Goal: Task Accomplishment & Management: Complete application form

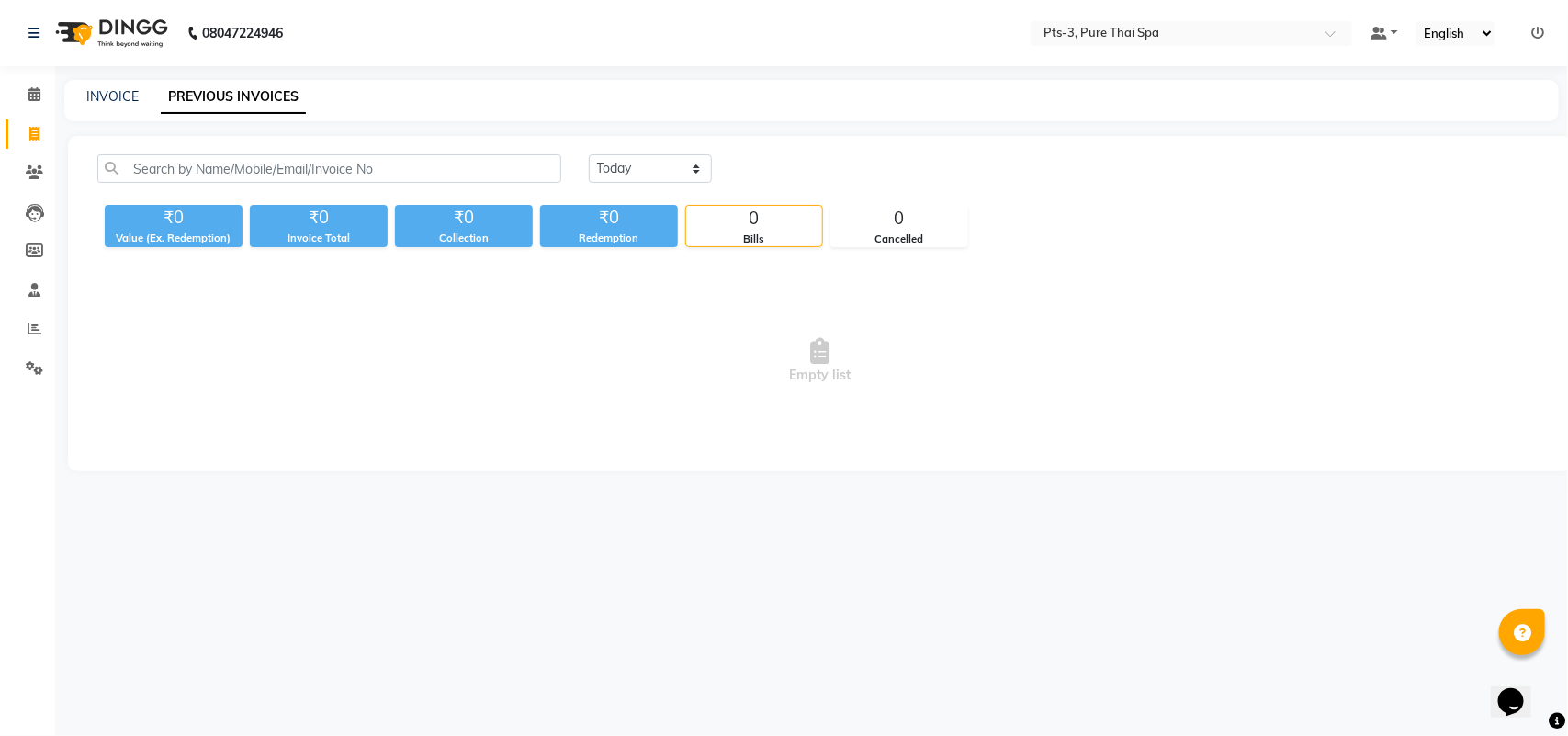
click at [29, 156] on li "Clients" at bounding box center [28, 173] width 55 height 40
click at [32, 167] on icon at bounding box center [34, 172] width 17 height 14
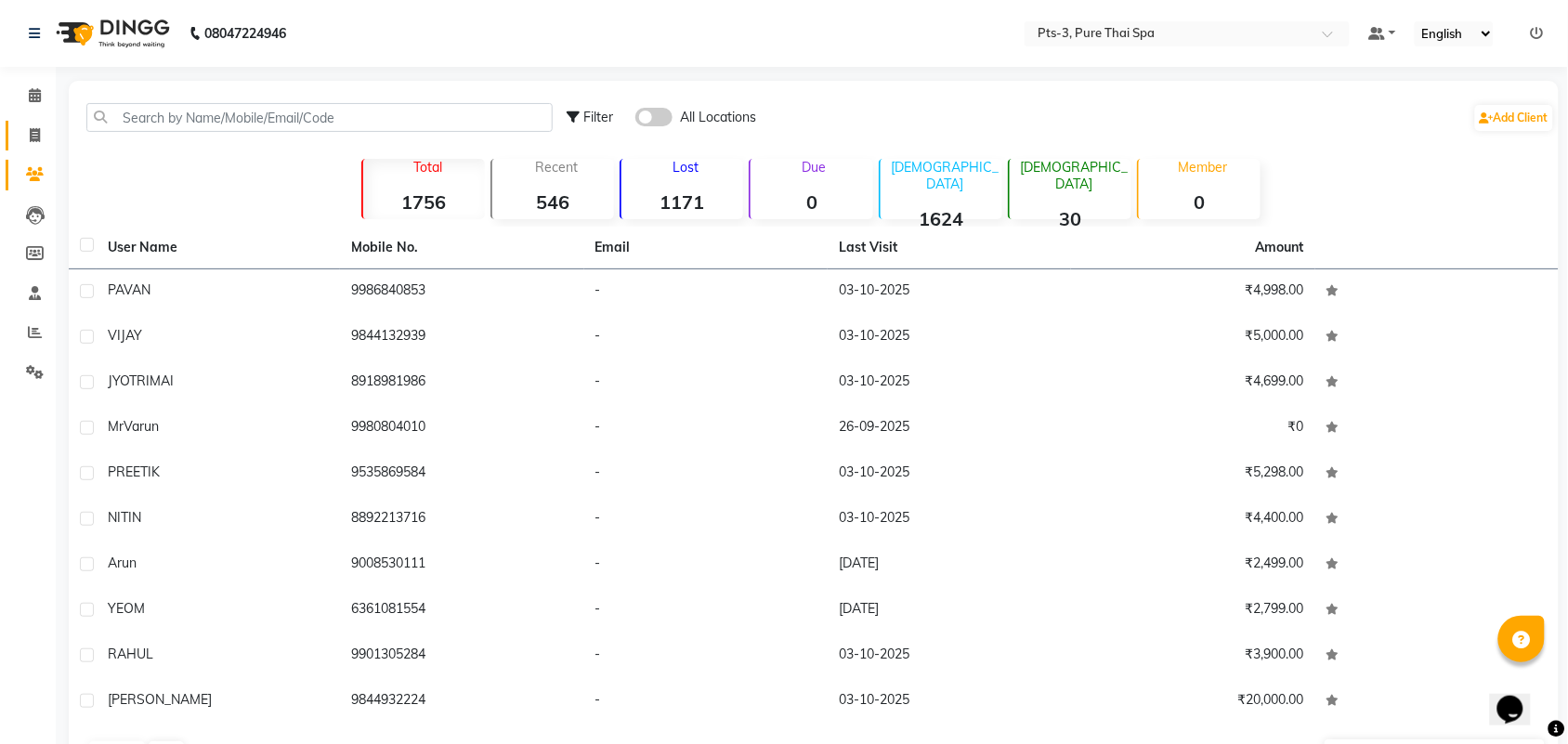
click at [30, 131] on icon at bounding box center [34, 135] width 10 height 14
select select "service"
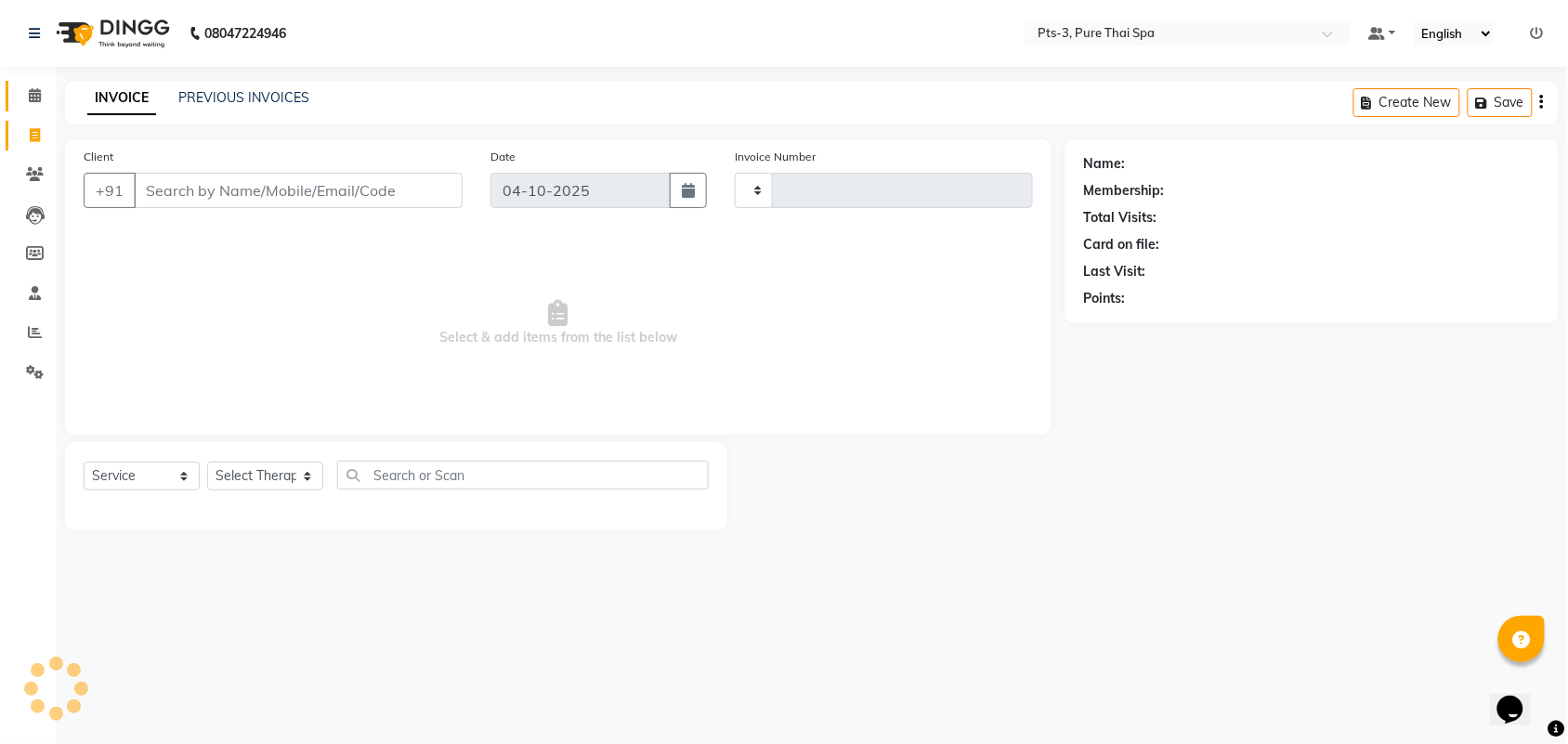
type input "112"
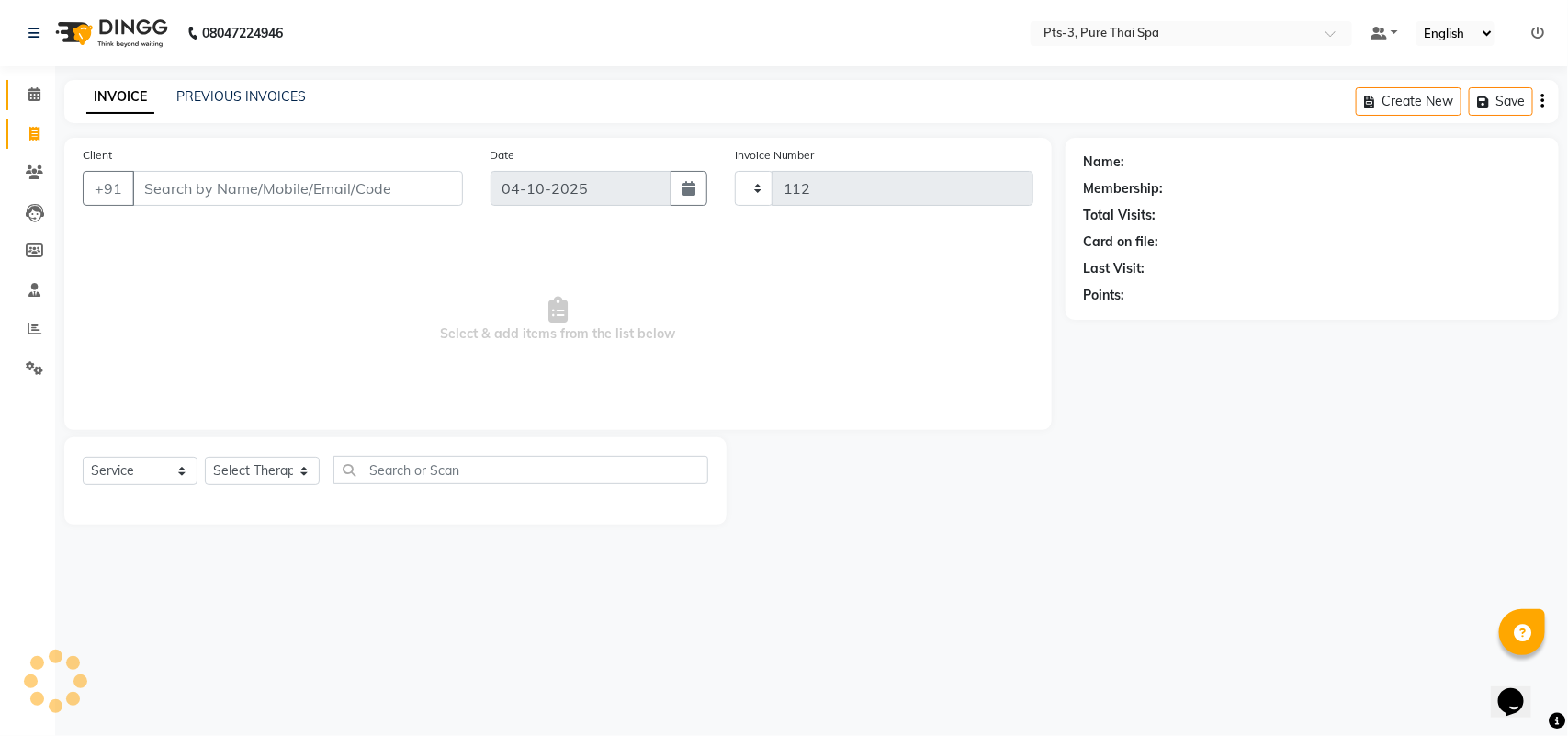
select select "9047"
click at [44, 85] on span at bounding box center [34, 95] width 32 height 21
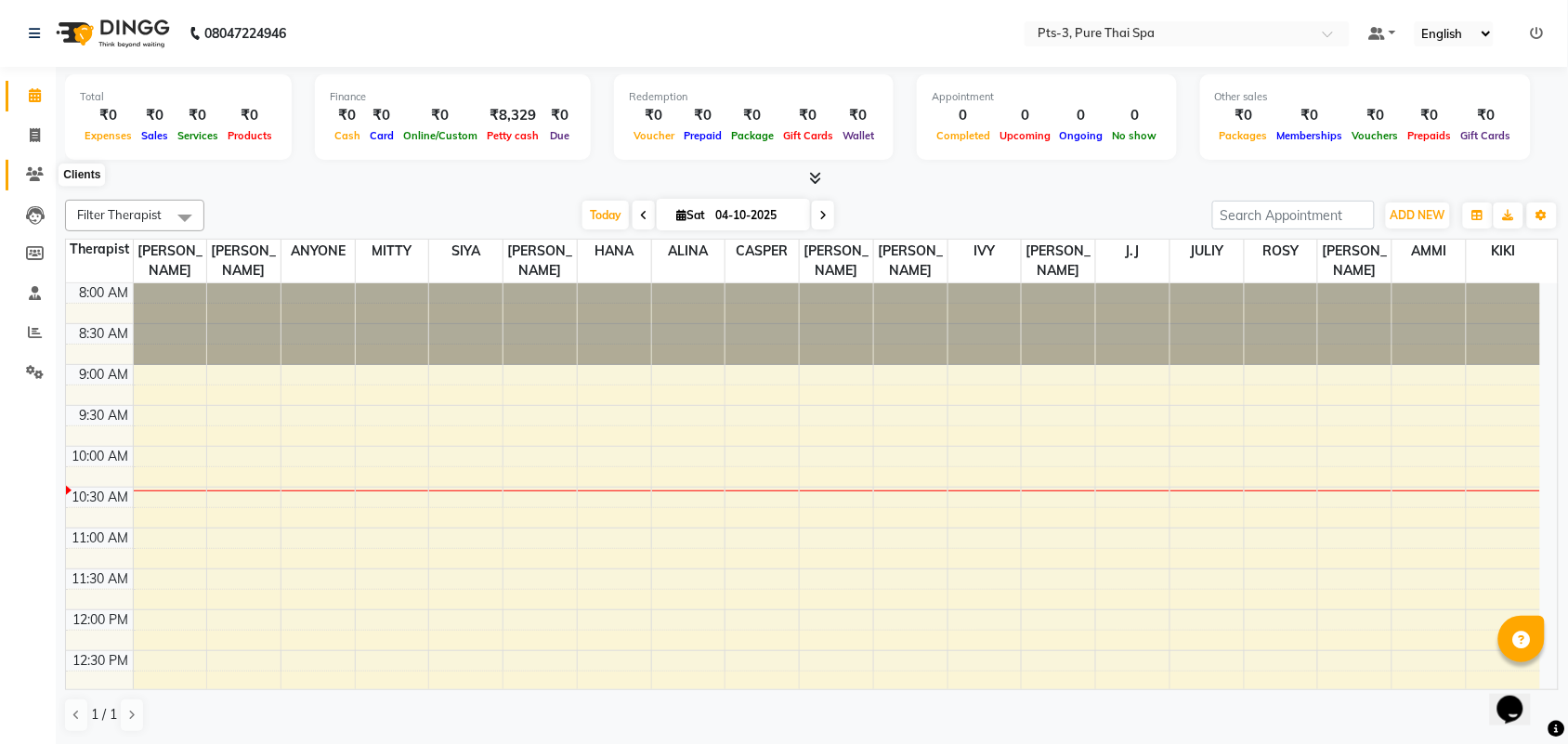
click at [34, 173] on icon at bounding box center [34, 174] width 18 height 14
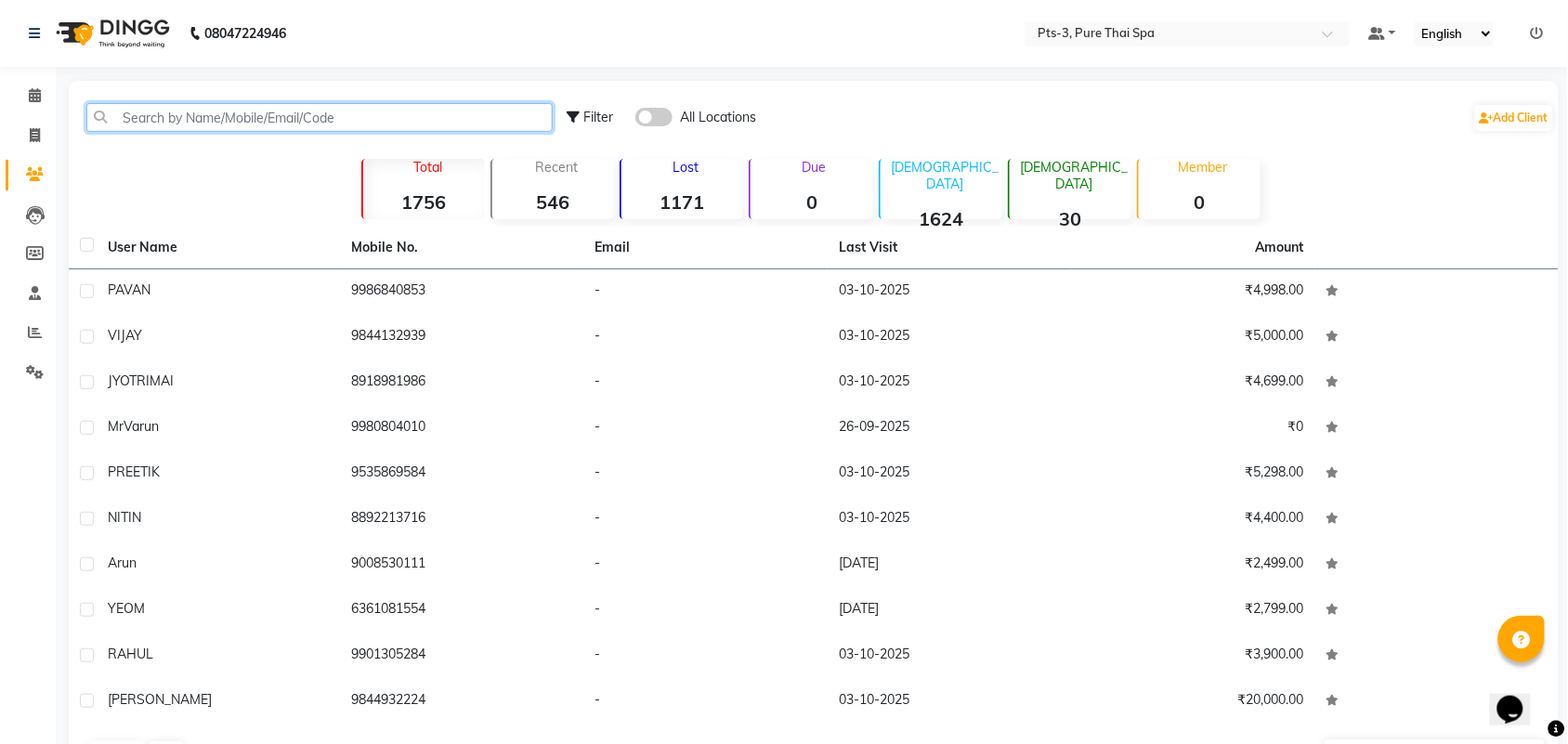
click at [195, 118] on input "text" at bounding box center [319, 117] width 466 height 29
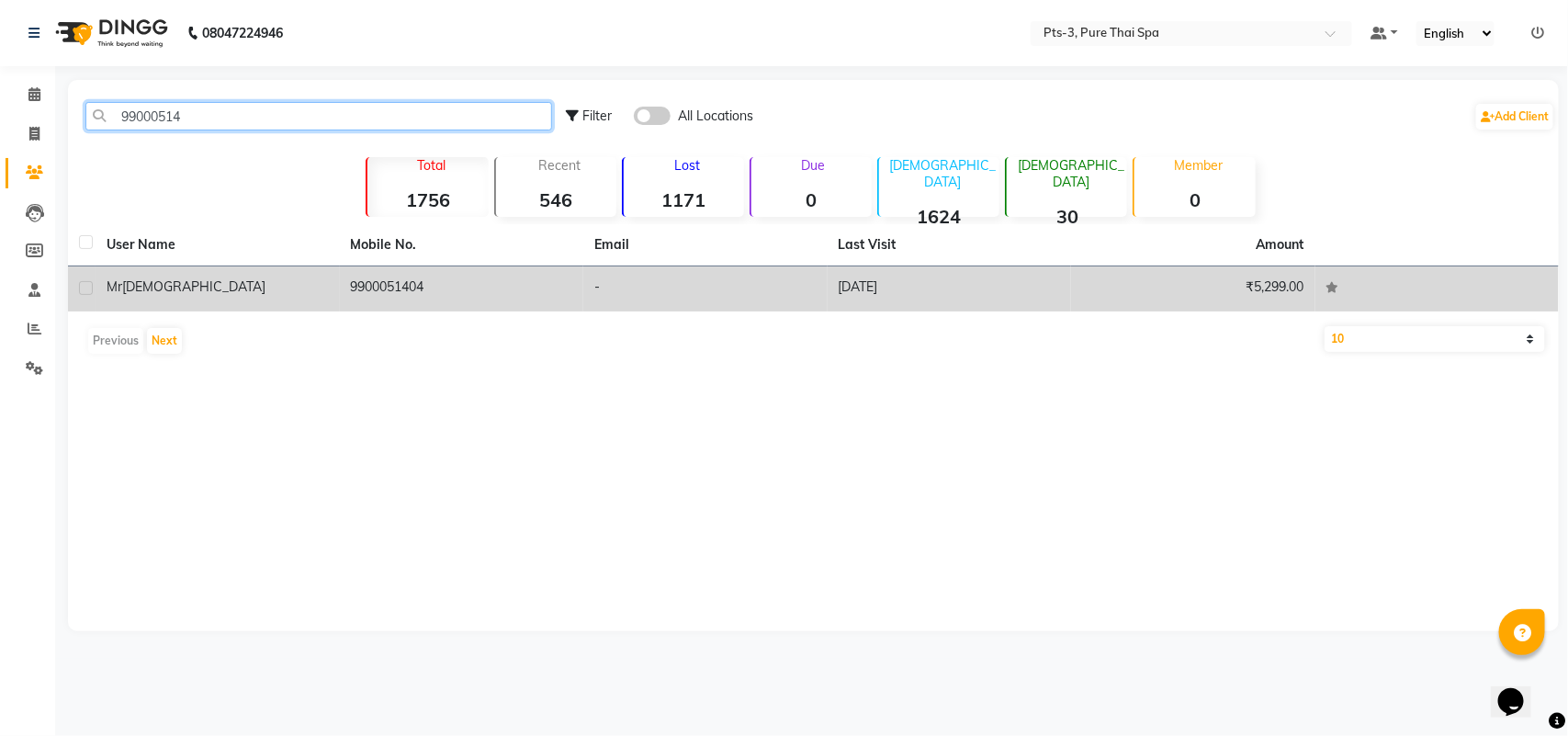
type input "99000514"
click at [233, 295] on div "Mr Sharan" at bounding box center [218, 287] width 223 height 19
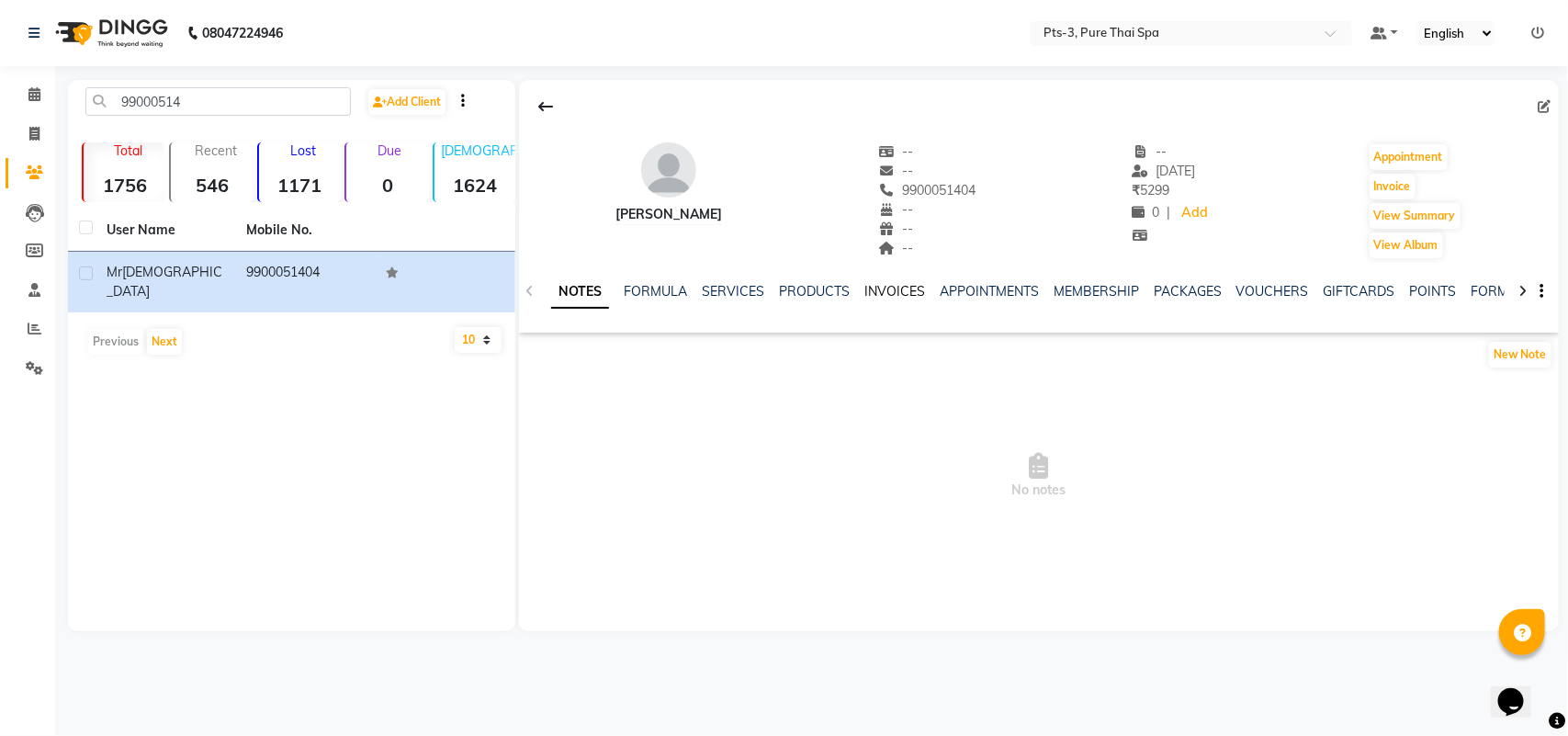
click at [911, 295] on link "INVOICES" at bounding box center [895, 292] width 61 height 17
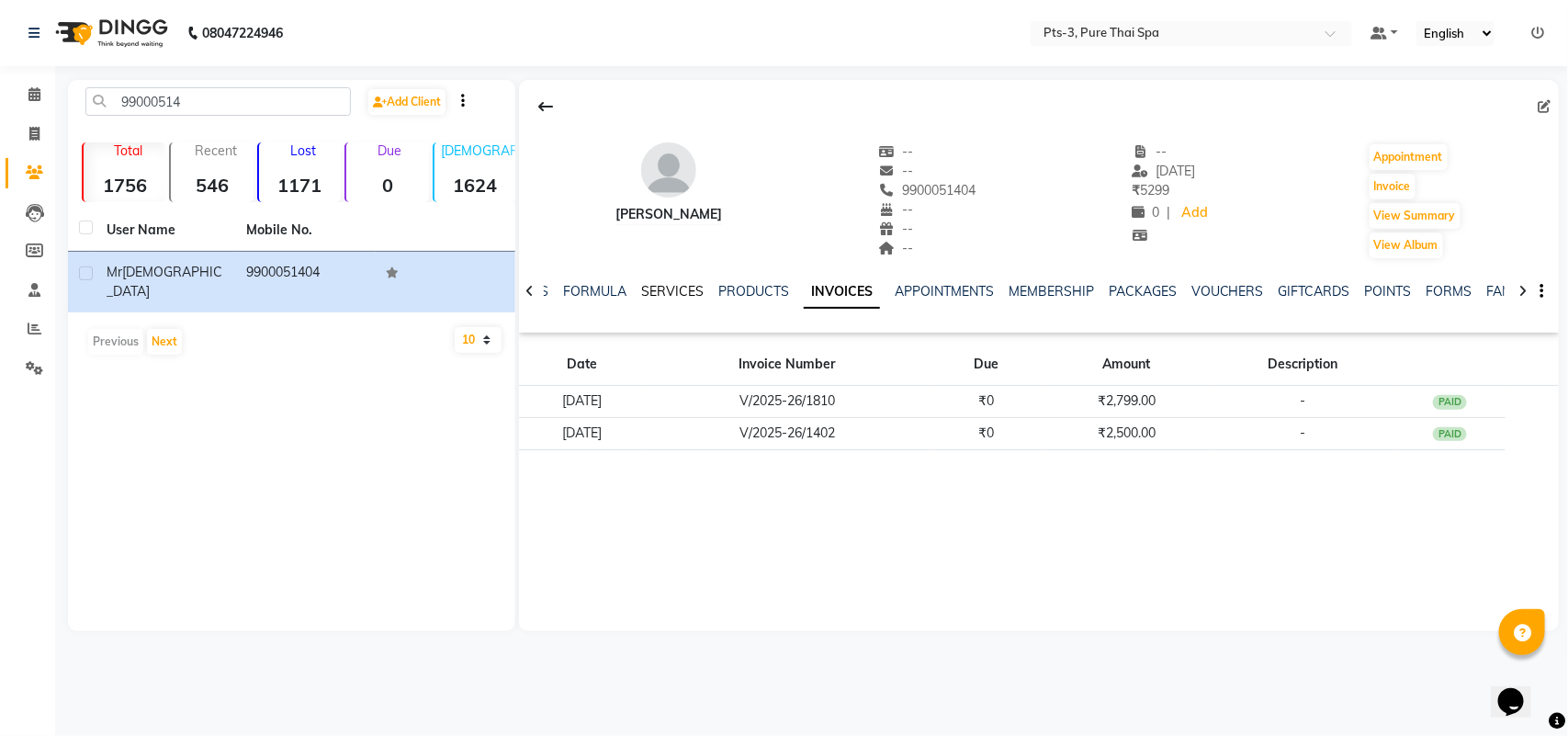
click at [686, 294] on link "SERVICES" at bounding box center [672, 292] width 63 height 17
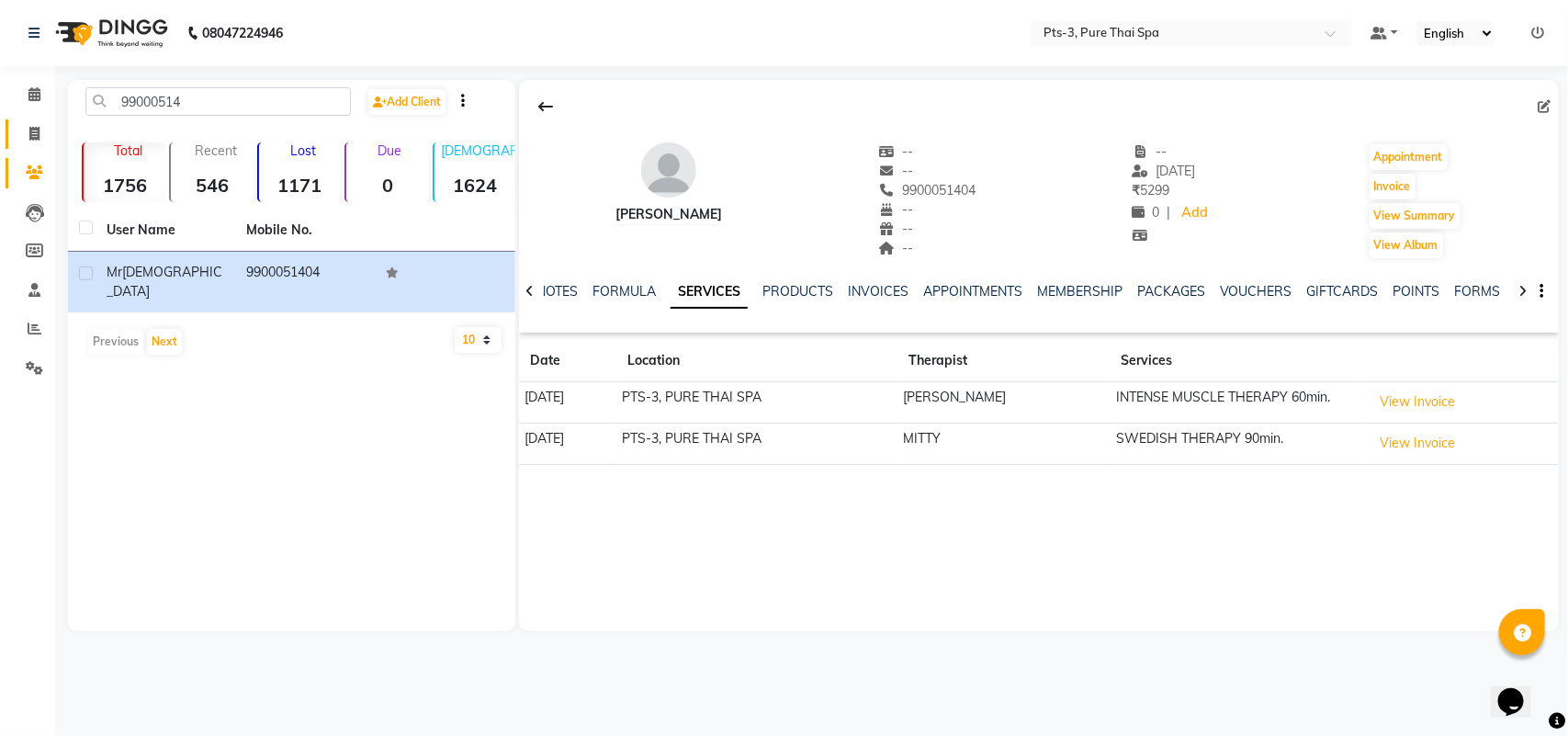
click at [35, 134] on icon at bounding box center [34, 133] width 10 height 14
select select "service"
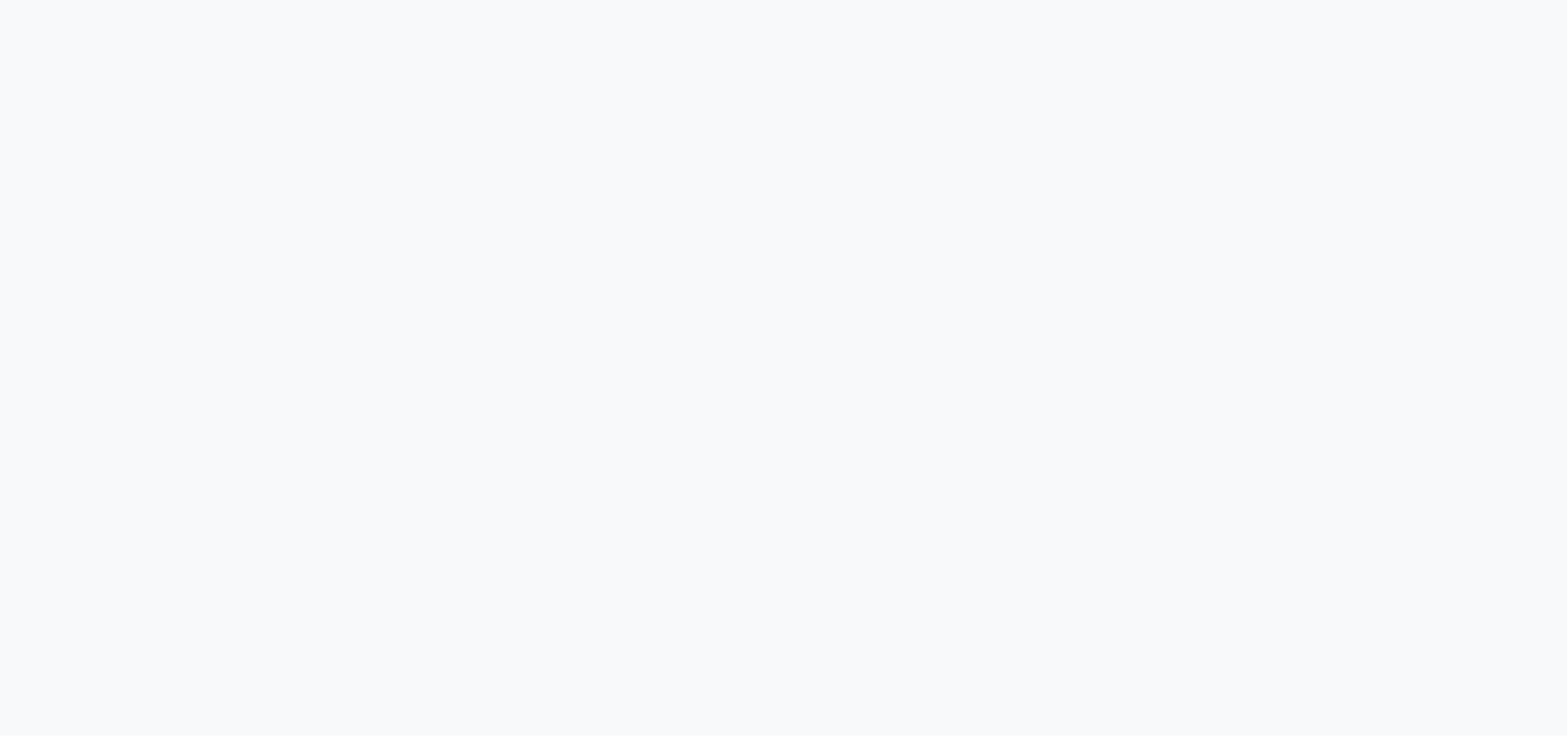
select select "service"
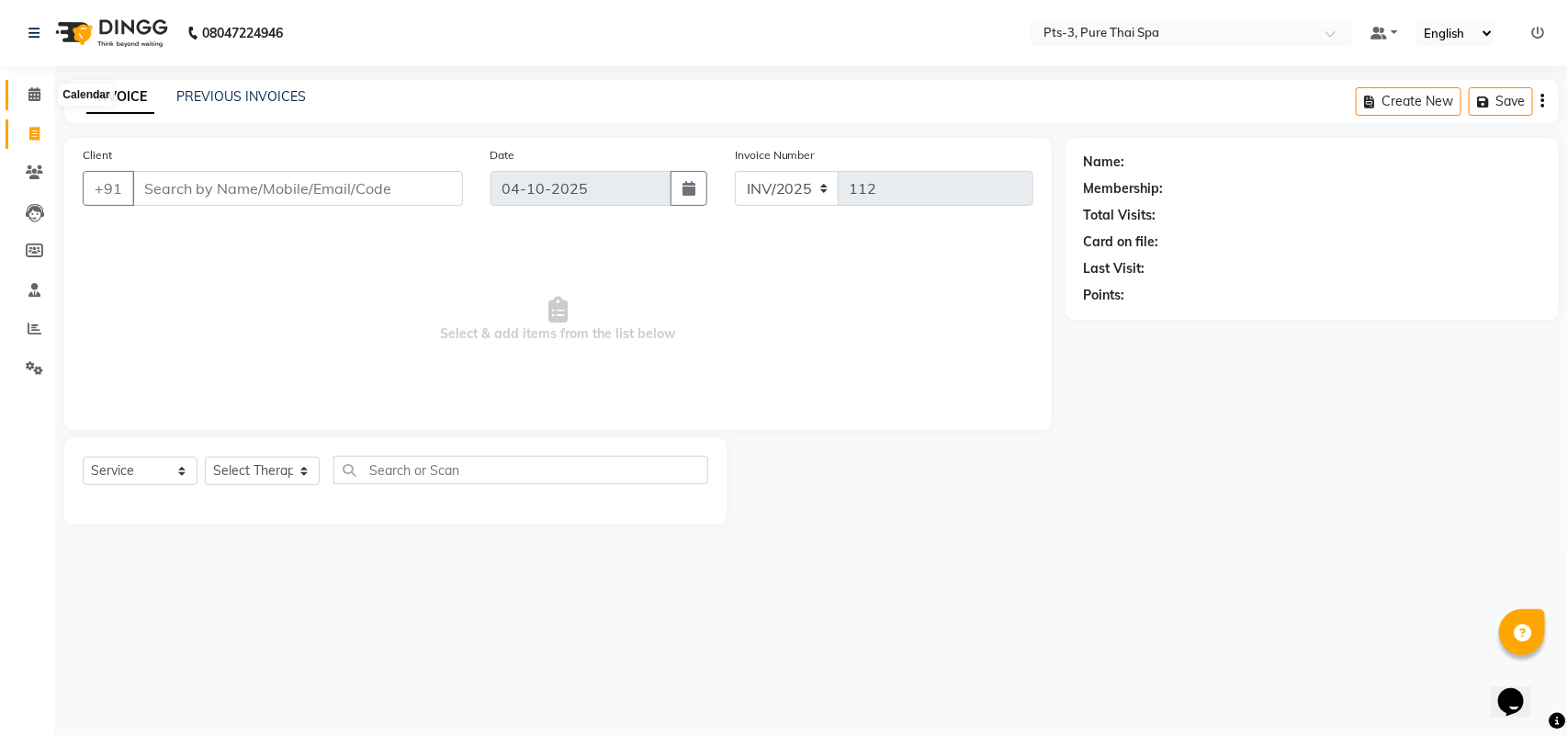
click at [42, 103] on span at bounding box center [34, 95] width 32 height 21
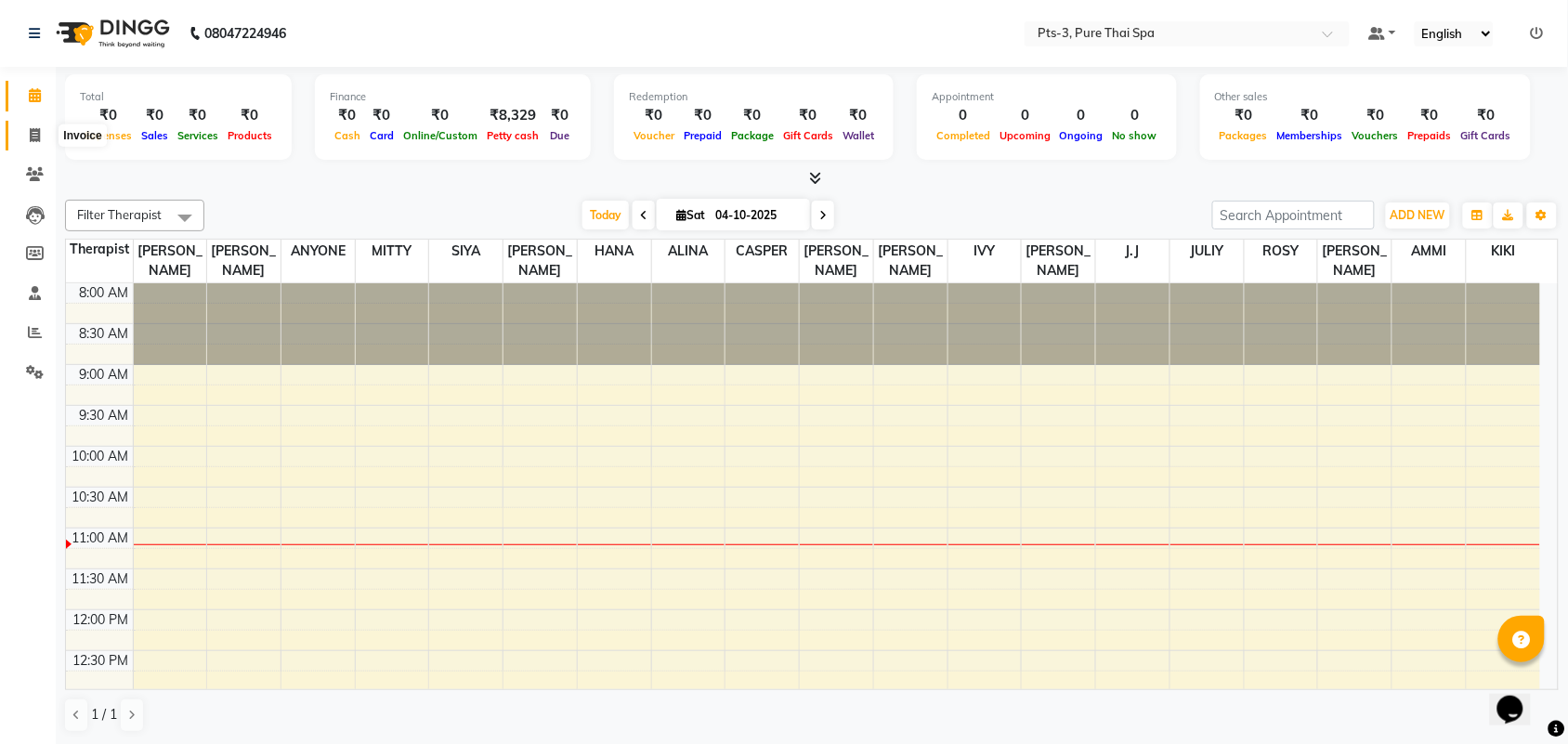
click at [35, 137] on icon at bounding box center [34, 135] width 10 height 14
select select "service"
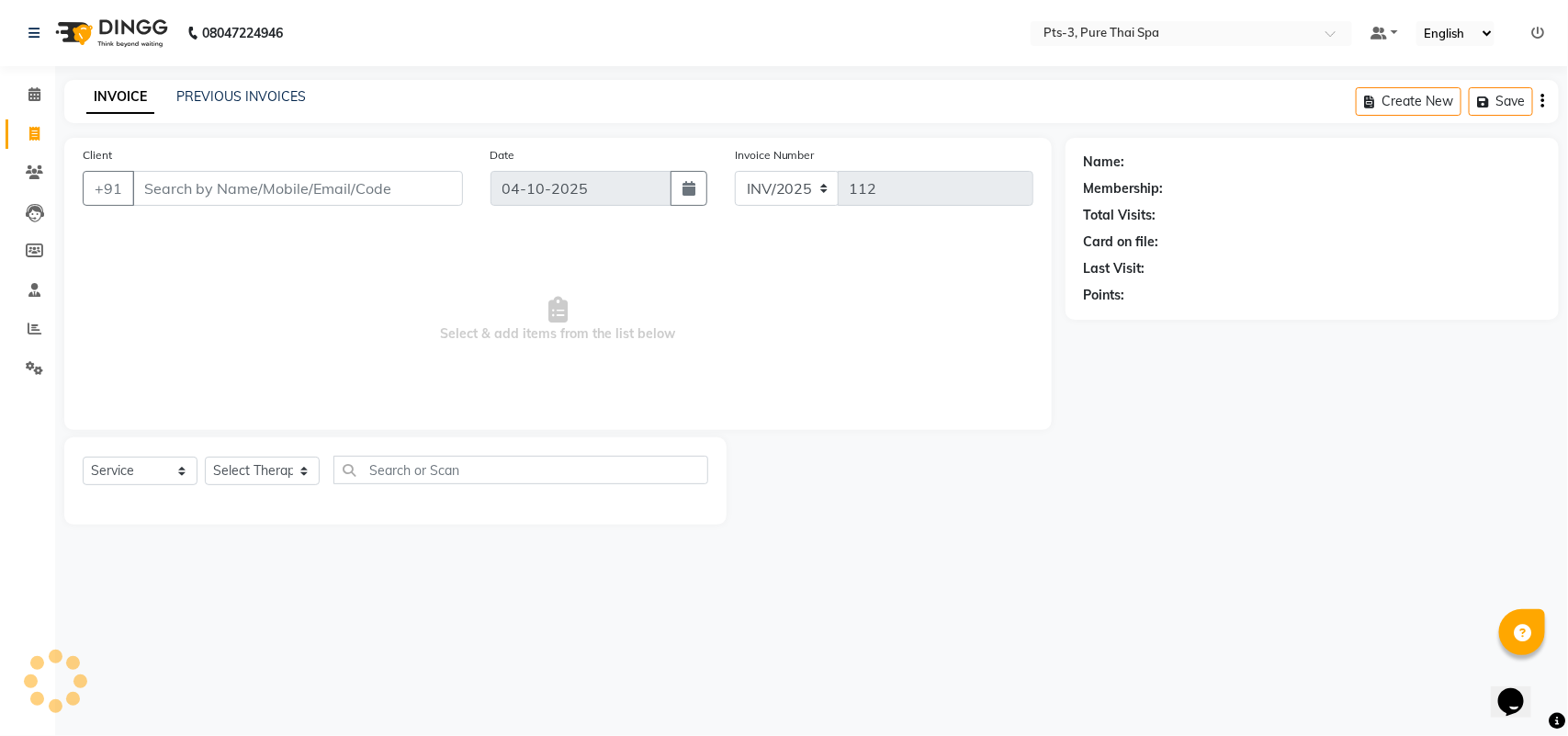
click at [194, 184] on input "Client" at bounding box center [298, 189] width 331 height 35
type input "99000051404"
click at [415, 182] on span "Add Client" at bounding box center [416, 189] width 73 height 18
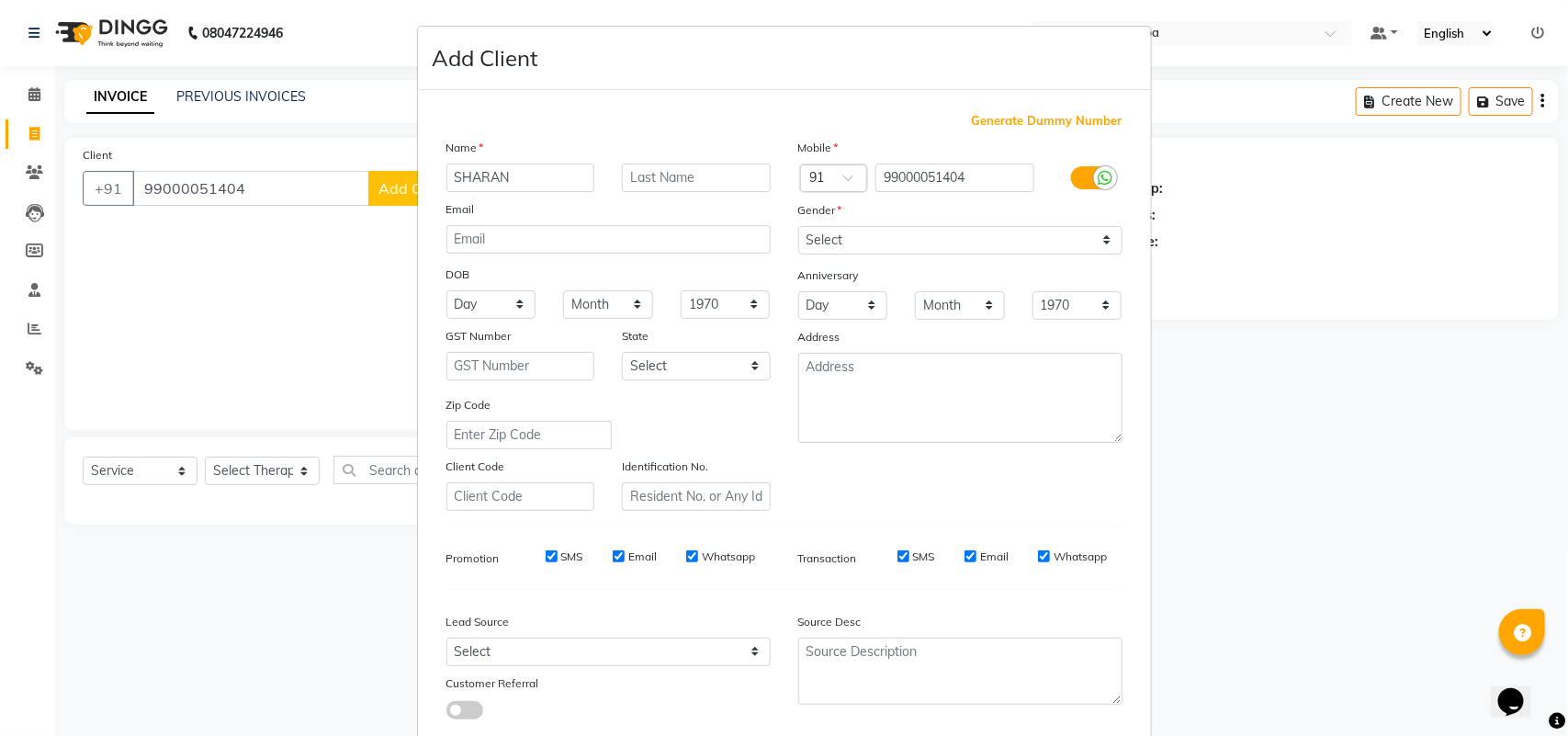
type input "SHARAN"
click at [900, 227] on select "Select [DEMOGRAPHIC_DATA] [DEMOGRAPHIC_DATA] Other Prefer Not To Say" at bounding box center [960, 240] width 325 height 29
select select "[DEMOGRAPHIC_DATA]"
click at [798, 226] on select "Select [DEMOGRAPHIC_DATA] [DEMOGRAPHIC_DATA] Other Prefer Not To Say" at bounding box center [960, 240] width 325 height 29
click at [567, 551] on label "SMS" at bounding box center [572, 557] width 22 height 17
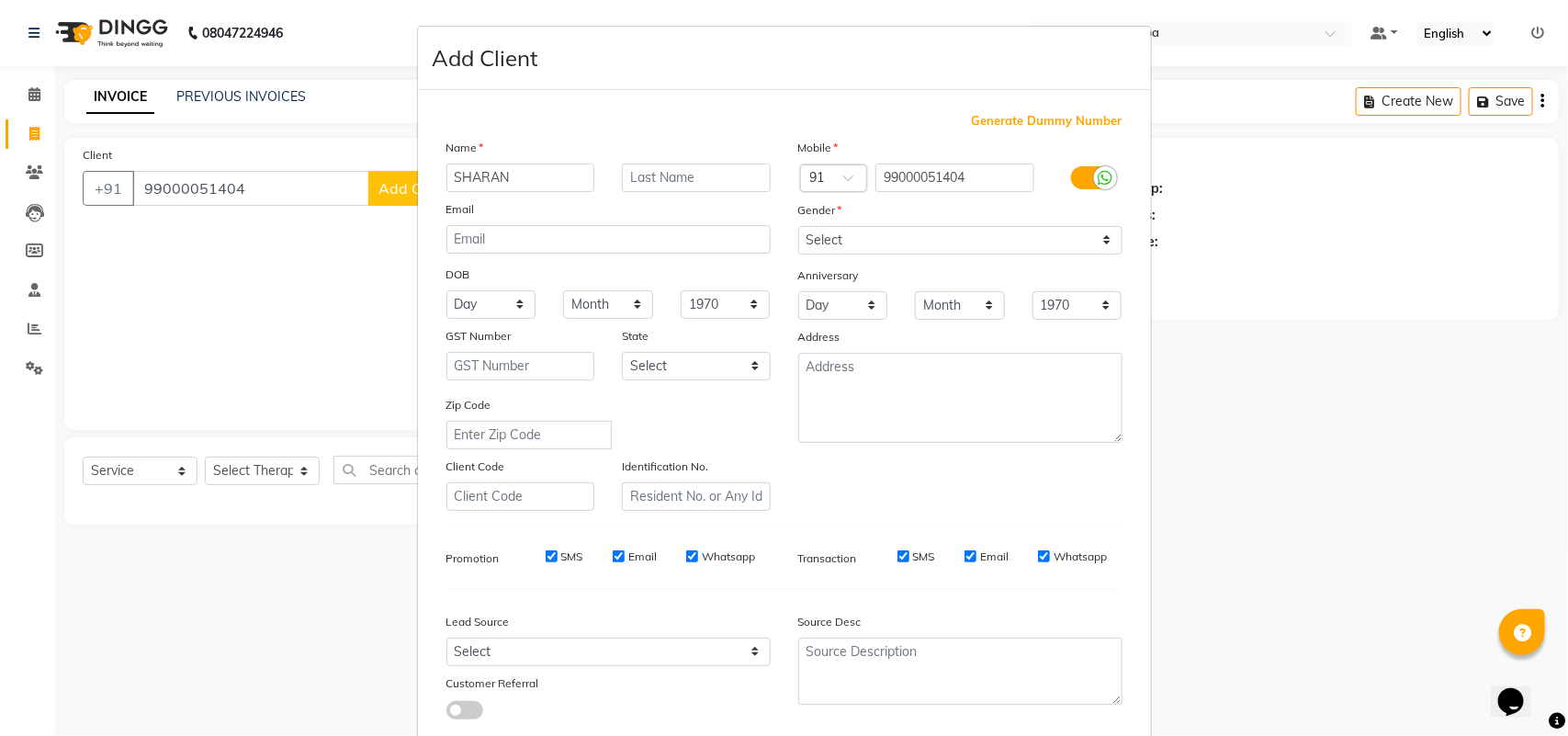
click at [557, 551] on input "SMS" at bounding box center [551, 556] width 12 height 12
checkbox input "false"
click at [630, 553] on label "Email" at bounding box center [642, 557] width 29 height 17
click at [624, 553] on input "Email" at bounding box center [618, 556] width 12 height 12
checkbox input "false"
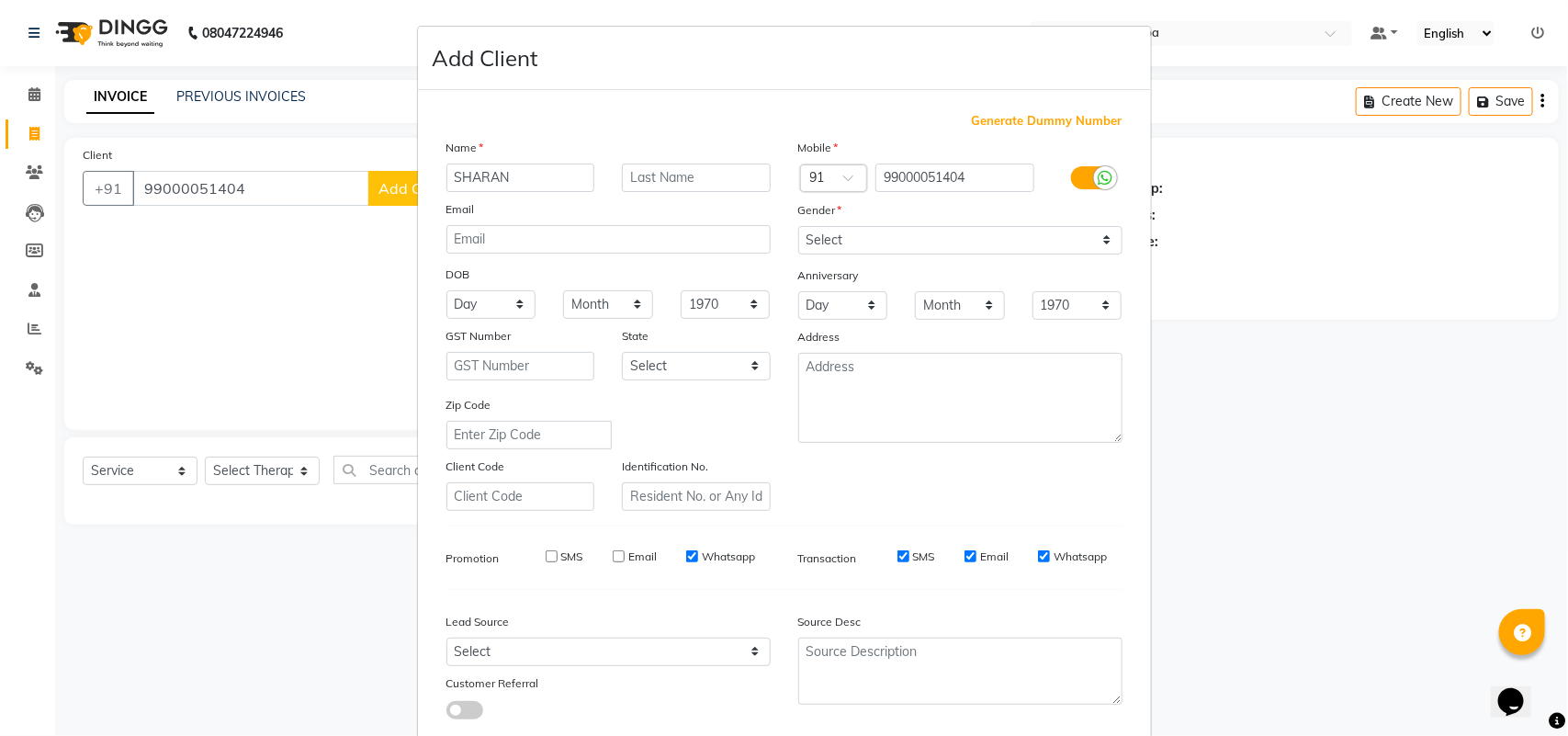
click at [686, 550] on input "Whatsapp" at bounding box center [692, 556] width 12 height 12
checkbox input "false"
click at [919, 556] on label "SMS" at bounding box center [924, 557] width 22 height 17
click at [910, 556] on input "SMS" at bounding box center [903, 556] width 12 height 12
checkbox input "false"
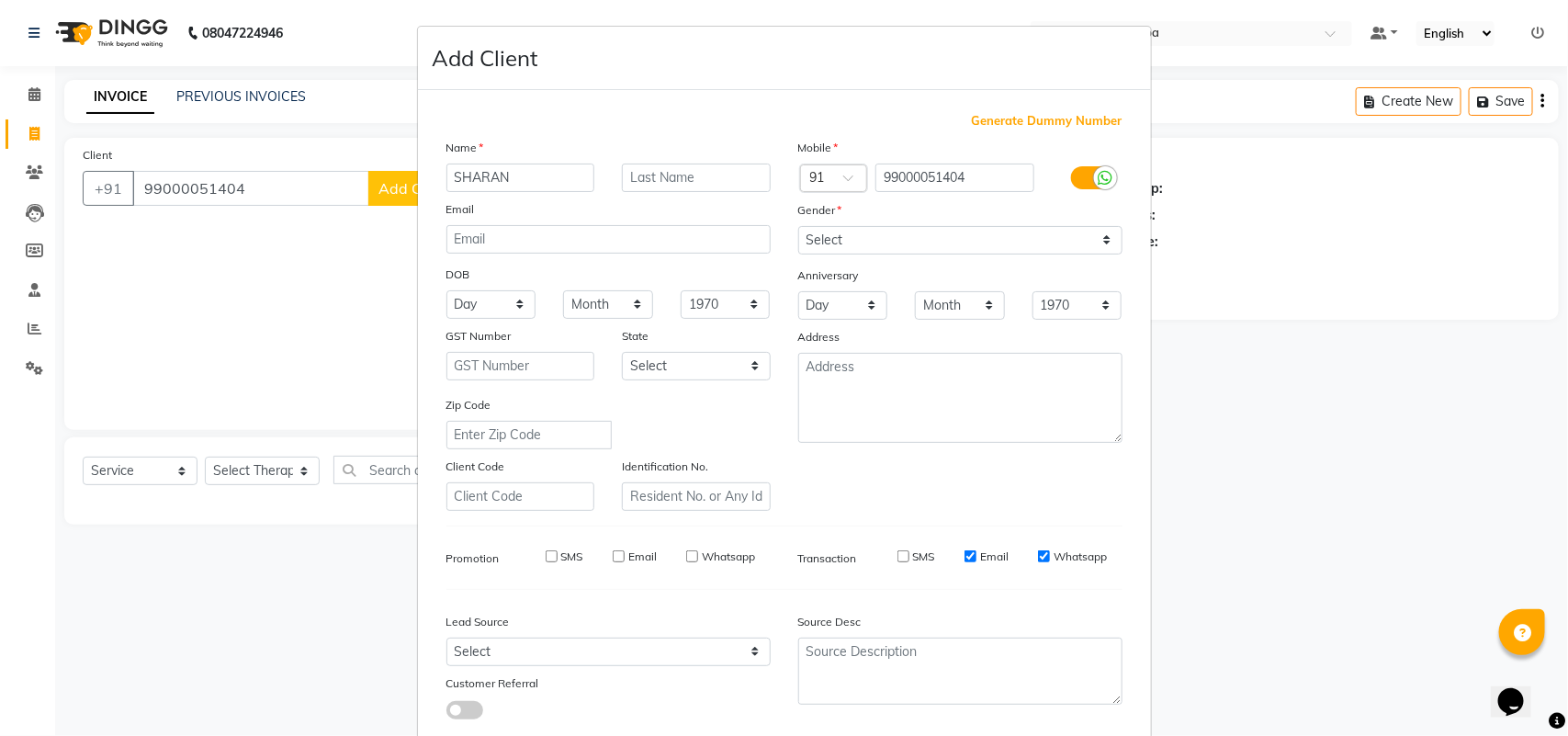
click at [986, 548] on label "Email" at bounding box center [994, 557] width 29 height 17
click at [977, 550] on input "Email" at bounding box center [970, 556] width 12 height 12
checkbox input "false"
click at [1054, 549] on label "Whatsapp" at bounding box center [1081, 557] width 53 height 17
click at [1049, 550] on input "Whatsapp" at bounding box center [1044, 556] width 12 height 12
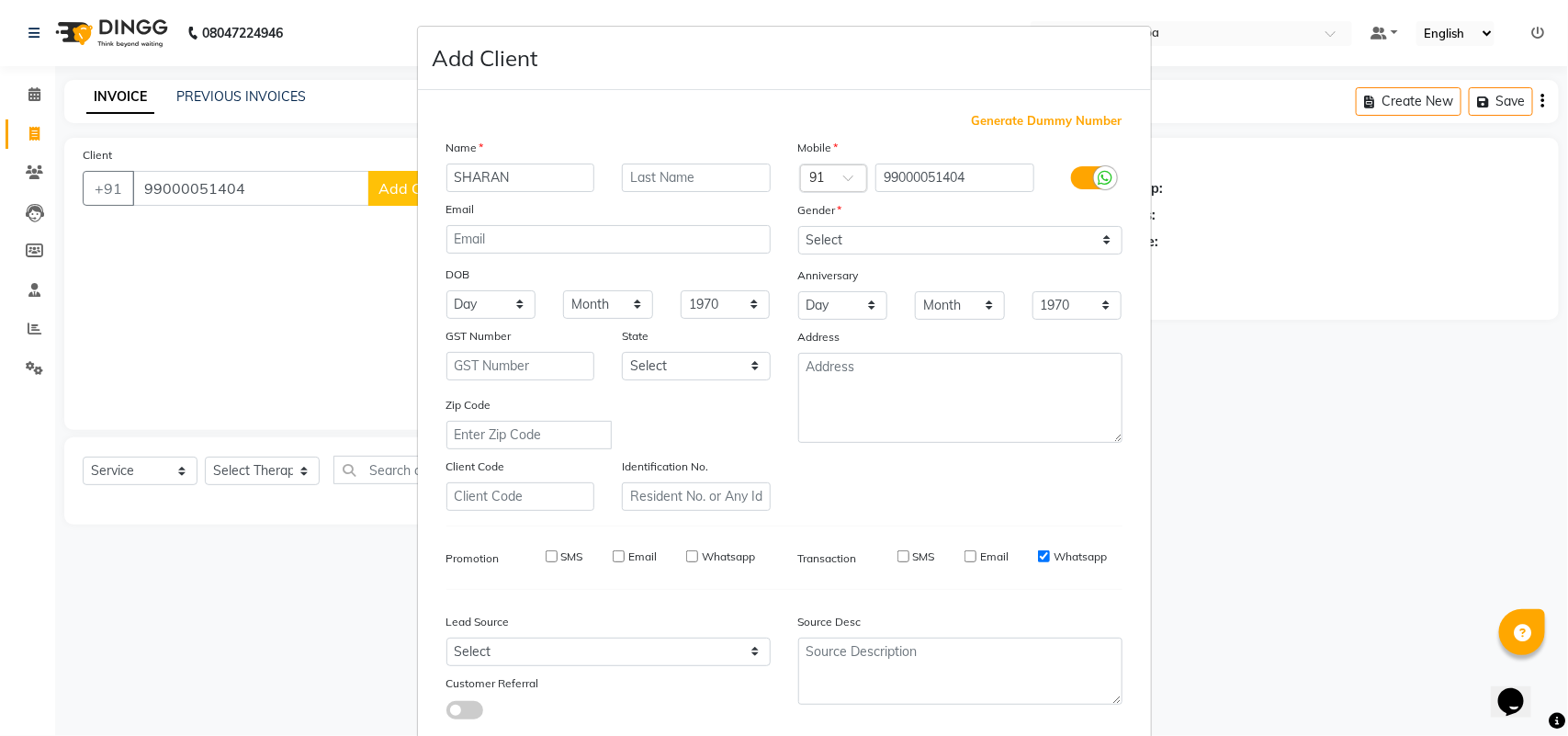
checkbox input "false"
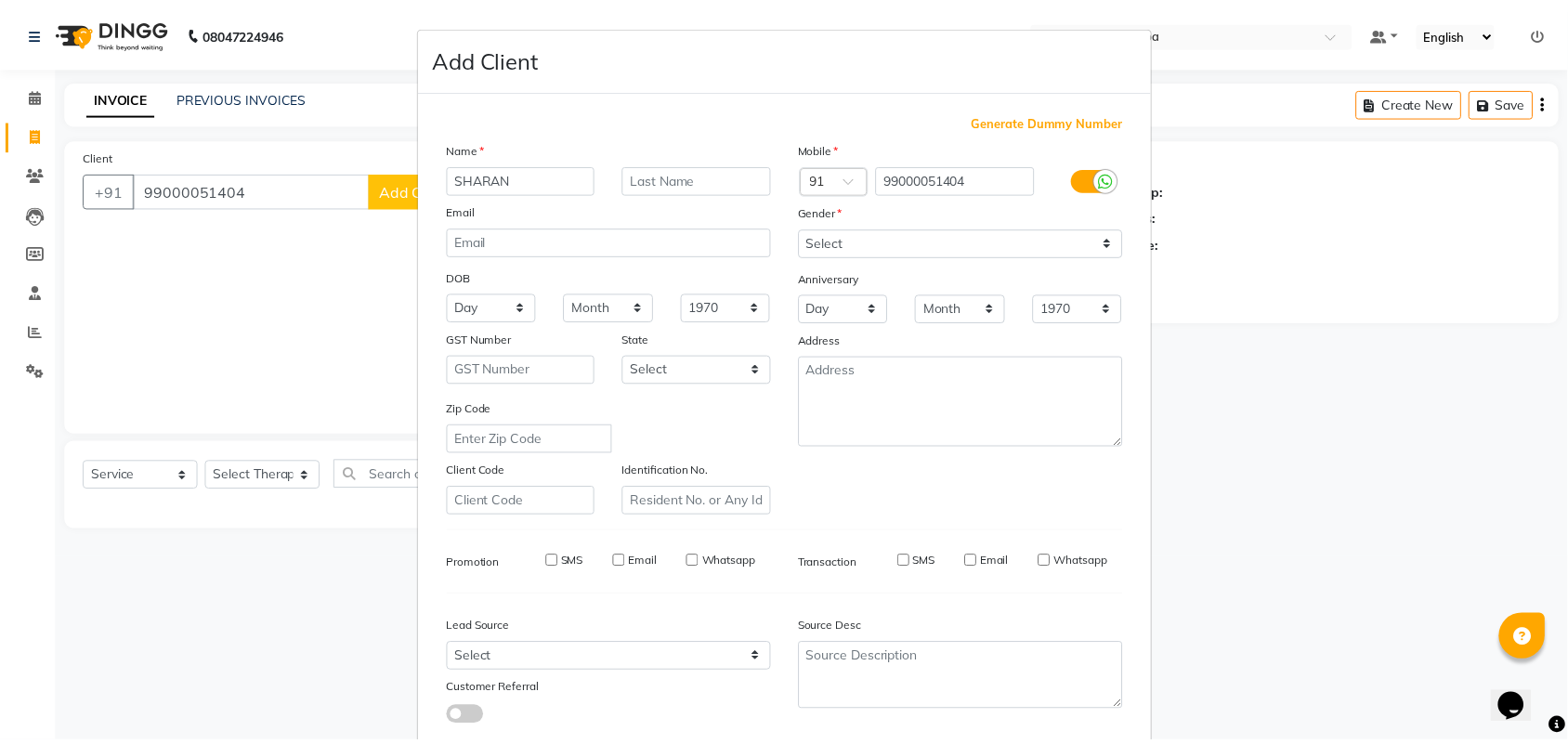
scroll to position [107, 0]
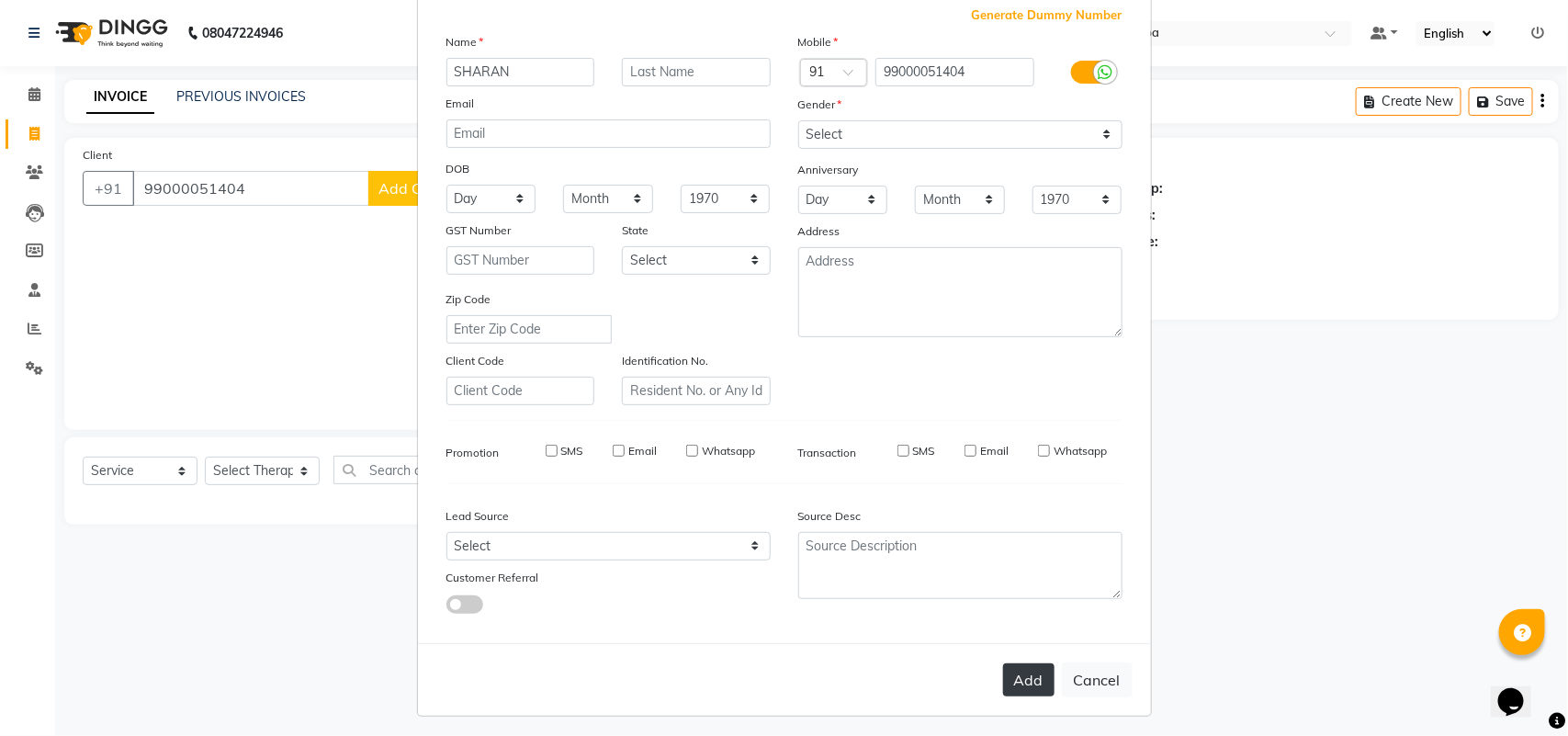
click at [1013, 676] on button "Add" at bounding box center [1029, 680] width 52 height 33
select select
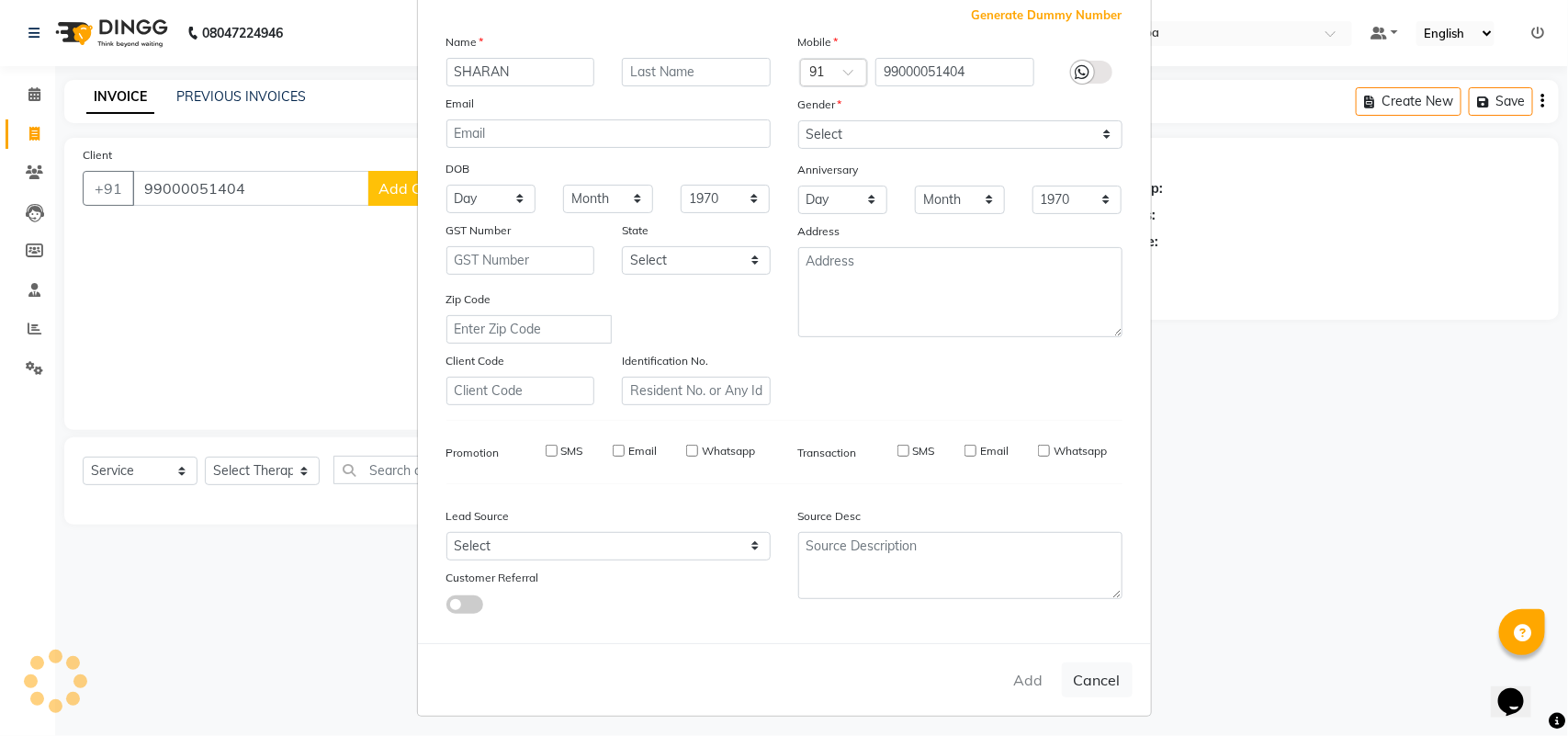
select select
checkbox input "false"
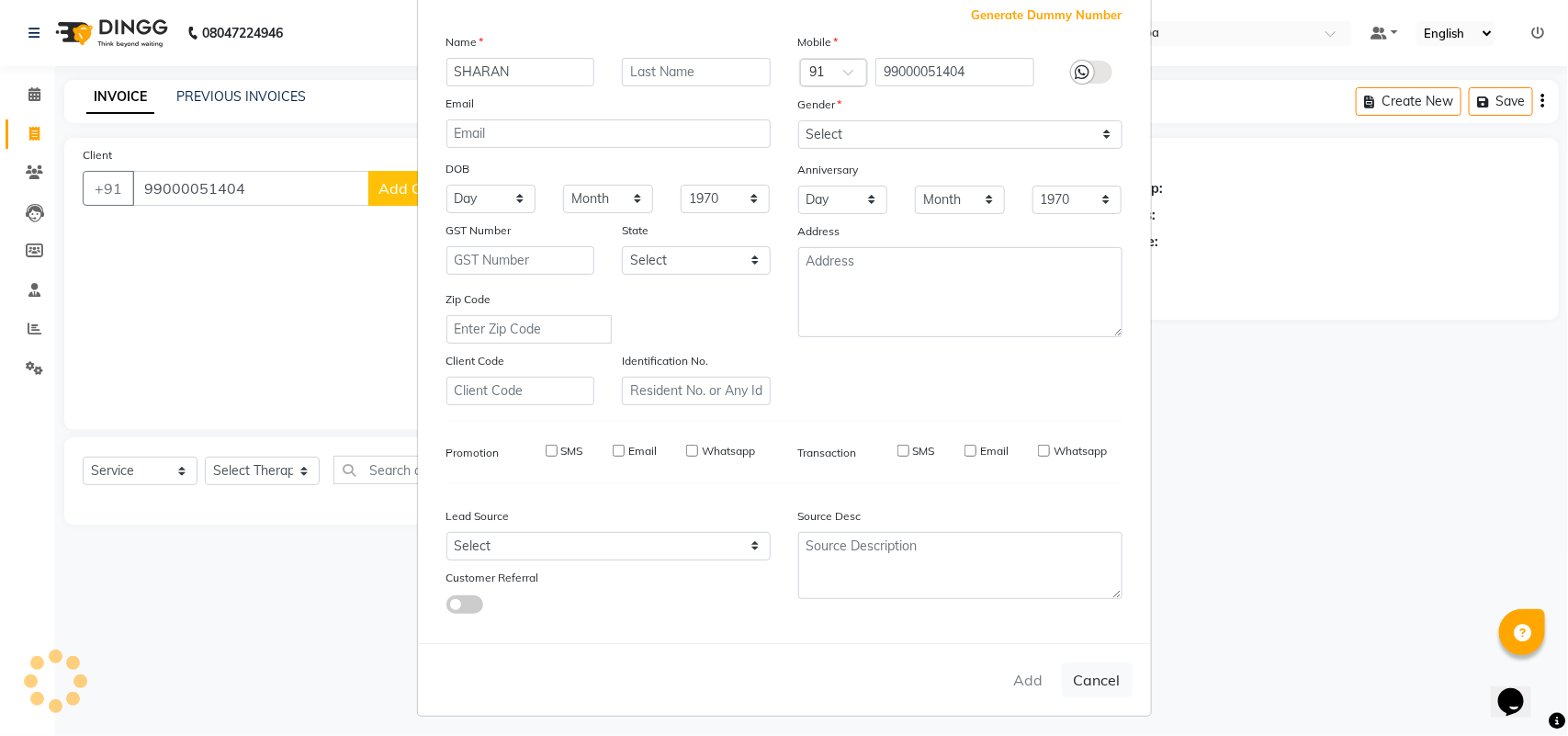
checkbox input "false"
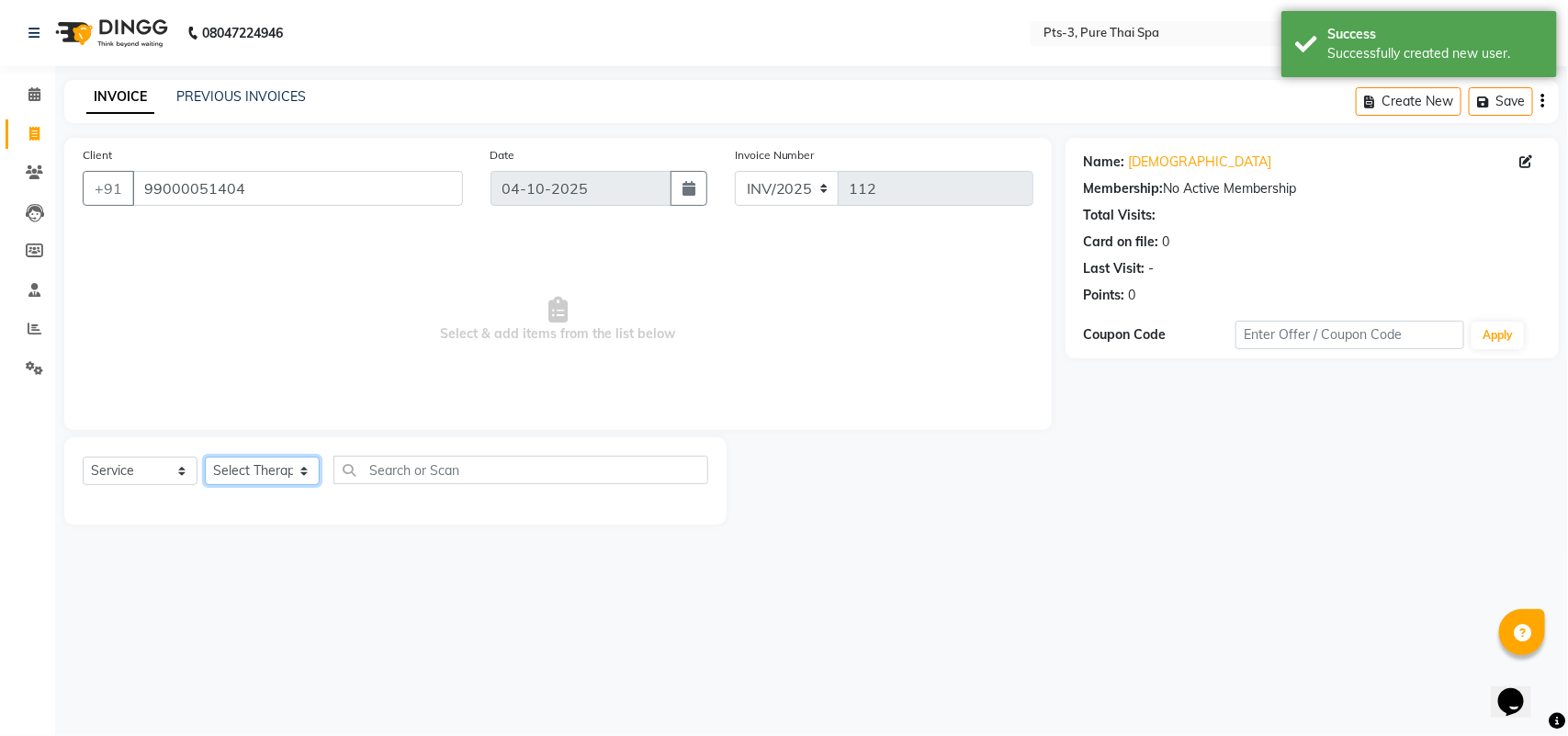
click at [273, 477] on select "Select Therapist [PERSON_NAME] AMMI ANYONE [PERSON_NAME] [PERSON_NAME] [PERSON_…" at bounding box center [262, 470] width 115 height 29
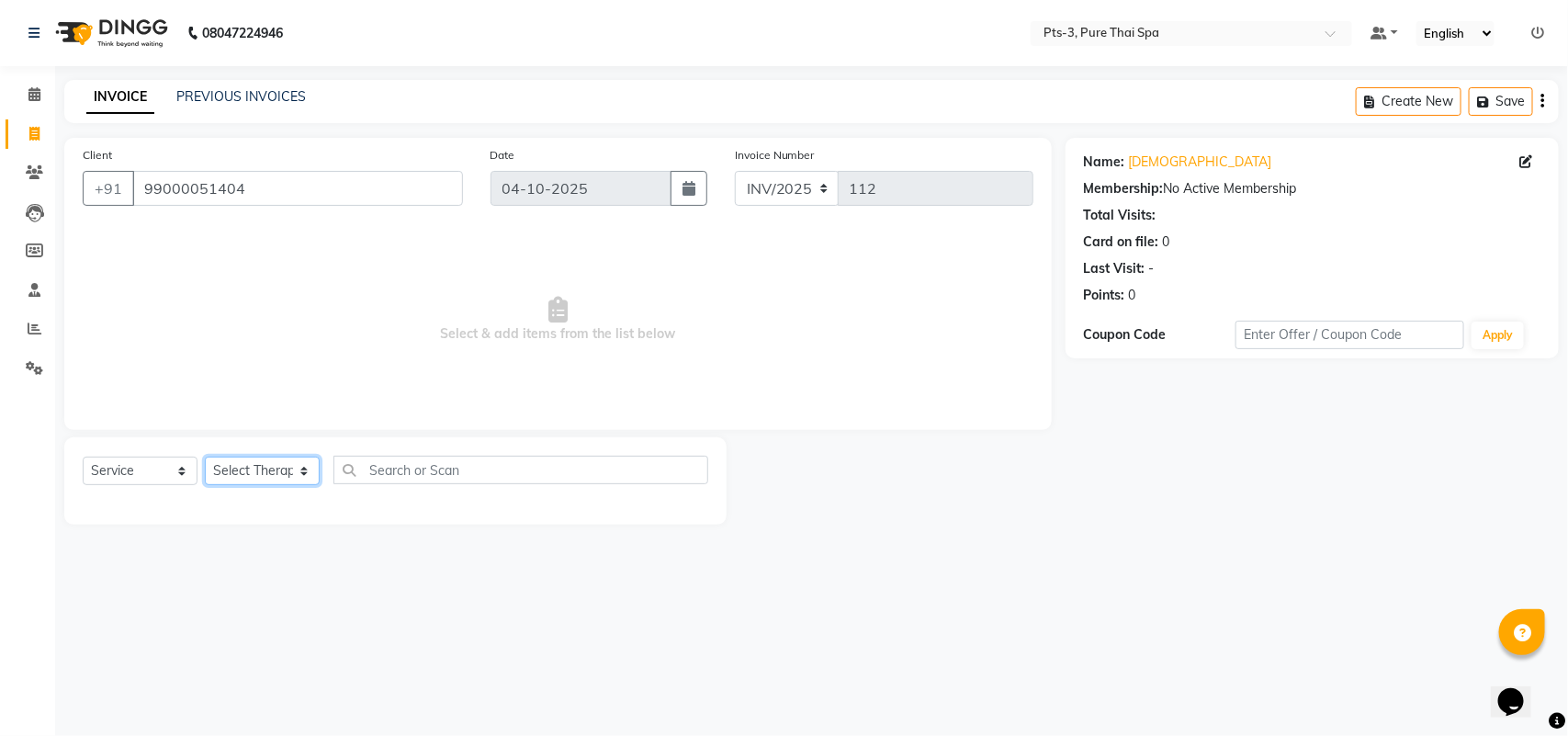
select select "73951"
click at [205, 456] on select "Select Therapist [PERSON_NAME] AMMI ANYONE [PERSON_NAME] [PERSON_NAME] [PERSON_…" at bounding box center [262, 470] width 115 height 29
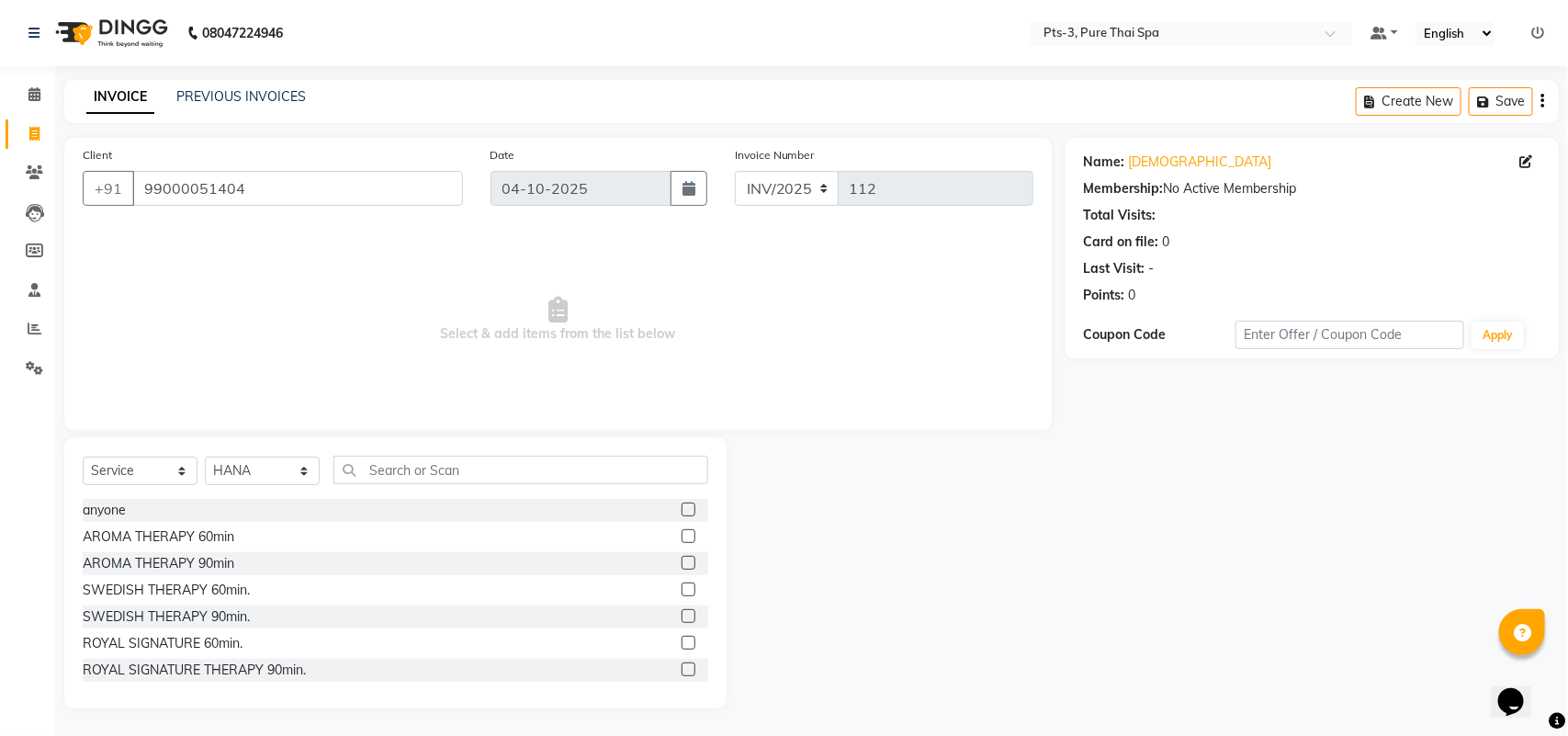
click at [681, 611] on label at bounding box center [688, 615] width 14 height 14
click at [681, 611] on input "checkbox" at bounding box center [687, 616] width 12 height 12
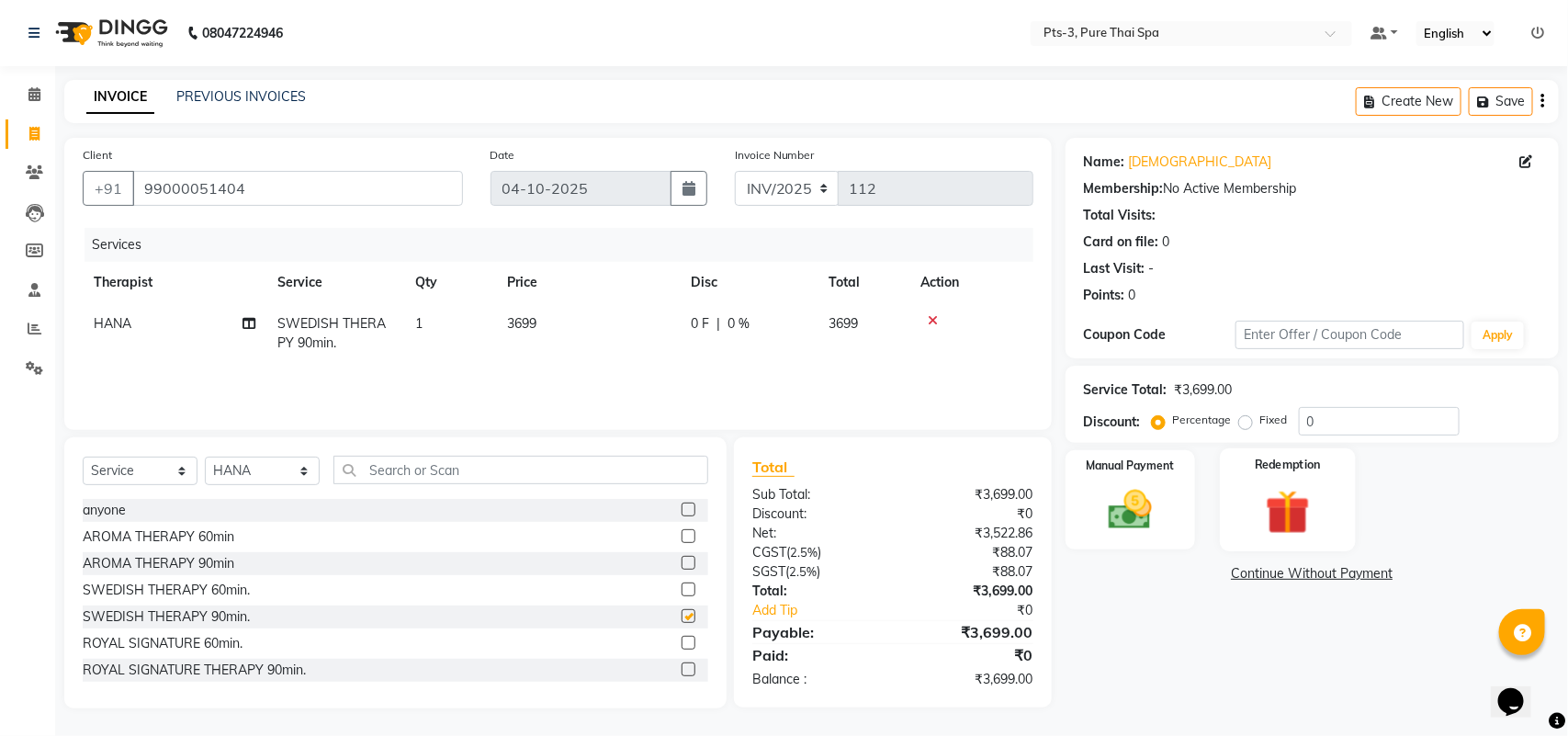
checkbox input "false"
click at [1324, 524] on img at bounding box center [1288, 512] width 73 height 56
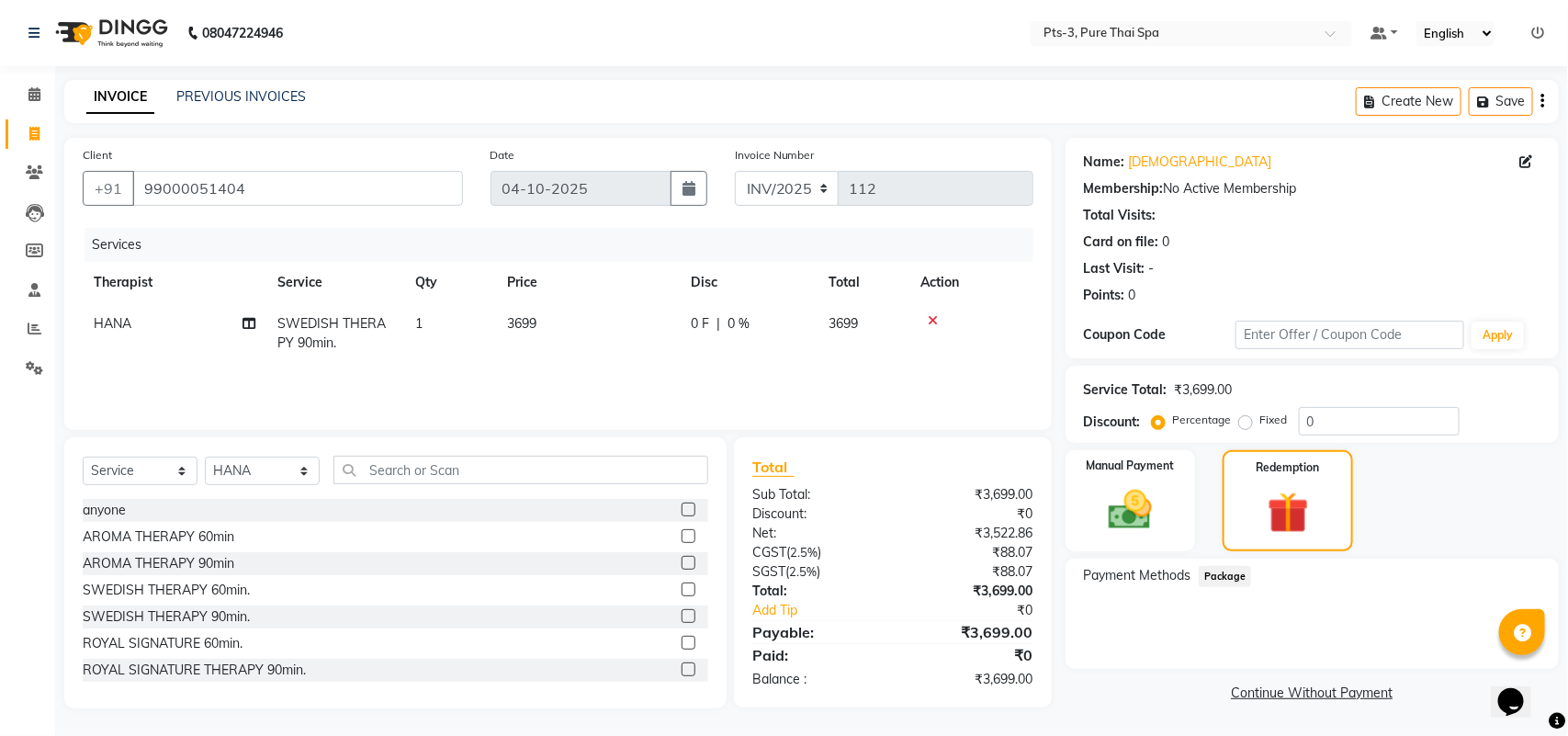
click at [1261, 424] on label "Fixed" at bounding box center [1275, 420] width 28 height 17
click at [1251, 424] on input "Fixed" at bounding box center [1250, 420] width 13 height 13
radio input "true"
click at [1347, 425] on input "0" at bounding box center [1379, 421] width 161 height 29
type input "2"
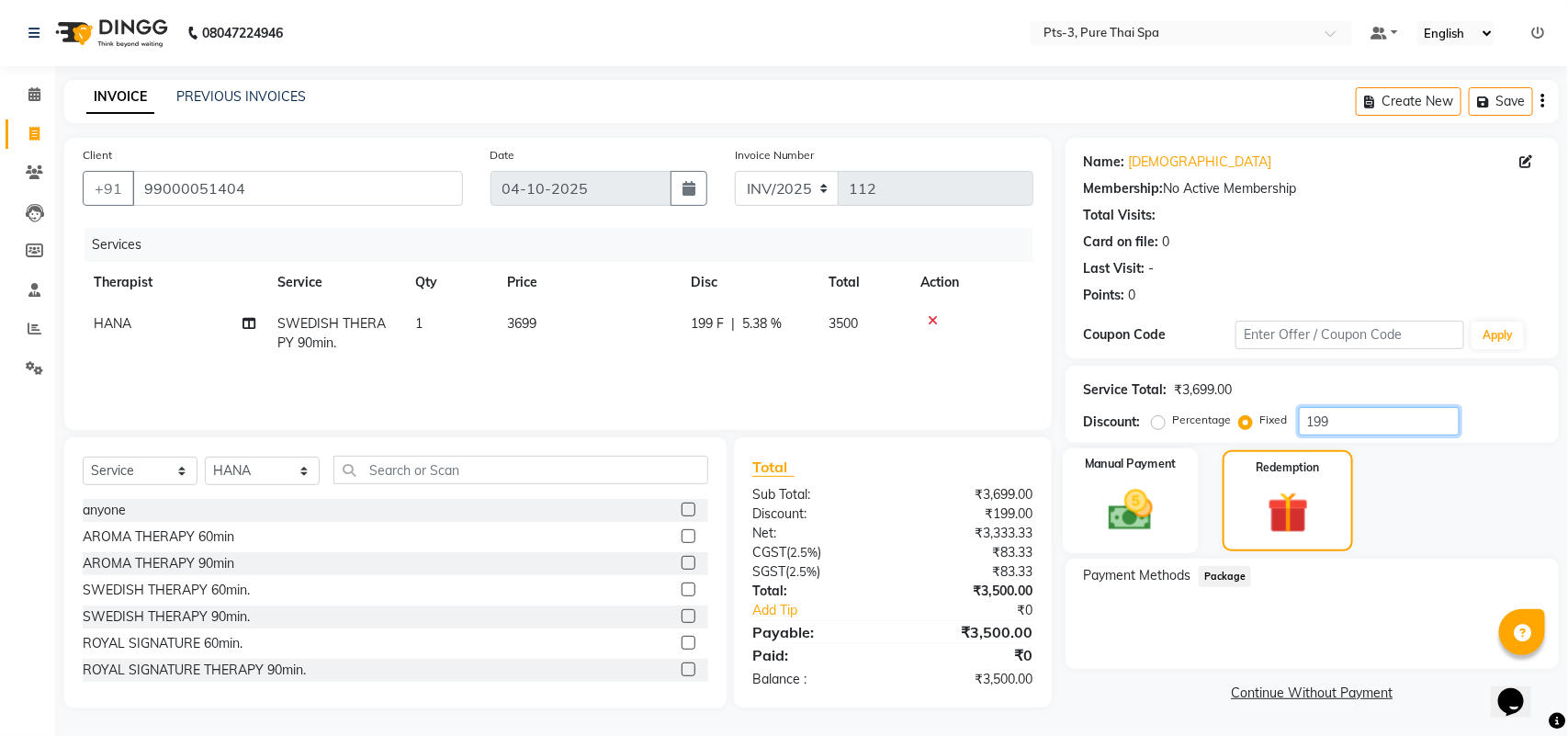
type input "199"
click at [1146, 453] on div "Manual Payment" at bounding box center [1131, 500] width 136 height 105
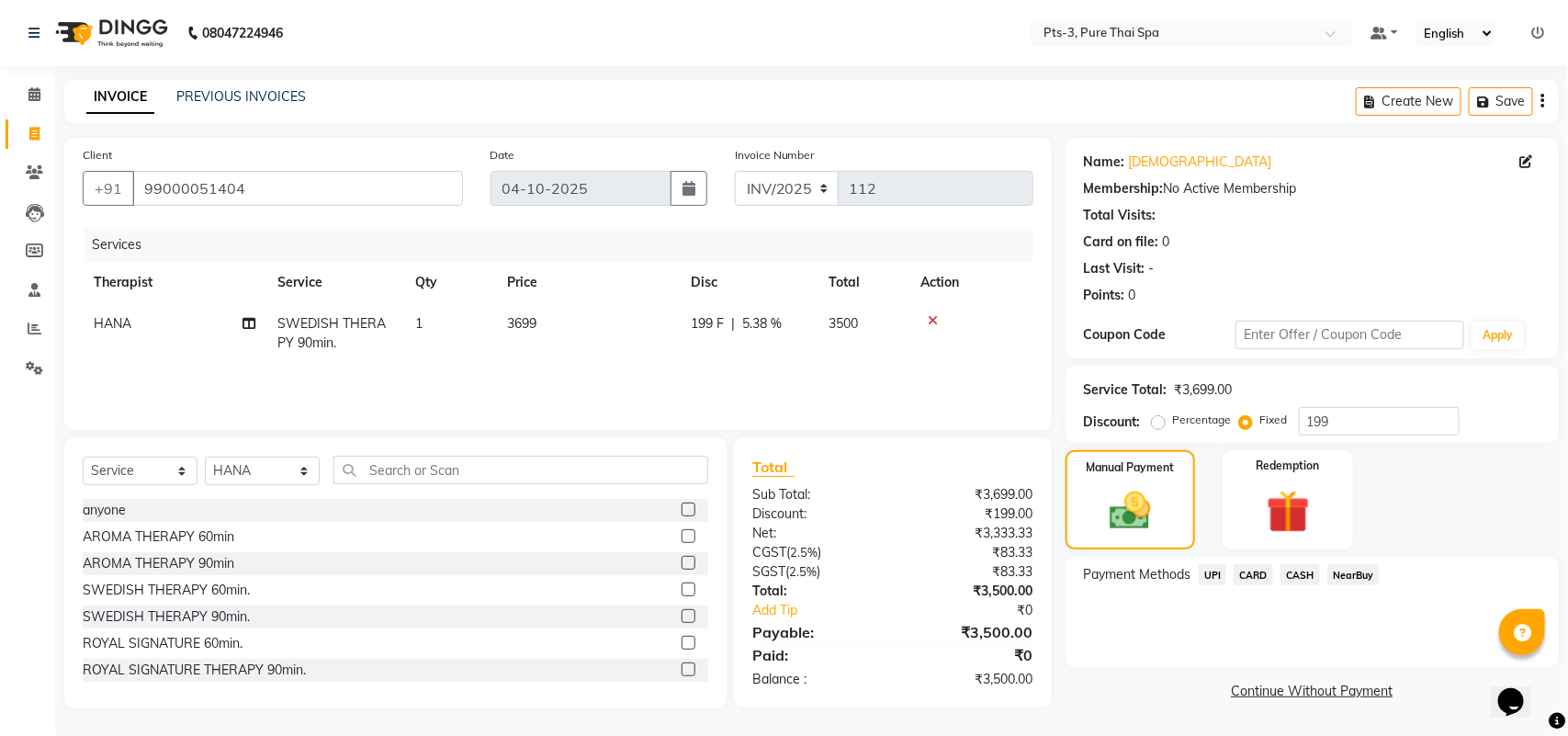
click at [1252, 577] on span "CARD" at bounding box center [1253, 574] width 40 height 21
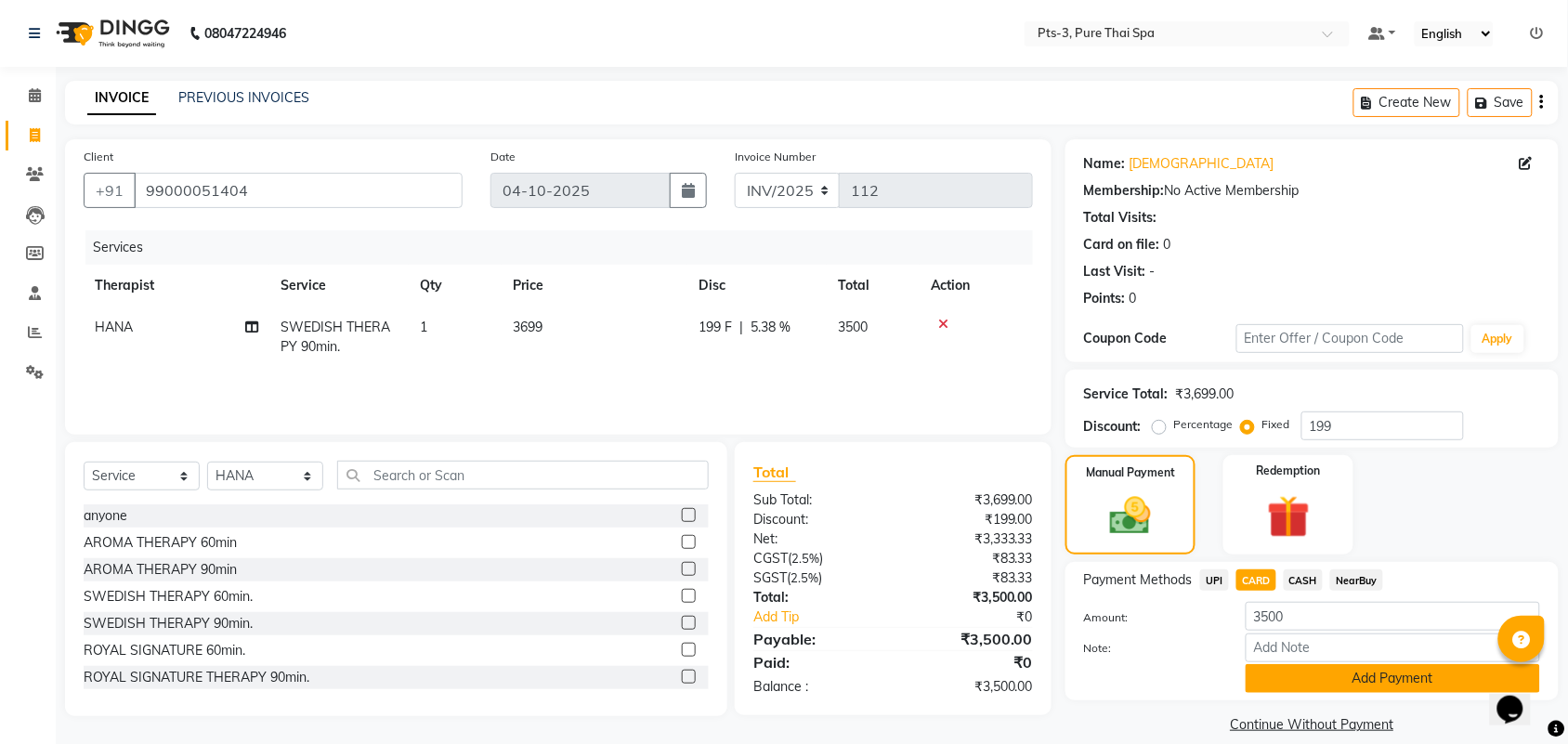
click at [1314, 674] on button "Add Payment" at bounding box center [1393, 678] width 295 height 29
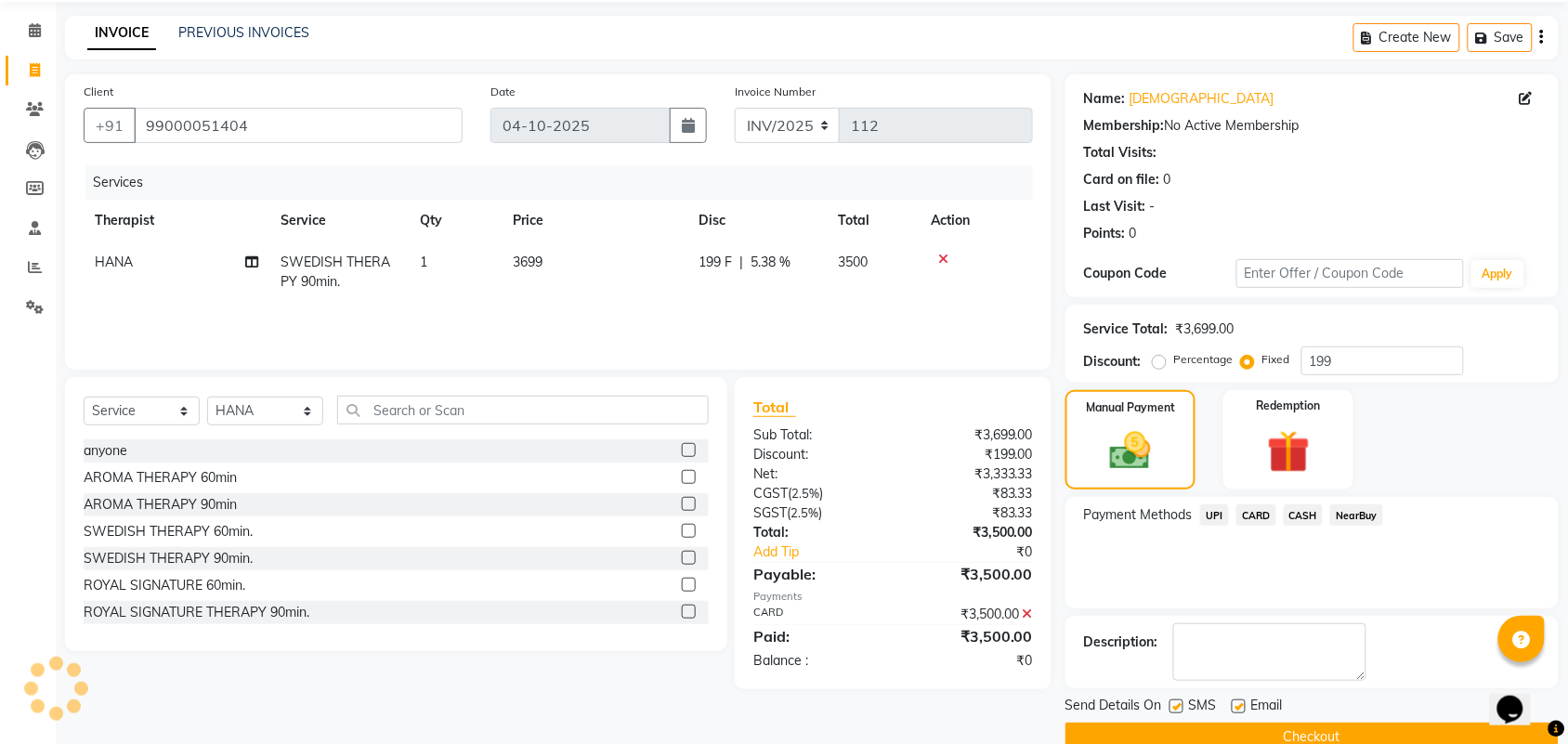
scroll to position [100, 0]
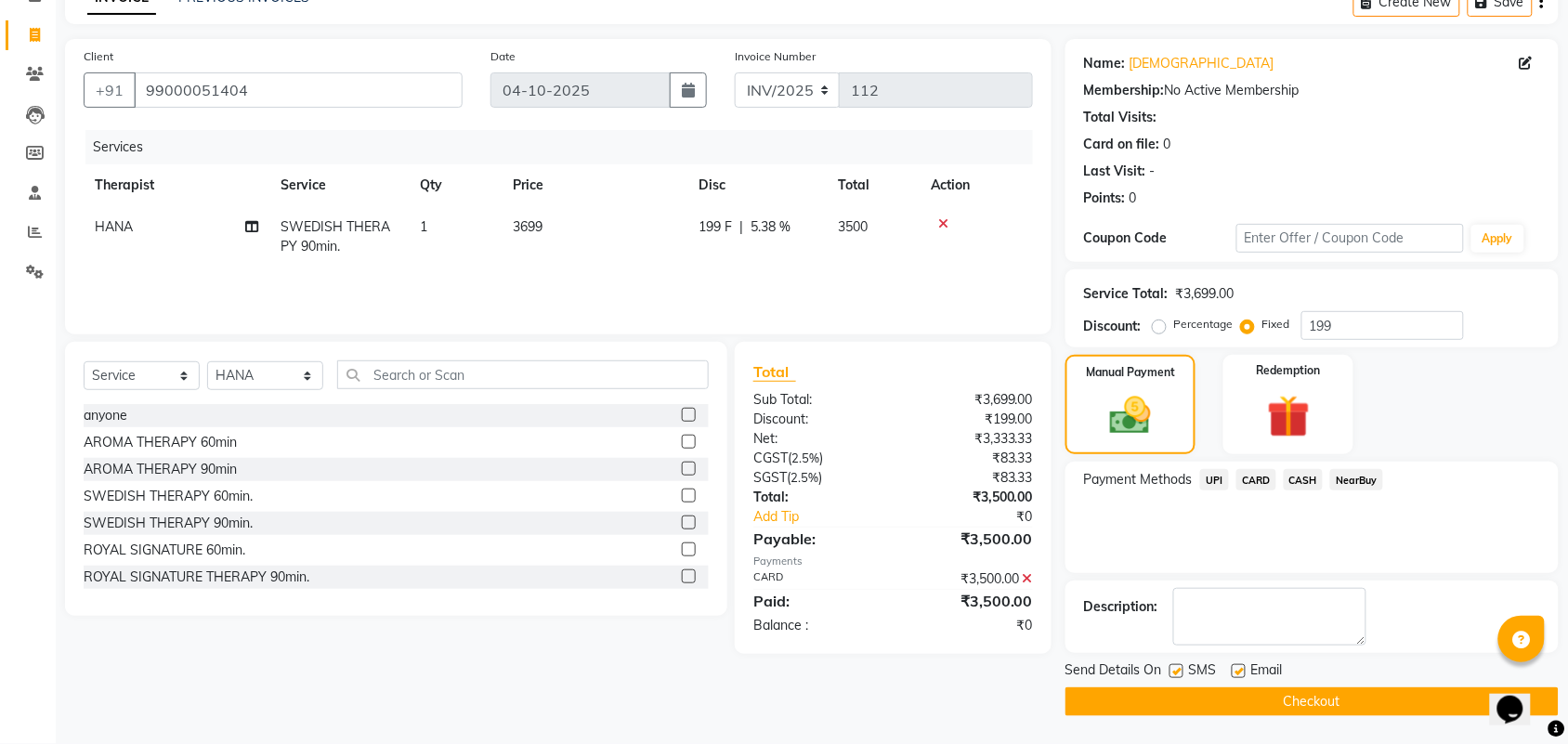
click at [1176, 671] on label at bounding box center [1176, 671] width 14 height 14
click at [1176, 671] on input "checkbox" at bounding box center [1176, 671] width 12 height 12
checkbox input "false"
click at [1233, 671] on label at bounding box center [1239, 671] width 14 height 14
click at [1233, 671] on input "checkbox" at bounding box center [1238, 671] width 12 height 12
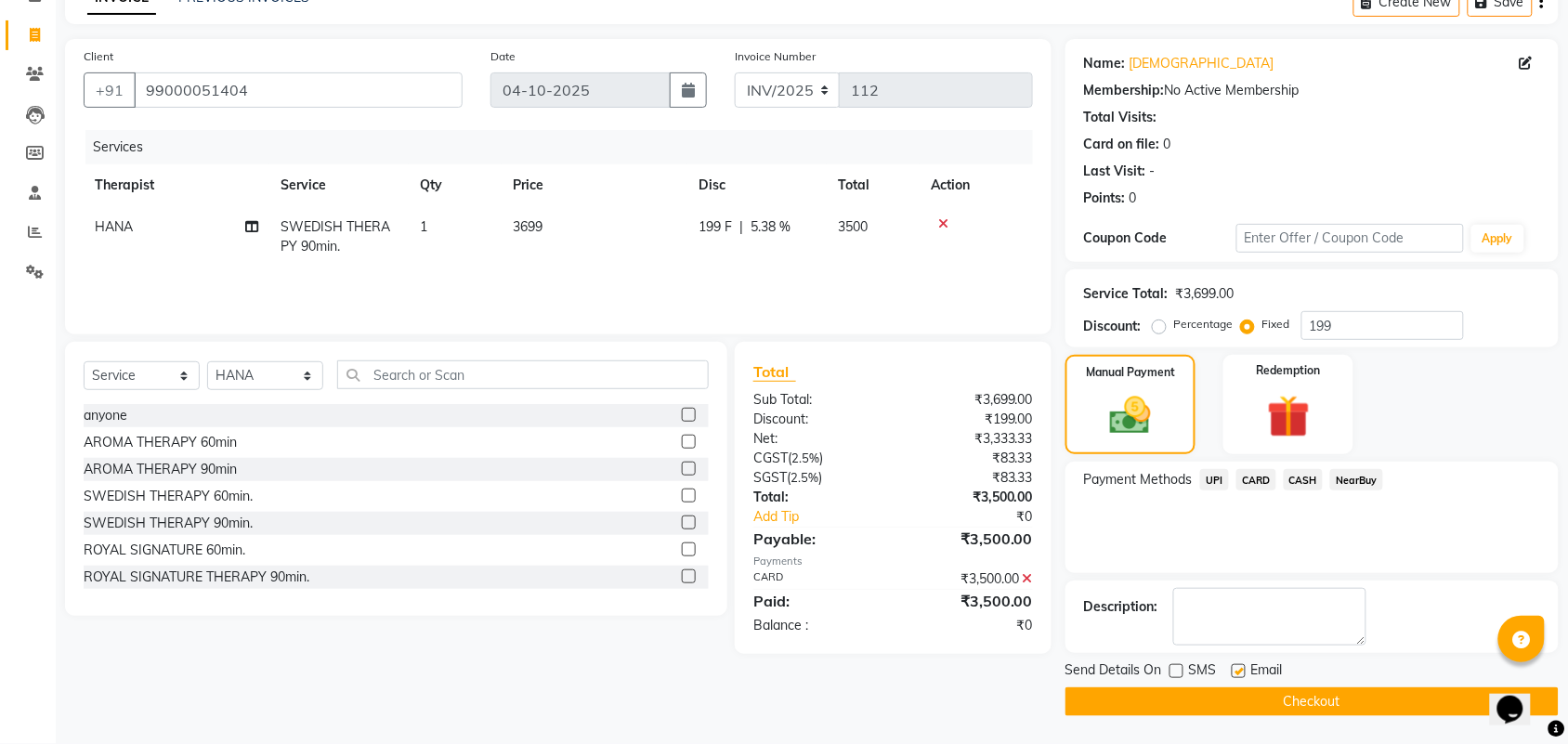
checkbox input "false"
click at [1229, 688] on button "Checkout" at bounding box center [1312, 701] width 493 height 29
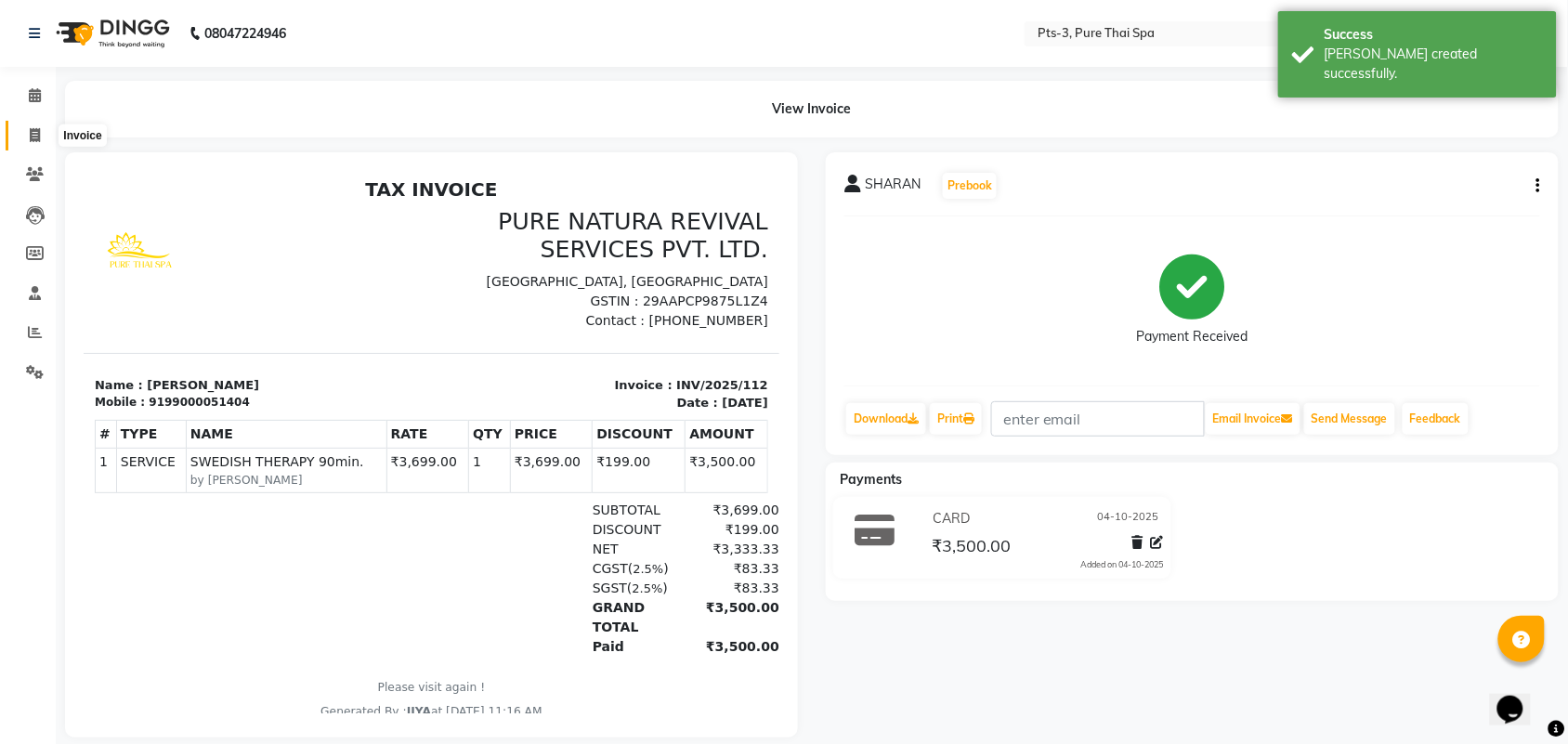
click at [28, 138] on span at bounding box center [34, 136] width 33 height 21
select select "service"
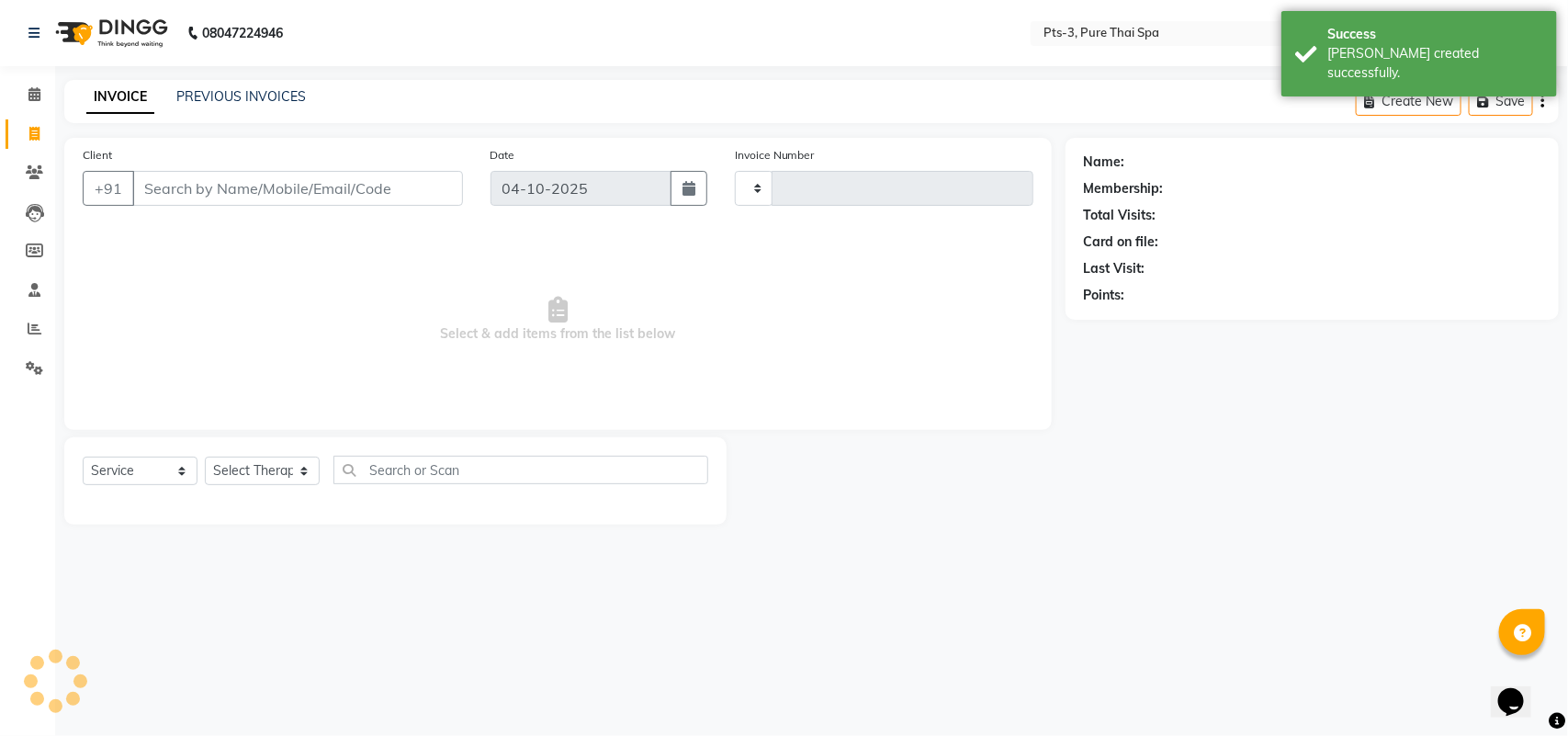
type input "113"
select select "9047"
click at [198, 198] on input "Client" at bounding box center [298, 189] width 331 height 35
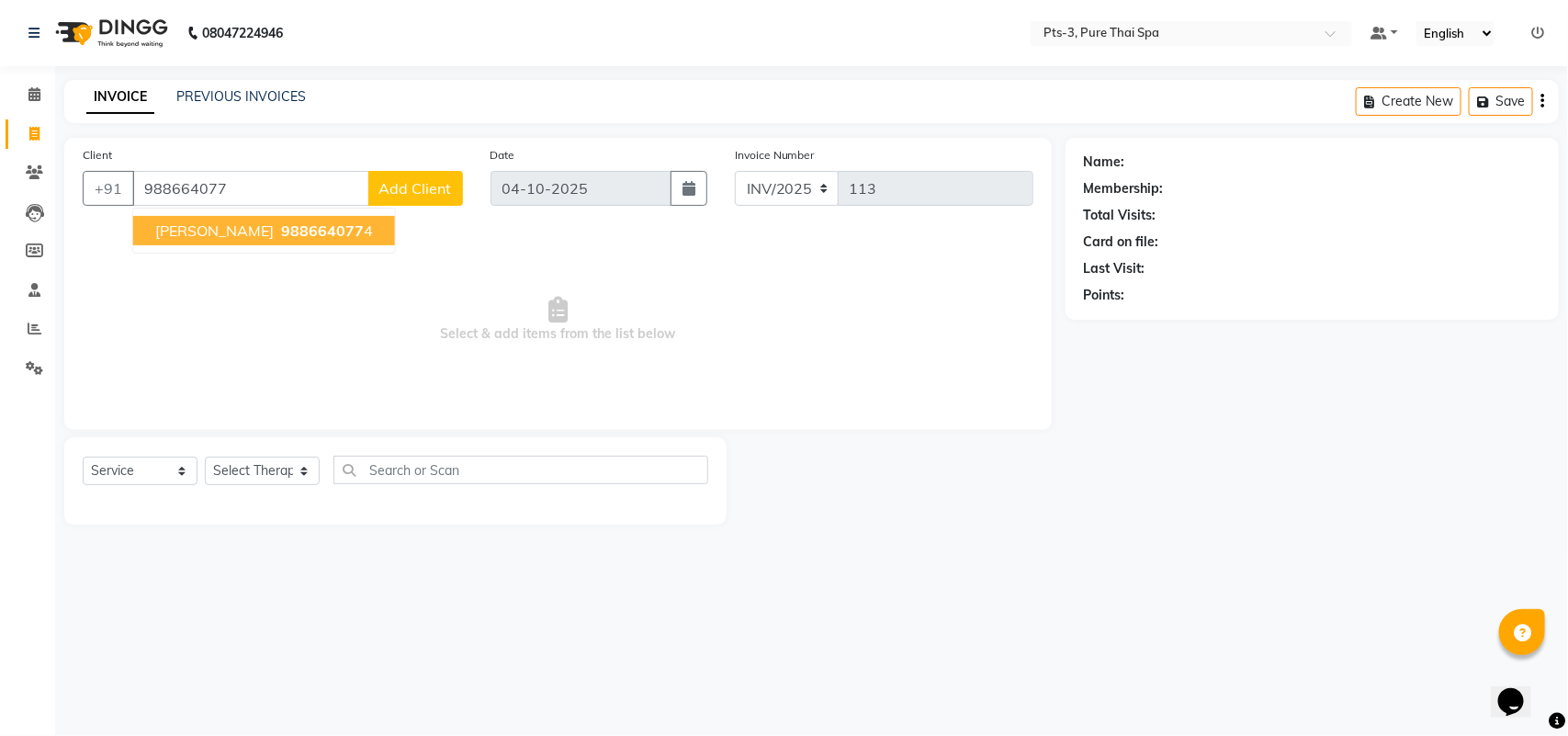
click at [281, 228] on span "988664077" at bounding box center [323, 231] width 83 height 18
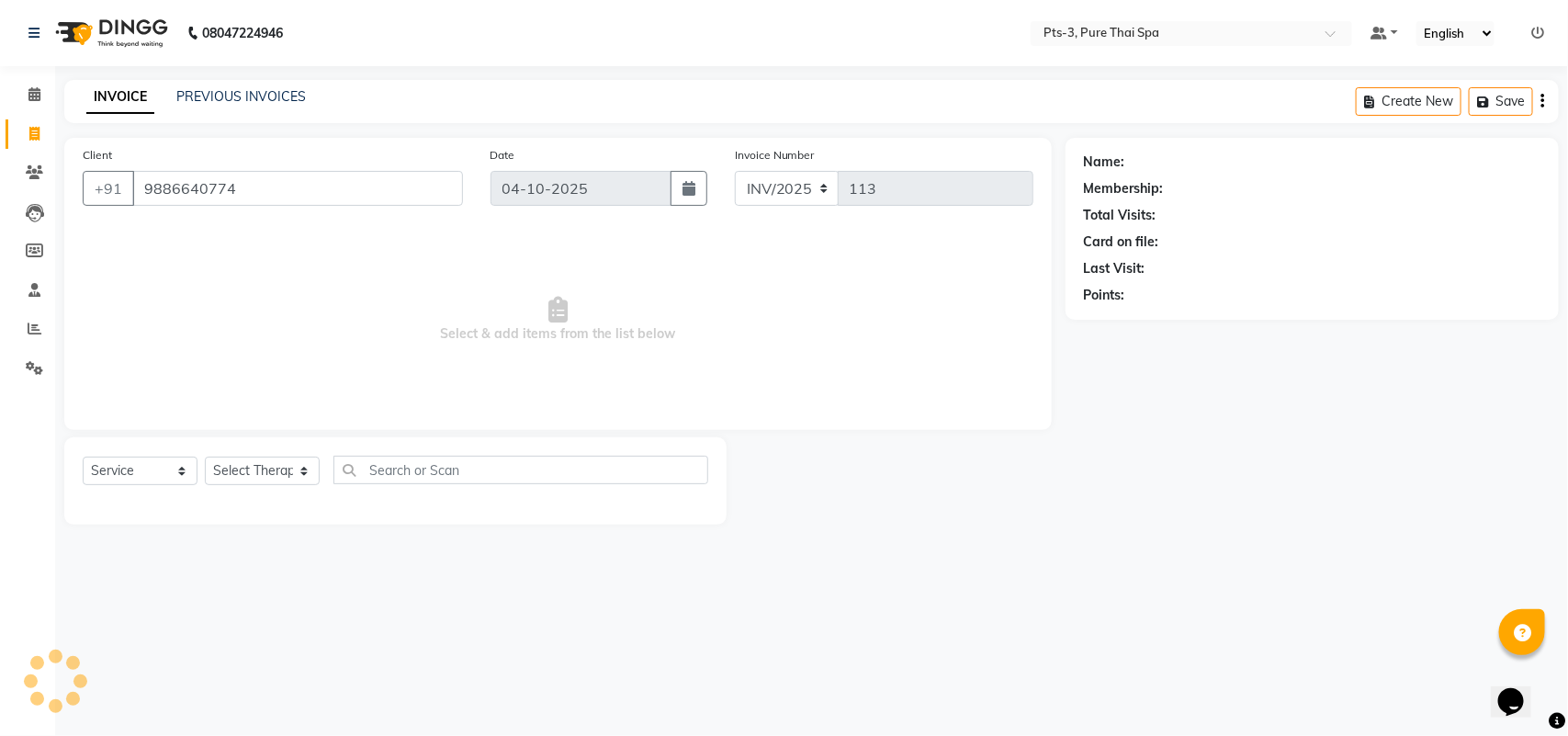
type input "9886640774"
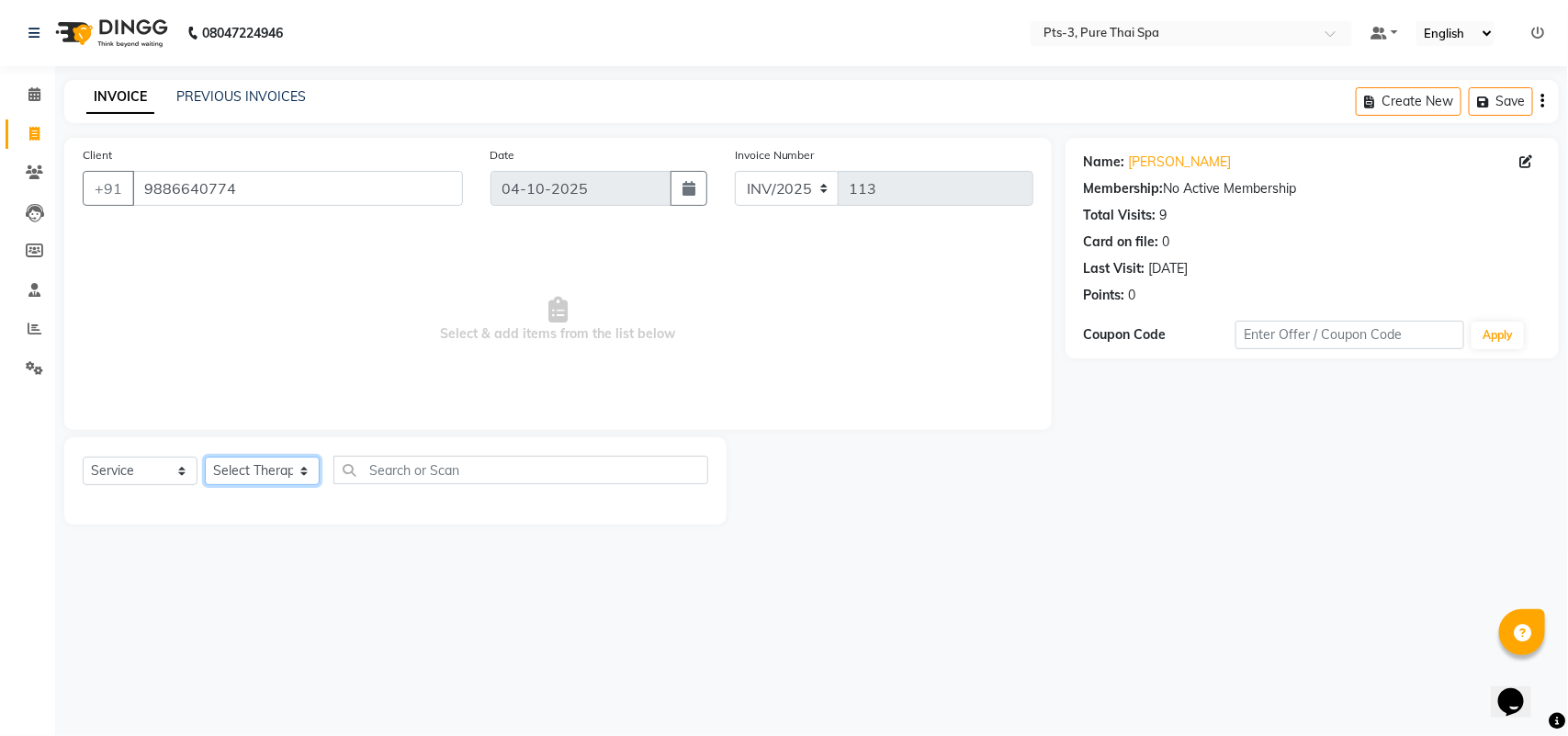
click at [259, 473] on select "Select Therapist [PERSON_NAME] AMMI ANYONE [PERSON_NAME] [PERSON_NAME] [PERSON_…" at bounding box center [262, 470] width 115 height 29
select select "77196"
click at [205, 456] on select "Select Therapist [PERSON_NAME] AMMI ANYONE [PERSON_NAME] [PERSON_NAME] [PERSON_…" at bounding box center [262, 470] width 115 height 29
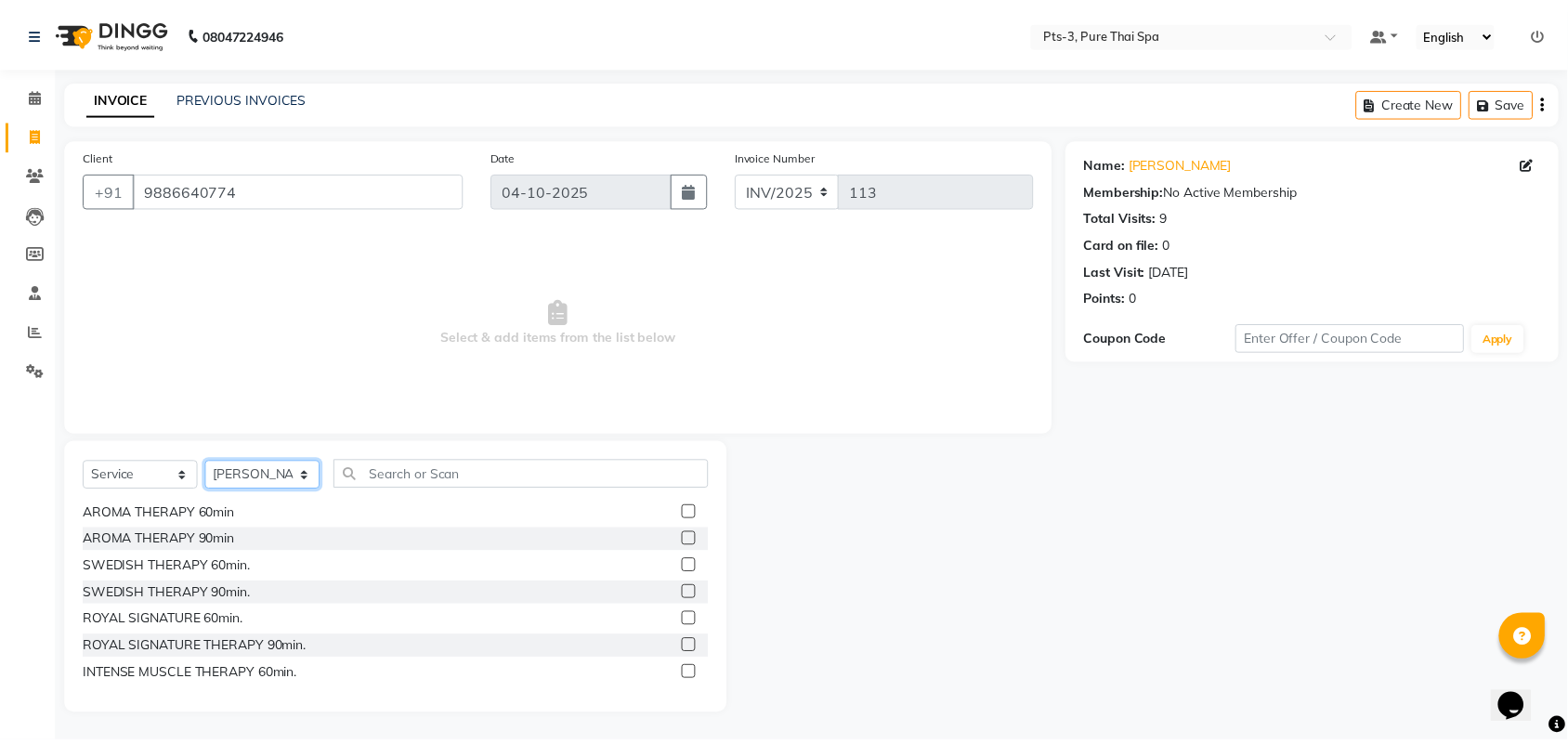
scroll to position [116, 0]
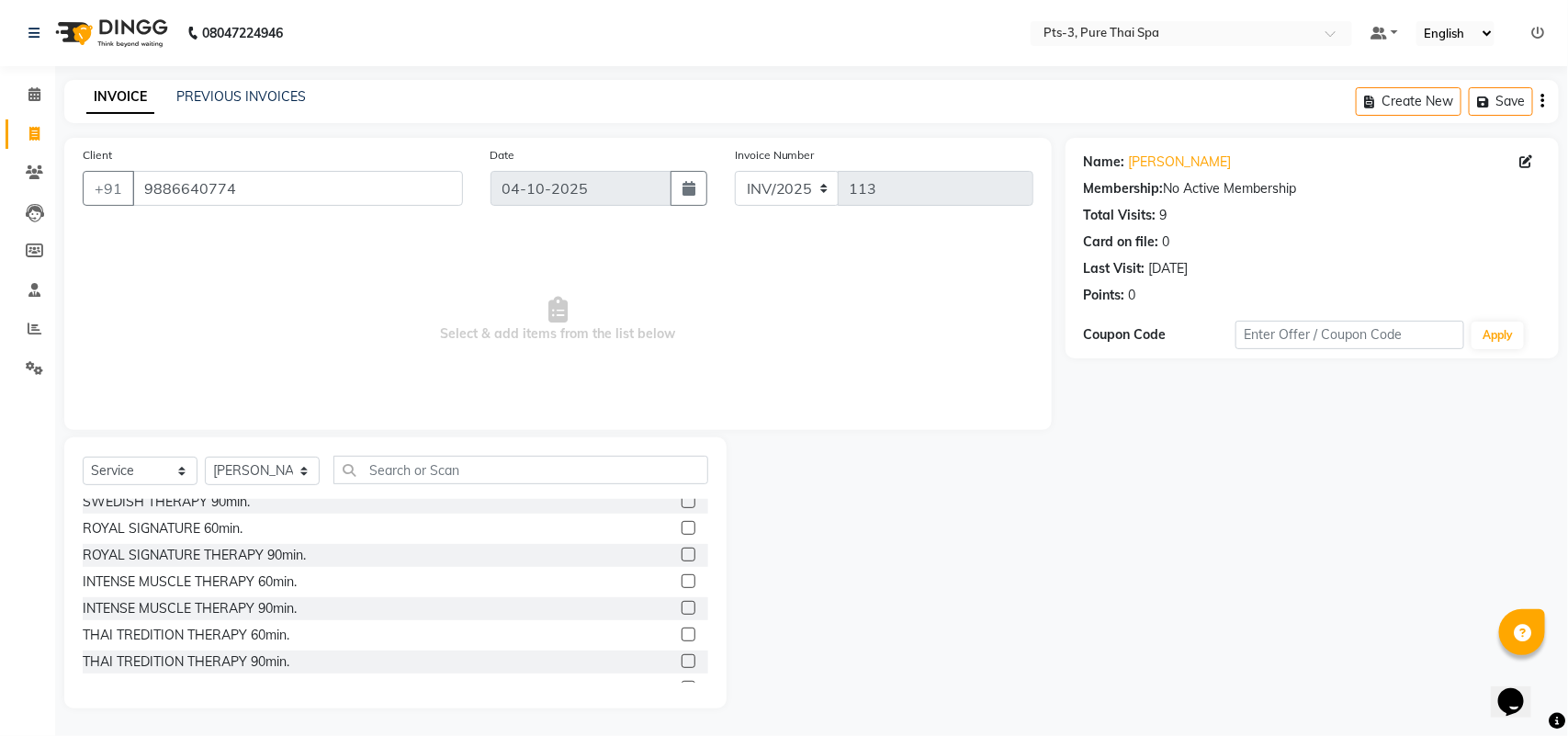
click at [681, 576] on label at bounding box center [688, 581] width 14 height 14
click at [681, 576] on input "checkbox" at bounding box center [687, 581] width 12 height 12
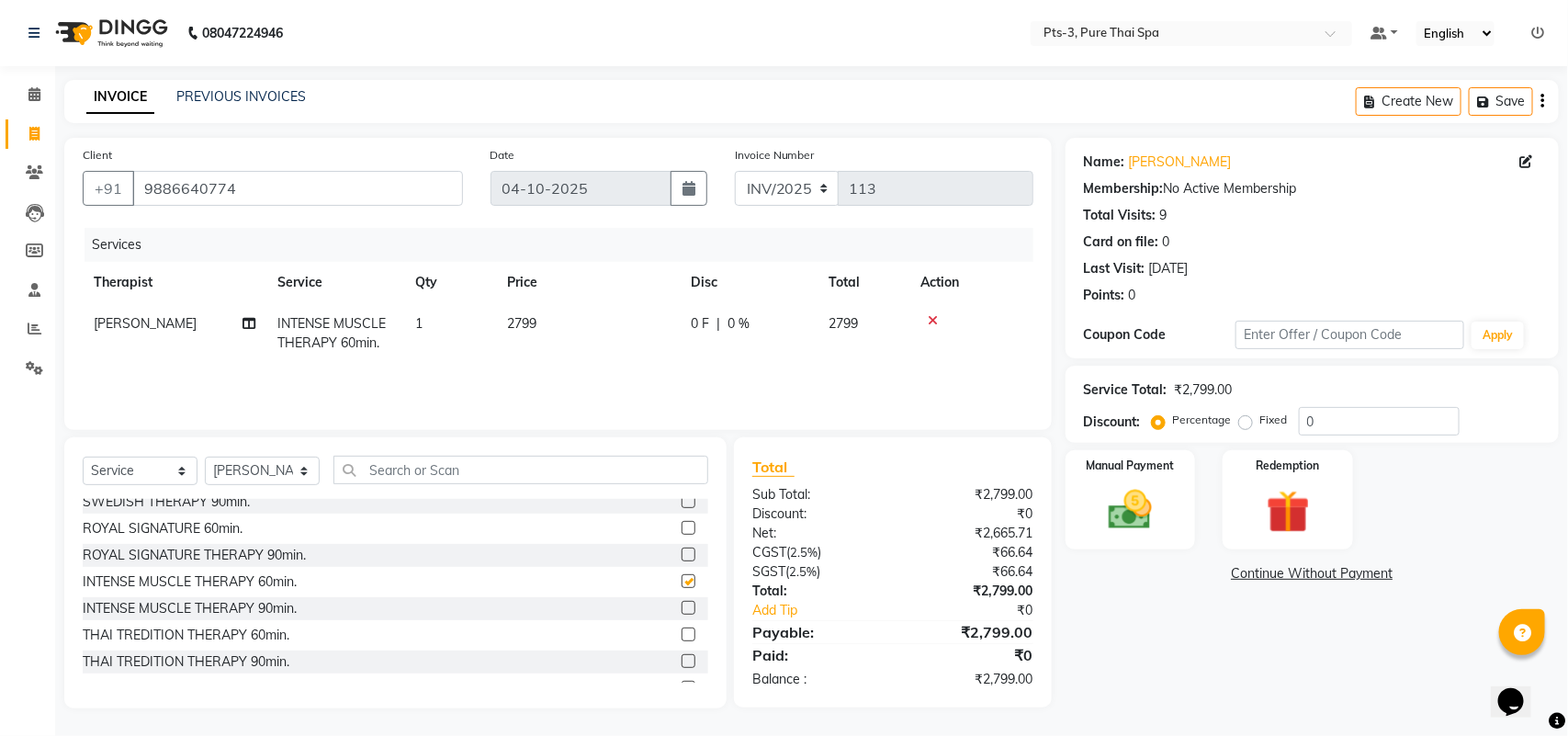
checkbox input "false"
click at [1153, 499] on img at bounding box center [1130, 510] width 73 height 52
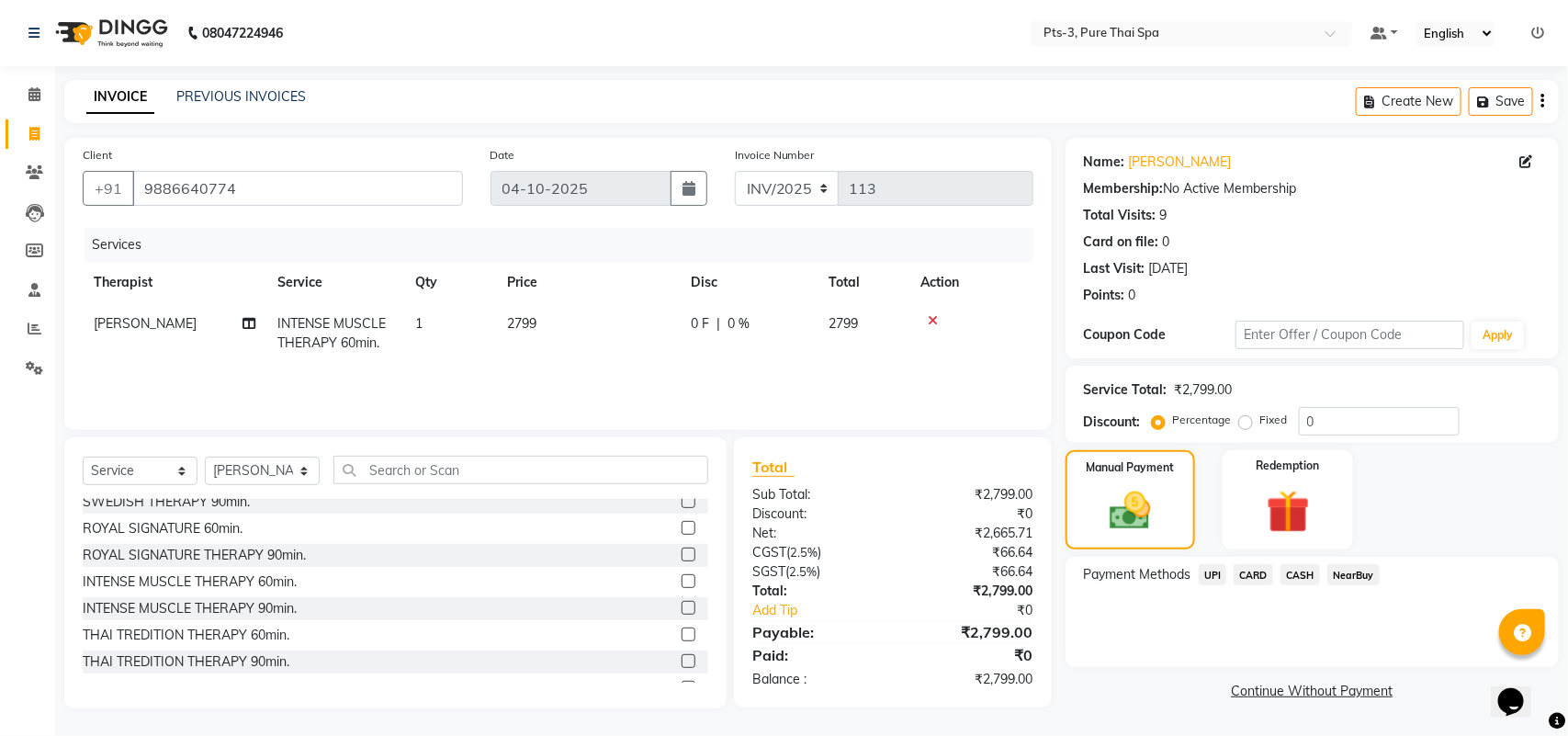
click at [1256, 579] on span "CARD" at bounding box center [1253, 574] width 40 height 21
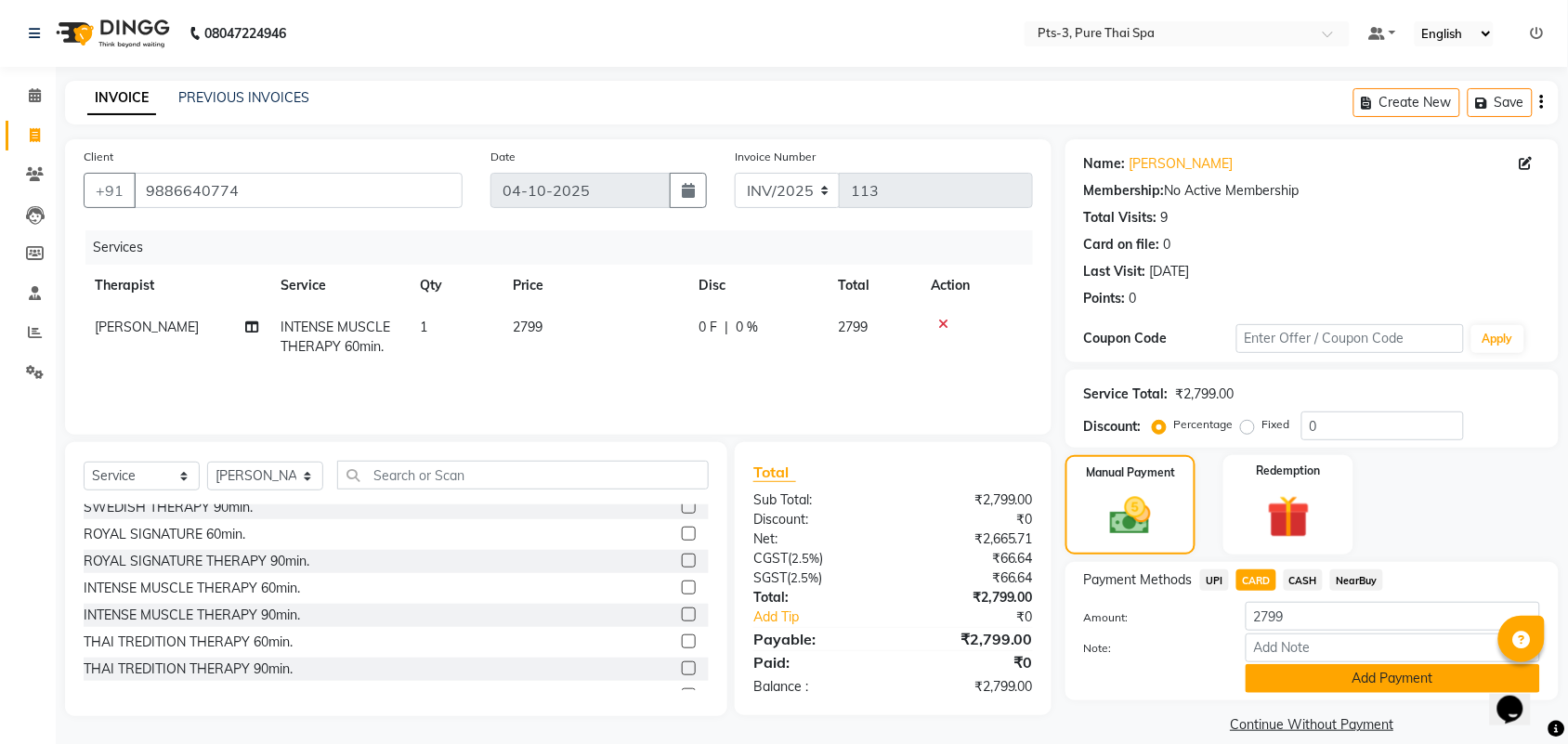
click at [1257, 670] on button "Add Payment" at bounding box center [1393, 678] width 295 height 29
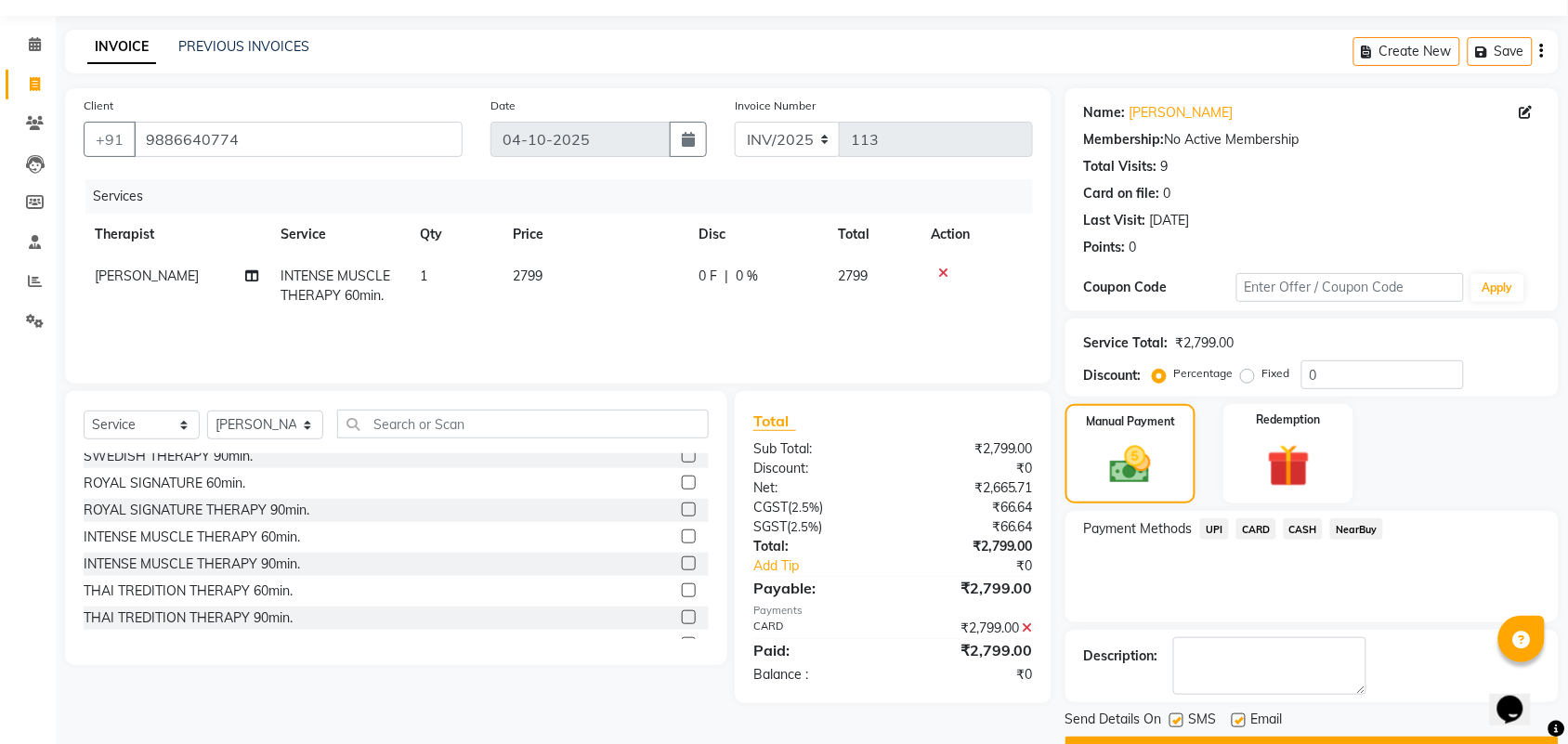
scroll to position [100, 0]
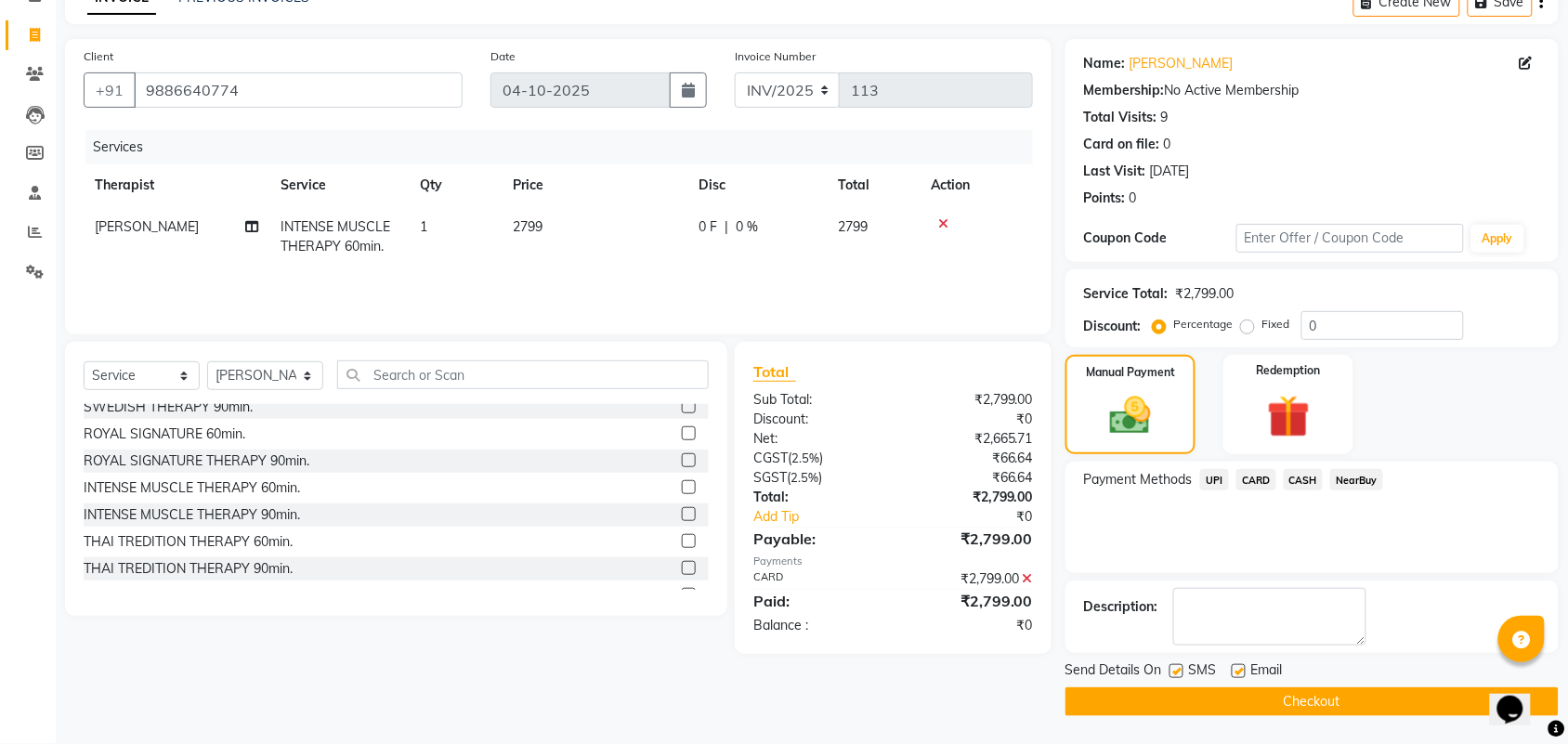
click at [1011, 573] on div "₹2,799.00" at bounding box center [970, 578] width 154 height 20
click at [1028, 582] on icon at bounding box center [1028, 578] width 10 height 13
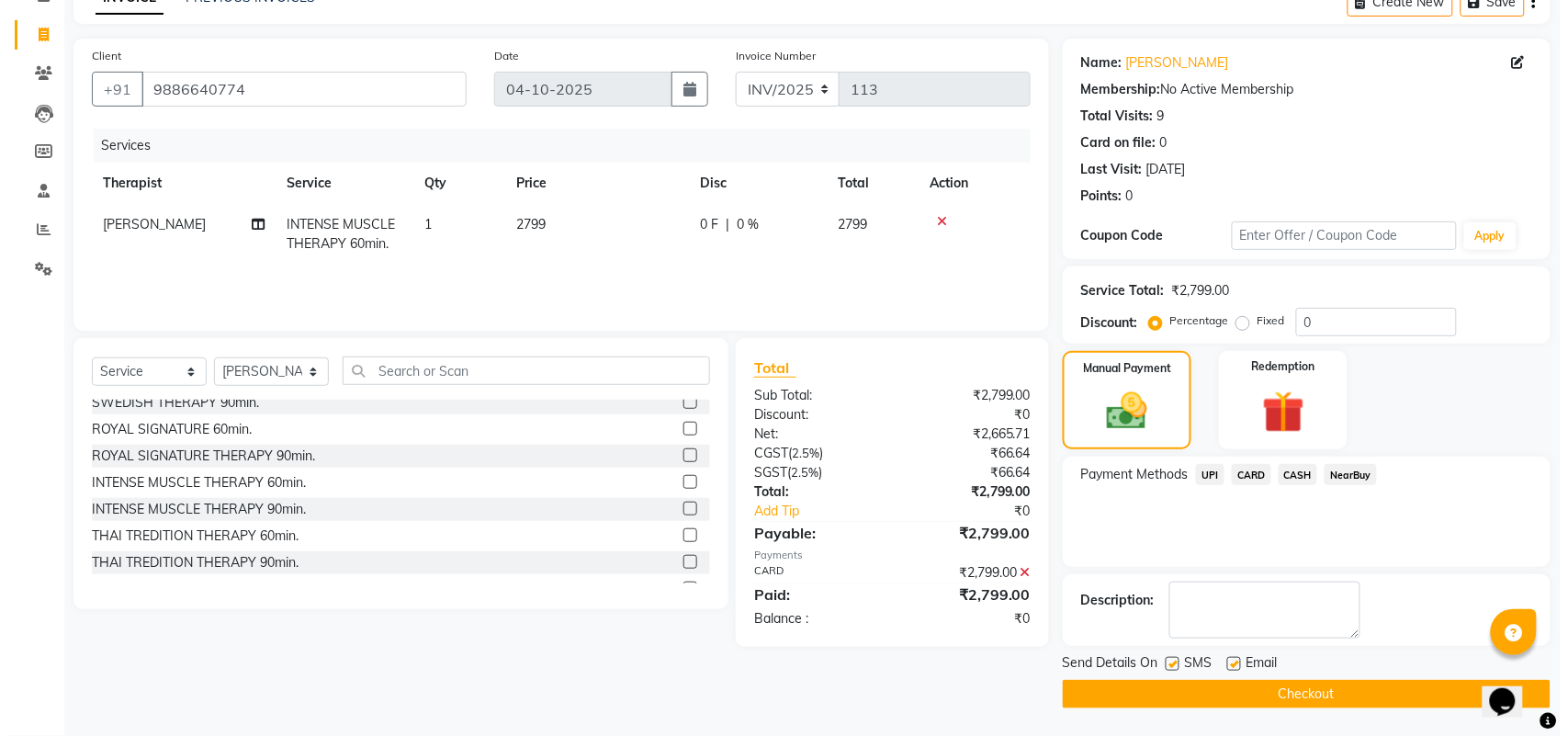
scroll to position [0, 0]
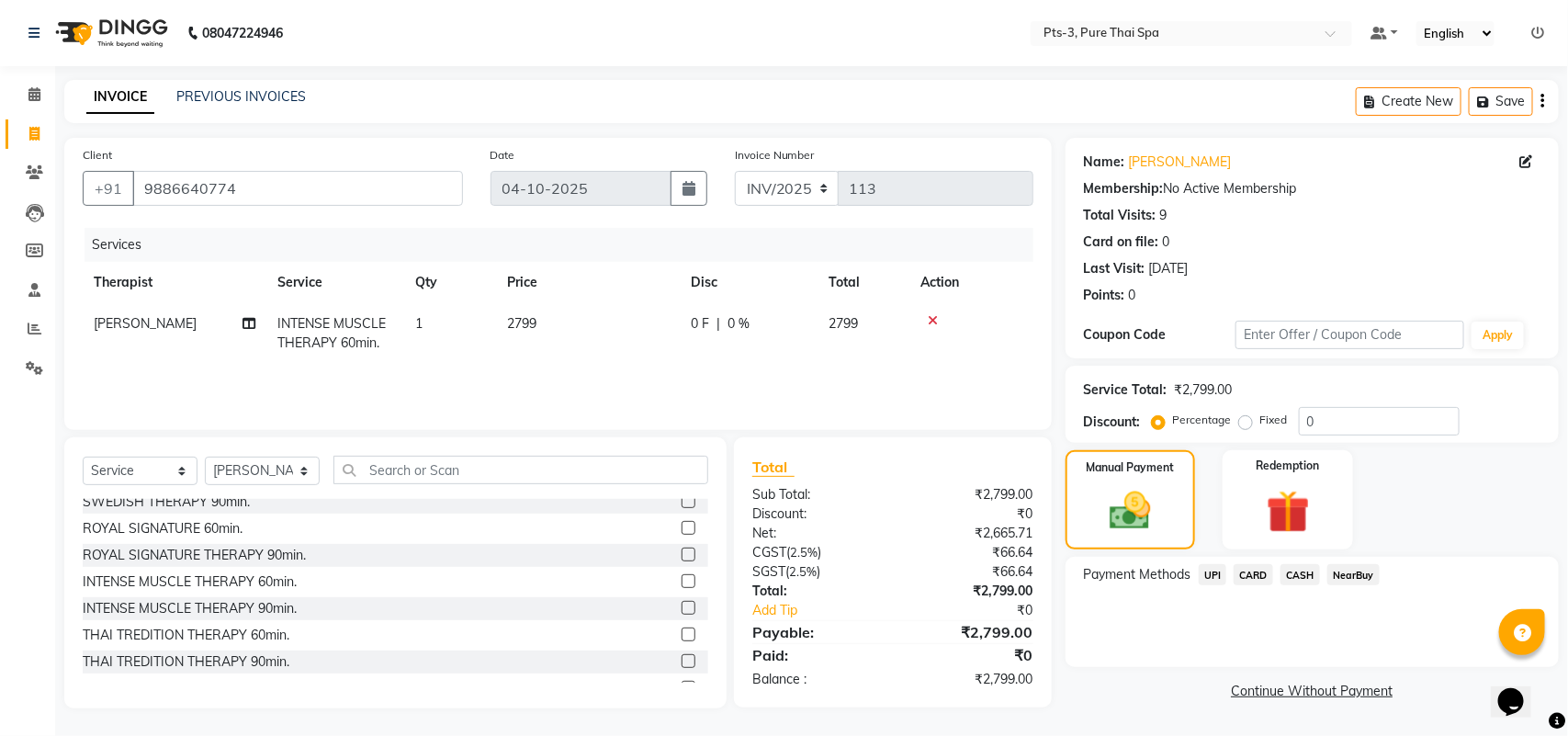
click at [935, 319] on icon at bounding box center [933, 321] width 10 height 13
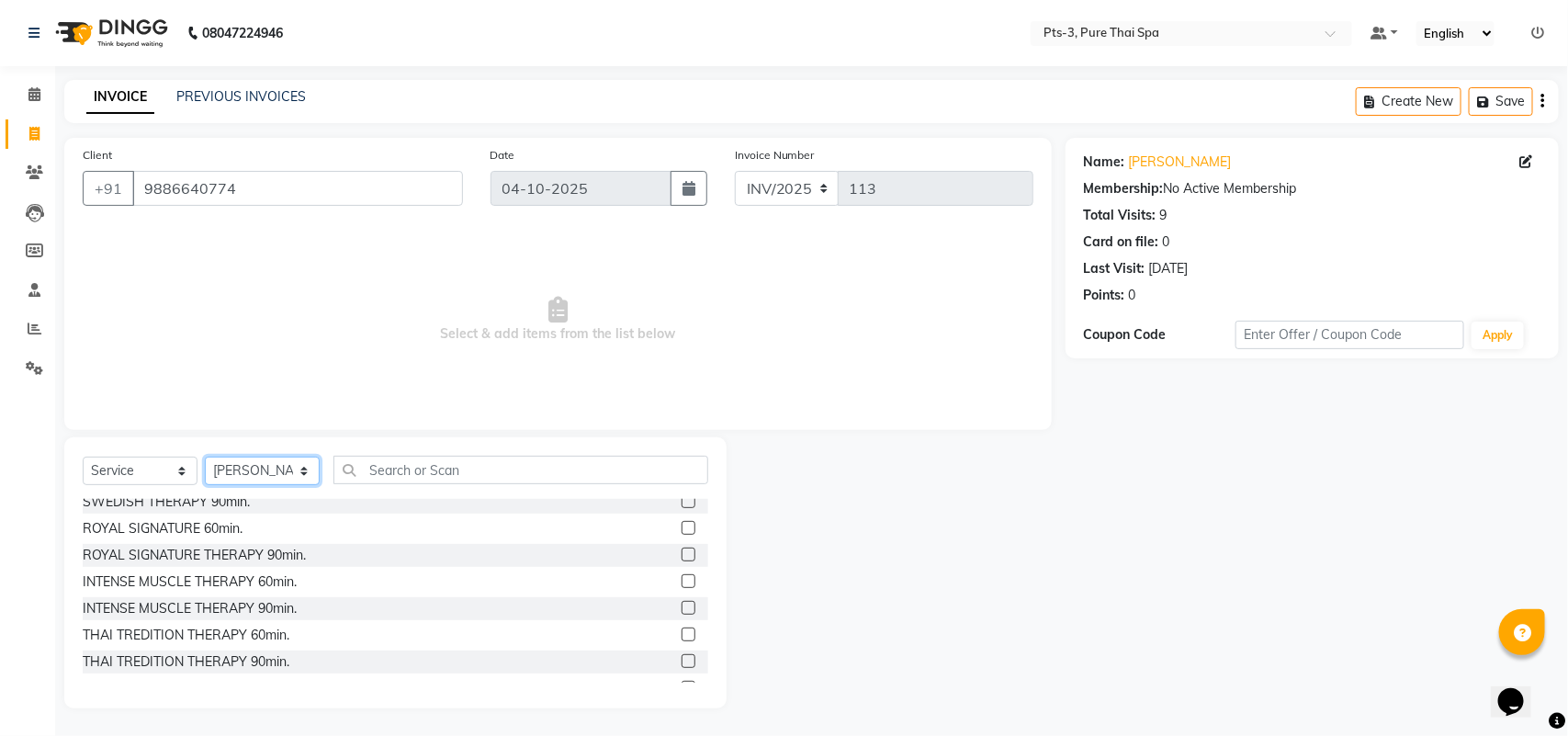
click at [248, 464] on select "Select Therapist [PERSON_NAME] AMMI ANYONE [PERSON_NAME] [PERSON_NAME] [PERSON_…" at bounding box center [262, 470] width 115 height 29
select select "51273"
click at [205, 456] on select "Select Therapist [PERSON_NAME] AMMI ANYONE [PERSON_NAME] [PERSON_NAME] [PERSON_…" at bounding box center [262, 470] width 115 height 29
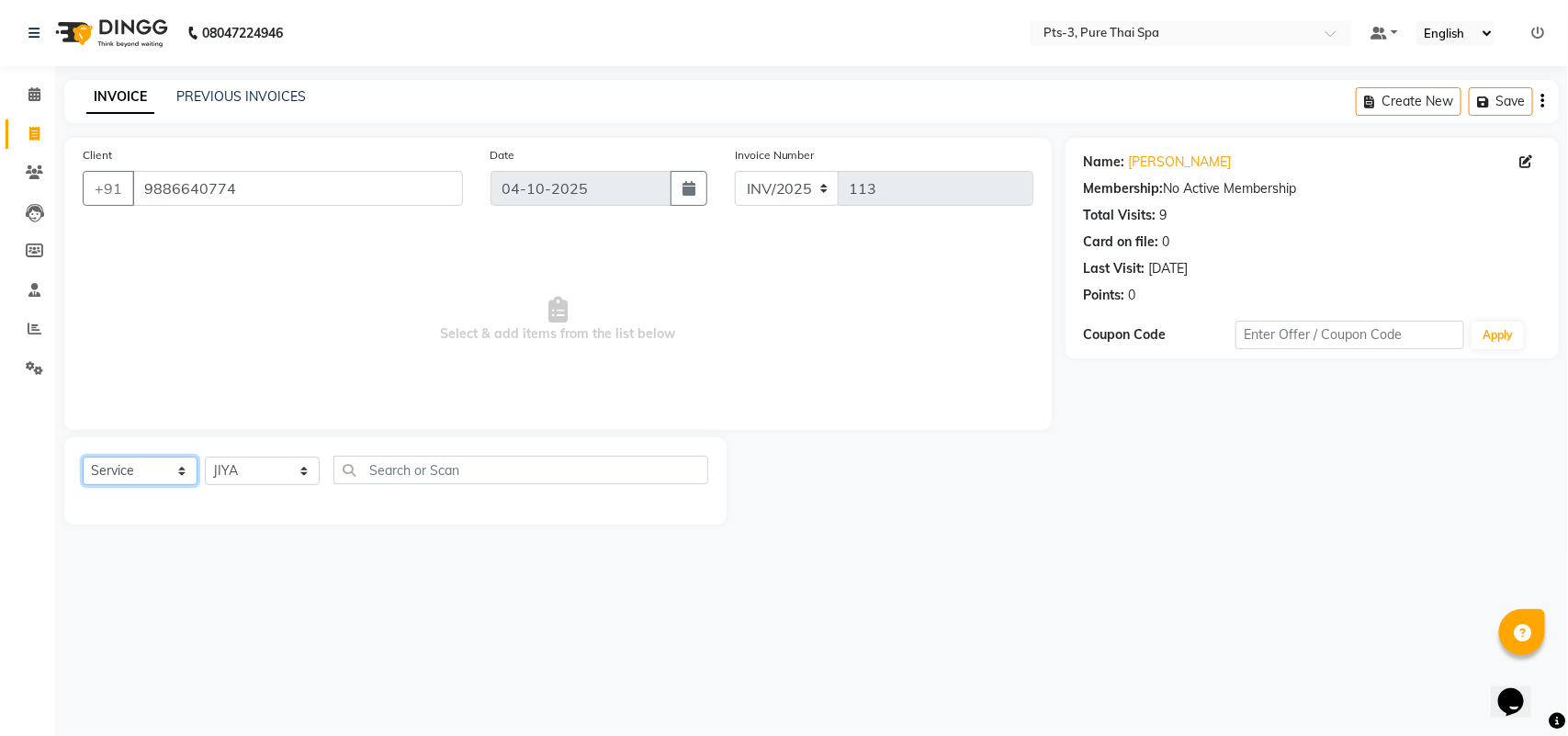
click at [130, 470] on select "Select Service Product Membership Package Voucher Prepaid Gift Card" at bounding box center [140, 470] width 115 height 29
select select "package"
click at [83, 456] on select "Select Service Product Membership Package Voucher Prepaid Gift Card" at bounding box center [140, 470] width 115 height 29
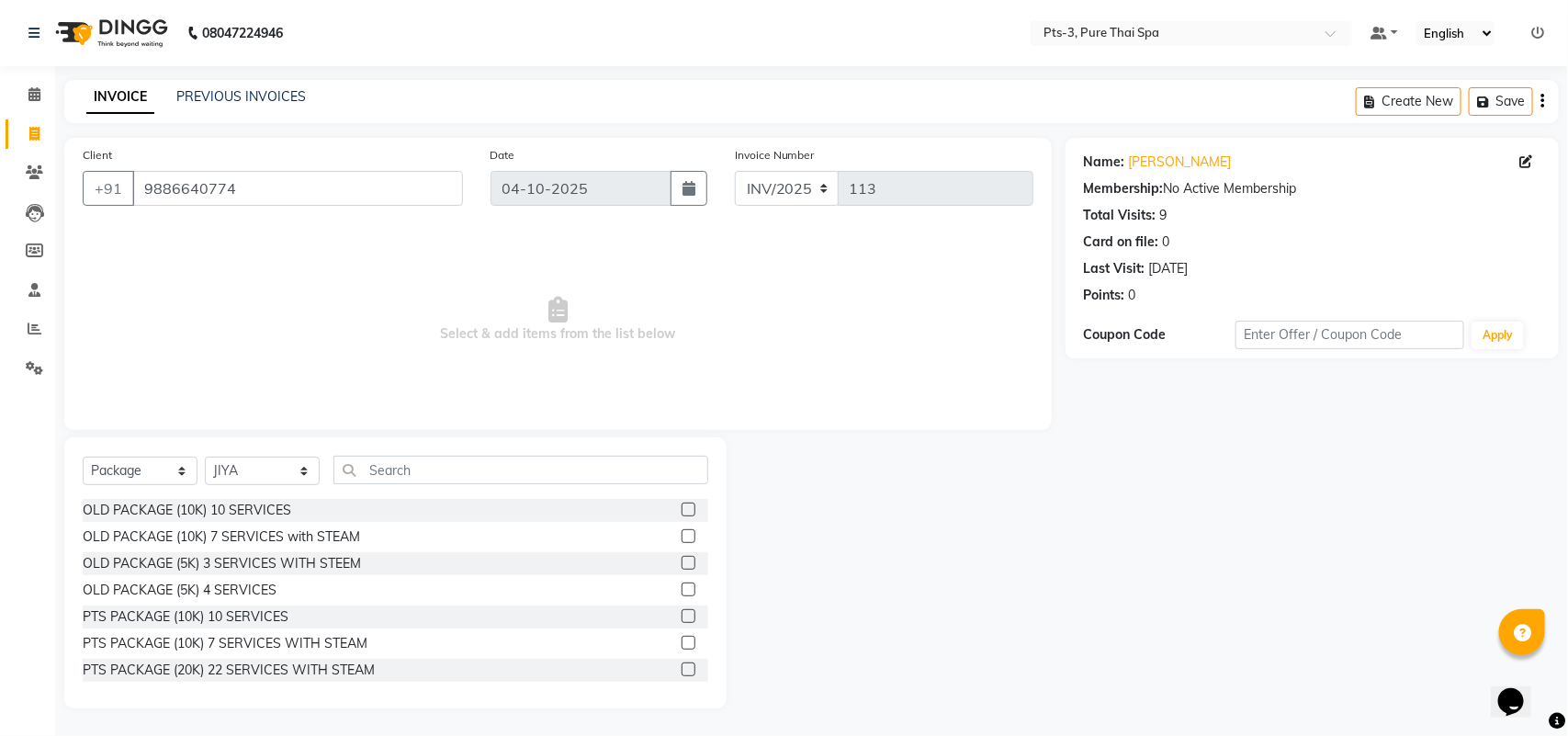
click at [681, 620] on label at bounding box center [688, 615] width 14 height 14
click at [681, 620] on input "checkbox" at bounding box center [687, 616] width 12 height 12
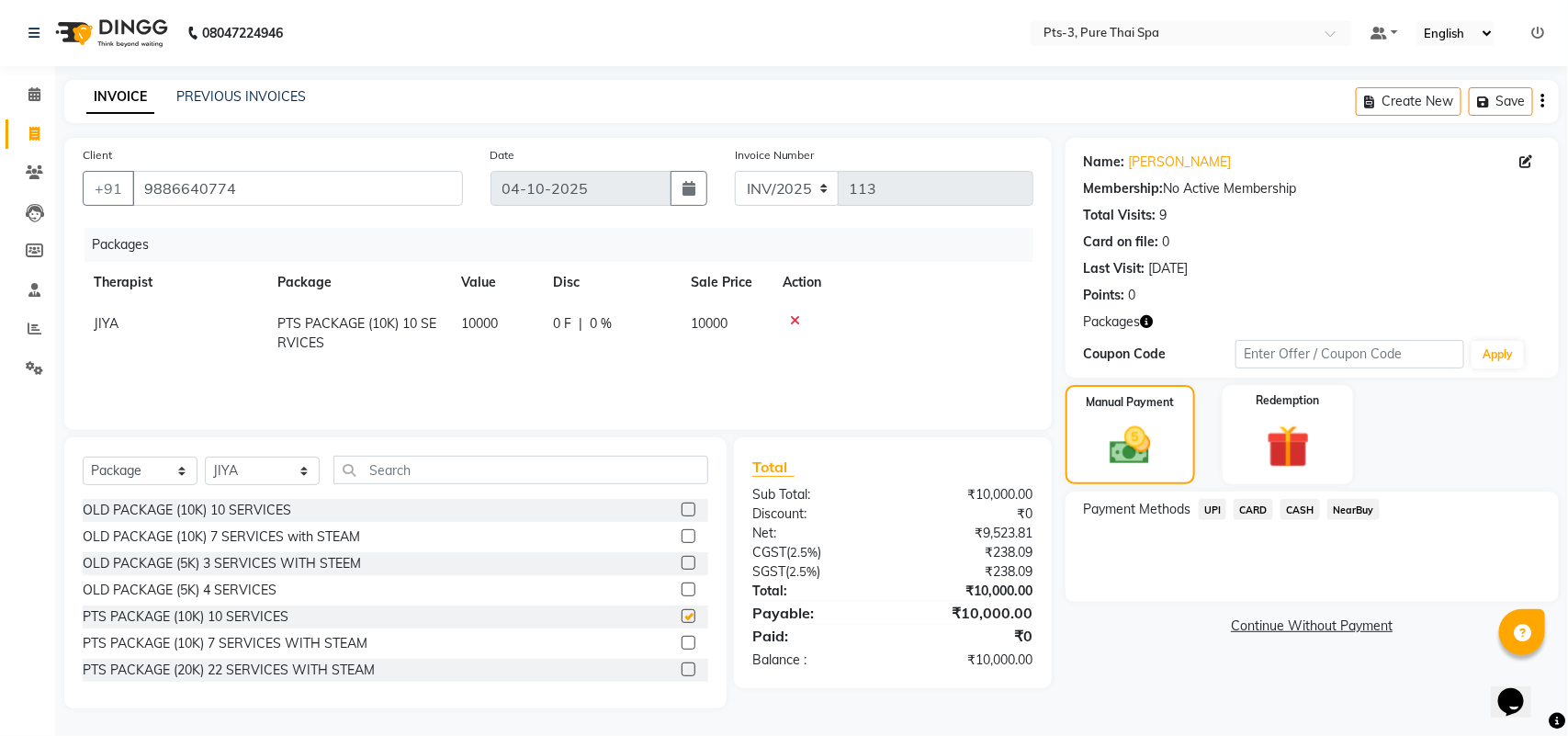
checkbox input "false"
click at [1234, 505] on span "CARD" at bounding box center [1253, 509] width 40 height 21
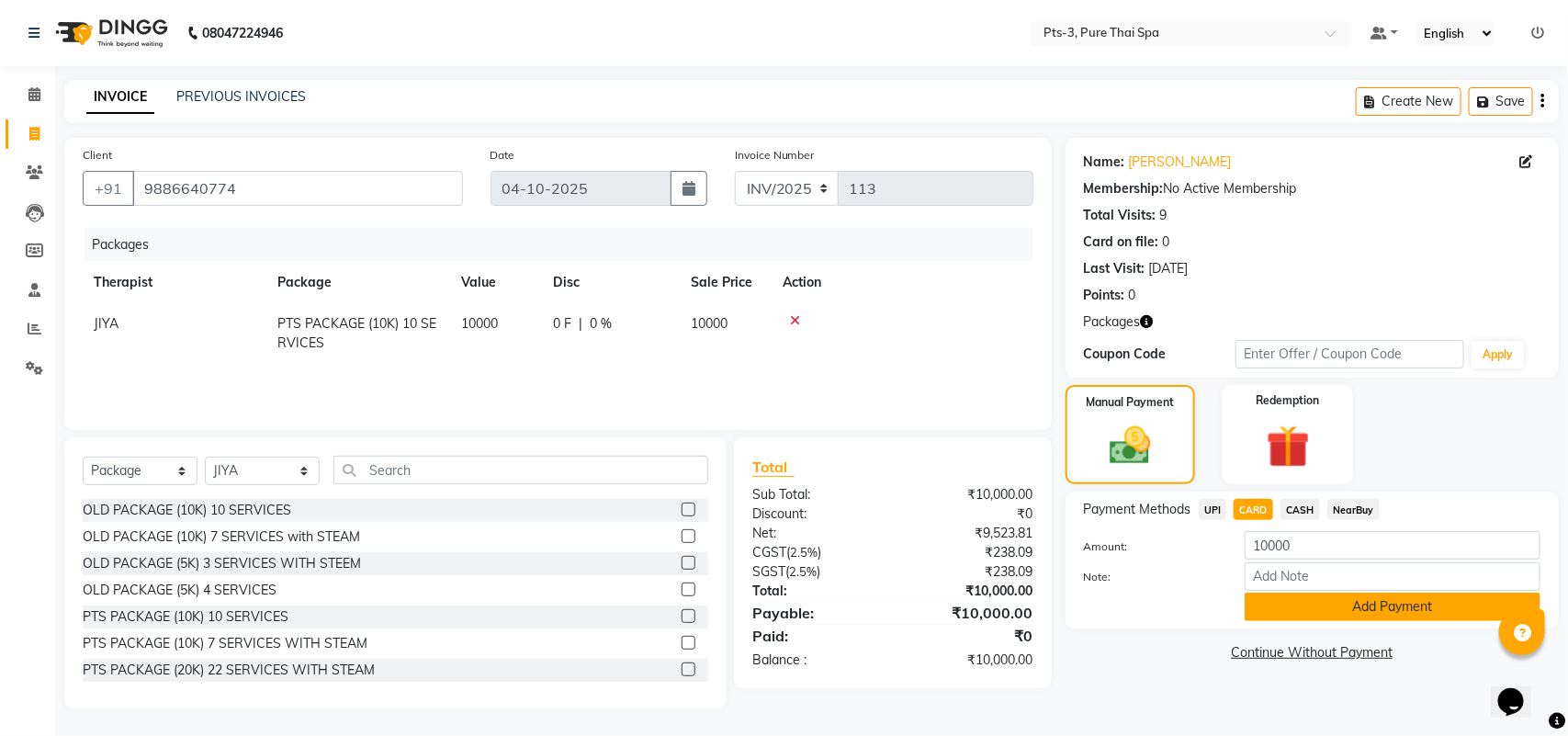
click at [1299, 604] on button "Add Payment" at bounding box center [1393, 606] width 296 height 29
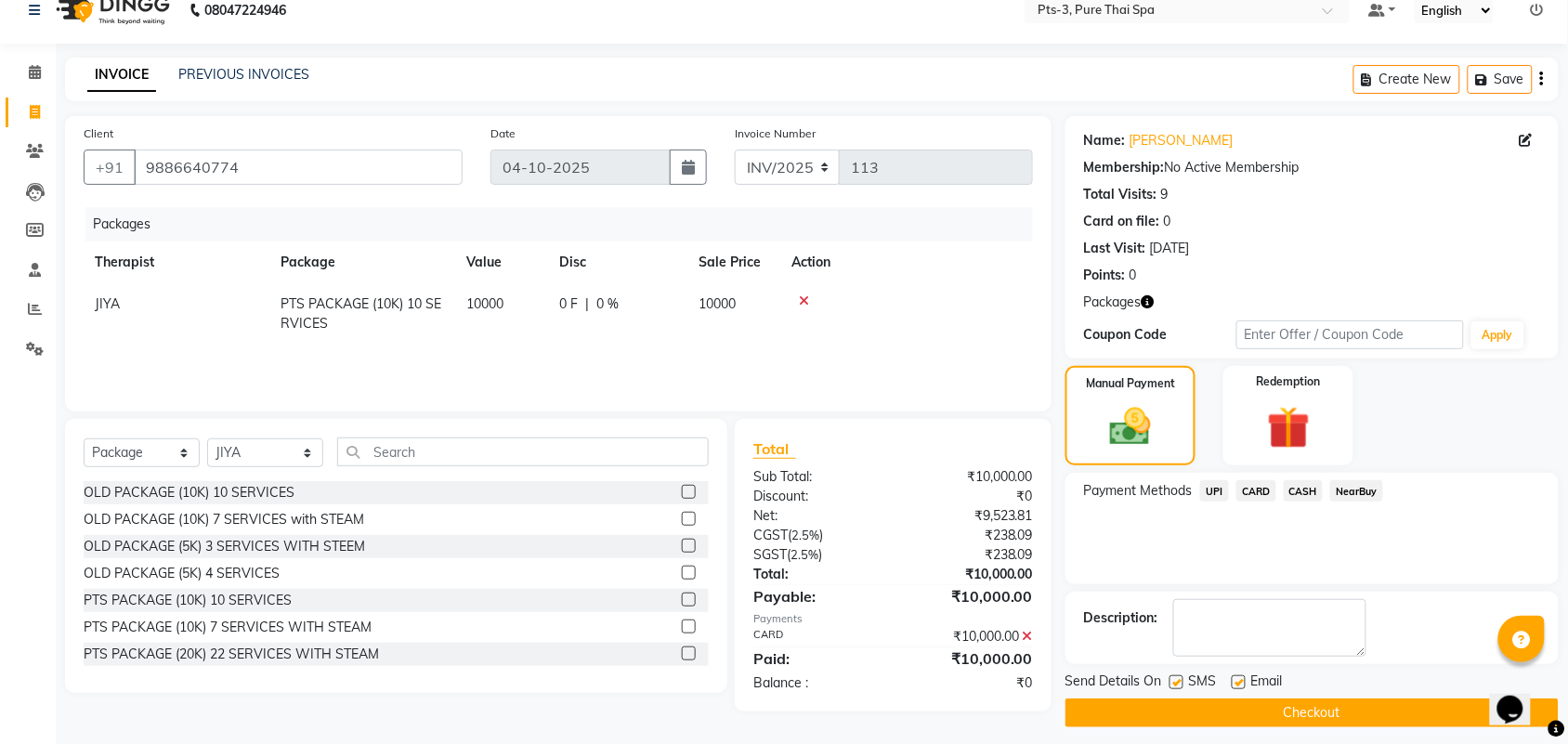
scroll to position [35, 0]
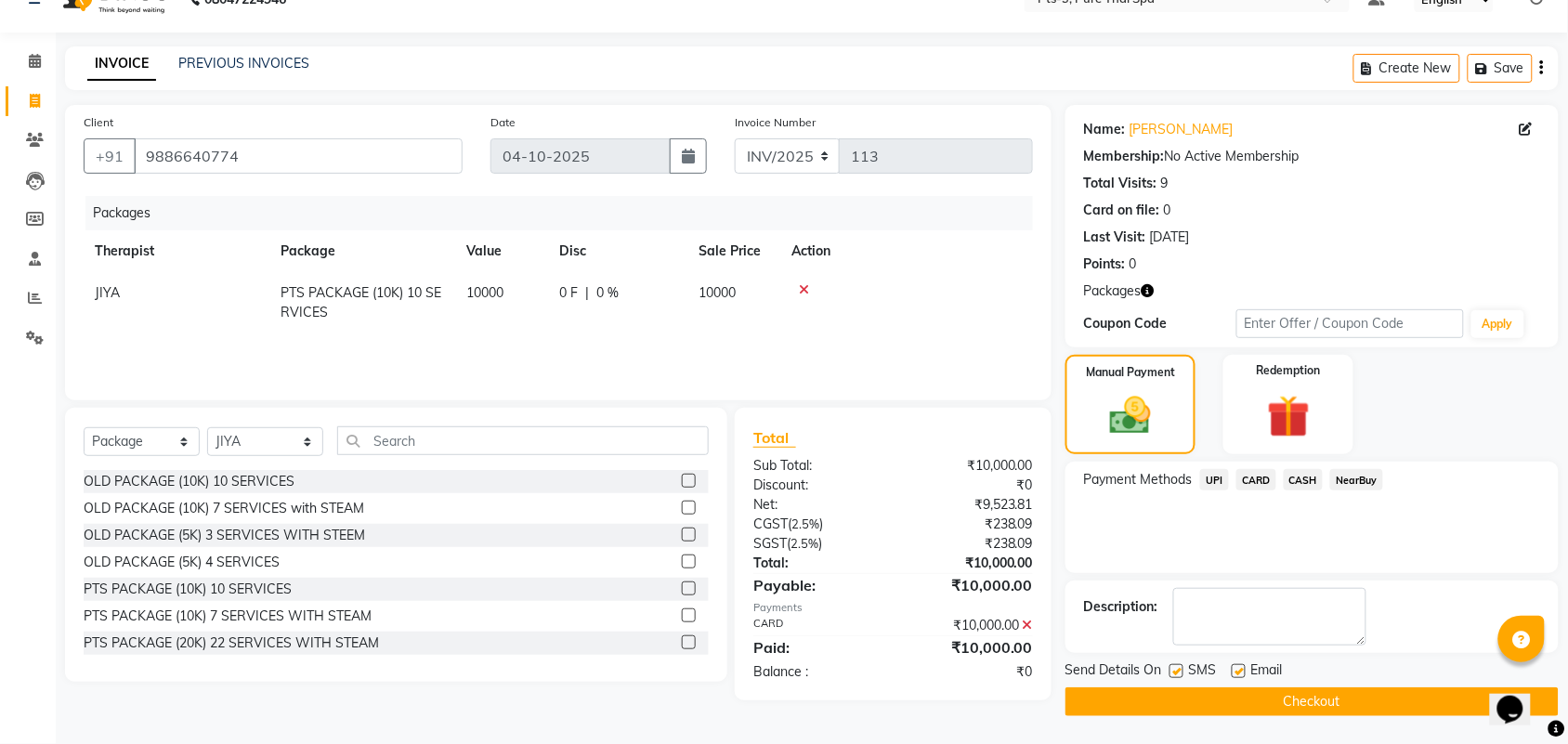
click at [1178, 671] on label at bounding box center [1176, 671] width 14 height 14
click at [1178, 671] on input "checkbox" at bounding box center [1176, 671] width 12 height 12
checkbox input "false"
click at [1245, 667] on label at bounding box center [1239, 671] width 14 height 14
click at [1244, 667] on input "checkbox" at bounding box center [1238, 671] width 12 height 12
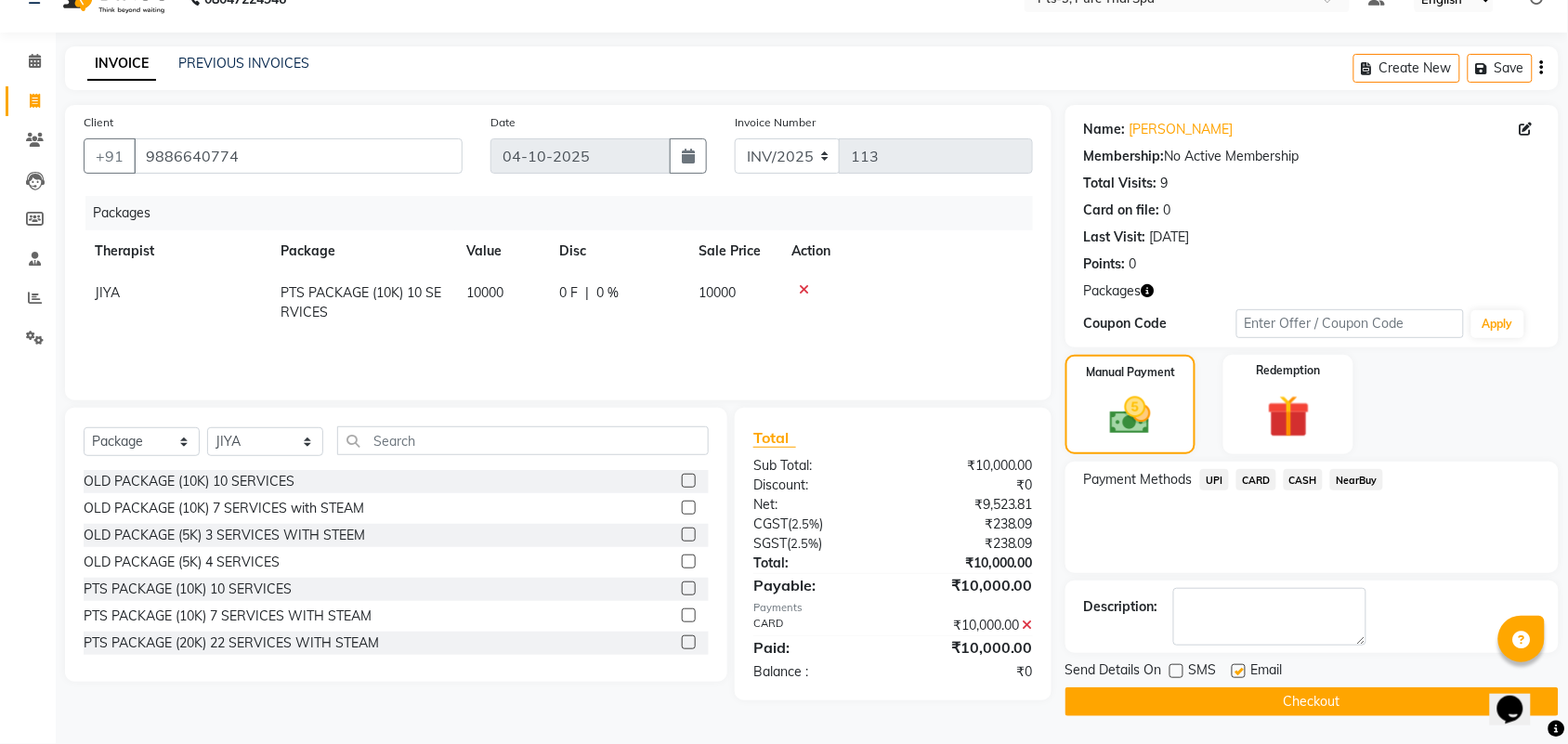
checkbox input "false"
click at [1243, 622] on textarea at bounding box center [1270, 617] width 193 height 58
type textarea "518"
click at [1229, 707] on button "Checkout" at bounding box center [1312, 701] width 493 height 29
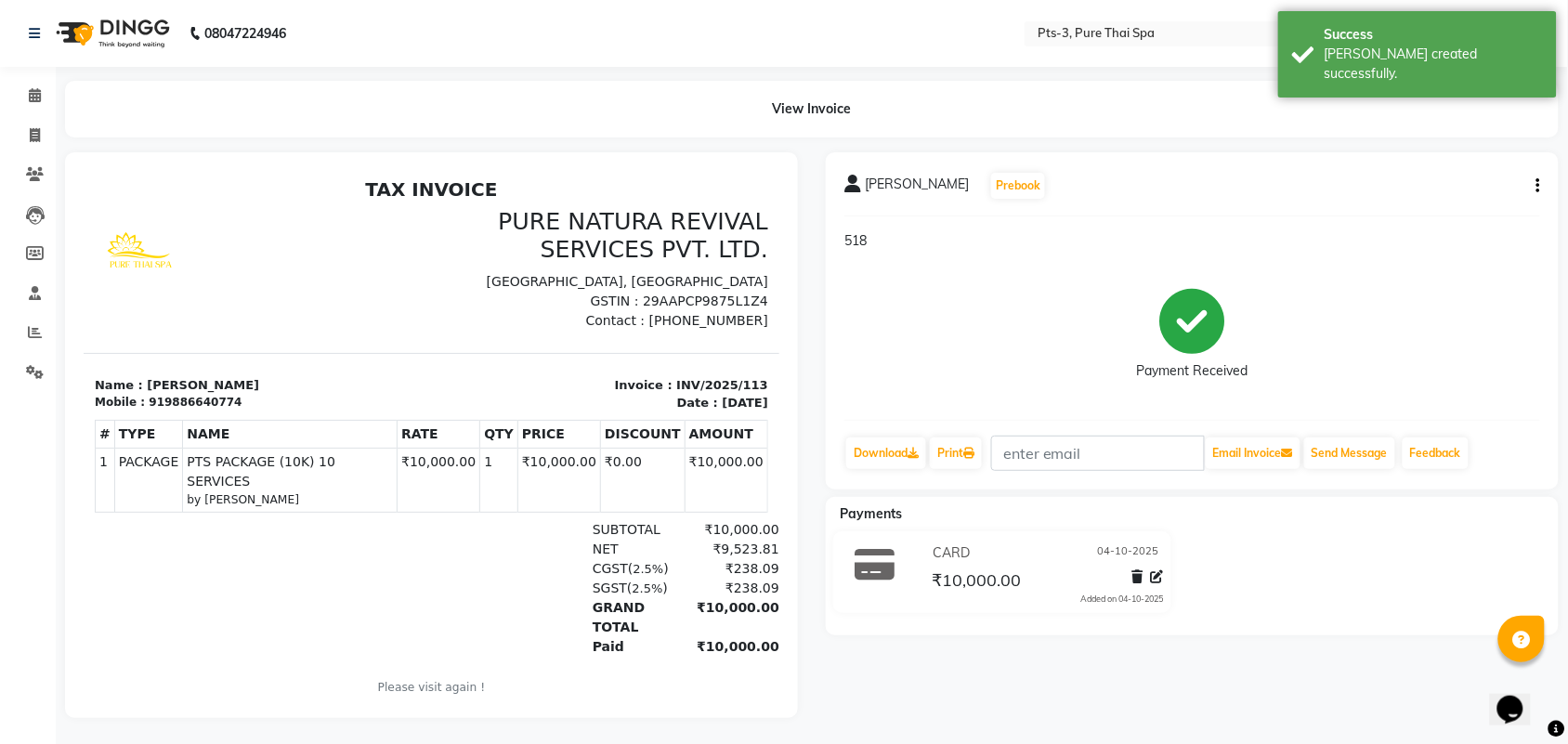
click at [181, 399] on div "919886640774" at bounding box center [194, 402] width 93 height 17
copy div "919886640774"
click at [33, 118] on li "Invoice" at bounding box center [28, 136] width 56 height 40
click at [38, 137] on icon at bounding box center [34, 135] width 10 height 14
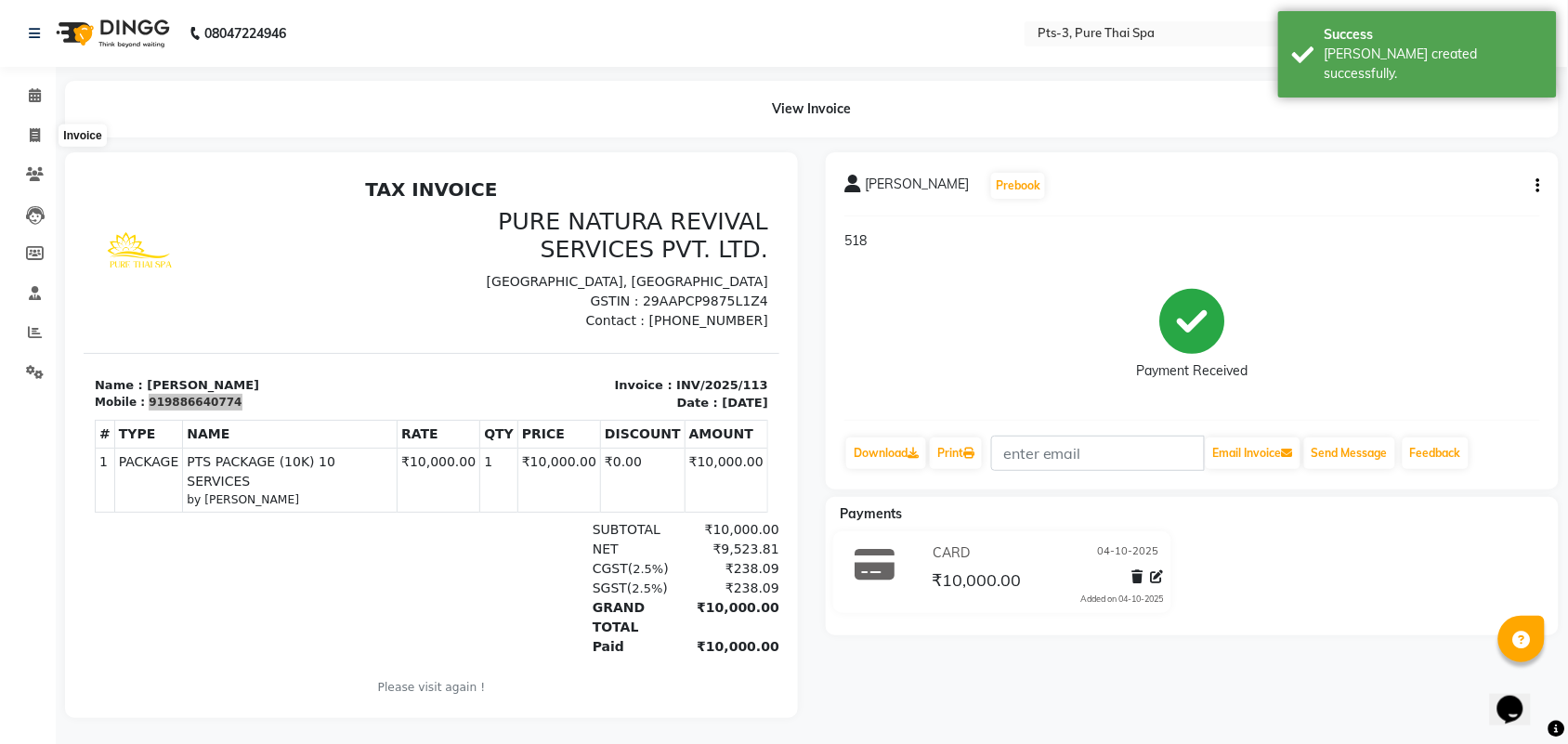
select select "service"
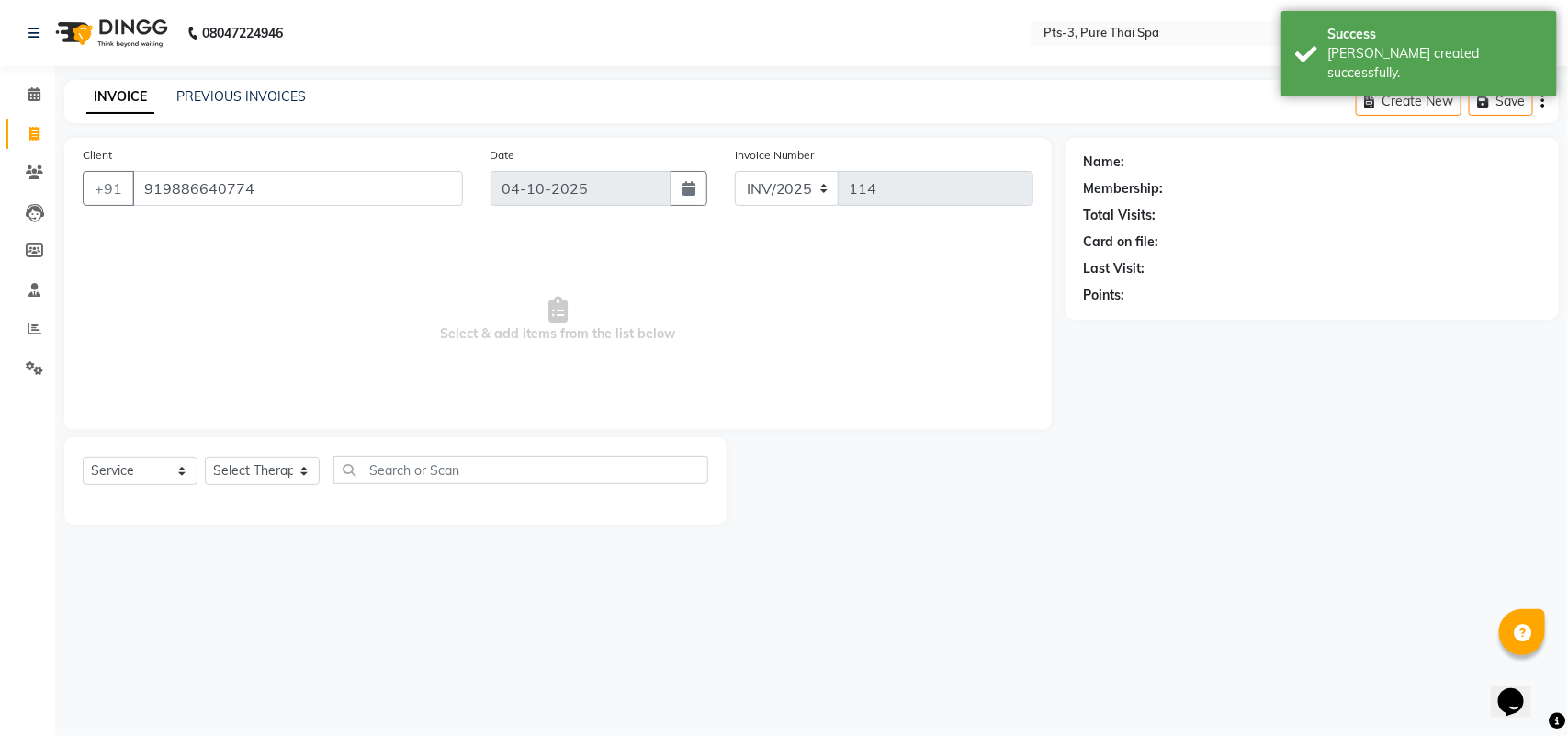
type input "919886640774"
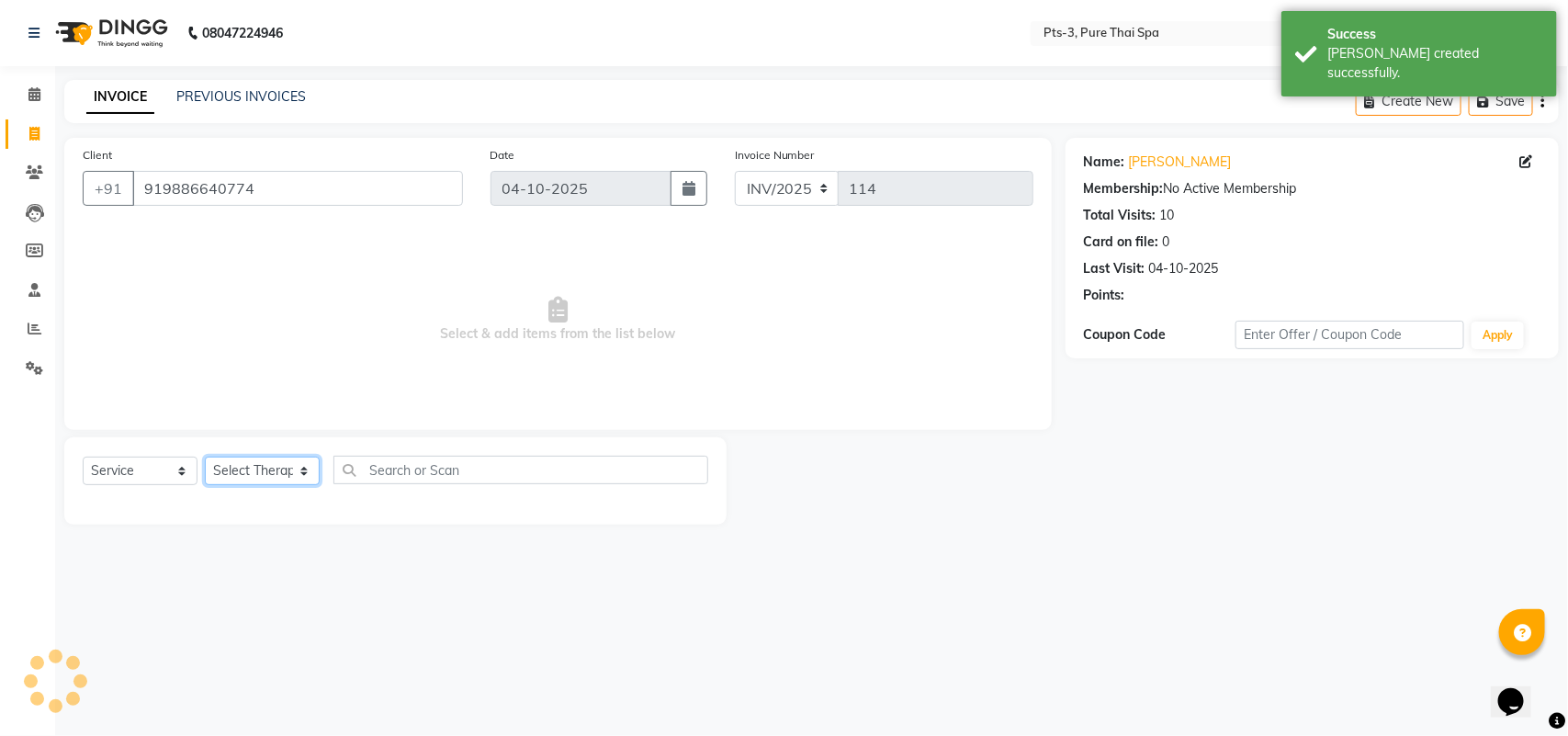
click at [223, 471] on select "Select Therapist [PERSON_NAME] AMMI ANYONE [PERSON_NAME] [PERSON_NAME] [PERSON_…" at bounding box center [262, 470] width 115 height 29
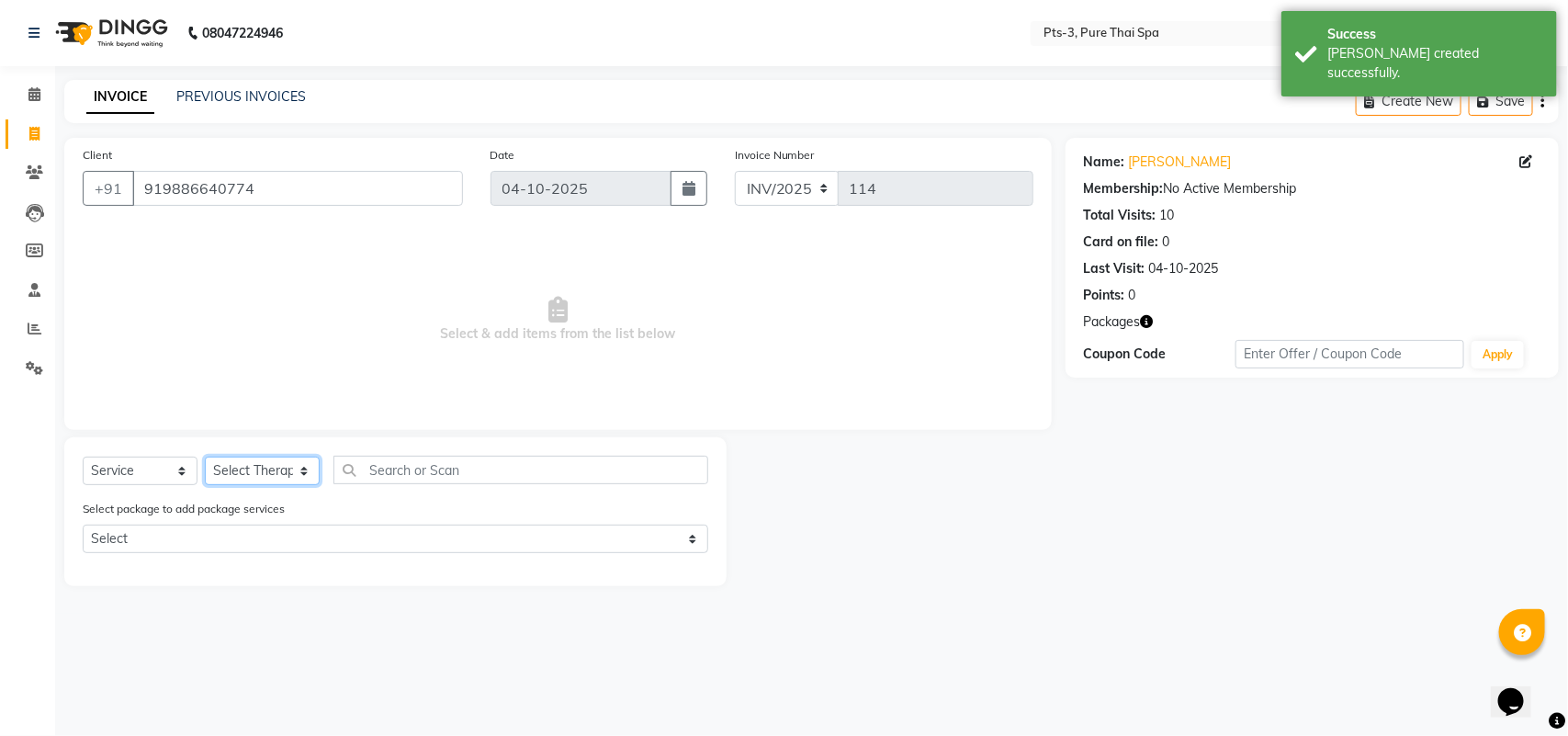
select select "77196"
click at [205, 456] on select "Select Therapist [PERSON_NAME] AMMI ANYONE [PERSON_NAME] [PERSON_NAME] [PERSON_…" at bounding box center [262, 470] width 115 height 29
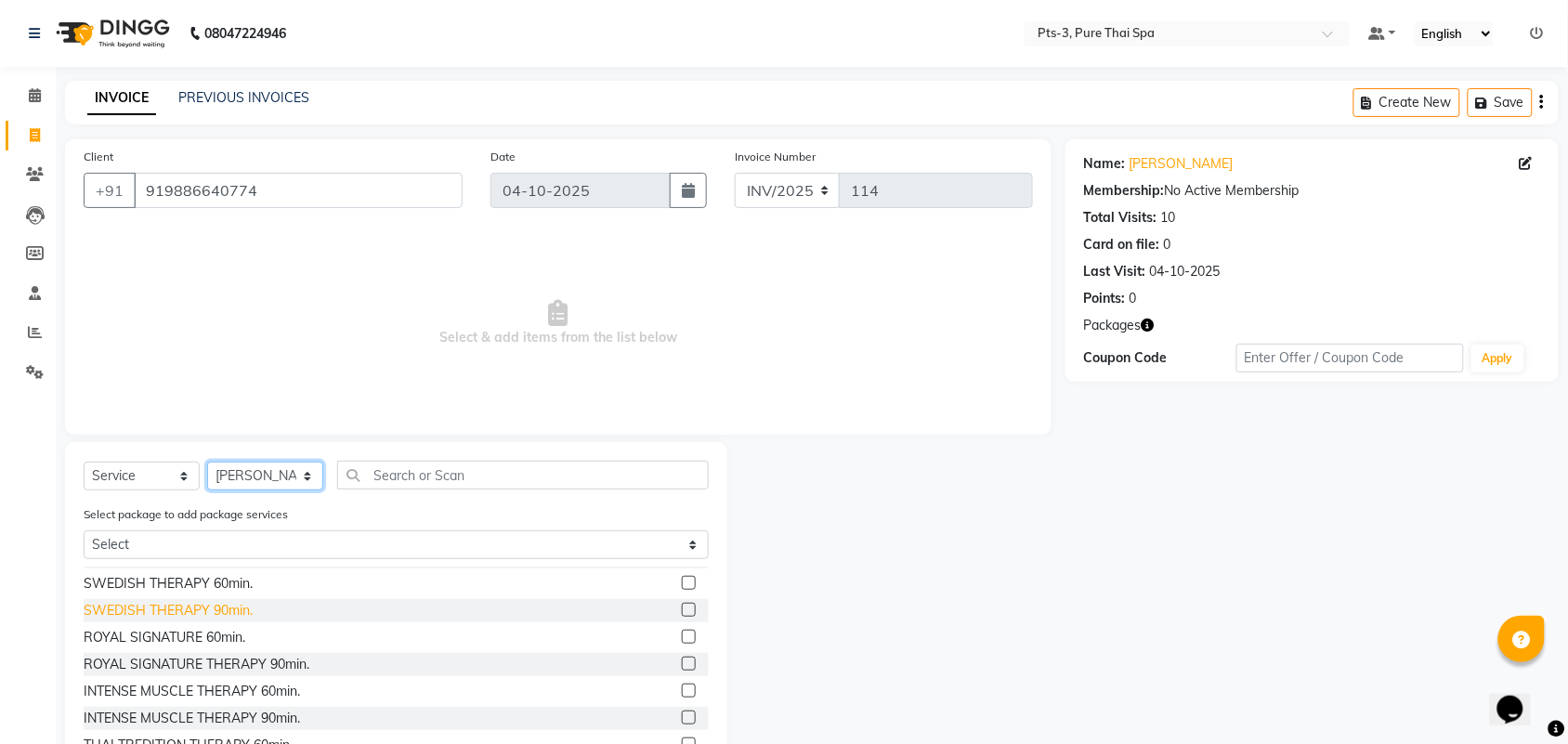
scroll to position [116, 0]
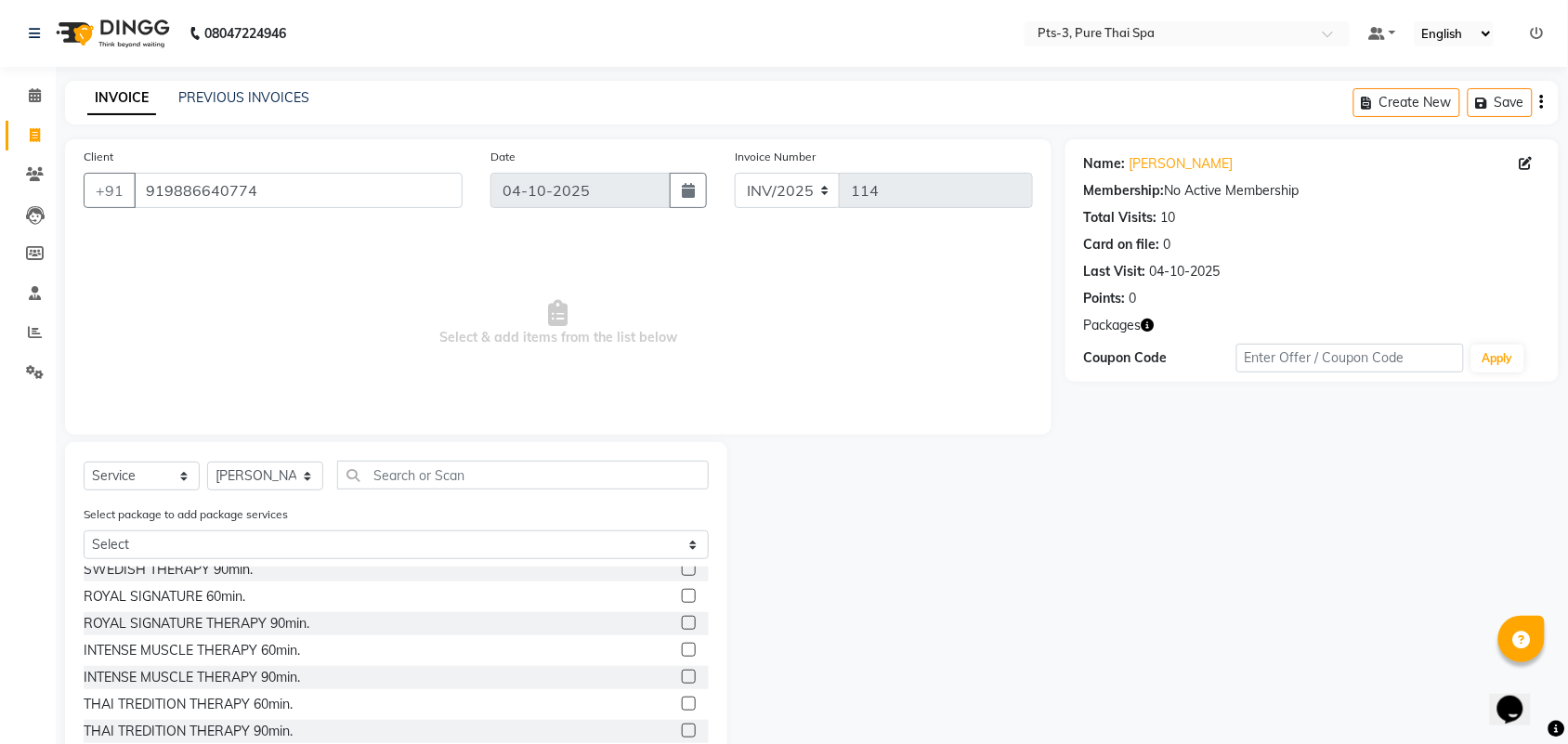
drag, startPoint x: 670, startPoint y: 674, endPoint x: 706, endPoint y: 655, distance: 40.7
click at [682, 674] on label at bounding box center [688, 676] width 14 height 14
click at [682, 674] on input "checkbox" at bounding box center [687, 677] width 12 height 12
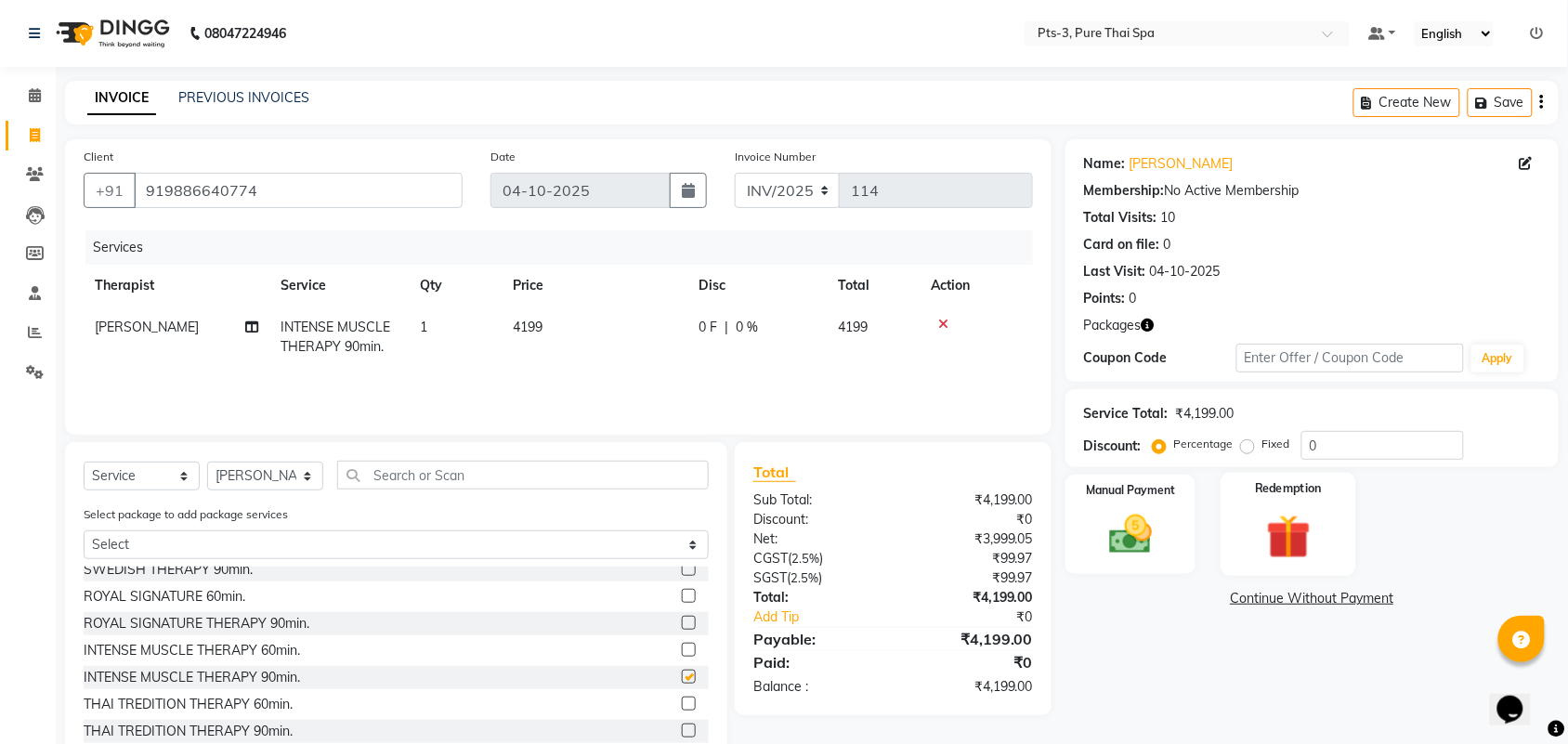
checkbox input "false"
click at [1314, 506] on div "Redemption" at bounding box center [1289, 525] width 136 height 104
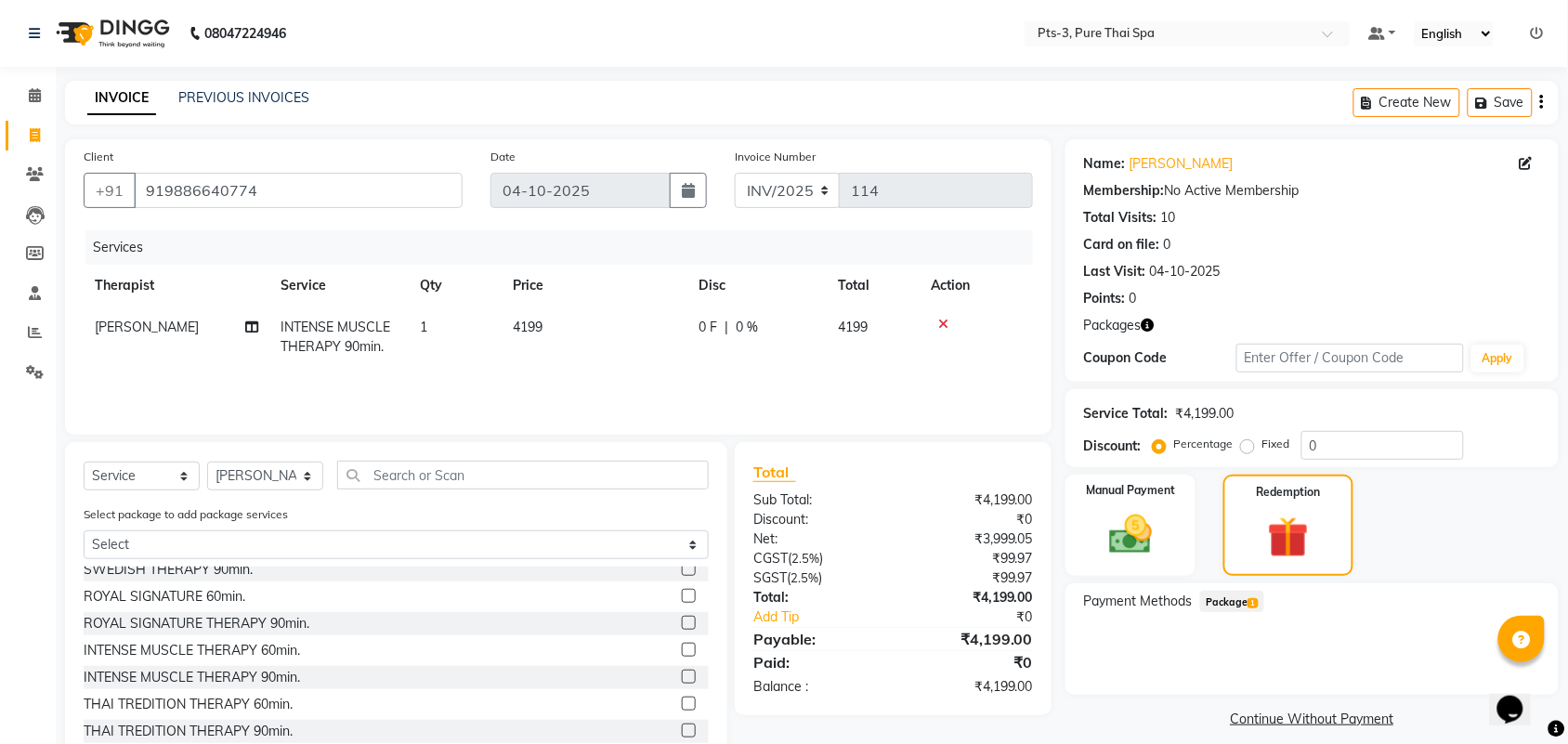
click at [1236, 604] on span "Package 1" at bounding box center [1232, 601] width 64 height 21
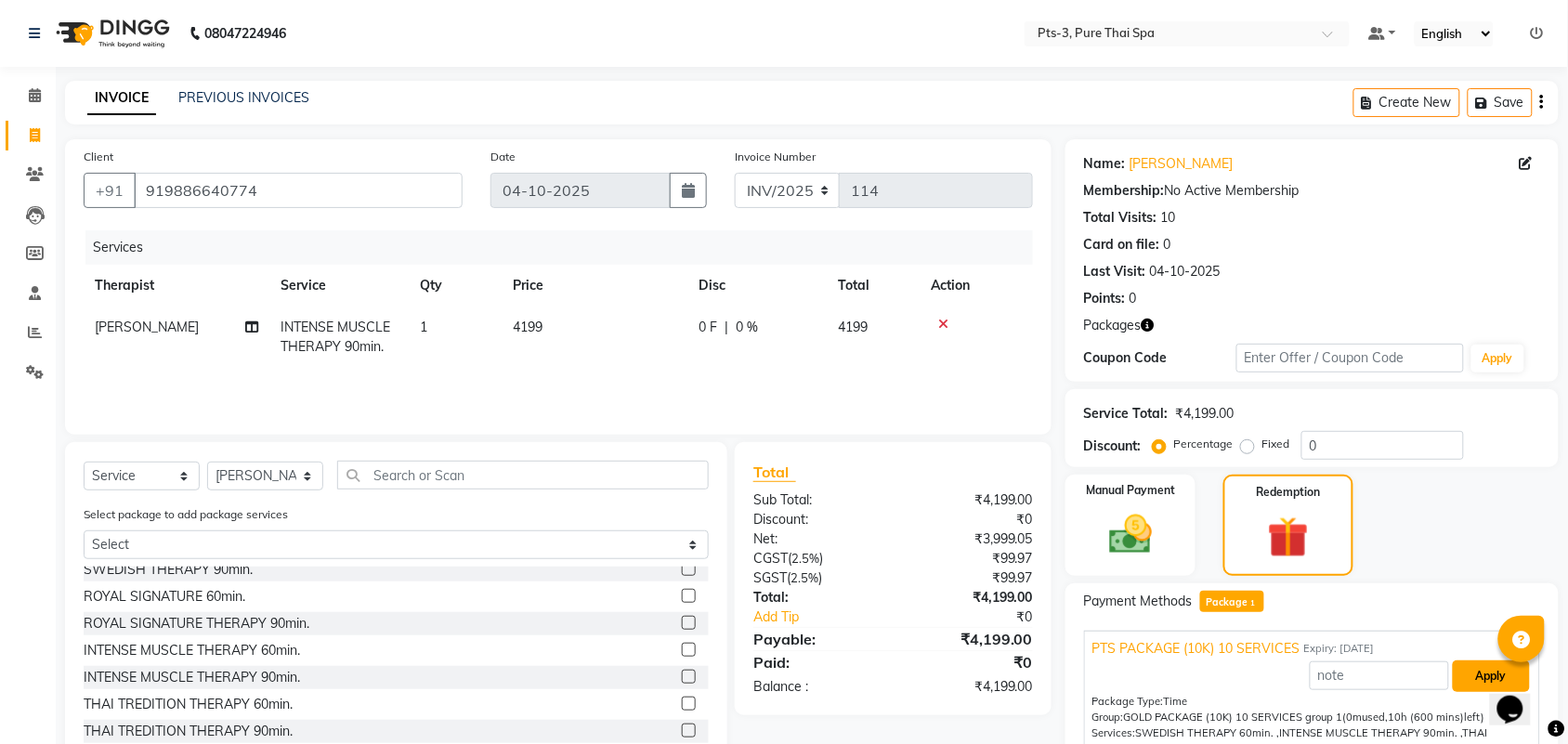
click at [1473, 667] on button "Apply" at bounding box center [1491, 676] width 77 height 32
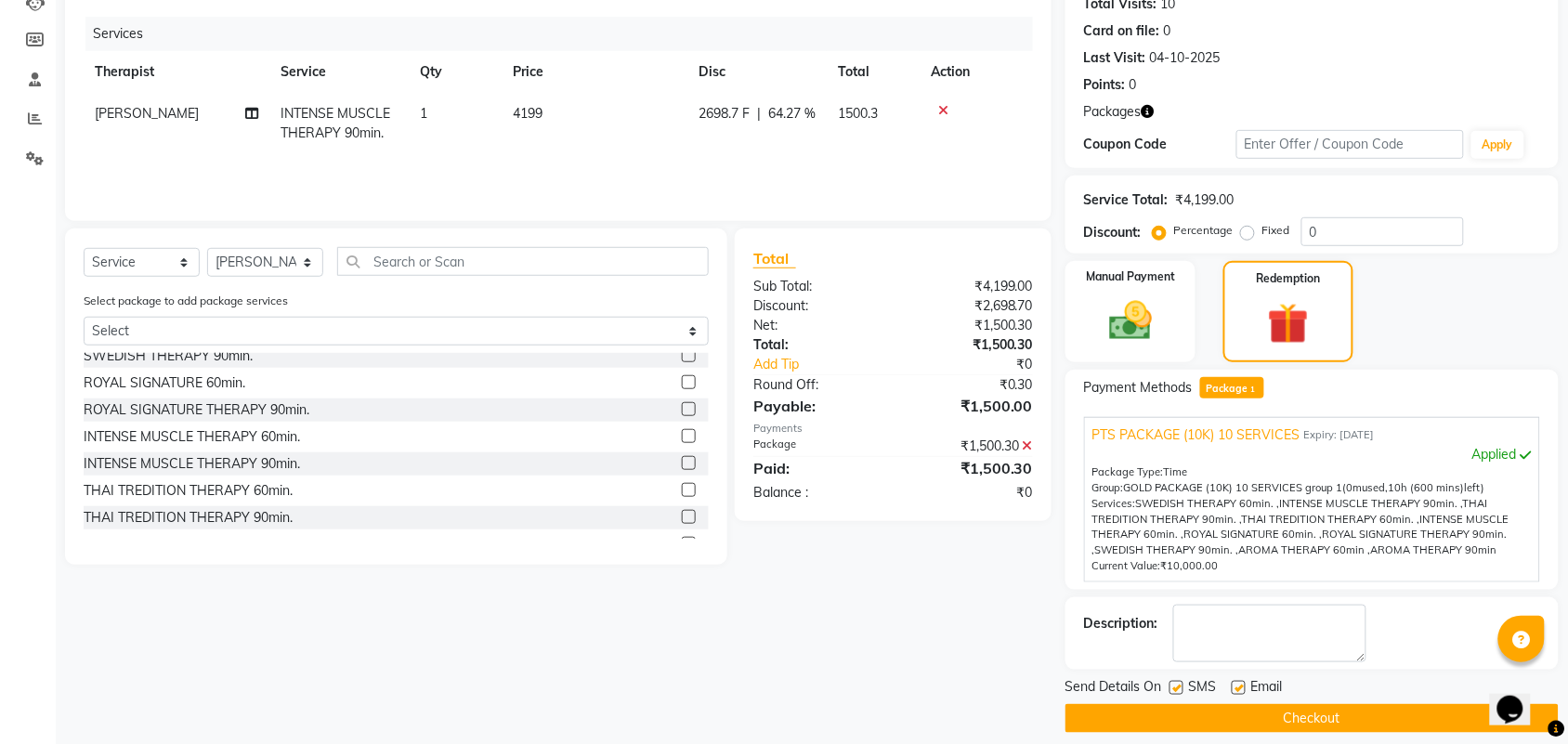
scroll to position [231, 0]
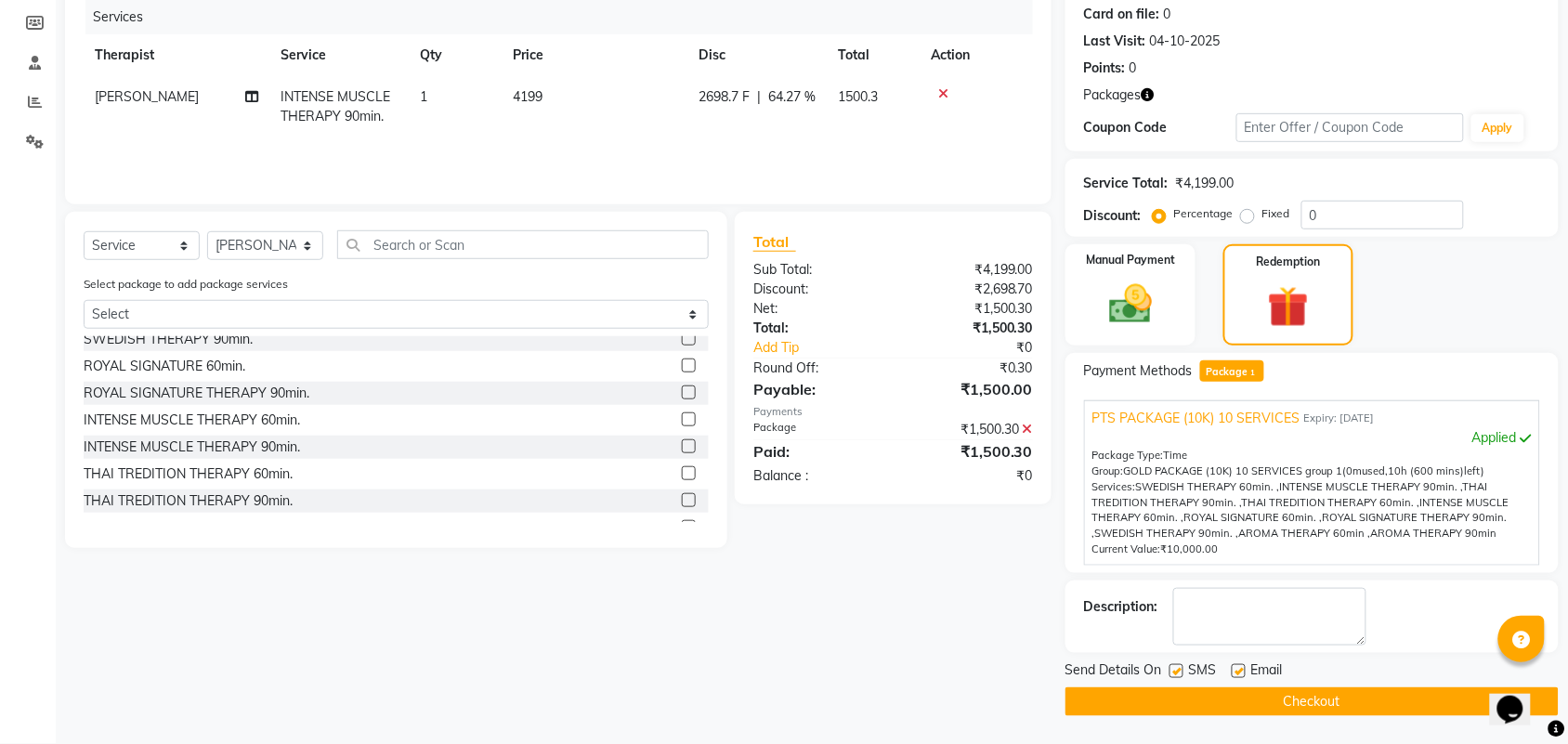
drag, startPoint x: 1181, startPoint y: 669, endPoint x: 1217, endPoint y: 667, distance: 36.1
click at [1180, 669] on label at bounding box center [1176, 671] width 14 height 14
click at [1180, 669] on input "checkbox" at bounding box center [1176, 671] width 12 height 12
checkbox input "false"
drag, startPoint x: 1238, startPoint y: 669, endPoint x: 1247, endPoint y: 619, distance: 50.8
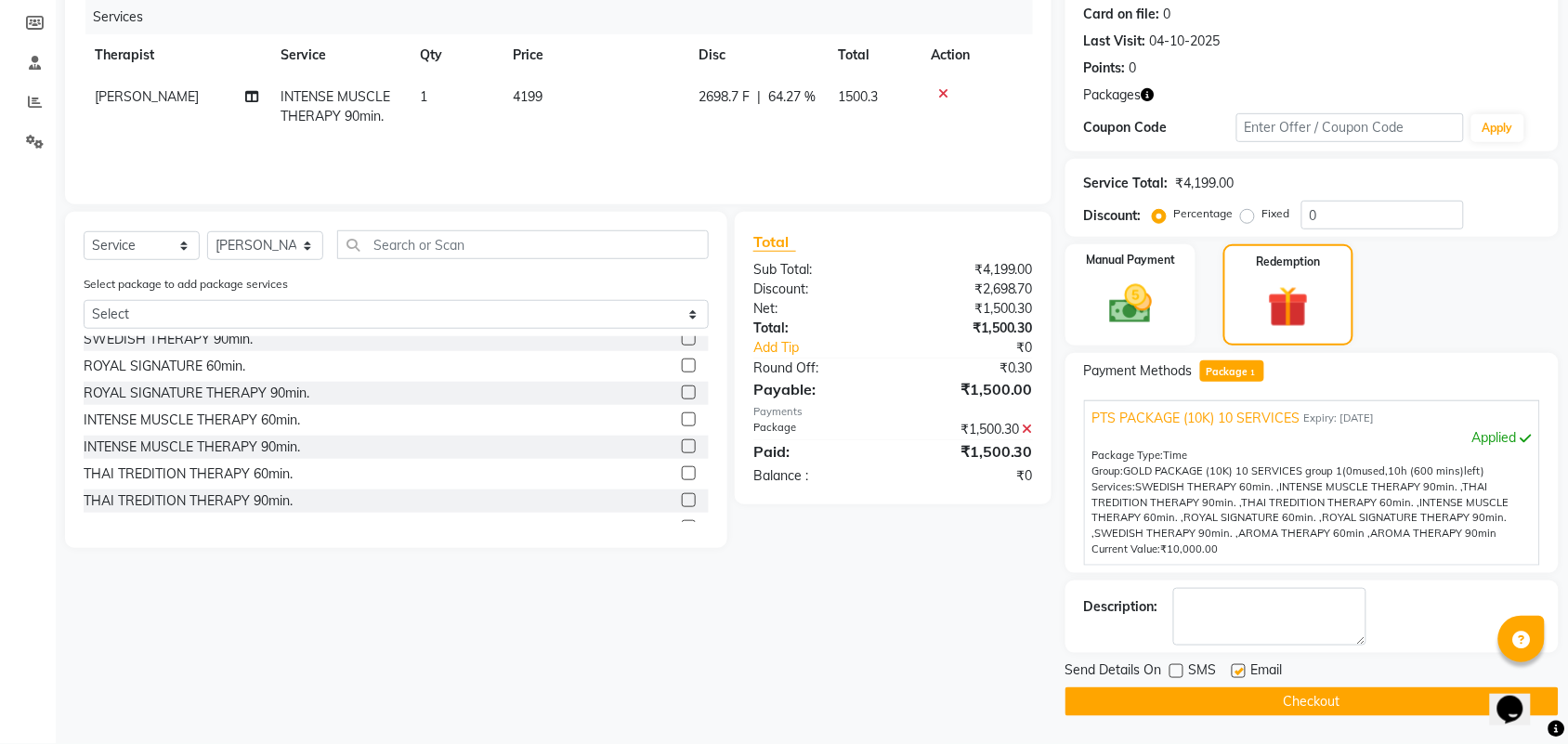
click at [1241, 665] on label at bounding box center [1239, 671] width 14 height 14
click at [1241, 666] on input "checkbox" at bounding box center [1238, 671] width 12 height 12
checkbox input "false"
click at [1250, 614] on textarea at bounding box center [1270, 617] width 193 height 58
type textarea "518"
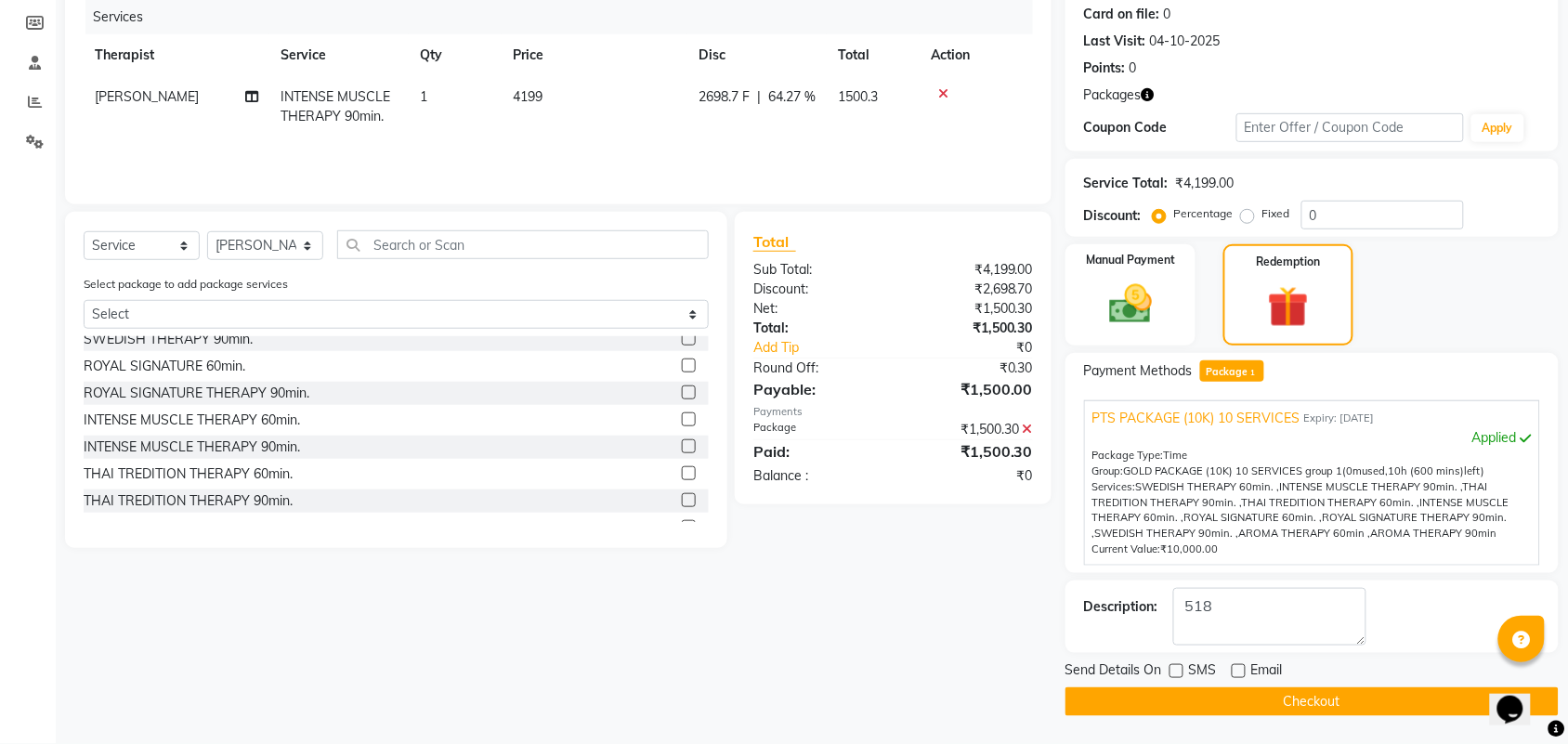
click at [1266, 712] on button "Checkout" at bounding box center [1312, 701] width 493 height 29
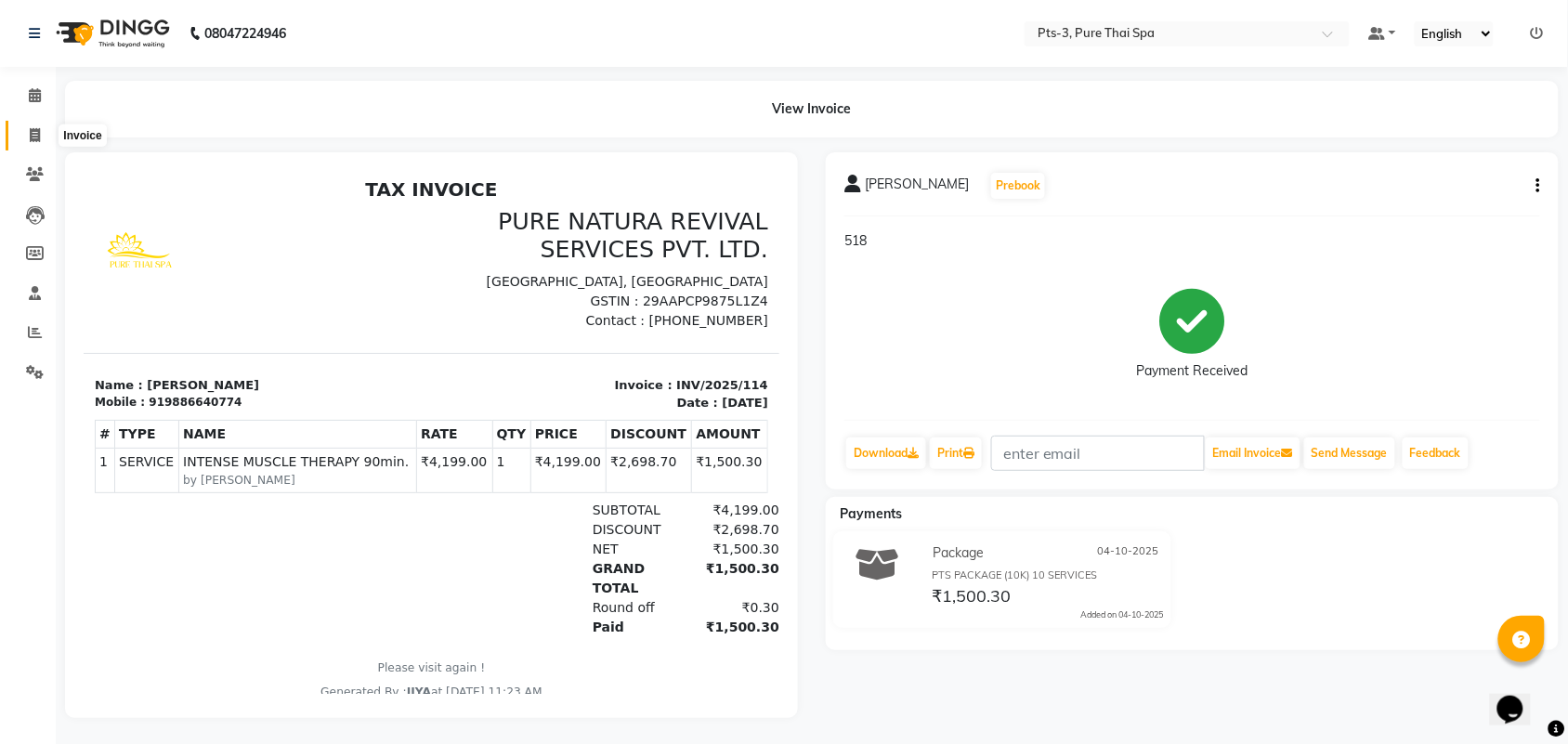
click at [28, 128] on span at bounding box center [34, 136] width 33 height 21
select select "service"
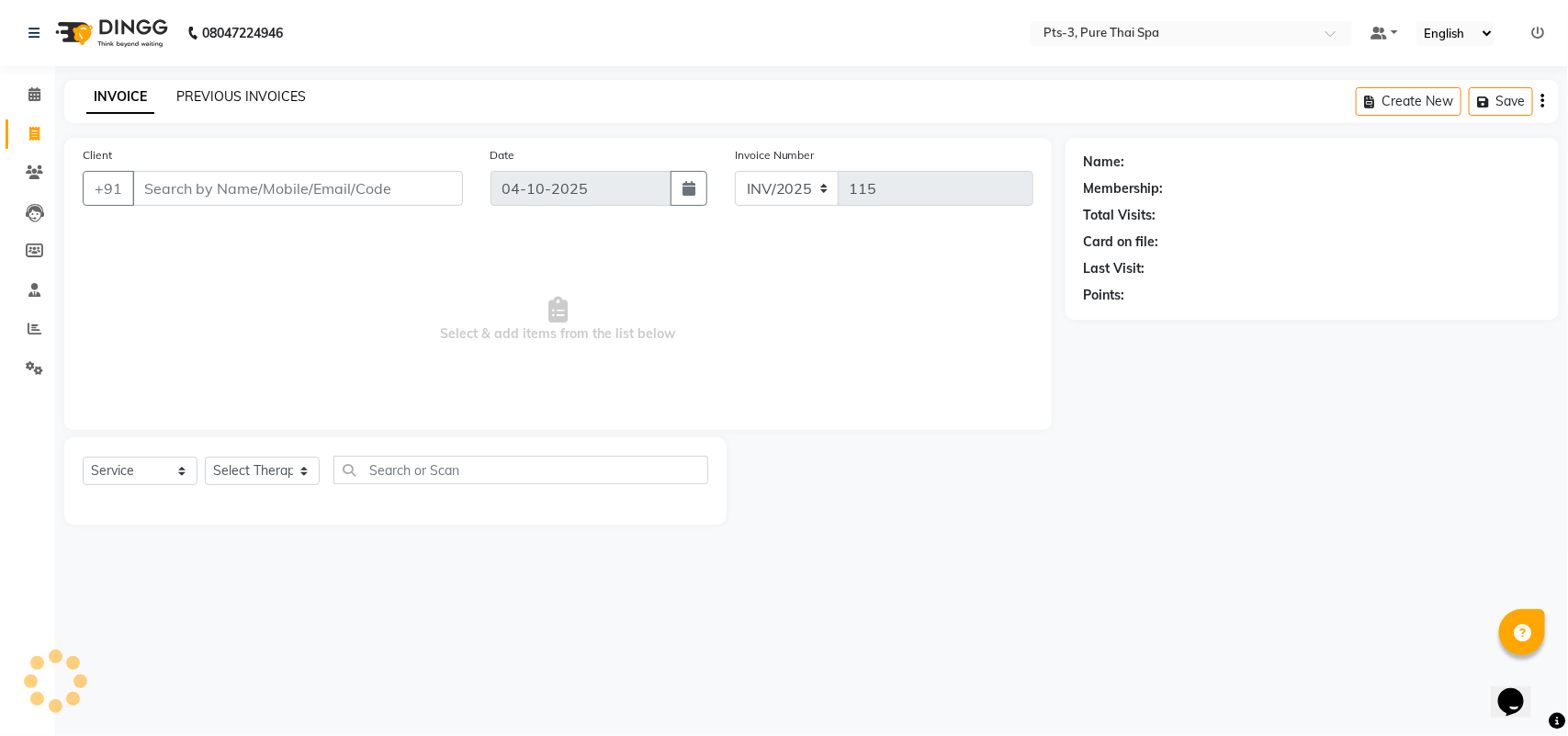
click at [185, 94] on link "PREVIOUS INVOICES" at bounding box center [241, 97] width 130 height 17
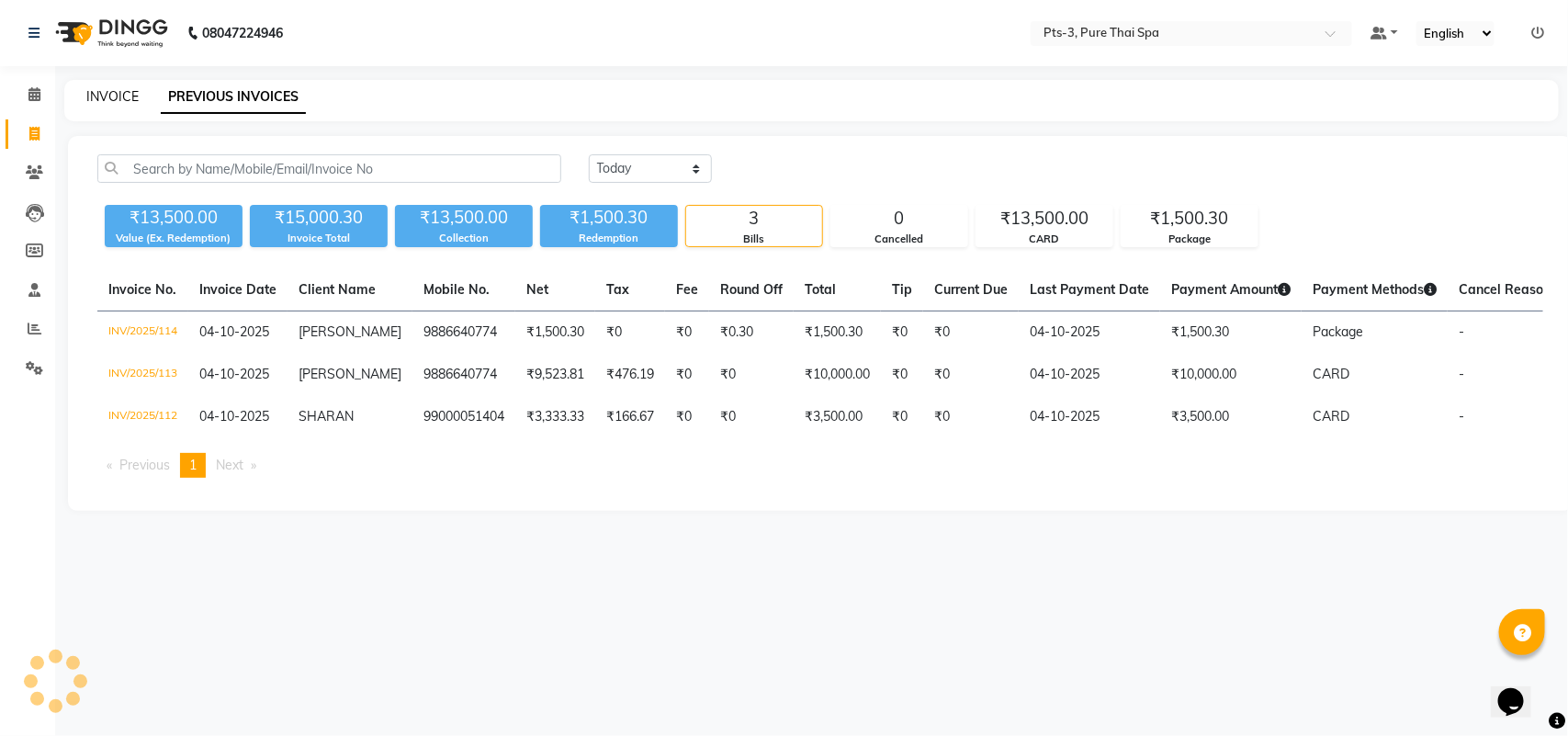
click at [121, 99] on link "INVOICE" at bounding box center [112, 97] width 52 height 17
select select "service"
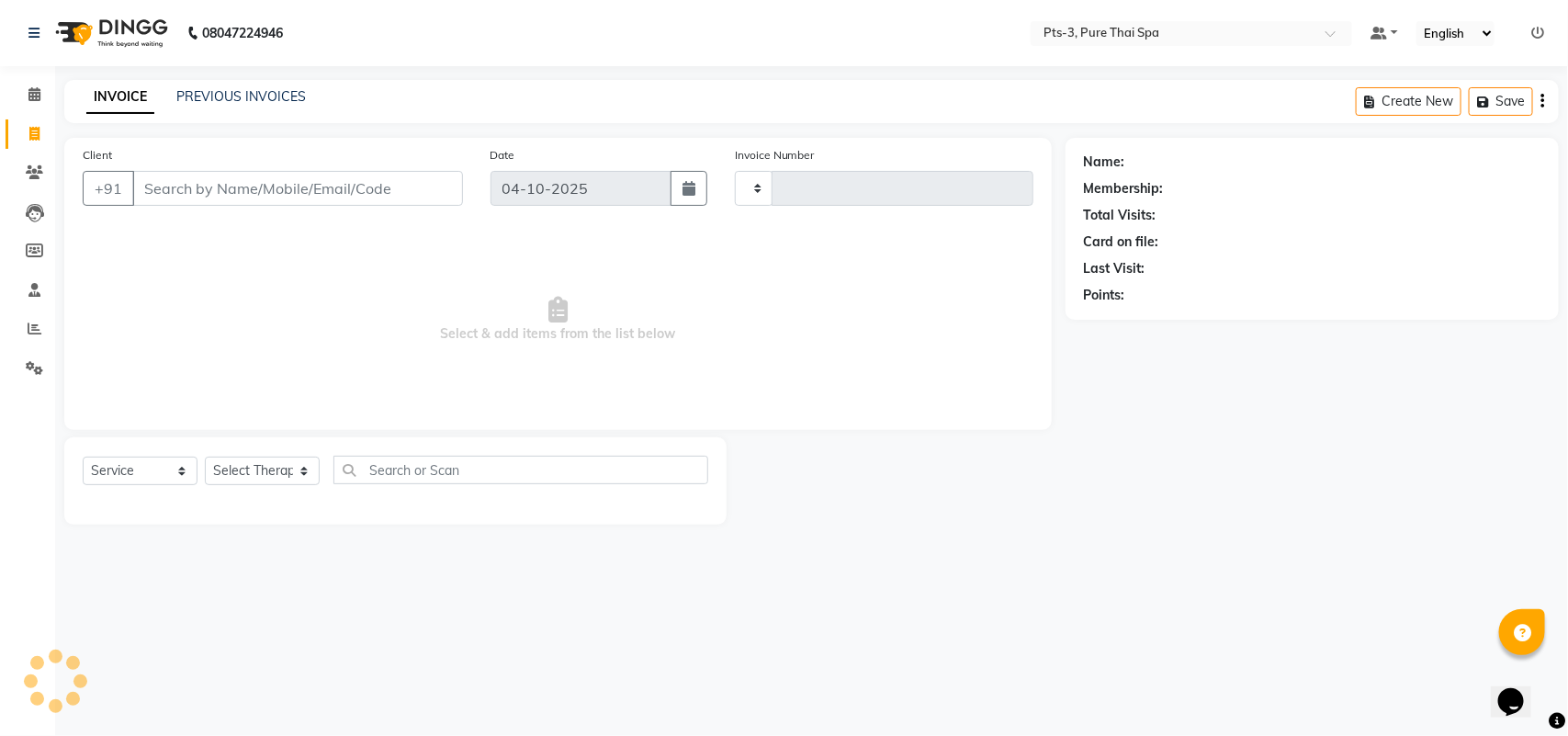
type input "115"
select select "9047"
click at [145, 182] on input "Client" at bounding box center [298, 189] width 331 height 35
click at [203, 181] on input "Client" at bounding box center [298, 189] width 331 height 35
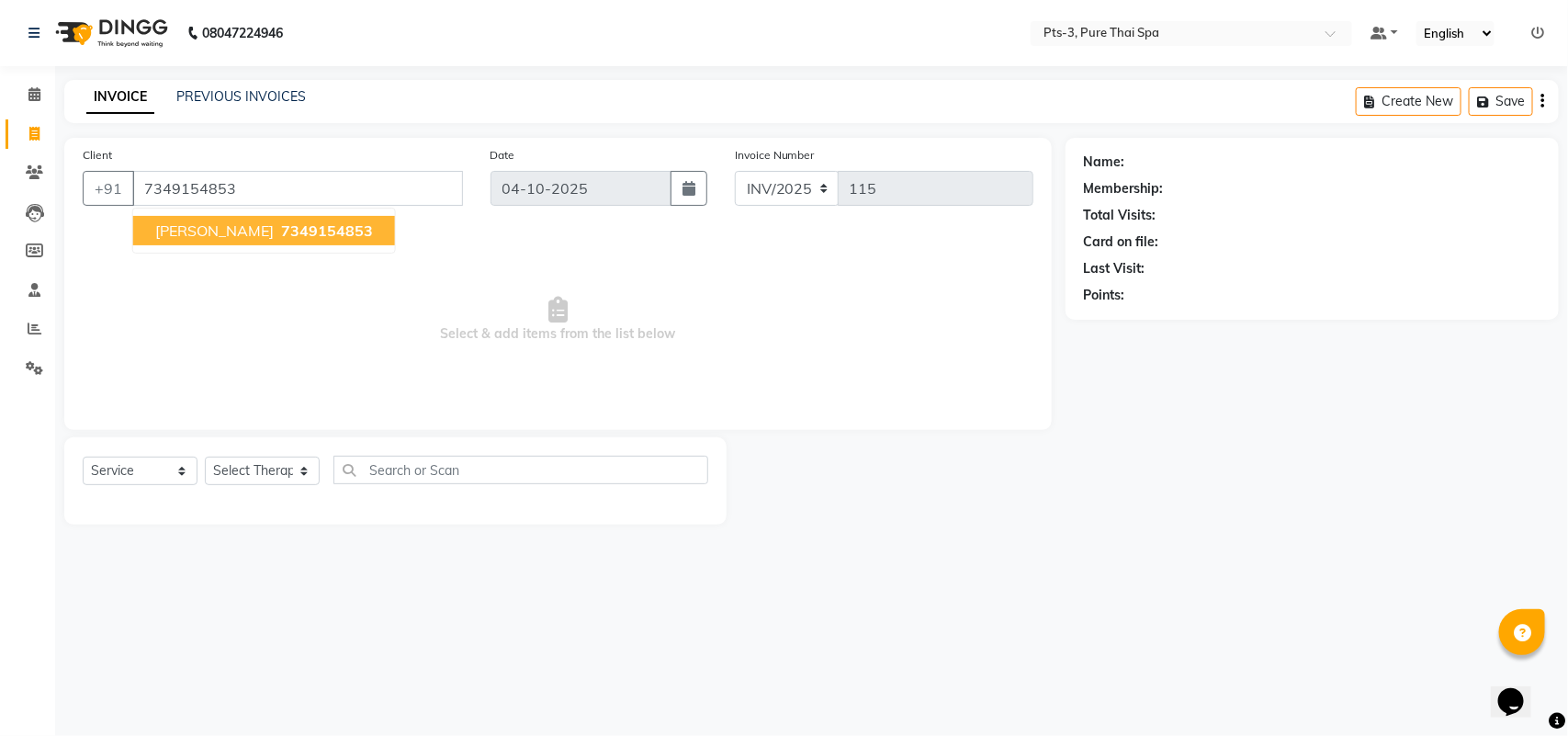
type input "7349154853"
click at [281, 224] on span "7349154853" at bounding box center [327, 231] width 92 height 18
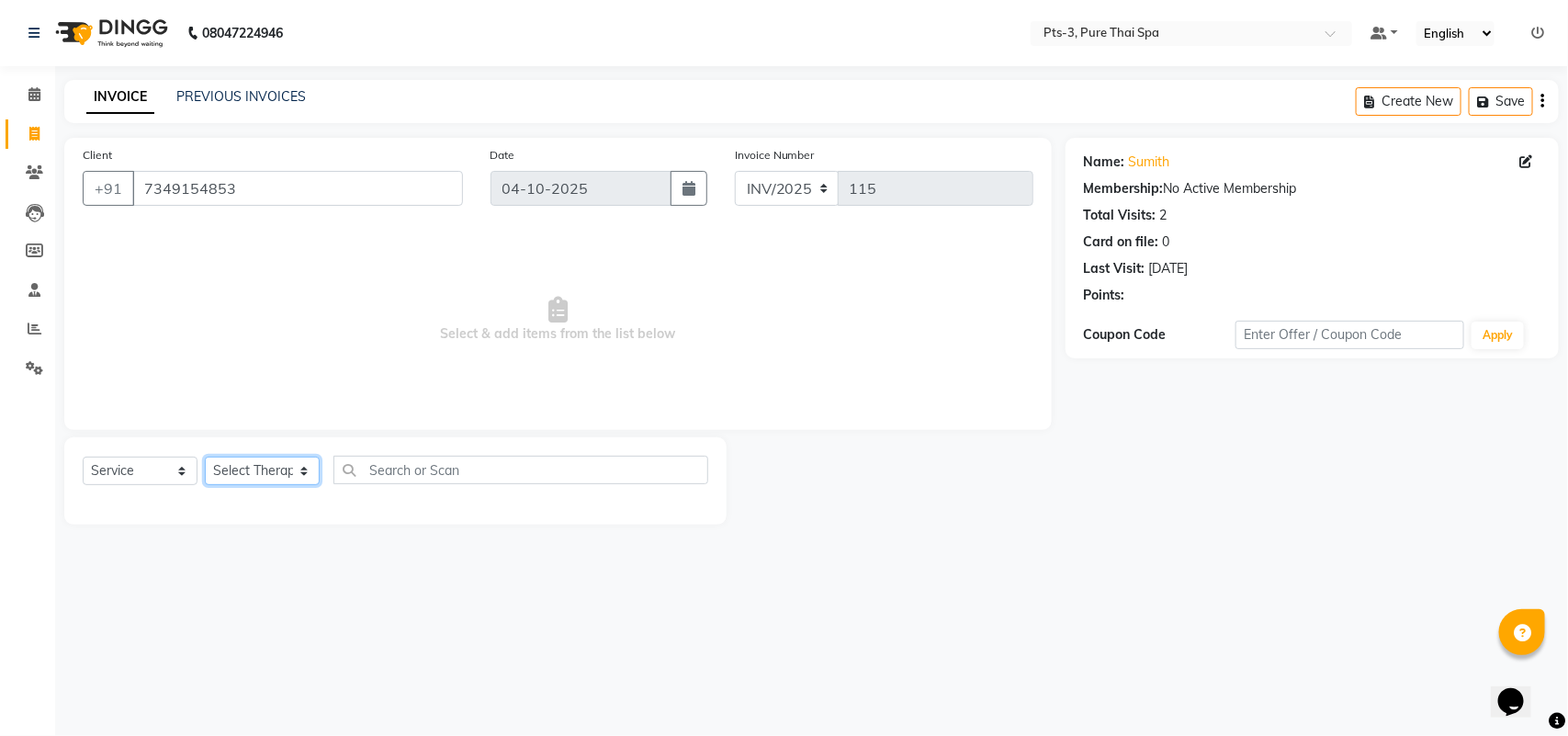
click at [267, 466] on select "Select Therapist [PERSON_NAME] AMMI ANYONE [PERSON_NAME] [PERSON_NAME] [PERSON_…" at bounding box center [262, 470] width 115 height 29
drag, startPoint x: 1566, startPoint y: 715, endPoint x: 1557, endPoint y: 718, distance: 9.5
click at [1560, 717] on body "08047224946 Select Location × Pts-3, Pure Thai Spa Default Panel My Panel Engli…" at bounding box center [784, 368] width 1568 height 736
click at [273, 450] on div "Select Service Product Membership Package Voucher Prepaid Gift Card Select Ther…" at bounding box center [395, 480] width 662 height 87
click at [269, 484] on select "Select Therapist [PERSON_NAME] AMMI ANYONE [PERSON_NAME] [PERSON_NAME] [PERSON_…" at bounding box center [262, 470] width 115 height 29
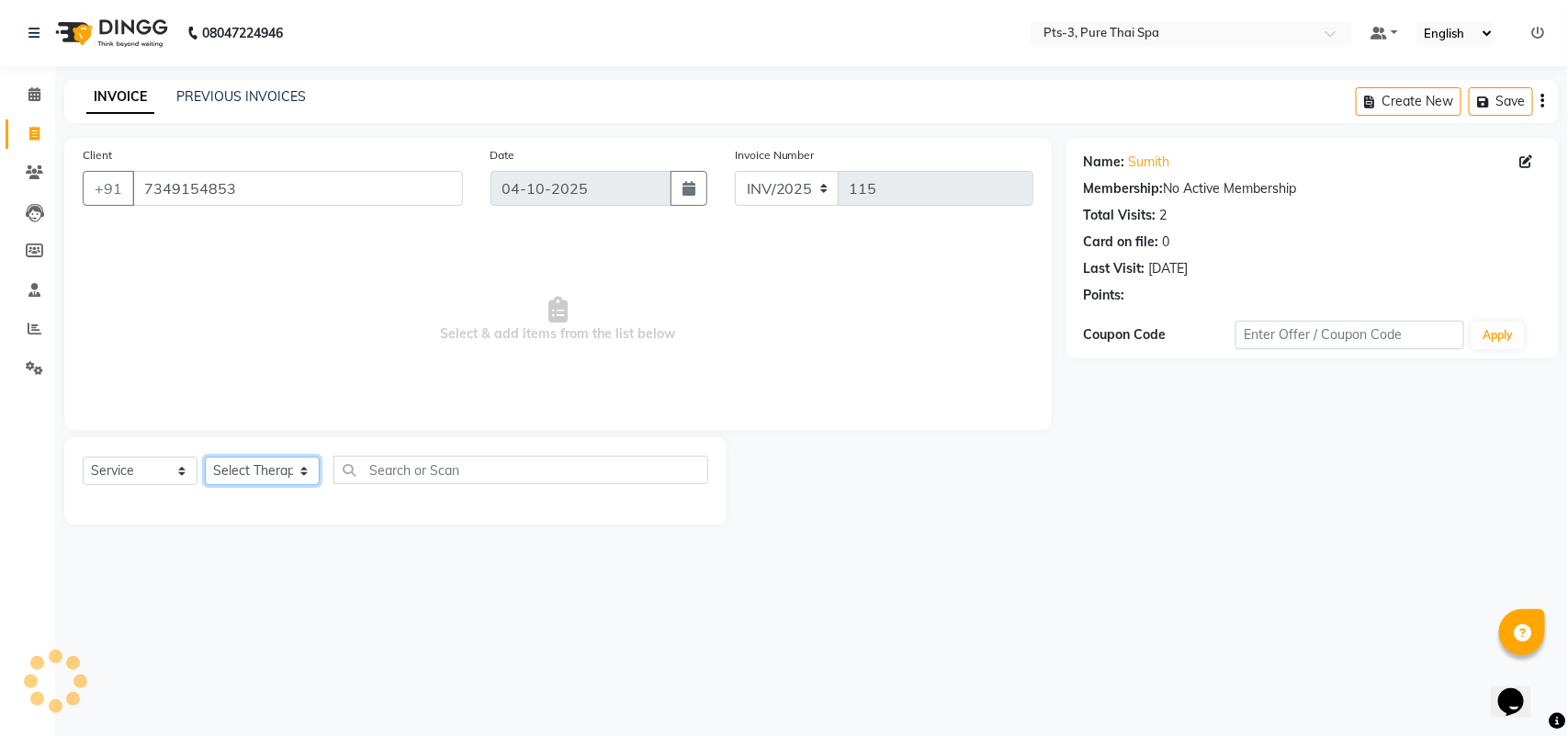
select select "66686"
click at [205, 456] on select "Select Therapist [PERSON_NAME] AMMI ANYONE [PERSON_NAME] [PERSON_NAME] [PERSON_…" at bounding box center [262, 470] width 115 height 29
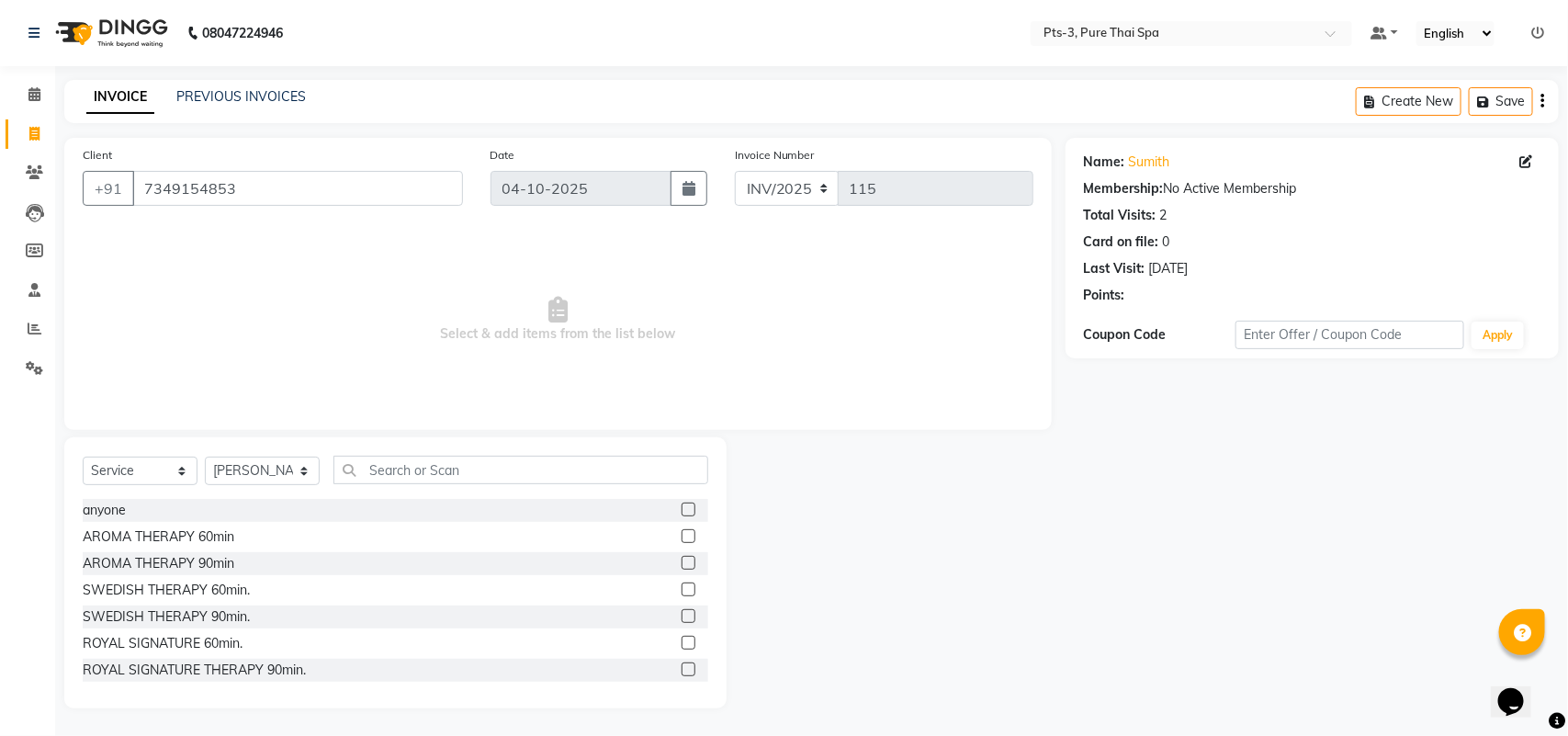
click at [682, 535] on div at bounding box center [694, 536] width 27 height 23
drag, startPoint x: 666, startPoint y: 534, endPoint x: 696, endPoint y: 534, distance: 30.0
click at [681, 534] on label at bounding box center [688, 535] width 14 height 14
click at [681, 534] on input "checkbox" at bounding box center [687, 536] width 12 height 12
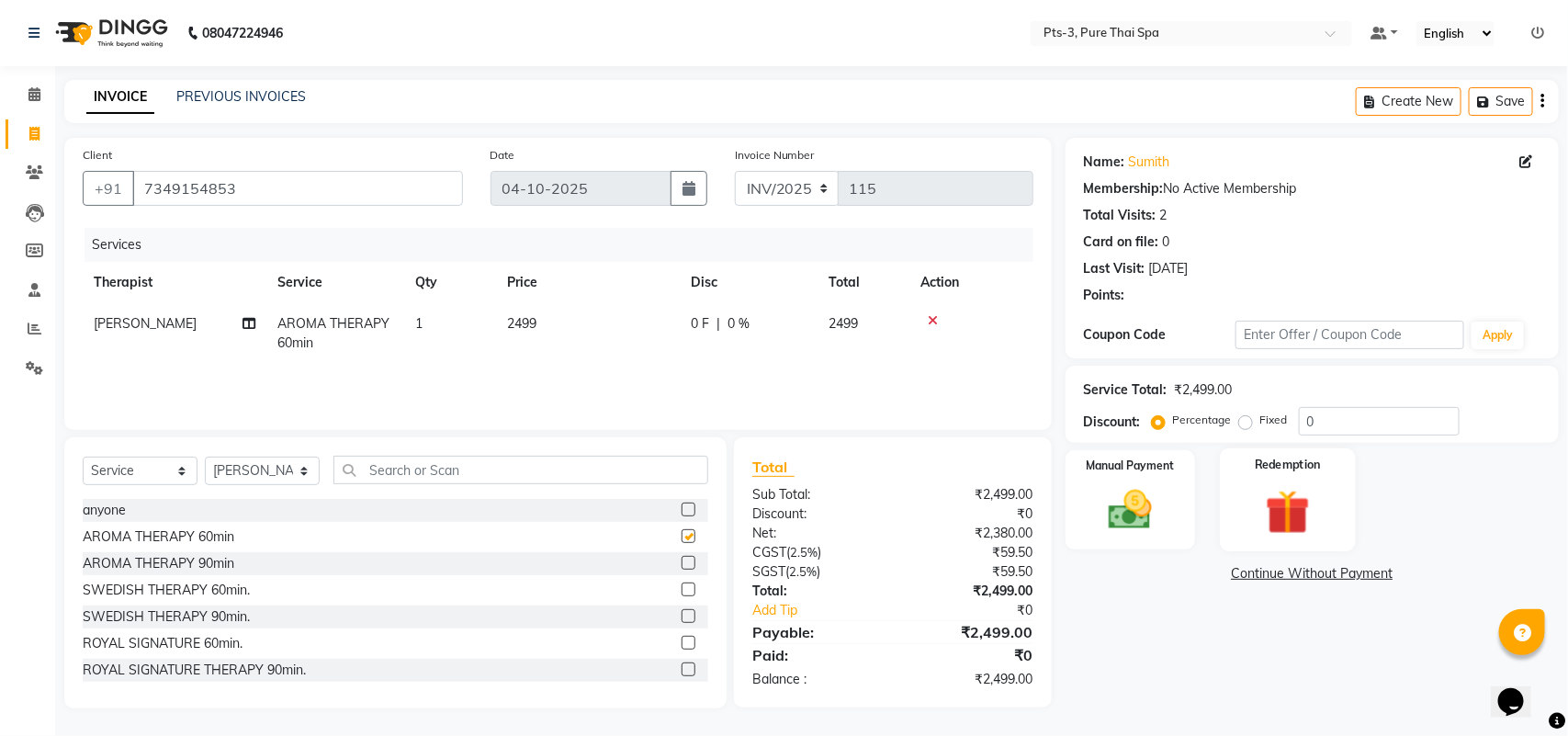
checkbox input "false"
click at [1254, 512] on img at bounding box center [1288, 512] width 73 height 56
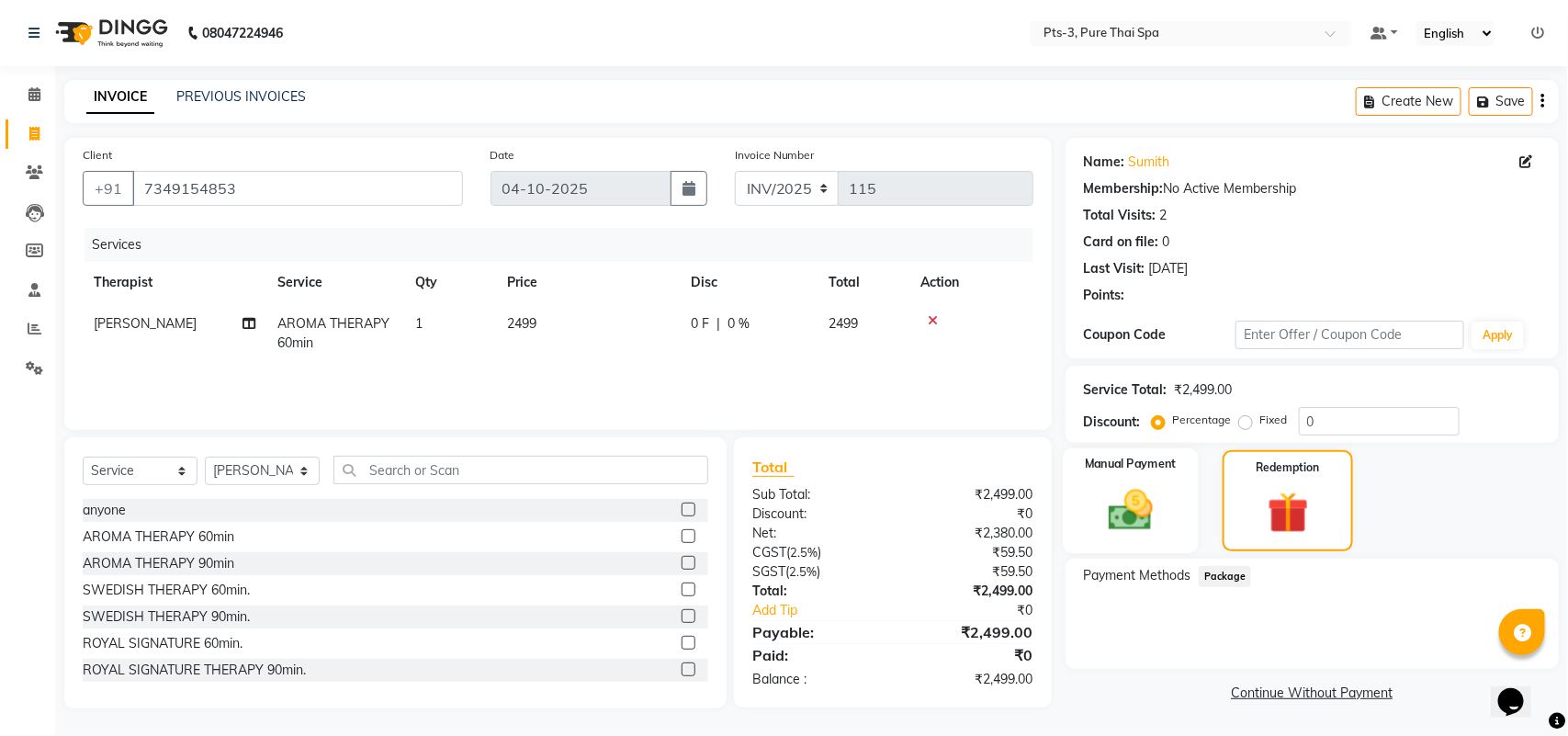
click at [1151, 512] on img at bounding box center [1130, 510] width 73 height 52
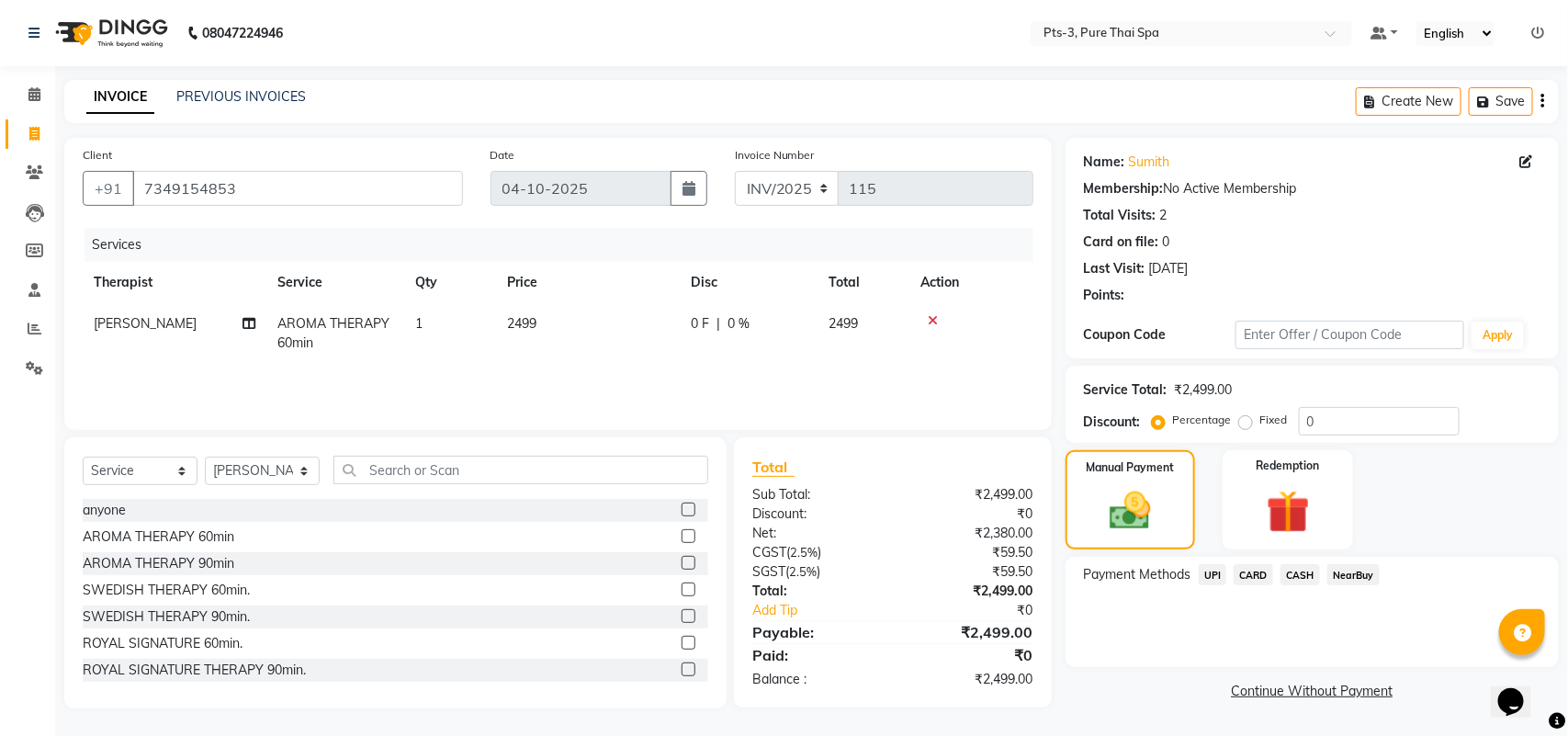
click at [1216, 567] on span "UPI" at bounding box center [1213, 574] width 29 height 21
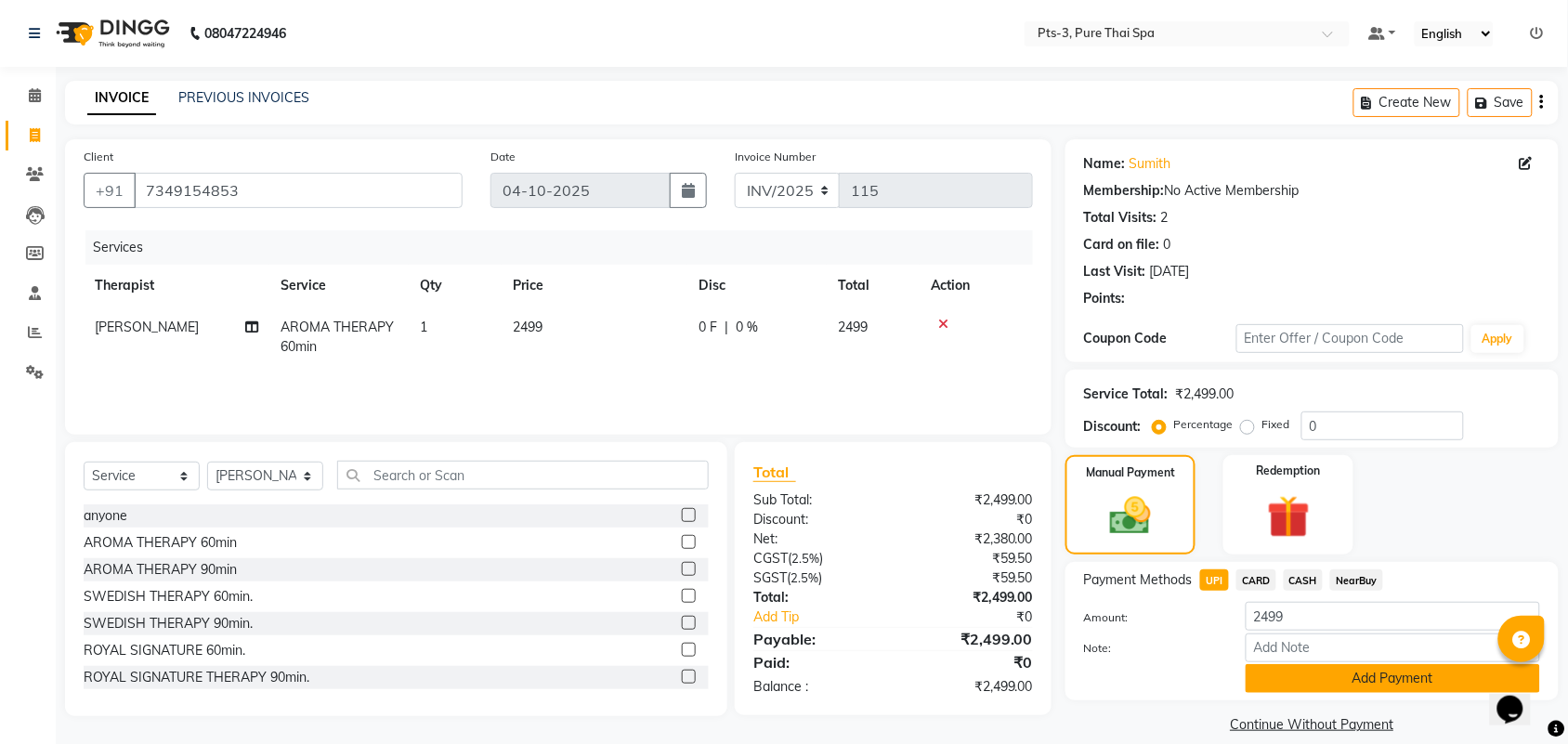
click at [1279, 666] on button "Add Payment" at bounding box center [1393, 678] width 295 height 29
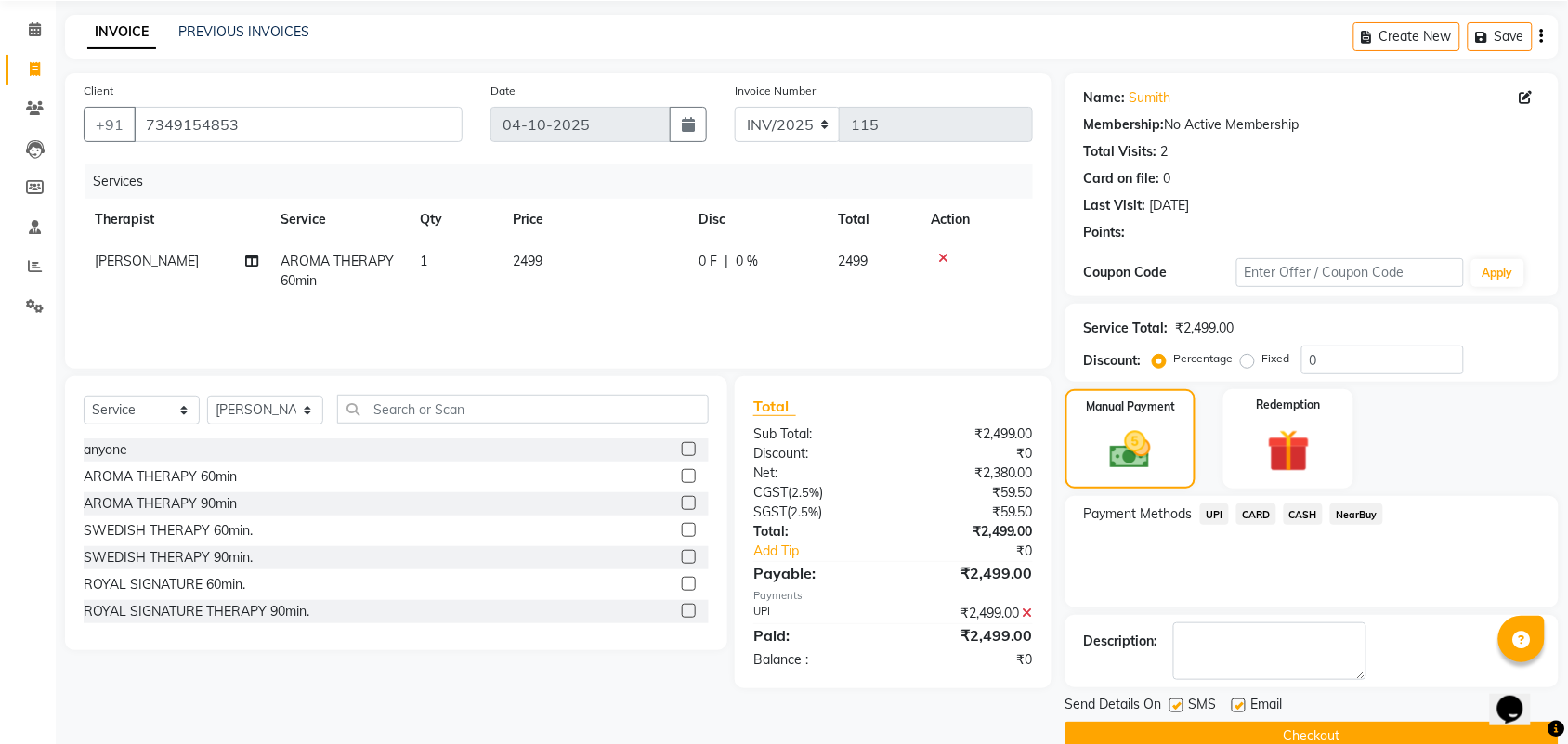
scroll to position [100, 0]
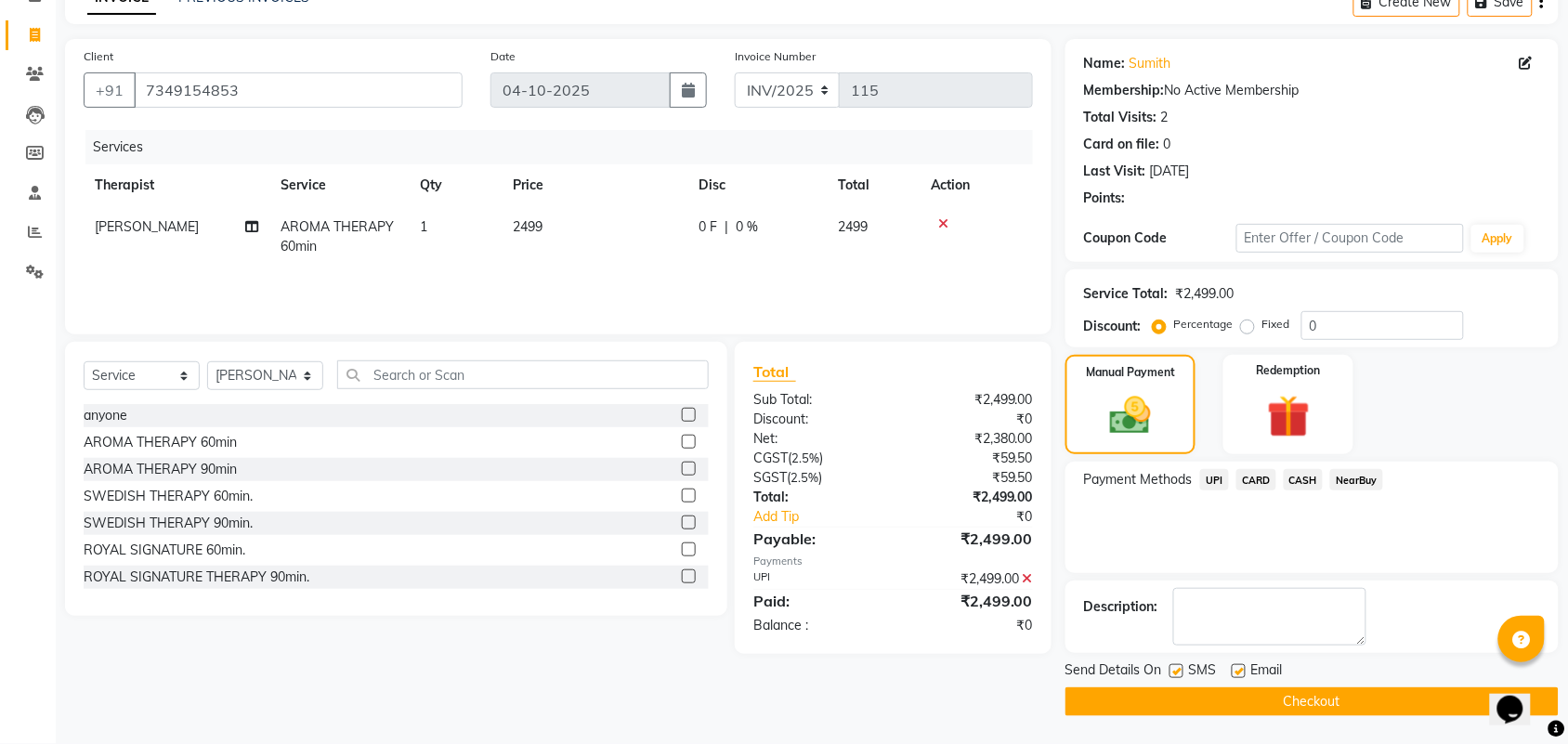
drag, startPoint x: 1174, startPoint y: 671, endPoint x: 1260, endPoint y: 653, distance: 87.9
click at [1176, 669] on label at bounding box center [1176, 671] width 14 height 14
click at [1176, 669] on input "checkbox" at bounding box center [1176, 671] width 12 height 12
checkbox input "false"
click at [1242, 671] on label at bounding box center [1239, 671] width 14 height 14
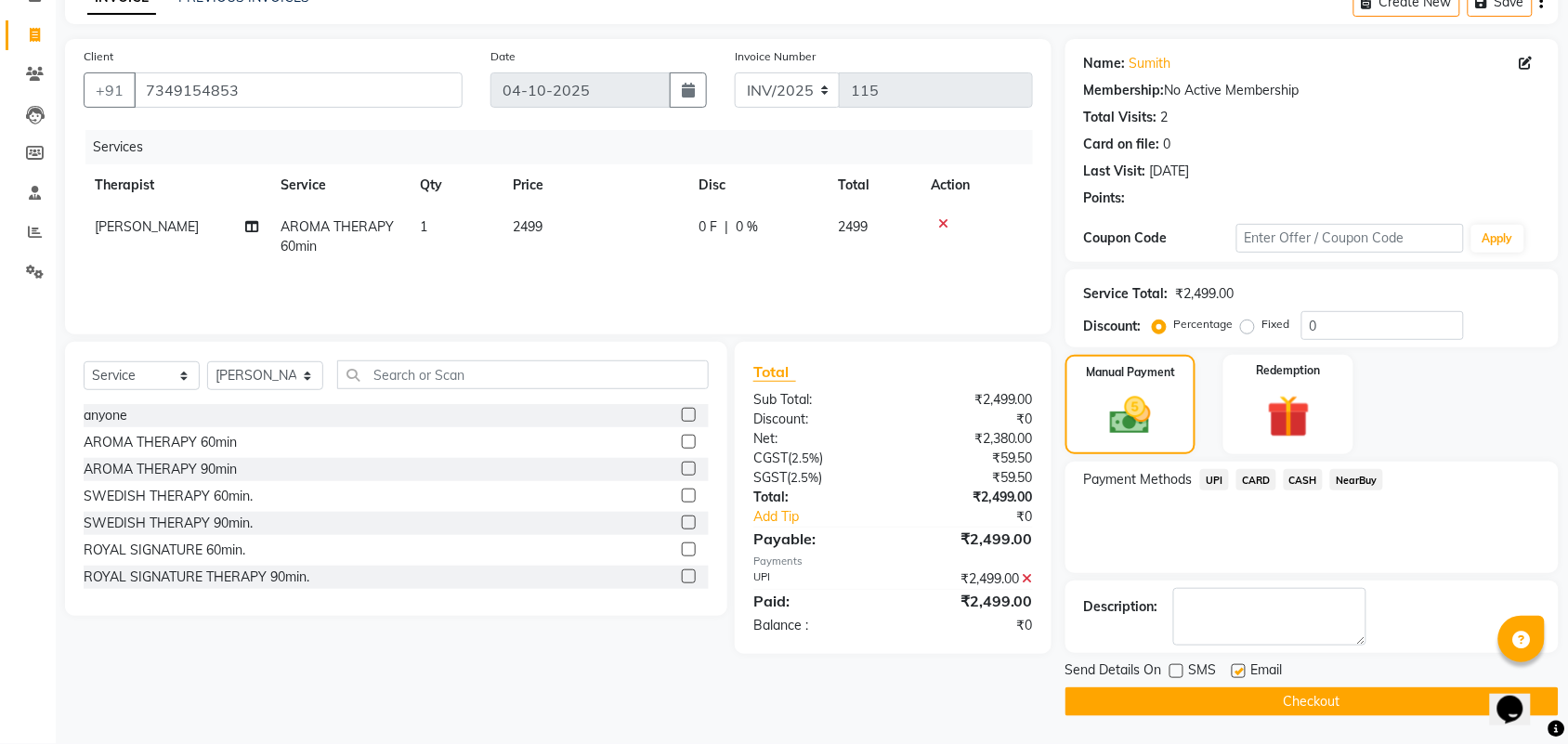
click at [1242, 671] on input "checkbox" at bounding box center [1238, 671] width 12 height 12
checkbox input "false"
click at [1208, 699] on button "Checkout" at bounding box center [1312, 701] width 493 height 29
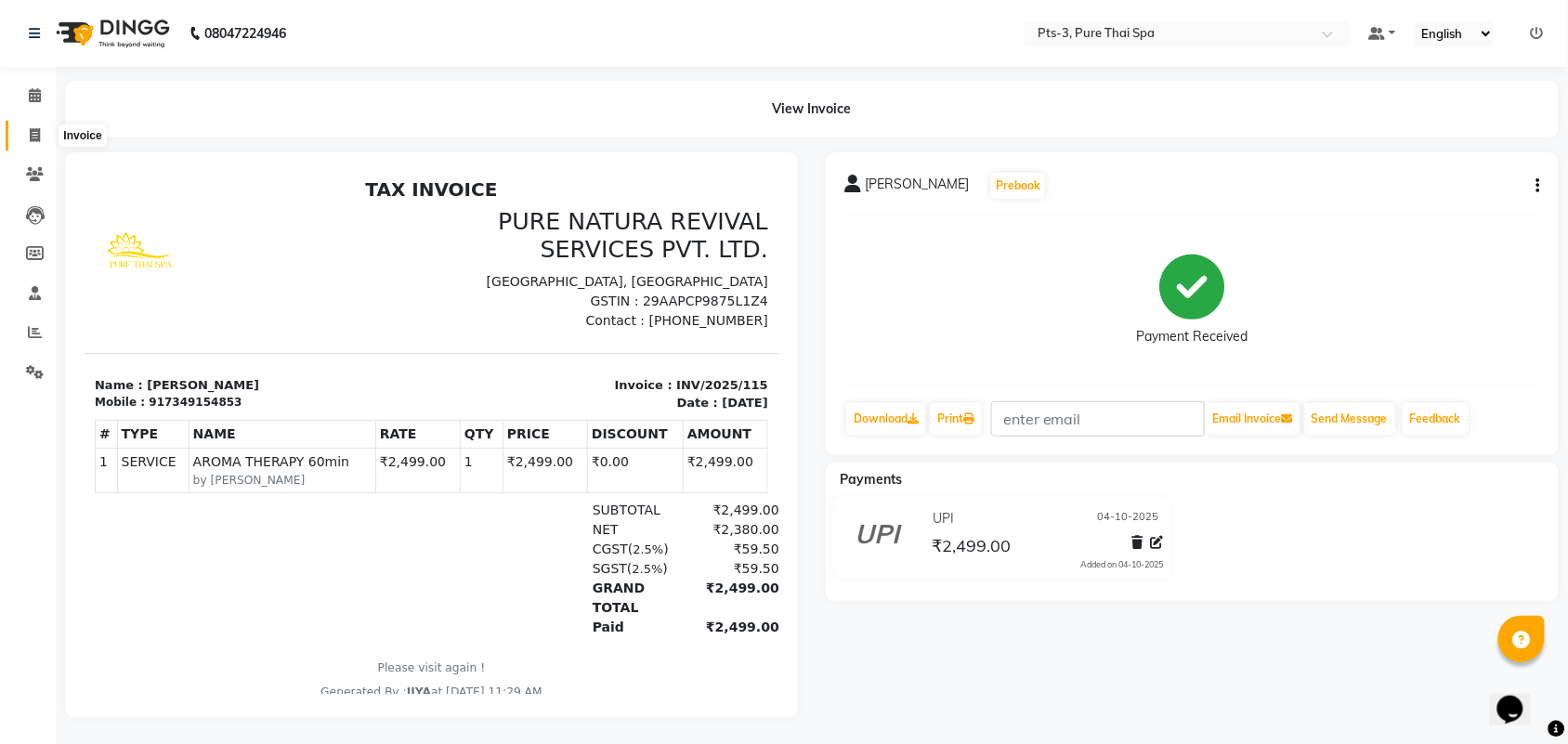
click at [38, 141] on icon at bounding box center [34, 135] width 10 height 14
select select "service"
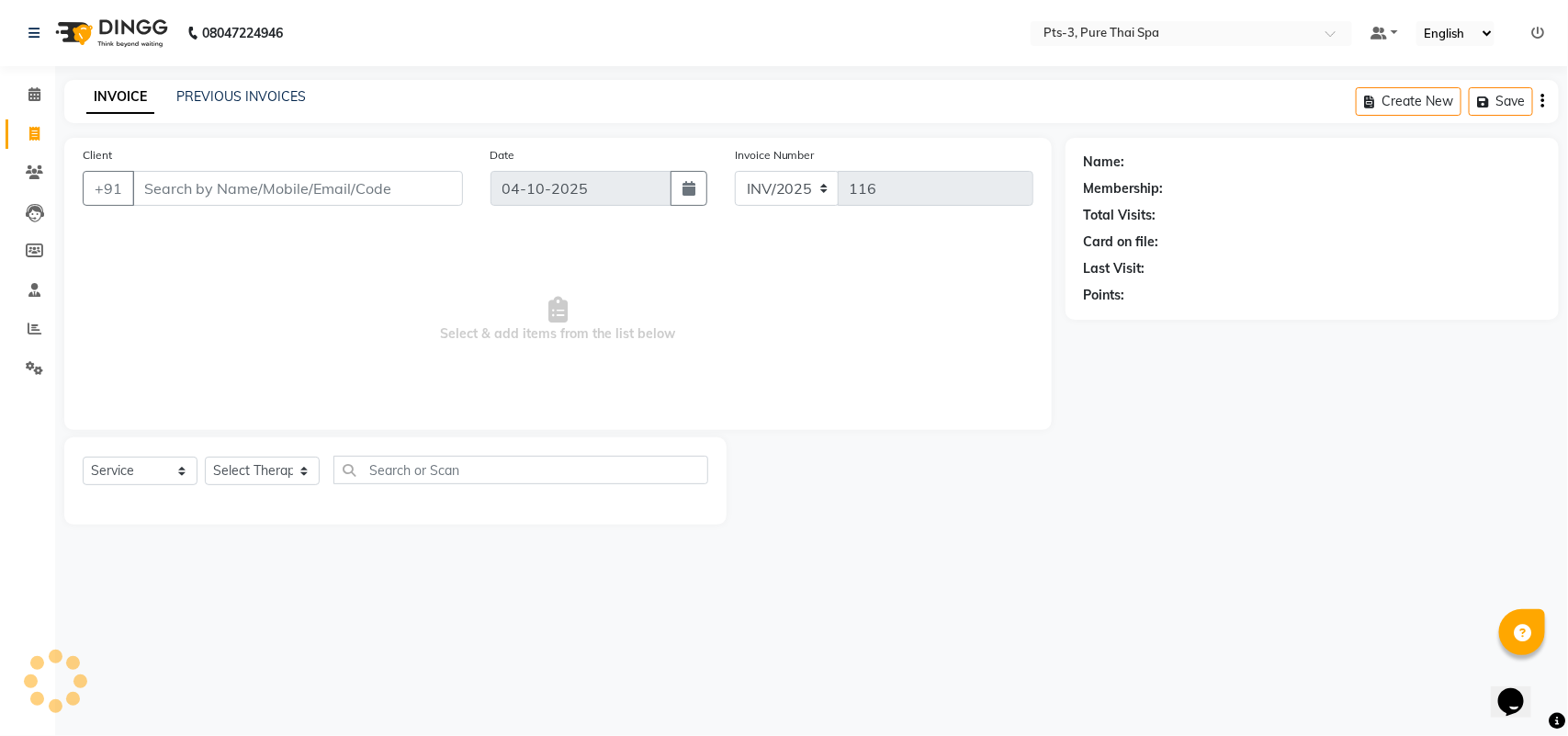
click at [189, 172] on input "Client" at bounding box center [298, 189] width 331 height 35
click at [172, 189] on input "Client" at bounding box center [298, 189] width 331 height 35
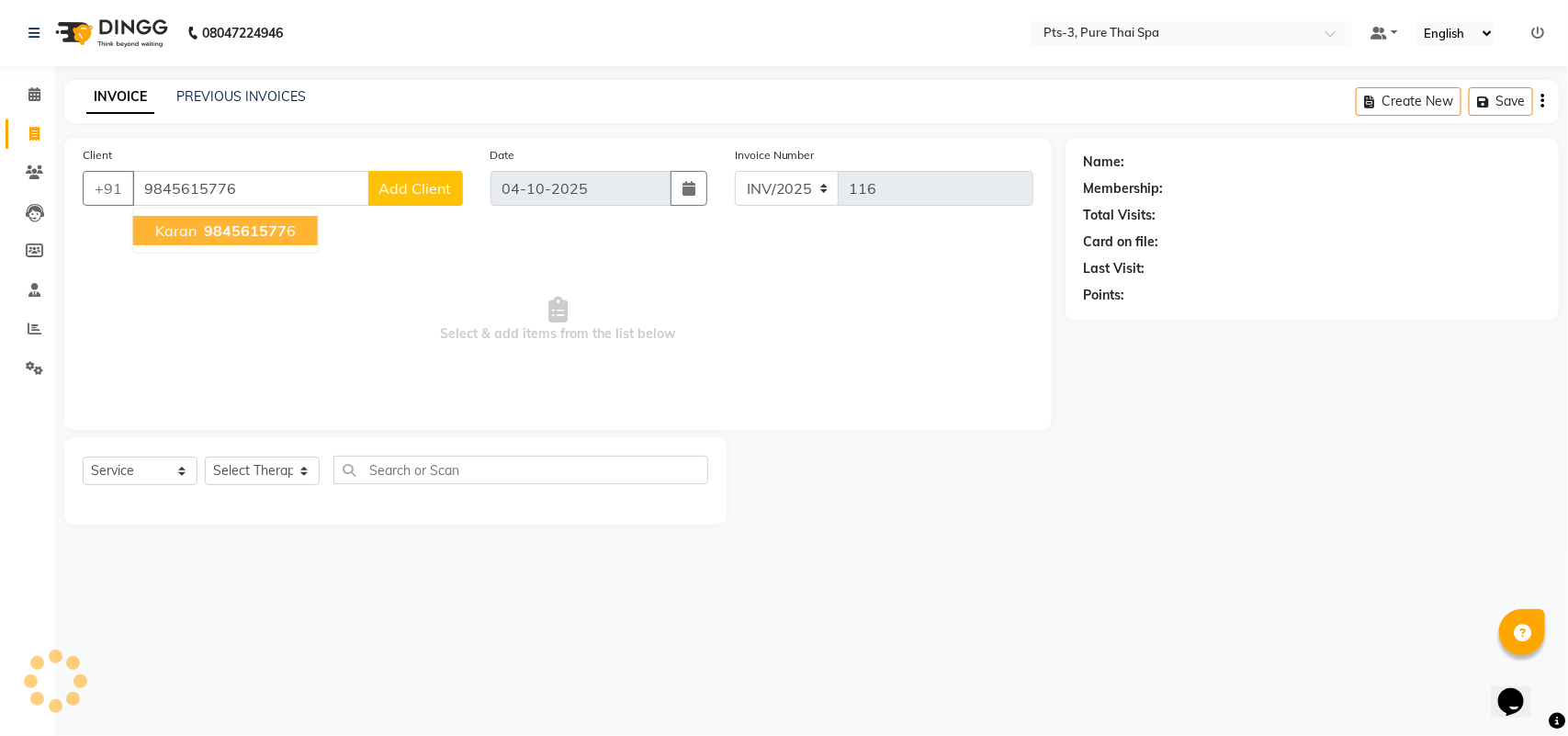
type input "9845615776"
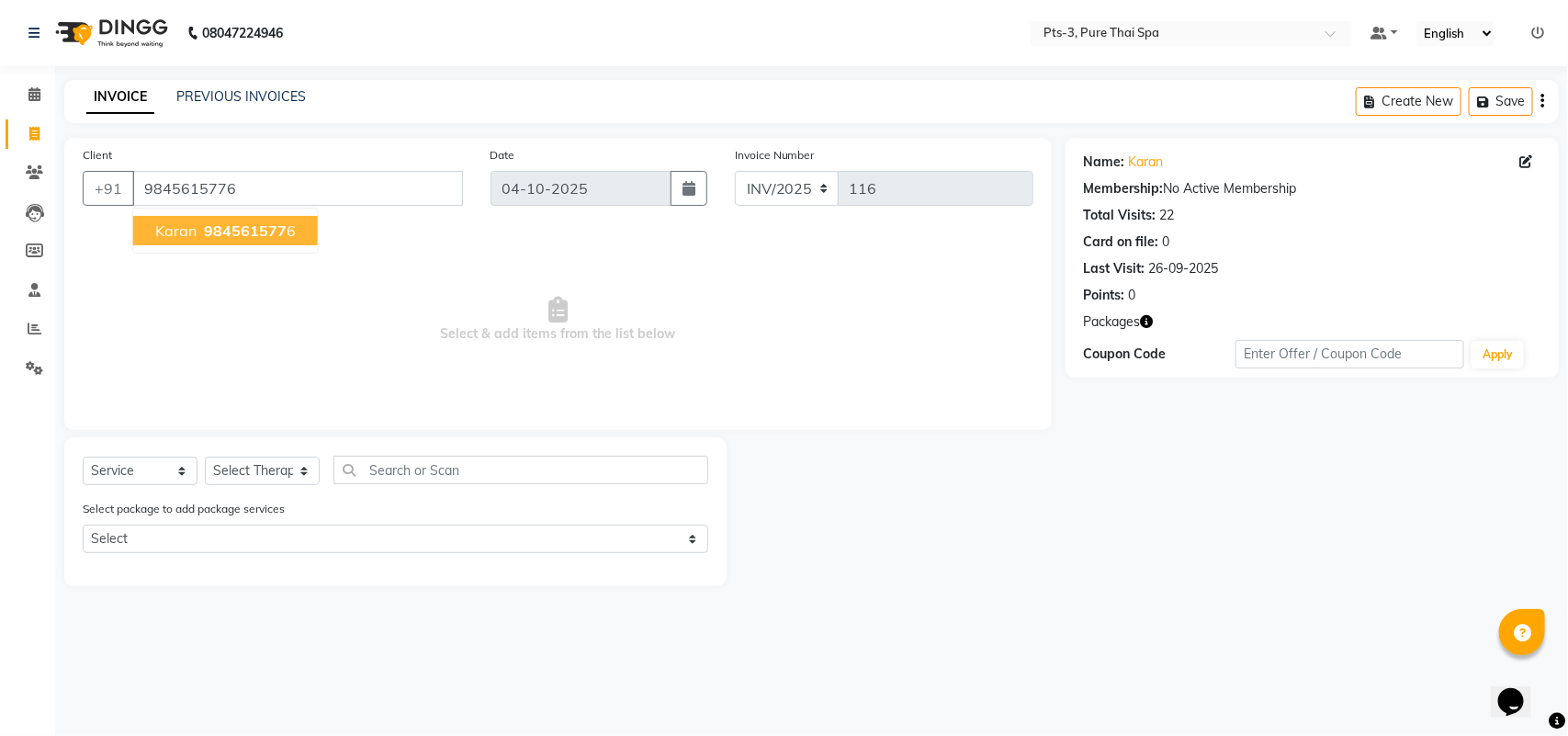
click at [246, 232] on span "984561577" at bounding box center [246, 231] width 83 height 18
click at [249, 489] on div "Select Service Product Membership Package Voucher Prepaid Gift Card Select Ther…" at bounding box center [395, 477] width 625 height 43
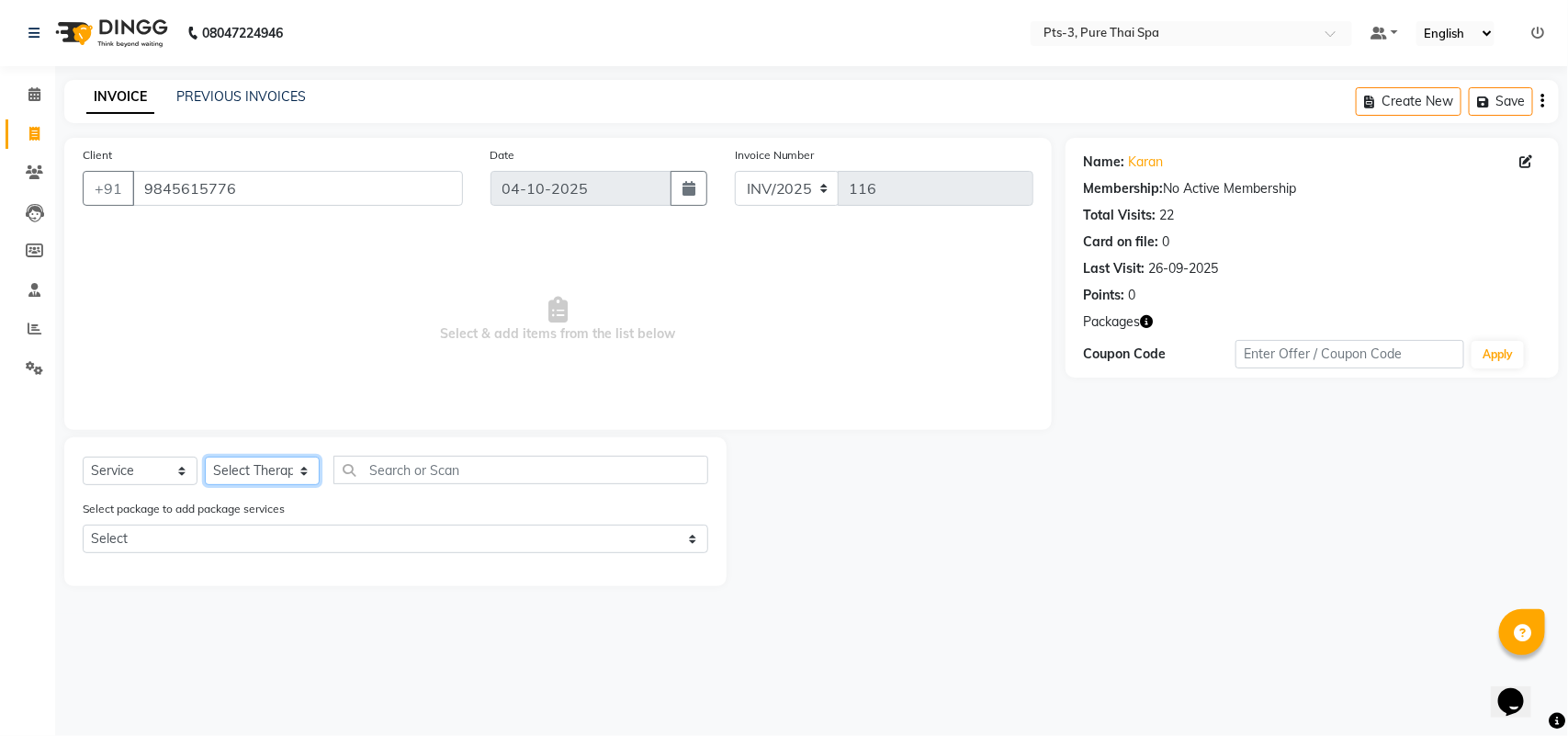
click at [249, 470] on select "Select Therapist [PERSON_NAME] AMMI ANYONE [PERSON_NAME] [PERSON_NAME] [PERSON_…" at bounding box center [262, 470] width 115 height 29
select select "54268"
click at [205, 456] on select "Select Therapist [PERSON_NAME] AMMI ANYONE [PERSON_NAME] [PERSON_NAME] [PERSON_…" at bounding box center [262, 470] width 115 height 29
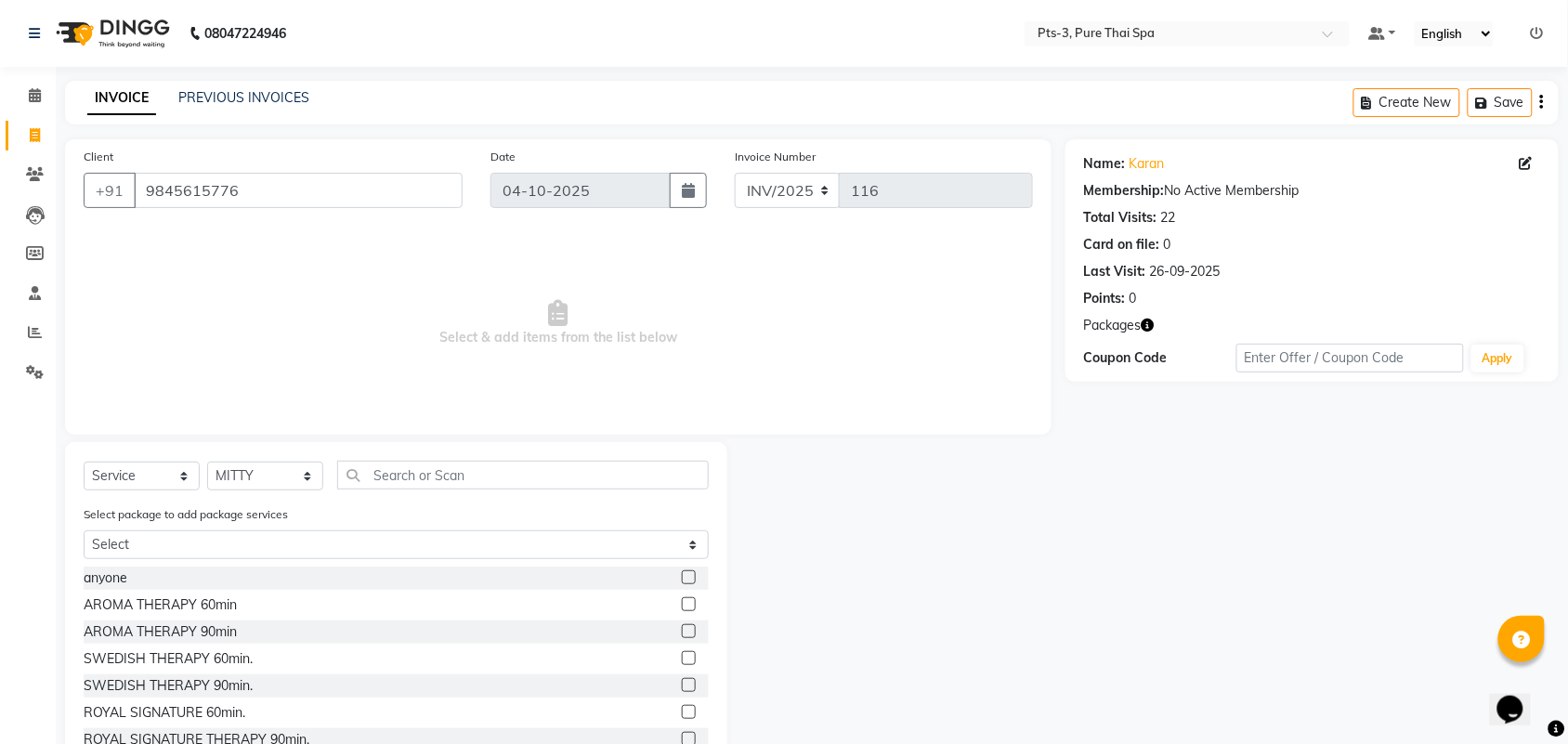
click at [682, 732] on label at bounding box center [688, 738] width 14 height 14
click at [682, 734] on input "checkbox" at bounding box center [687, 739] width 12 height 12
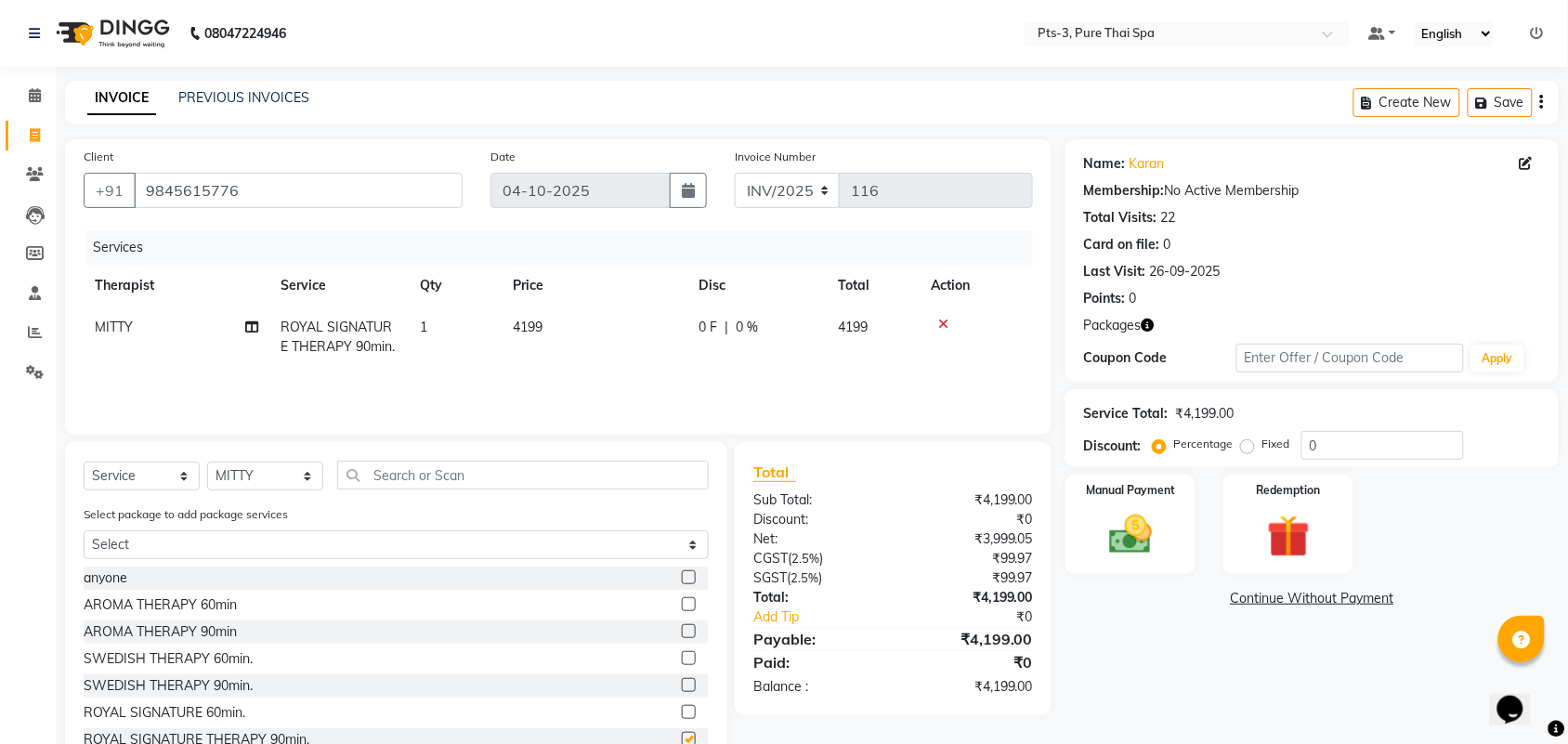
checkbox input "false"
click at [1236, 529] on div "Redemption" at bounding box center [1289, 525] width 136 height 104
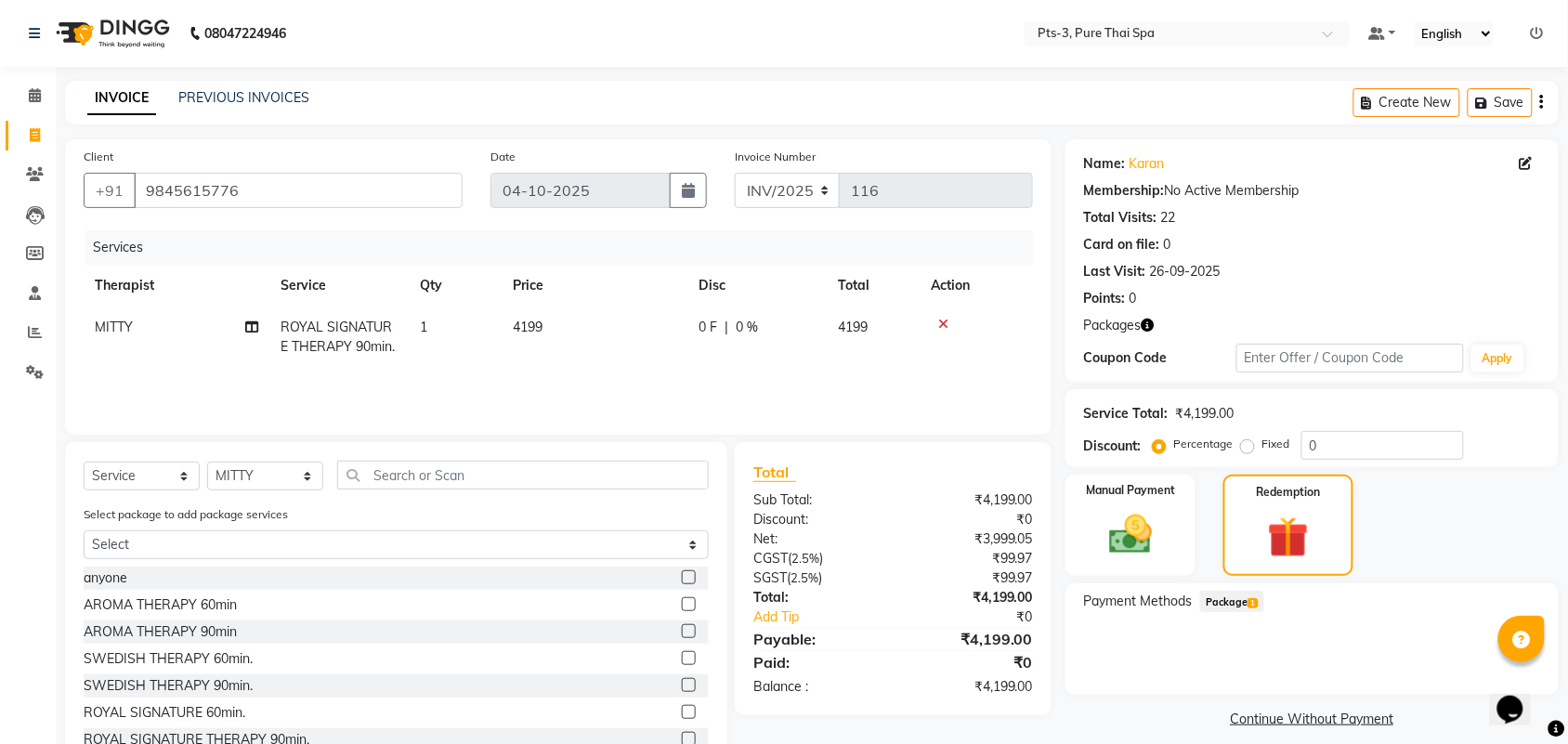
click at [1228, 601] on span "Package 1" at bounding box center [1232, 601] width 64 height 21
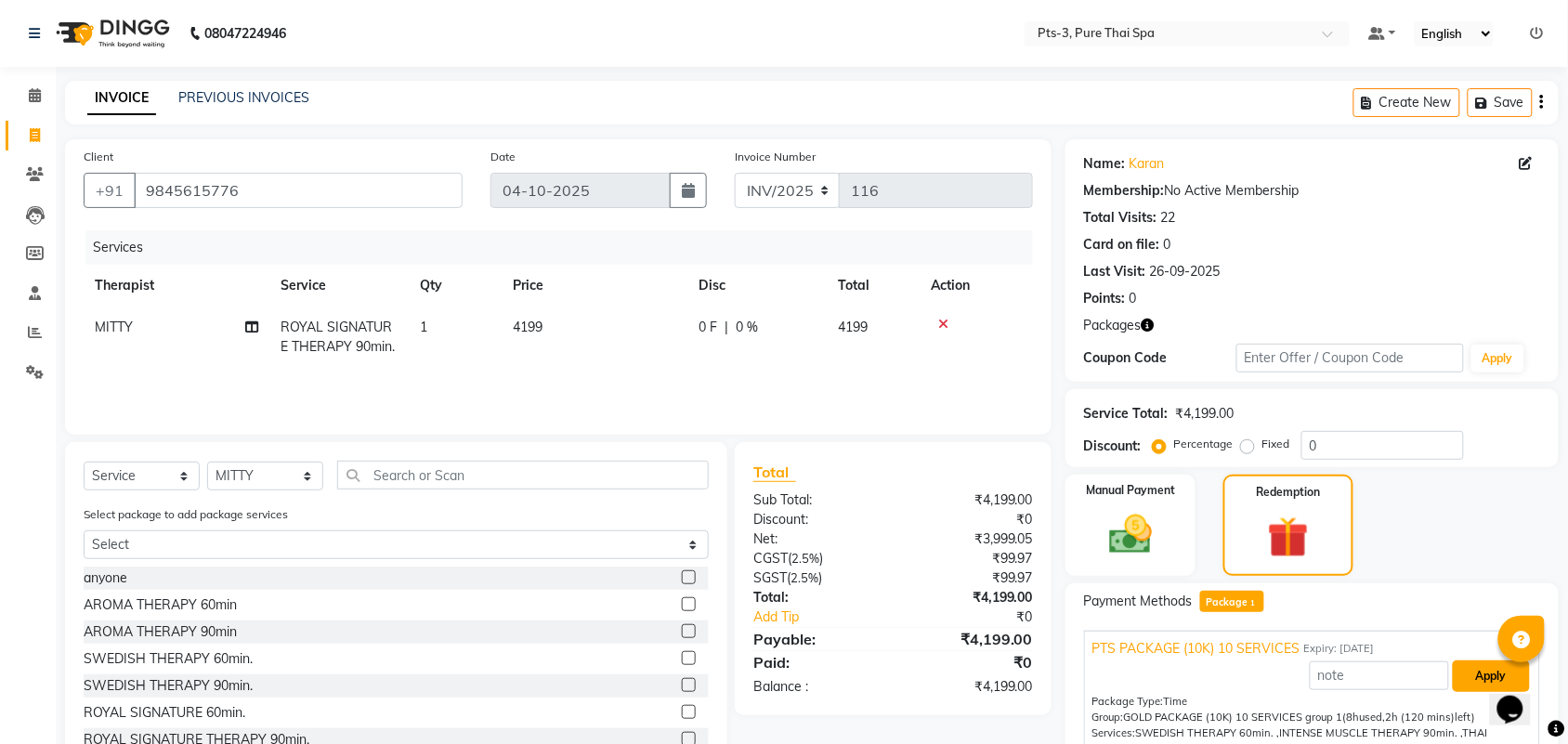
click at [1479, 674] on button "Apply" at bounding box center [1491, 676] width 77 height 32
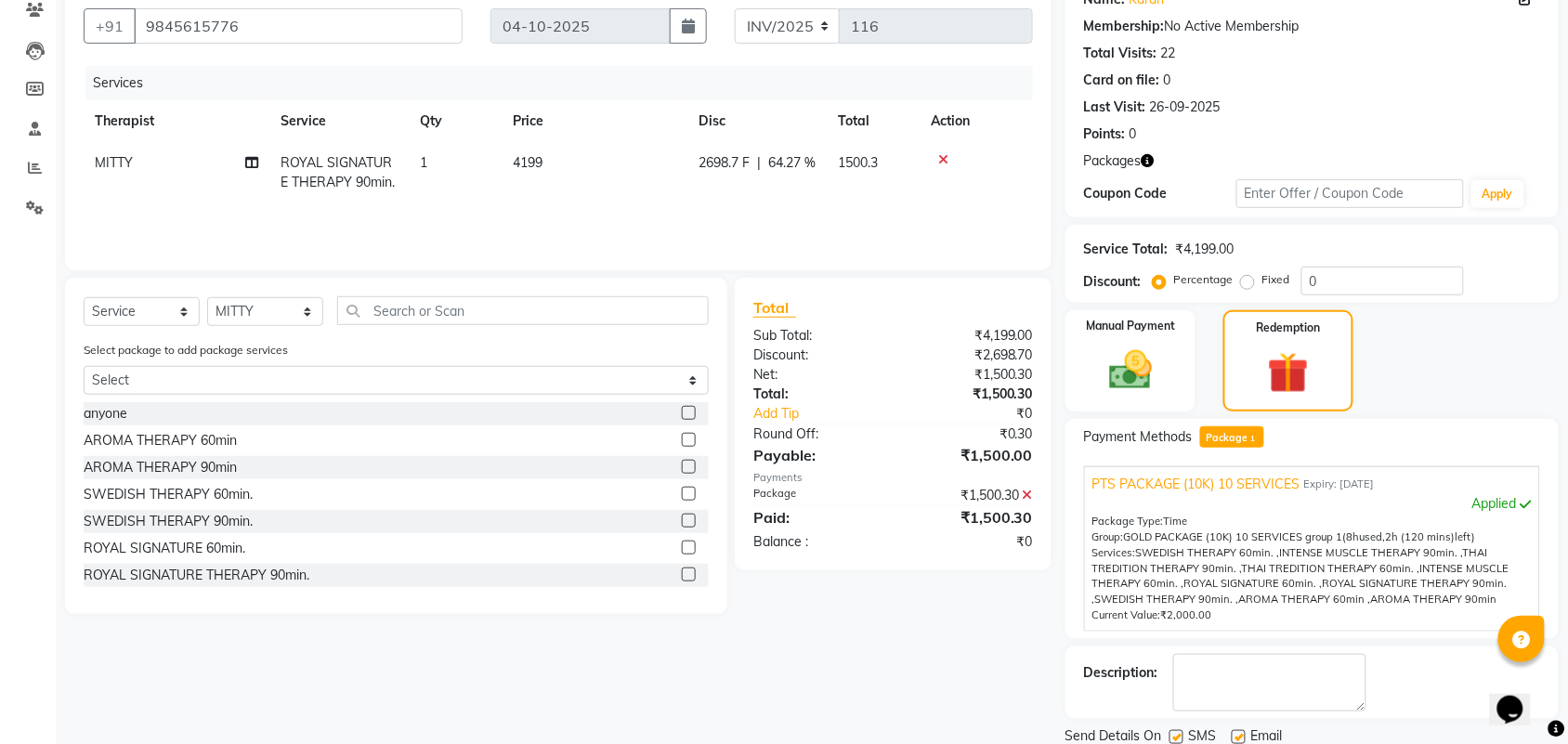
scroll to position [231, 0]
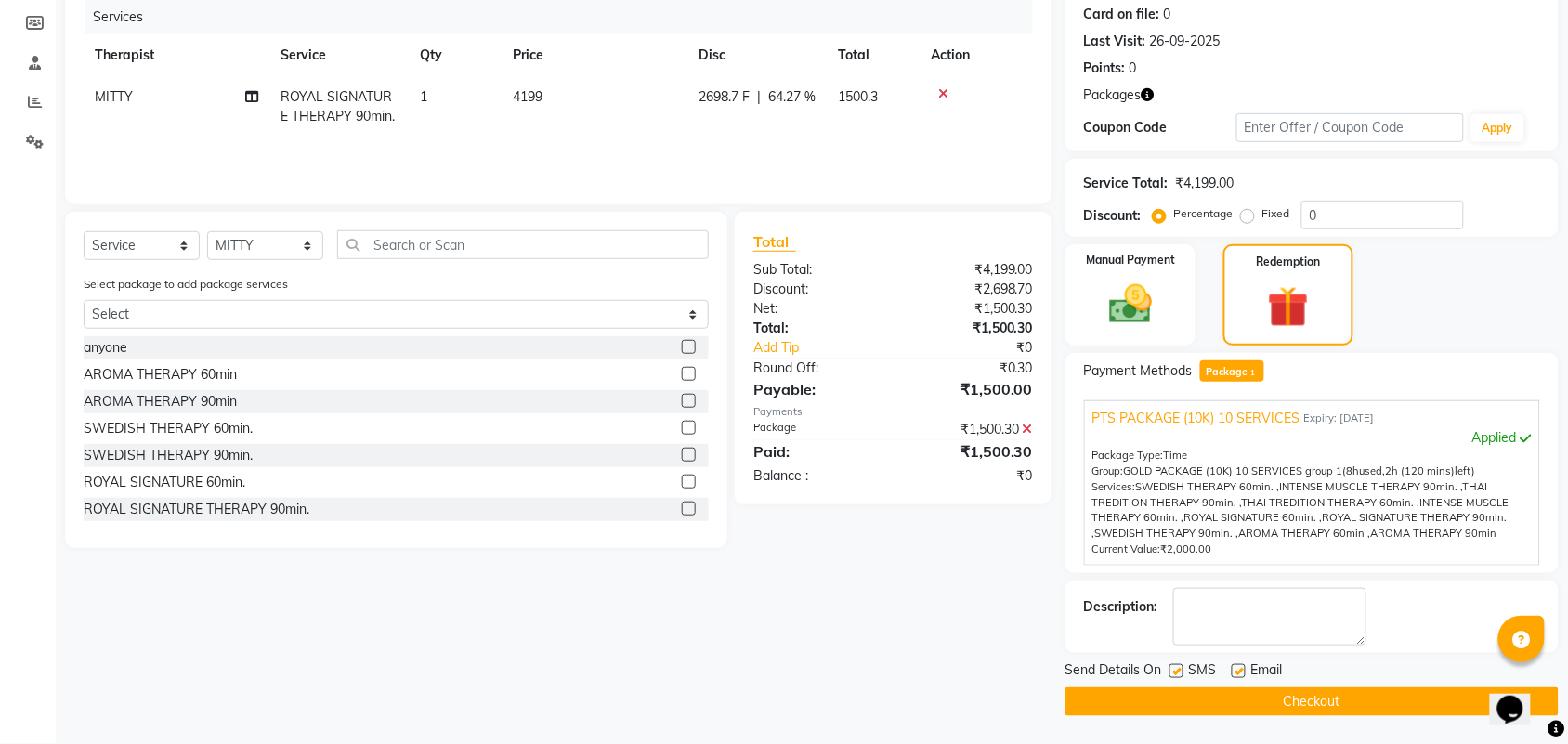
click at [1180, 666] on label at bounding box center [1176, 671] width 14 height 14
click at [1180, 666] on input "checkbox" at bounding box center [1176, 671] width 12 height 12
checkbox input "false"
click at [1236, 666] on label at bounding box center [1239, 671] width 14 height 14
click at [1236, 666] on input "checkbox" at bounding box center [1238, 671] width 12 height 12
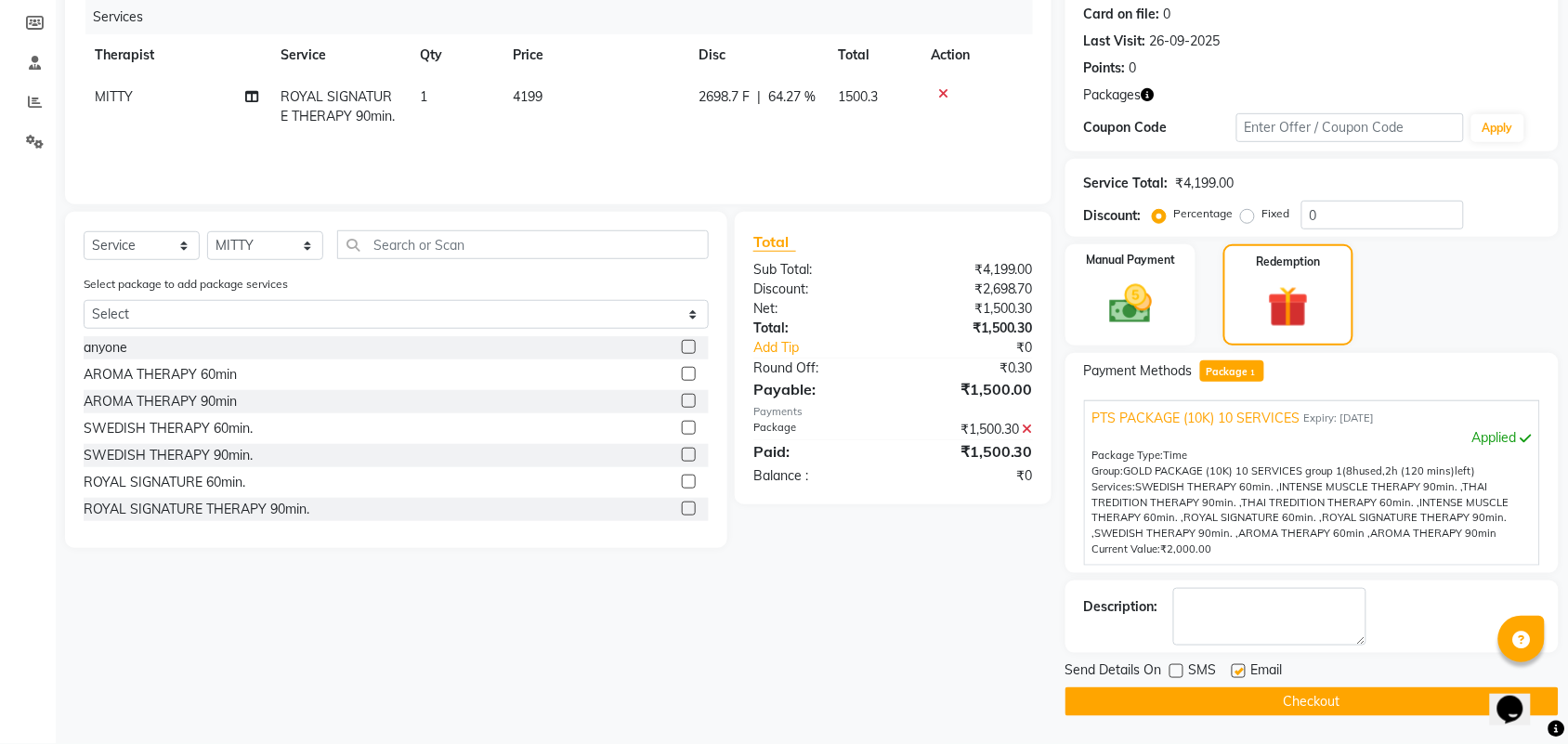
checkbox input "false"
click at [1245, 620] on textarea at bounding box center [1270, 617] width 193 height 58
type textarea "PTS-01 632"
click at [1294, 698] on button "Checkout" at bounding box center [1312, 701] width 493 height 29
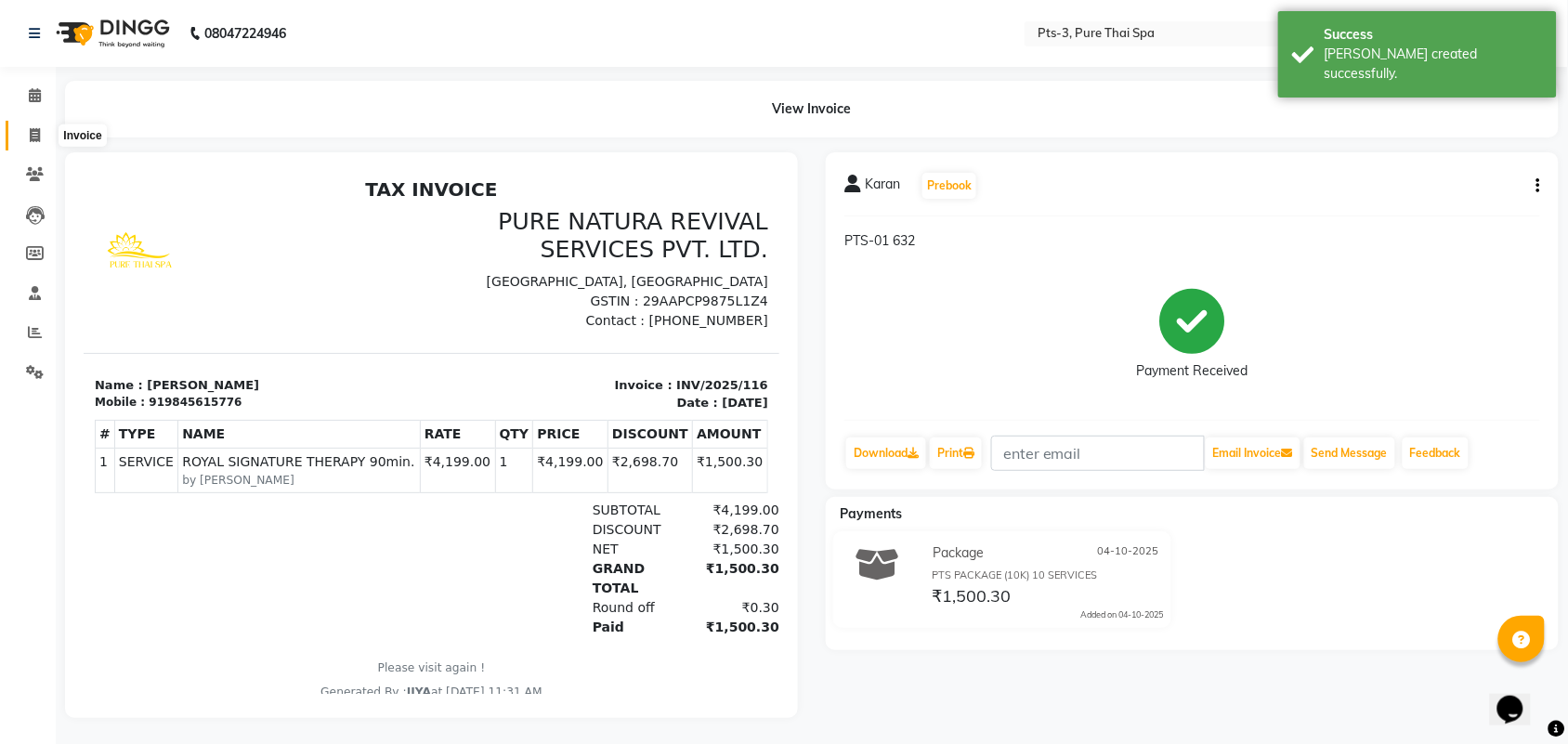
click at [33, 141] on icon at bounding box center [34, 135] width 10 height 14
select select "service"
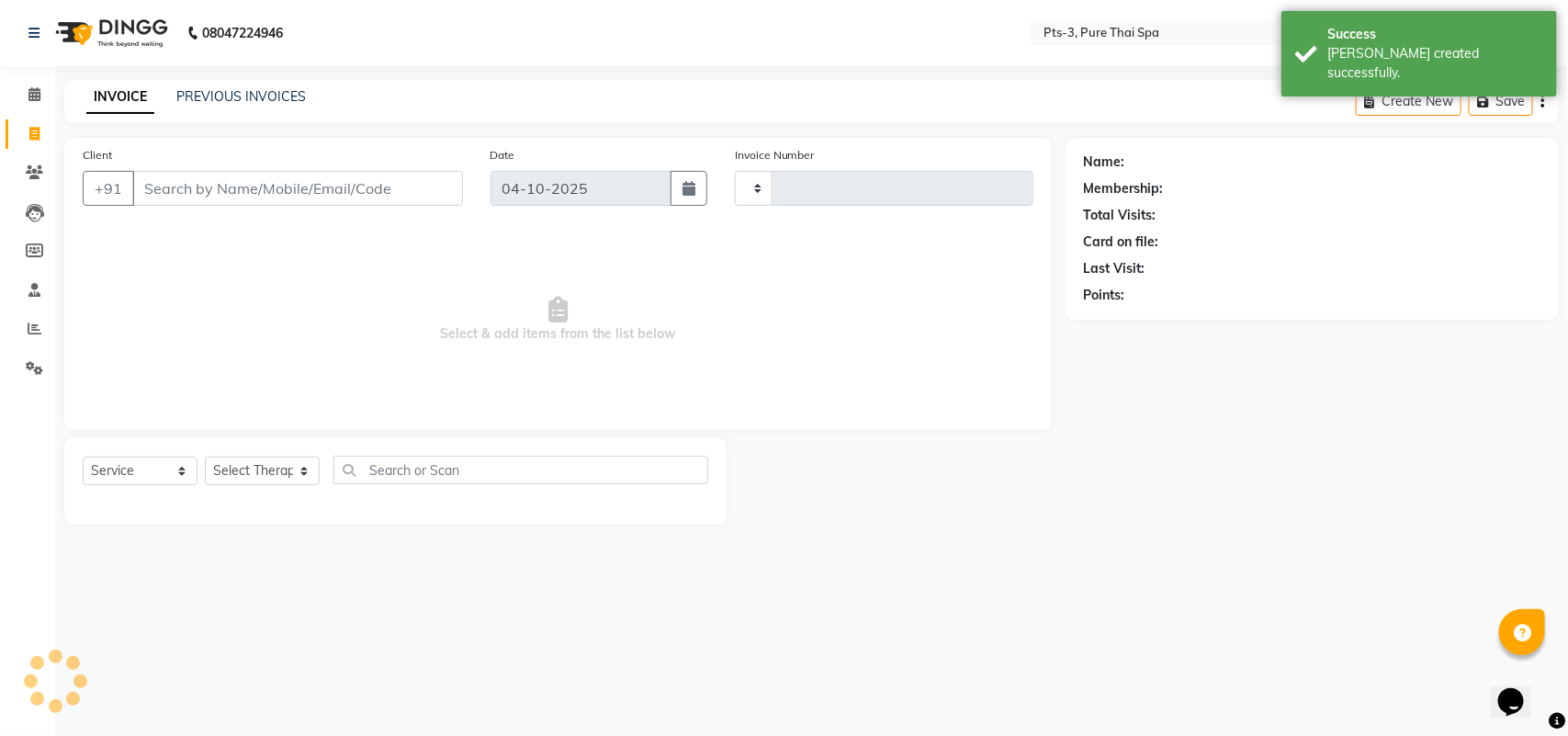
type input "117"
select select "9047"
click at [193, 184] on input "Client" at bounding box center [298, 189] width 331 height 35
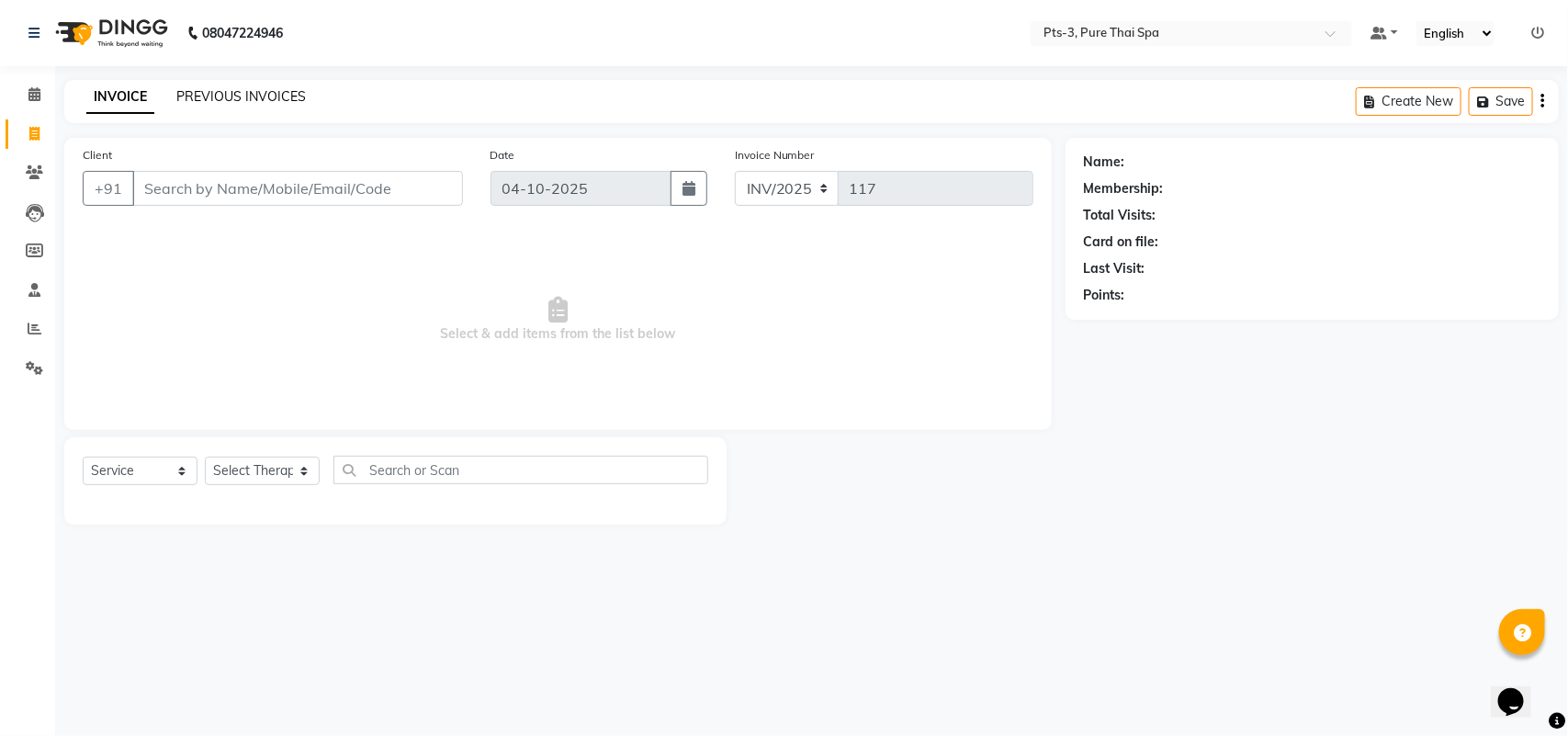
click at [268, 101] on link "PREVIOUS INVOICES" at bounding box center [241, 97] width 130 height 17
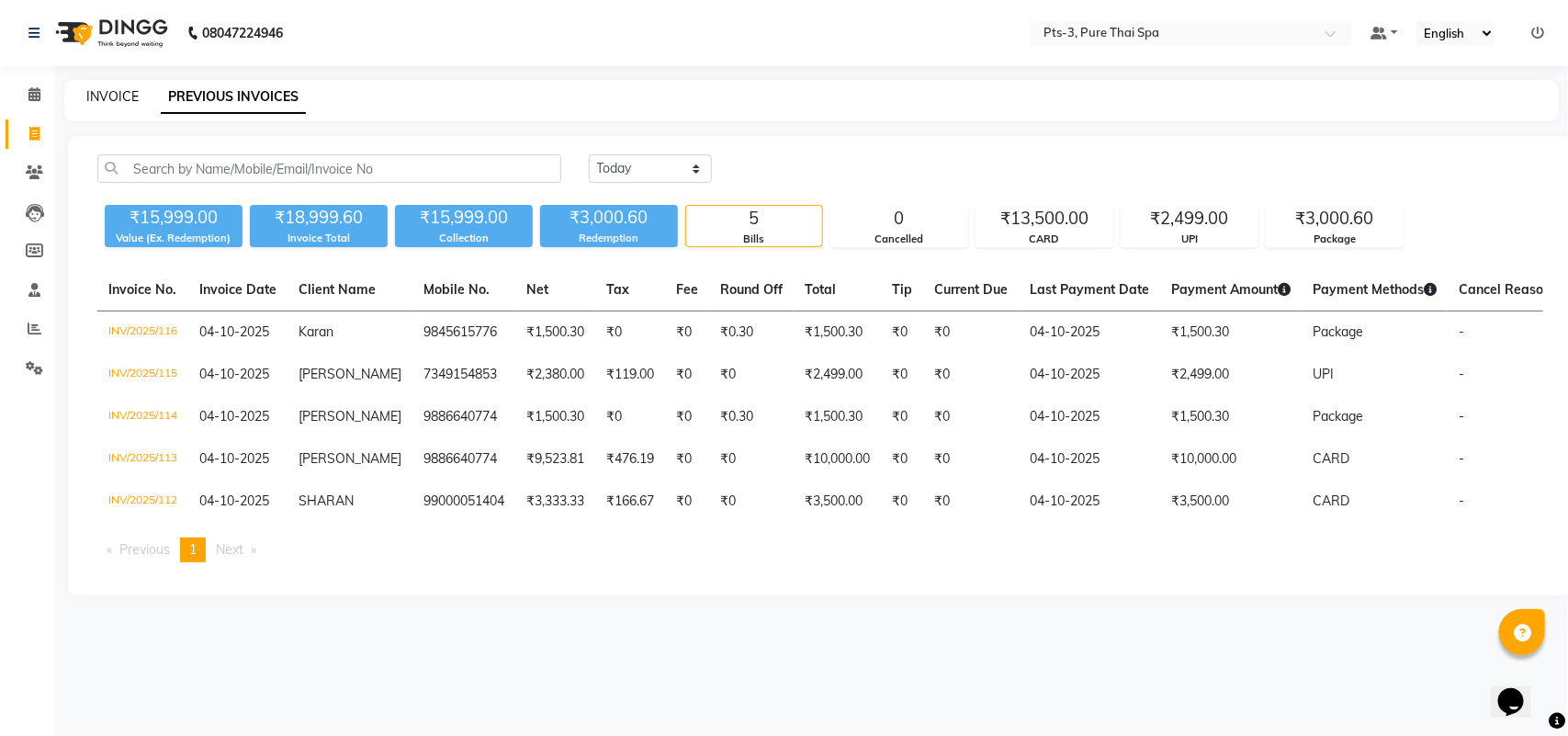
click at [112, 103] on link "INVOICE" at bounding box center [112, 97] width 52 height 17
select select "service"
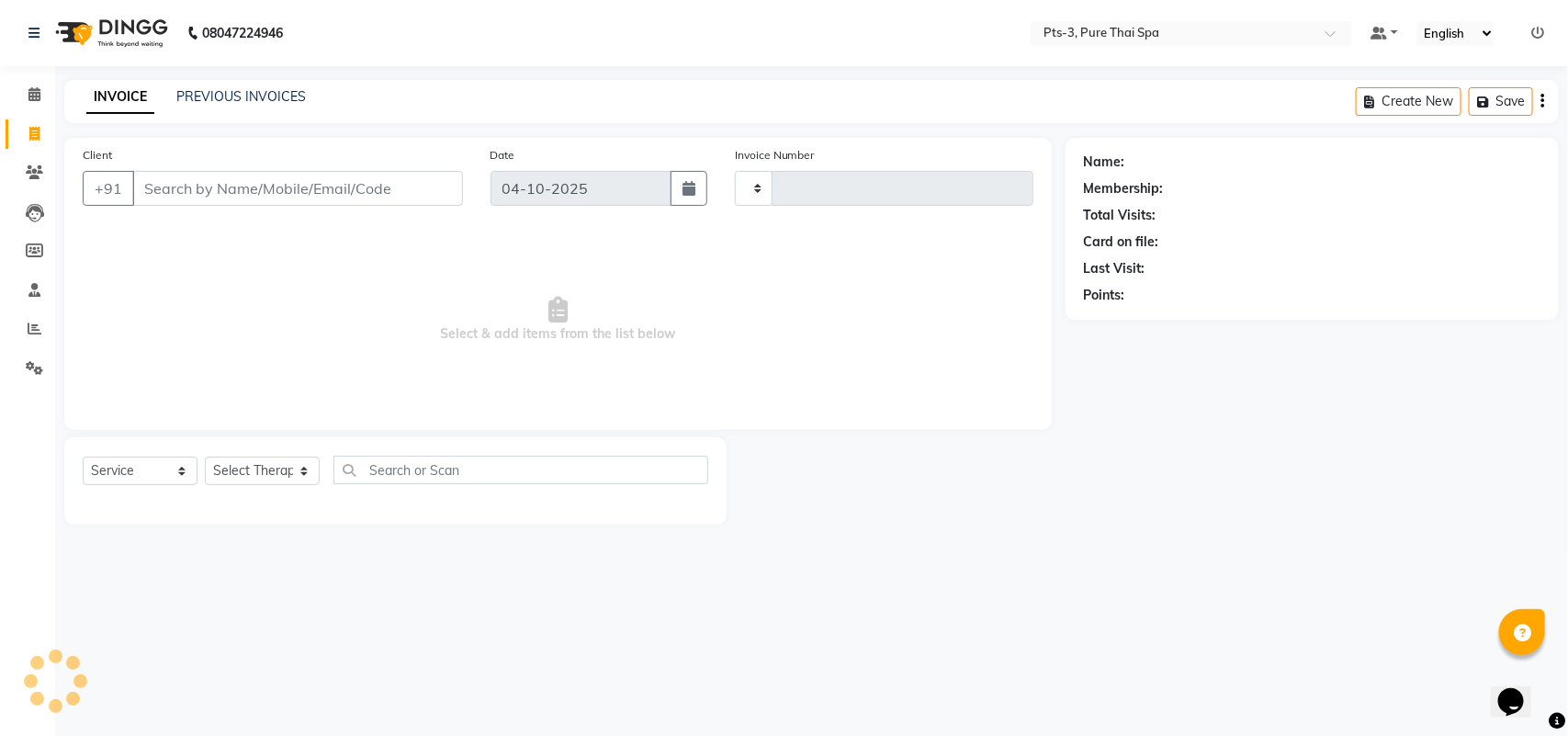
type input "117"
select select "9047"
click at [143, 181] on input "Client" at bounding box center [298, 189] width 331 height 35
click at [218, 93] on link "PREVIOUS INVOICES" at bounding box center [241, 97] width 130 height 17
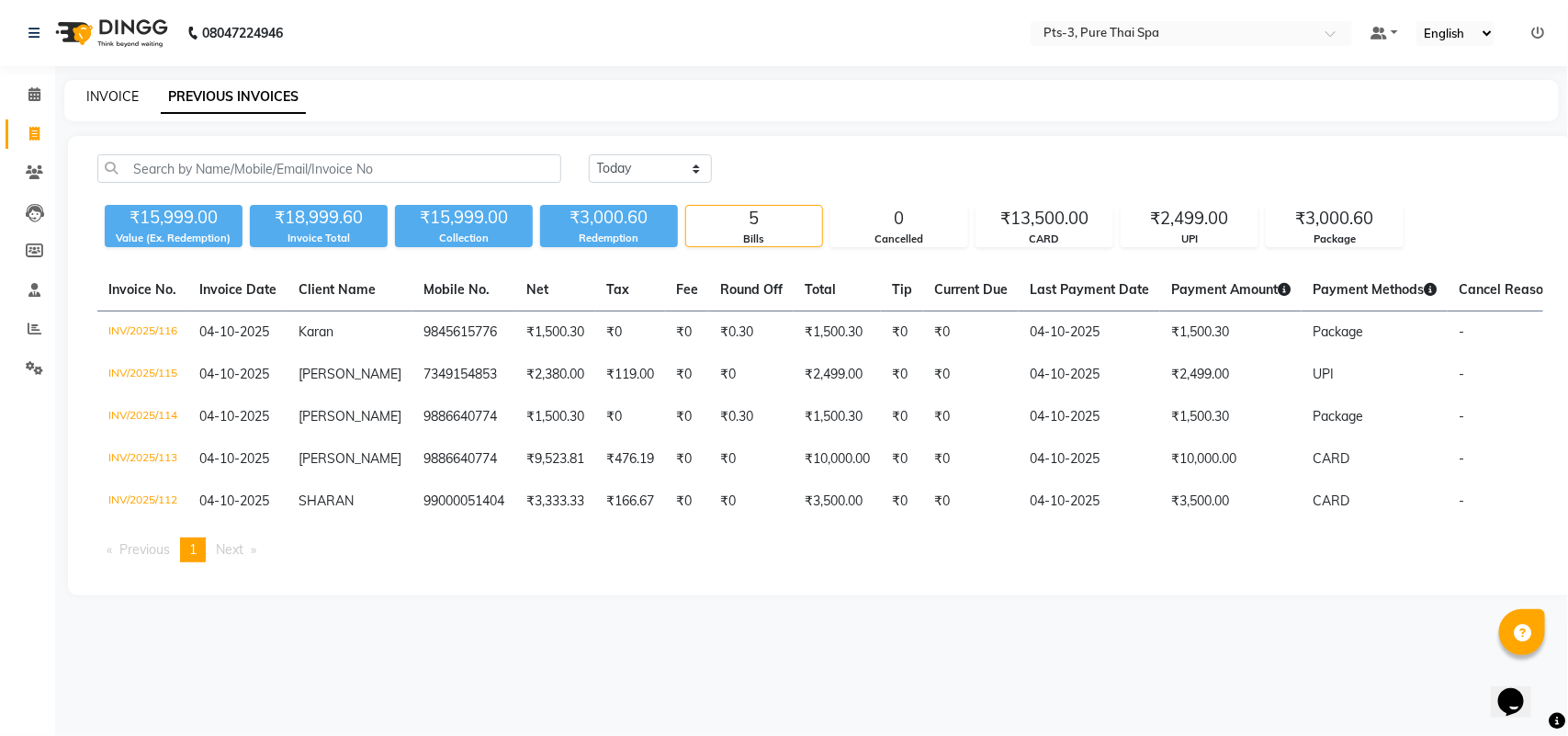
click at [116, 95] on link "INVOICE" at bounding box center [112, 97] width 52 height 17
select select "service"
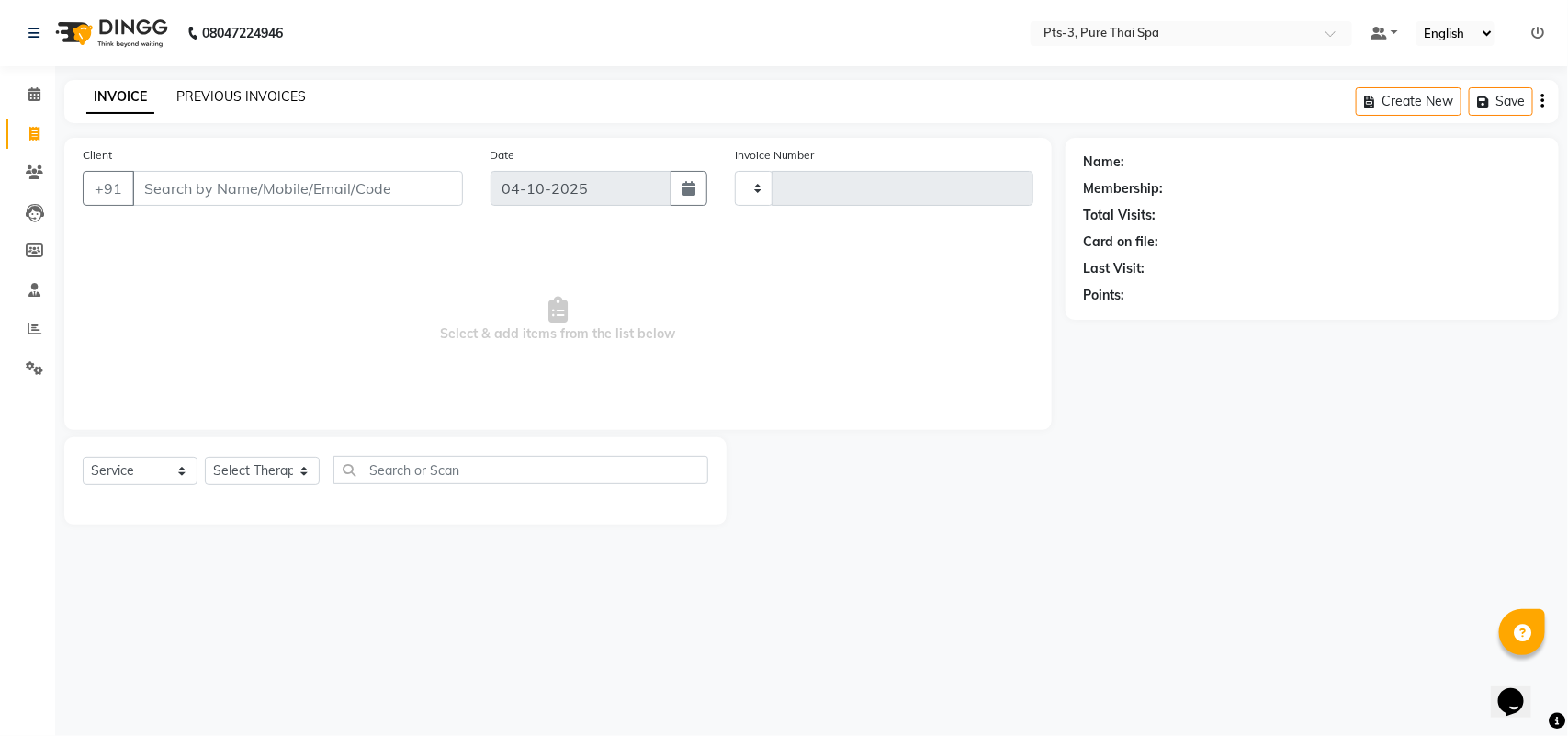
type input "117"
select select "9047"
click at [269, 95] on link "PREVIOUS INVOICES" at bounding box center [241, 97] width 130 height 17
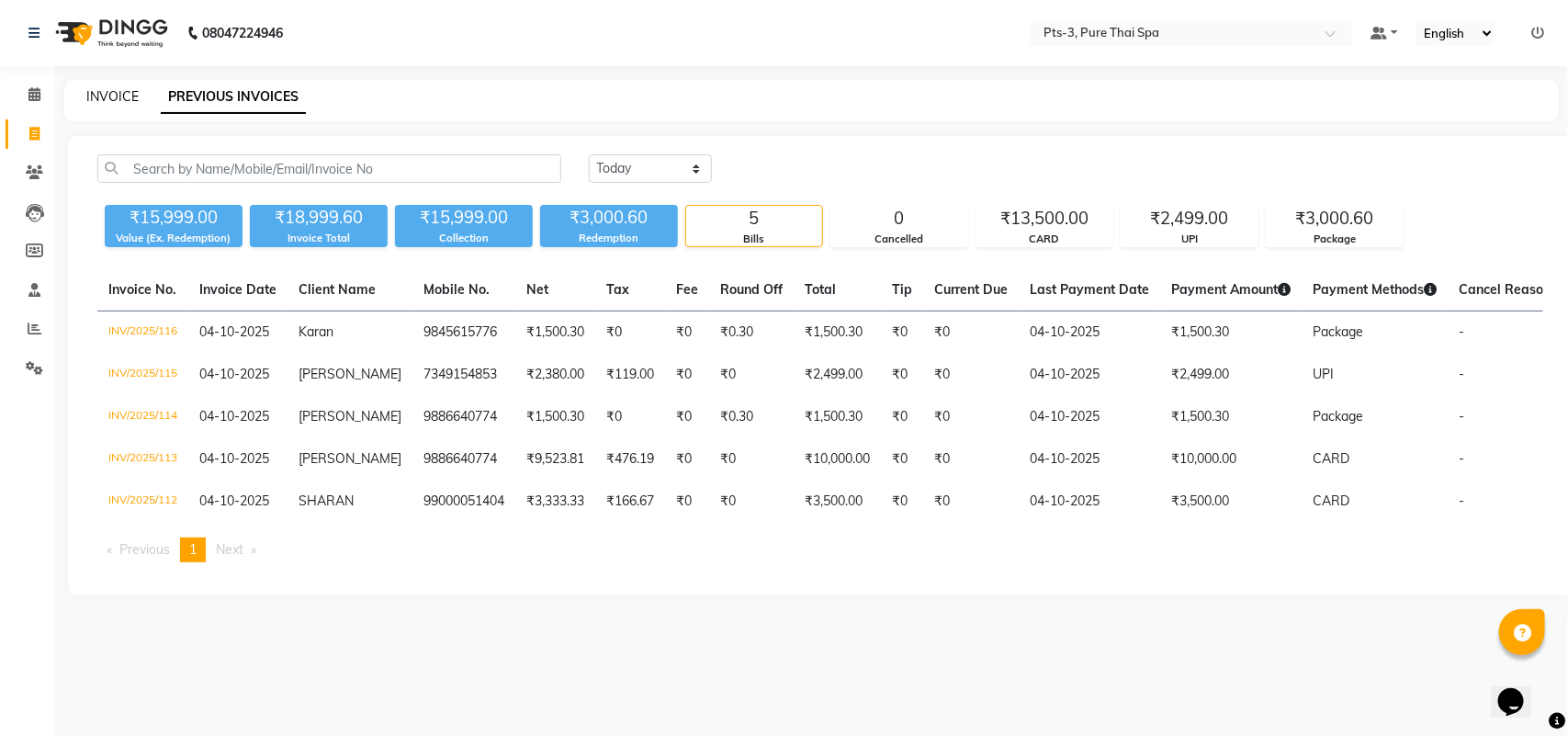
click at [113, 94] on link "INVOICE" at bounding box center [112, 97] width 52 height 17
select select "service"
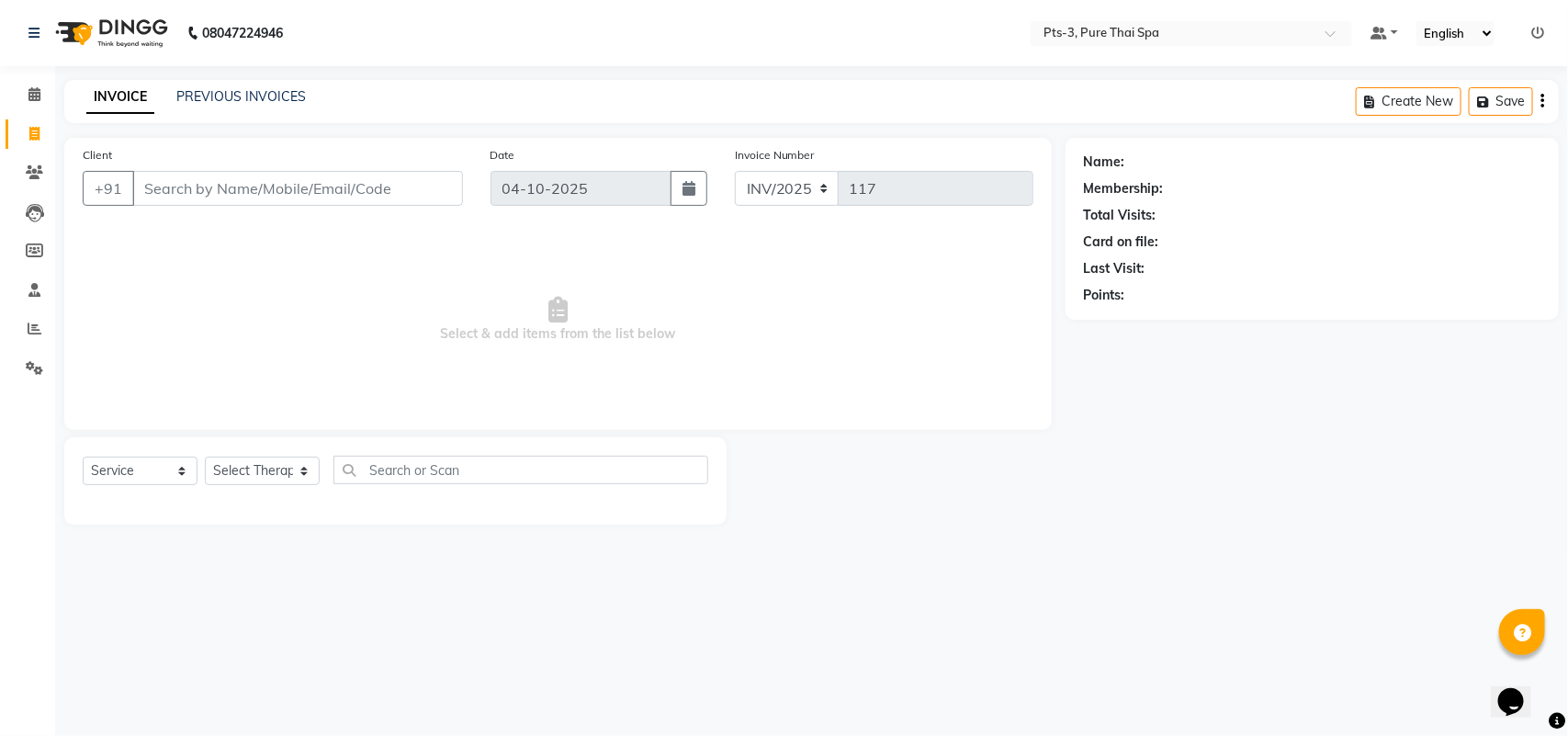
drag, startPoint x: 159, startPoint y: 267, endPoint x: 152, endPoint y: 230, distance: 37.7
click at [159, 264] on span "Select & add items from the list below" at bounding box center [558, 320] width 951 height 184
click at [140, 185] on input "Client" at bounding box center [298, 189] width 331 height 35
click at [173, 184] on input "Client" at bounding box center [298, 189] width 331 height 35
click at [179, 177] on input "Client" at bounding box center [298, 189] width 331 height 35
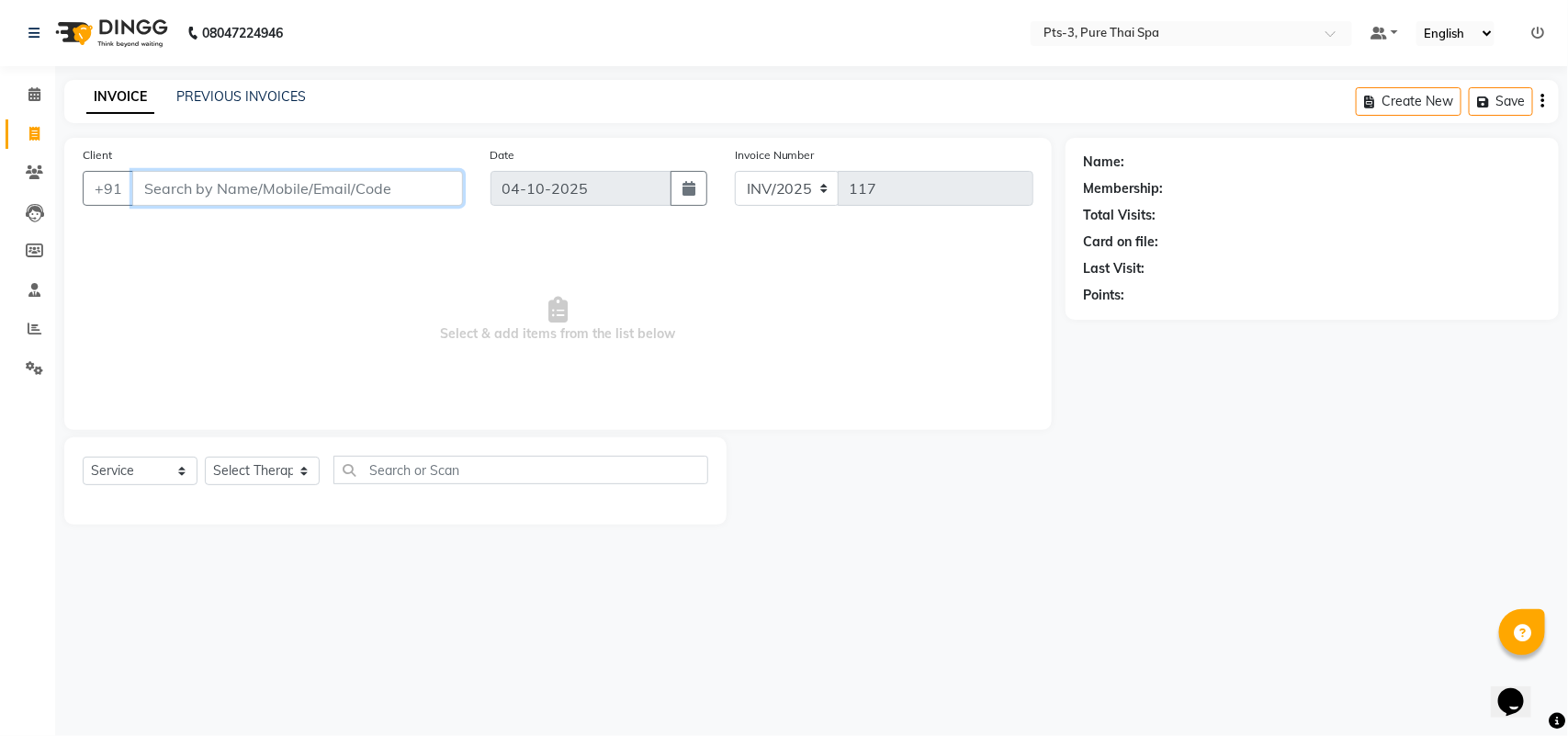
click at [193, 195] on input "Client" at bounding box center [298, 189] width 331 height 35
click at [199, 189] on input "Client" at bounding box center [298, 189] width 331 height 35
type input "6304955214"
click at [407, 180] on span "Add Client" at bounding box center [416, 189] width 73 height 18
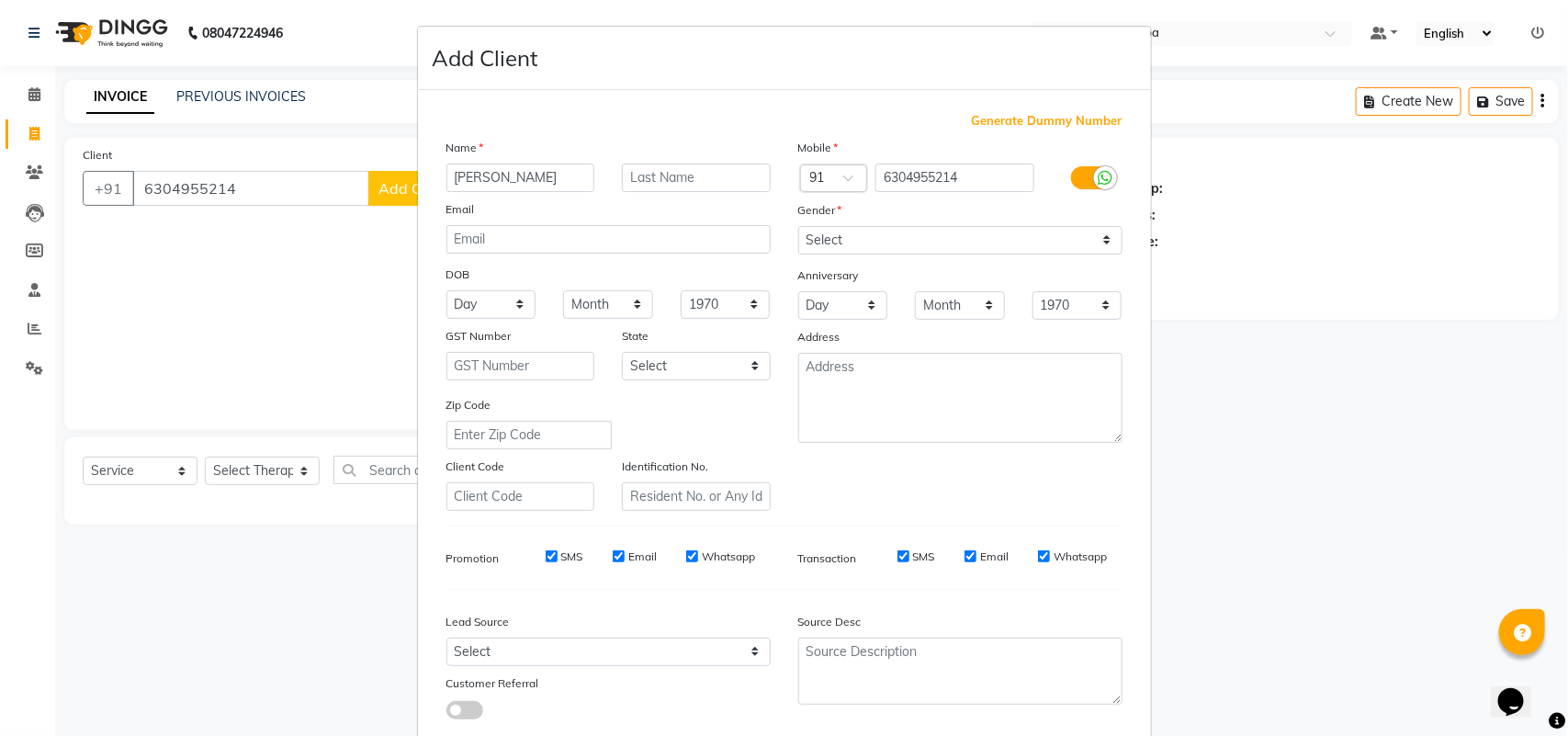
type input "[PERSON_NAME]"
click at [852, 241] on select "Select [DEMOGRAPHIC_DATA] [DEMOGRAPHIC_DATA] Other Prefer Not To Say" at bounding box center [960, 240] width 325 height 29
select select "[DEMOGRAPHIC_DATA]"
click at [798, 226] on select "Select [DEMOGRAPHIC_DATA] [DEMOGRAPHIC_DATA] Other Prefer Not To Say" at bounding box center [960, 240] width 325 height 29
click at [562, 548] on label "SMS" at bounding box center [572, 557] width 22 height 17
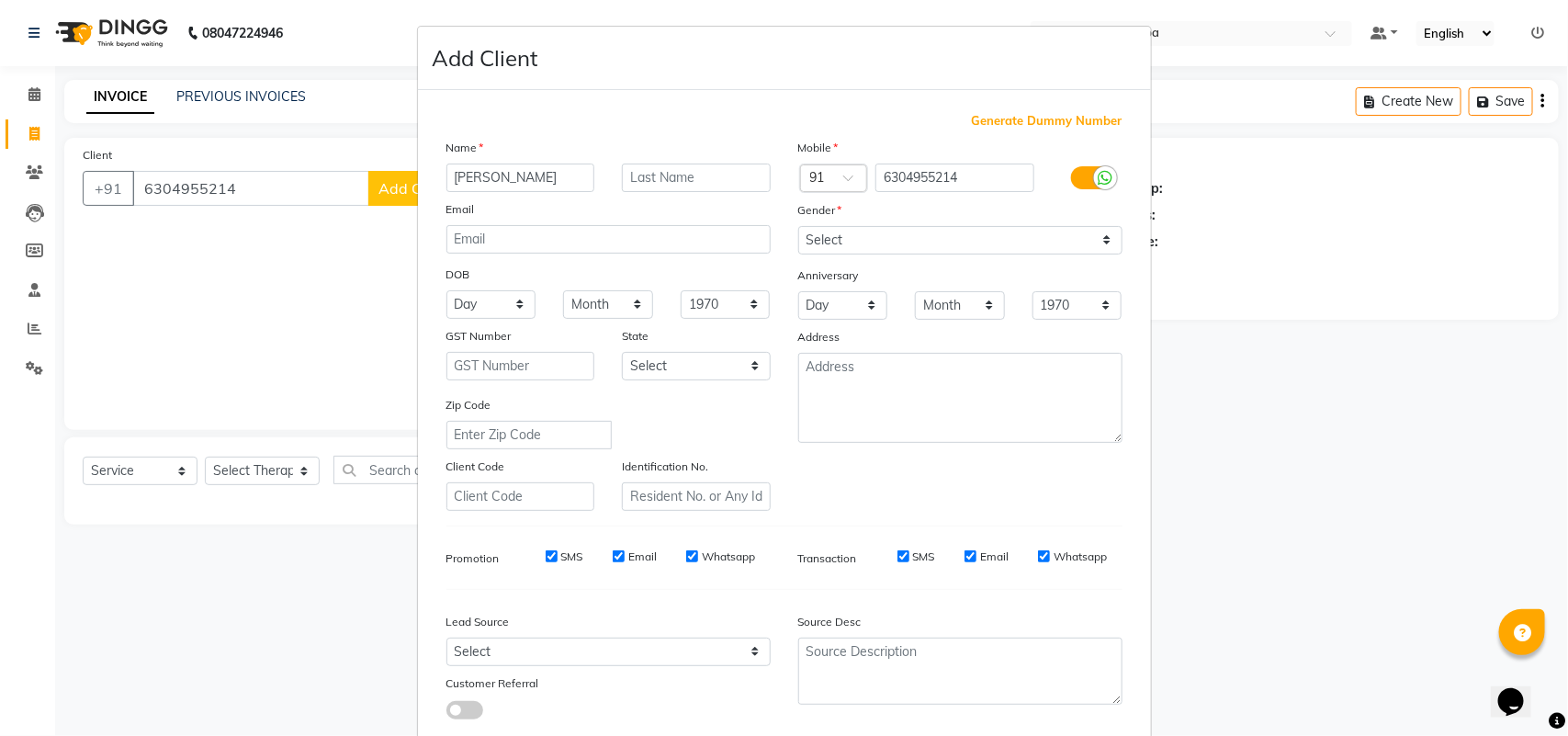
click at [557, 550] on input "SMS" at bounding box center [551, 556] width 12 height 12
checkbox input "false"
click at [643, 548] on label "Email" at bounding box center [642, 557] width 29 height 17
click at [624, 550] on input "Email" at bounding box center [618, 556] width 12 height 12
checkbox input "false"
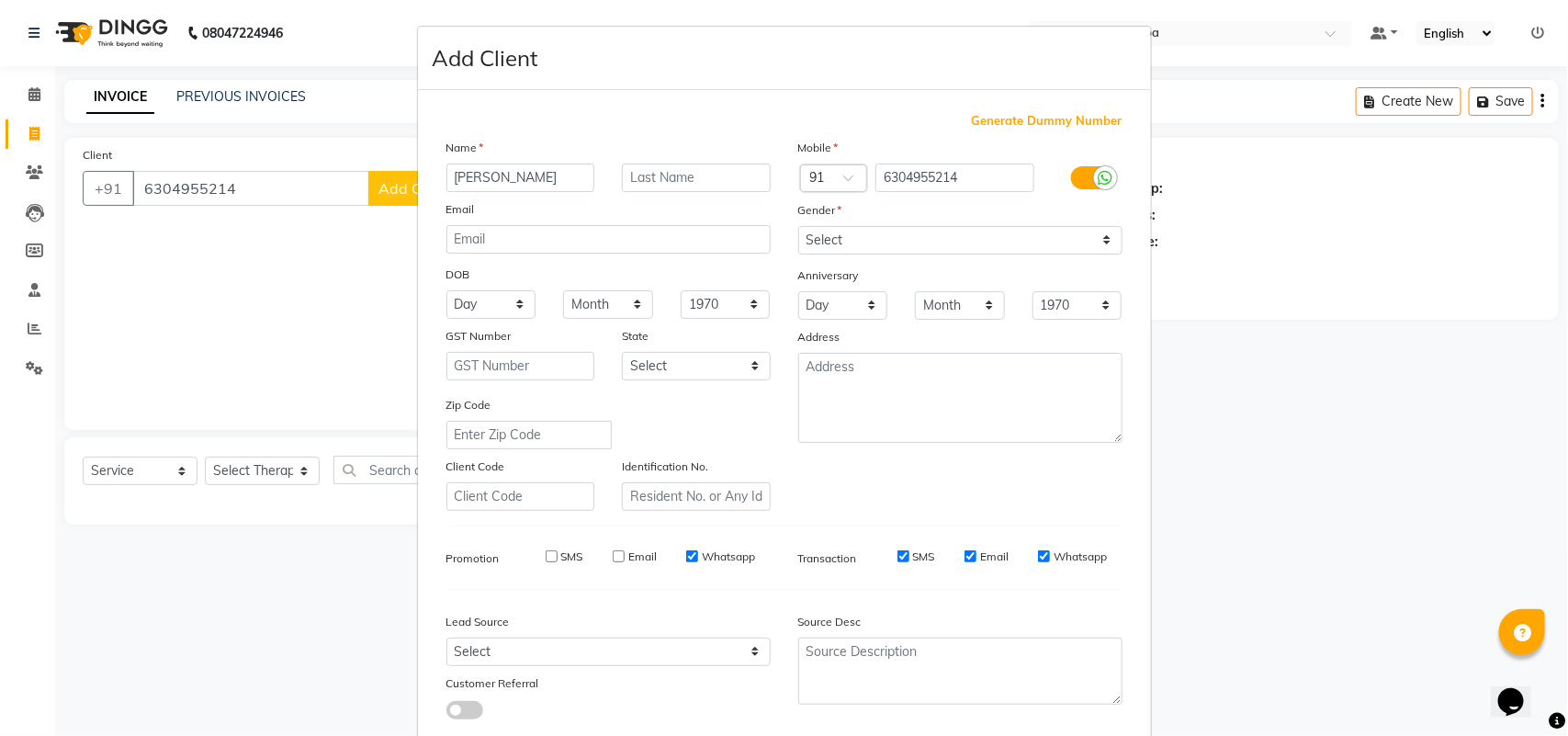
click at [704, 548] on label "Whatsapp" at bounding box center [728, 557] width 53 height 17
click at [698, 550] on input "Whatsapp" at bounding box center [692, 556] width 12 height 12
checkbox input "false"
click at [920, 557] on label "SMS" at bounding box center [924, 557] width 22 height 17
click at [910, 557] on input "SMS" at bounding box center [903, 556] width 12 height 12
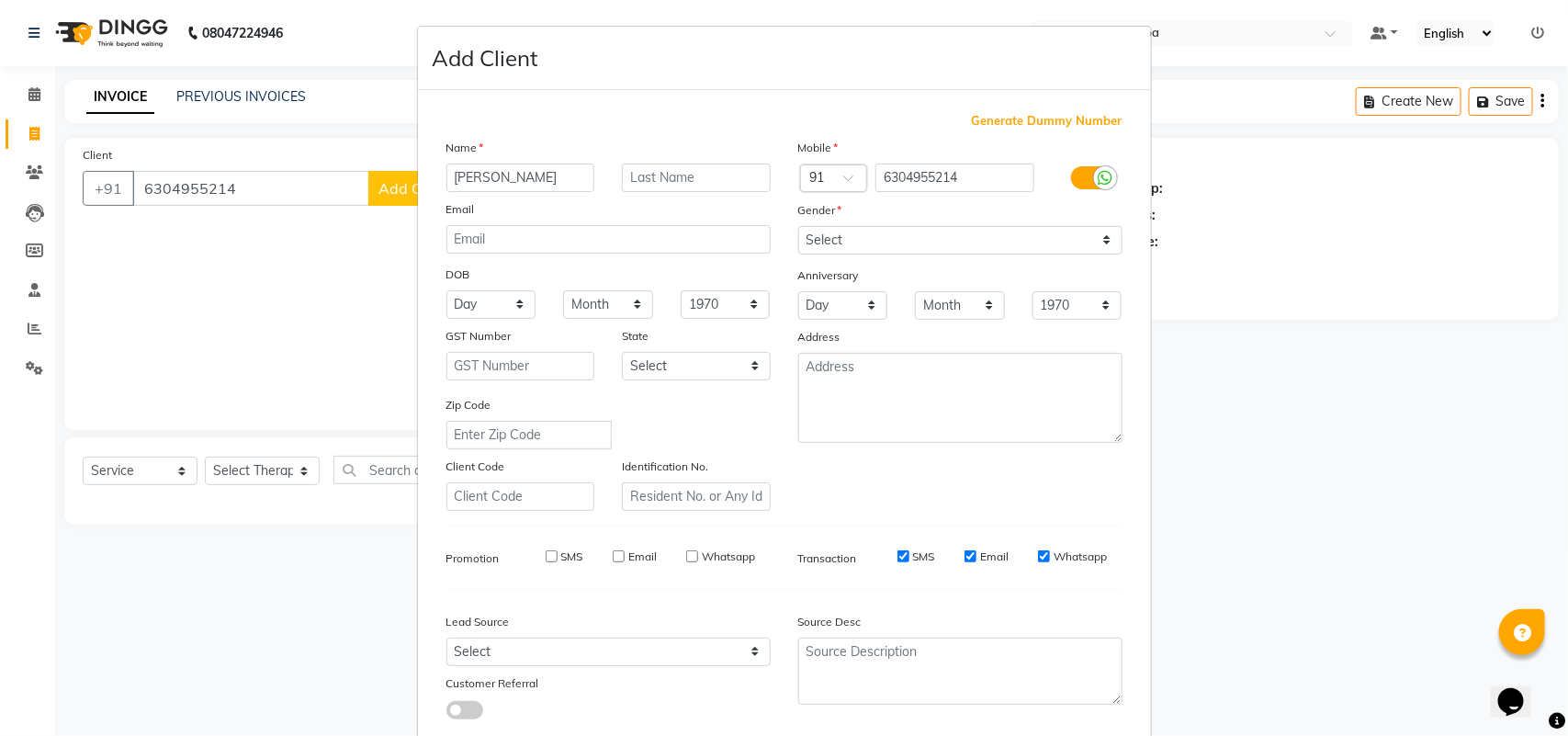
checkbox input "false"
click at [989, 551] on label "Email" at bounding box center [994, 557] width 29 height 17
click at [977, 551] on input "Email" at bounding box center [970, 556] width 12 height 12
checkbox input "false"
click at [1082, 558] on label "Whatsapp" at bounding box center [1081, 557] width 53 height 17
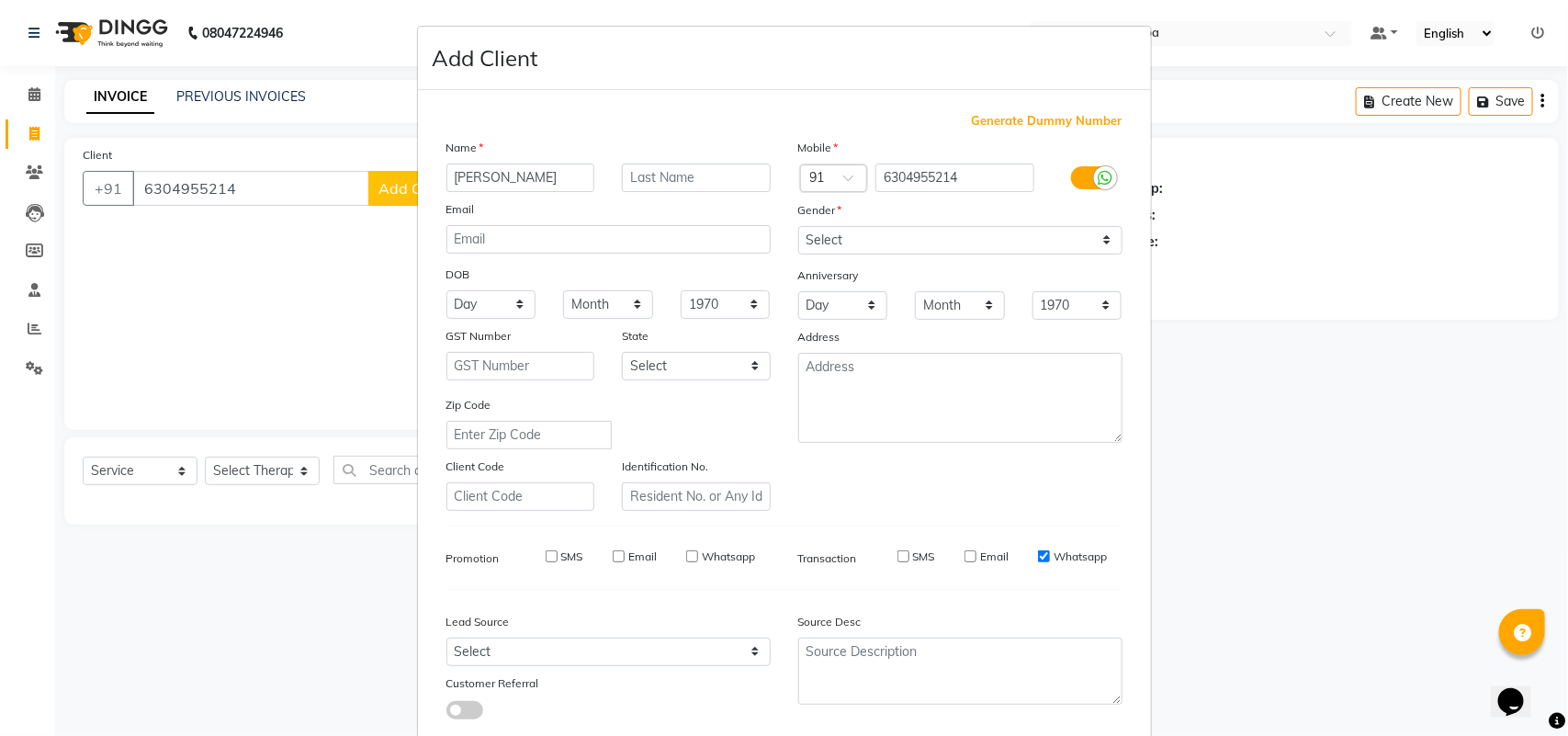
click at [1050, 558] on input "Whatsapp" at bounding box center [1044, 556] width 12 height 12
checkbox input "false"
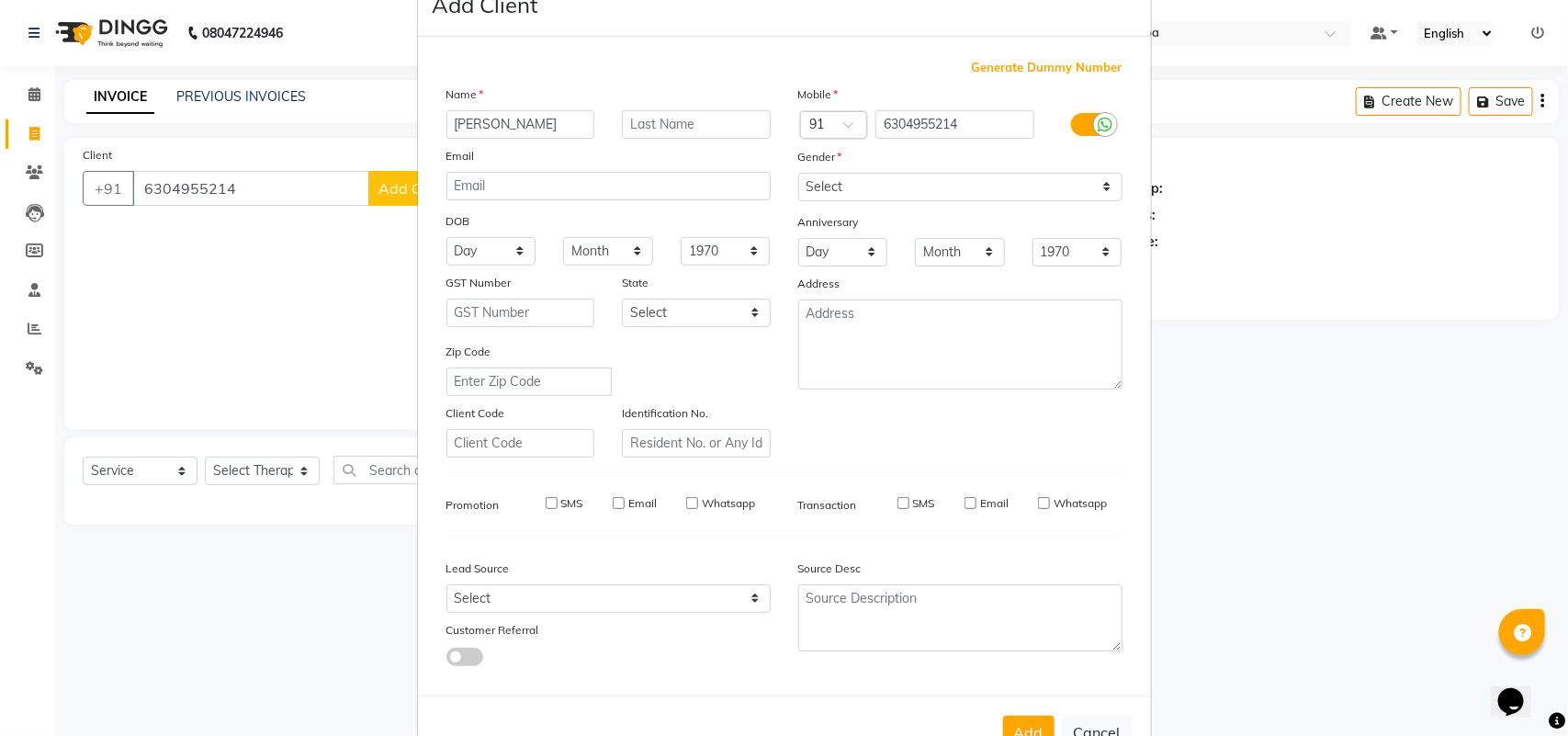
scroll to position [106, 0]
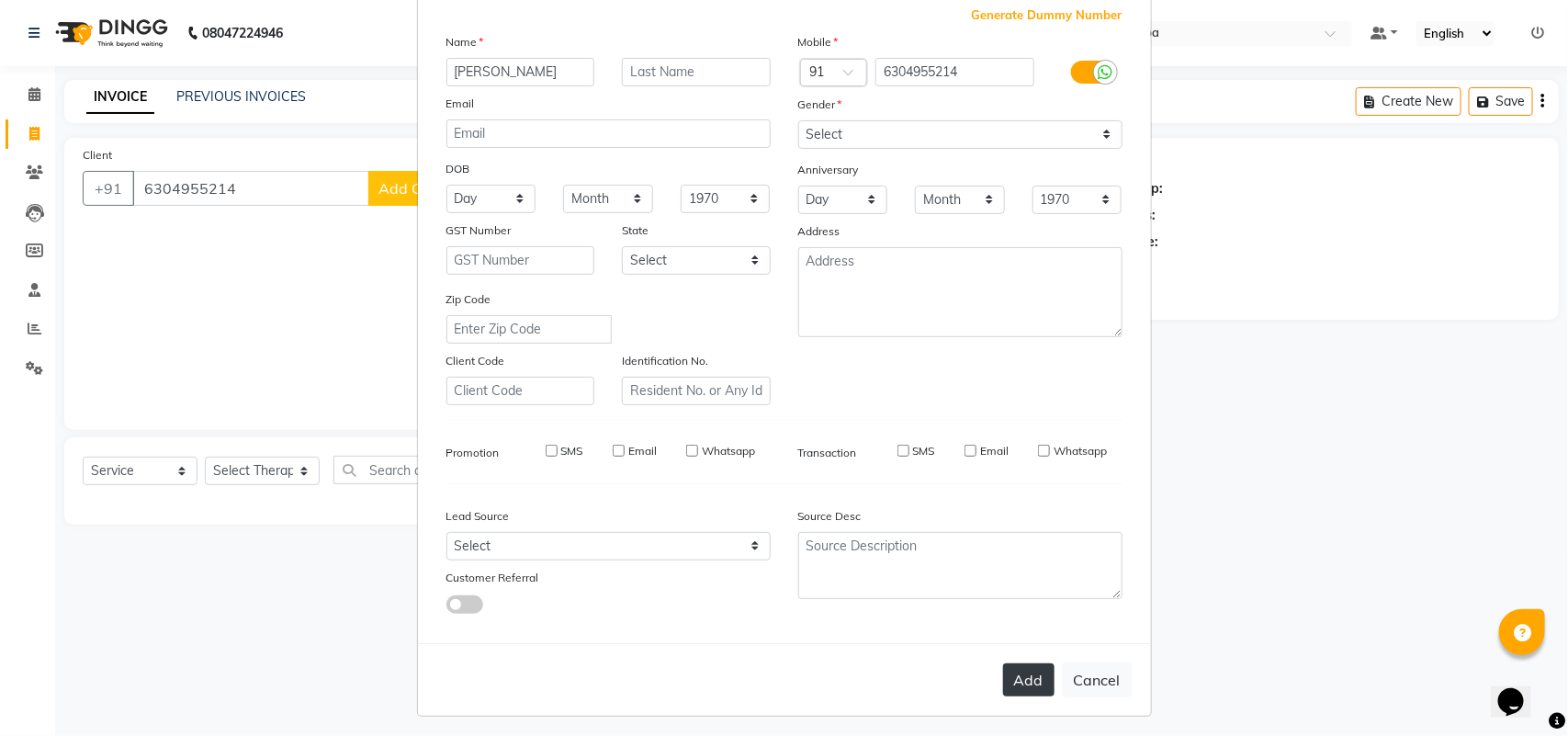
click at [1024, 681] on button "Add" at bounding box center [1029, 680] width 52 height 33
select select
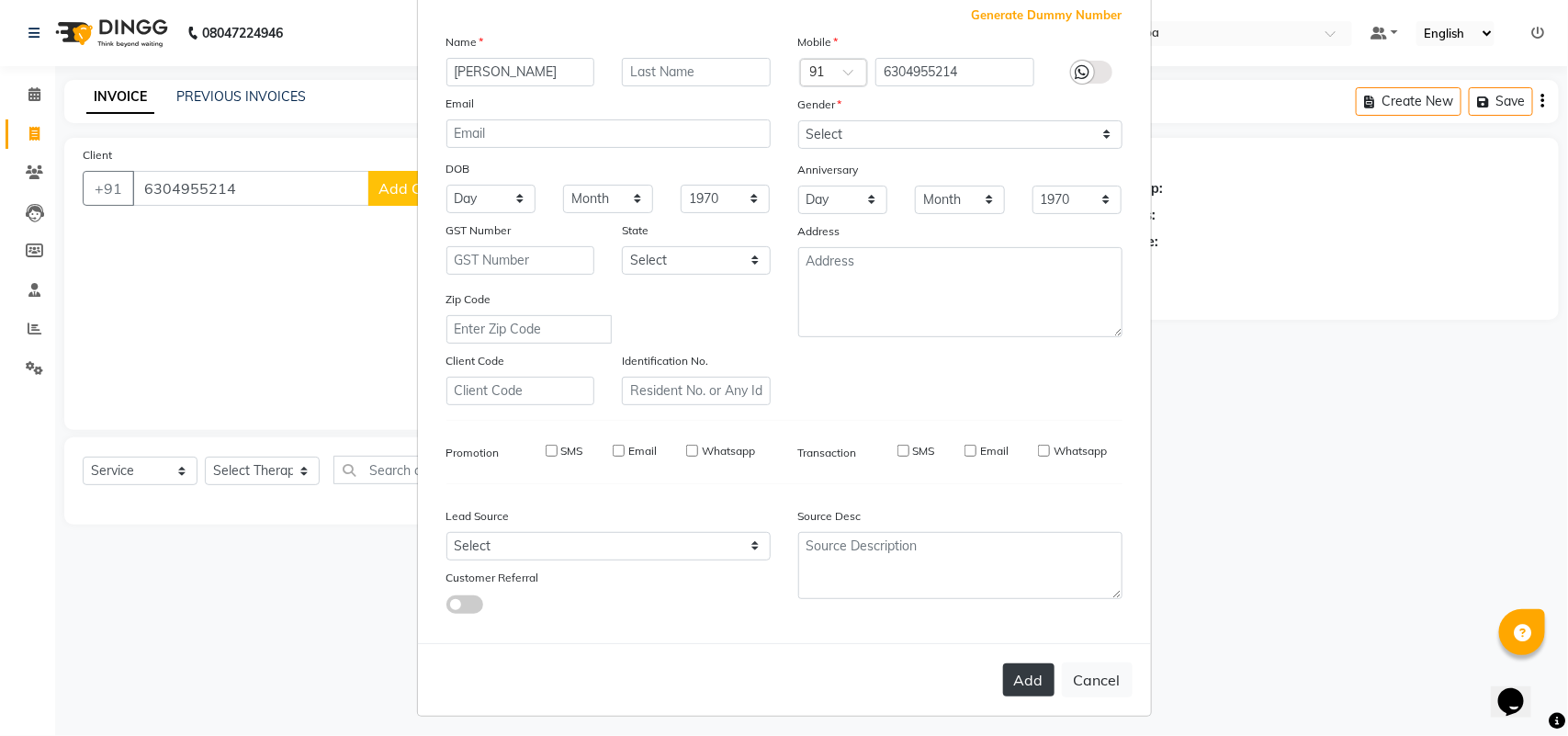
select select
checkbox input "false"
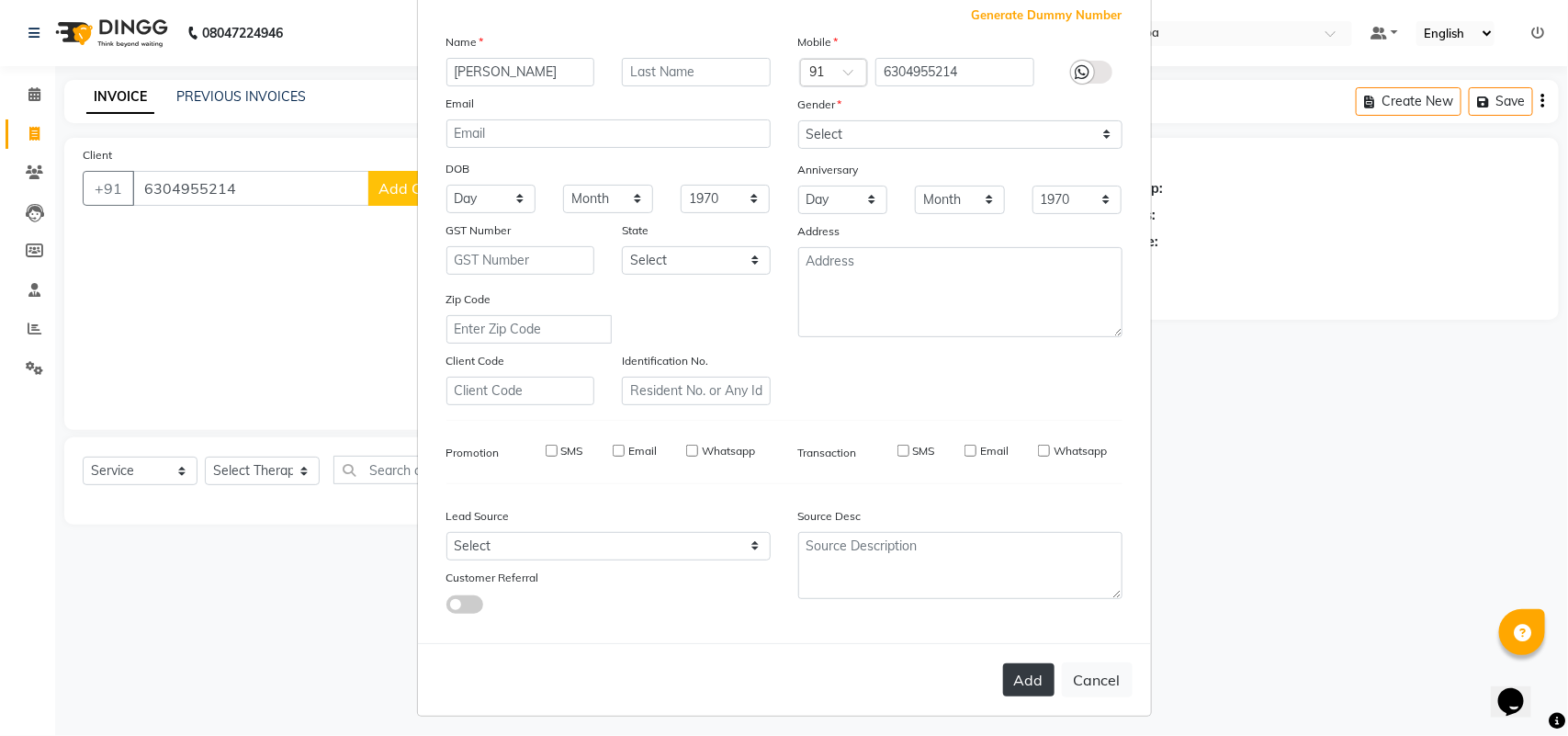
checkbox input "false"
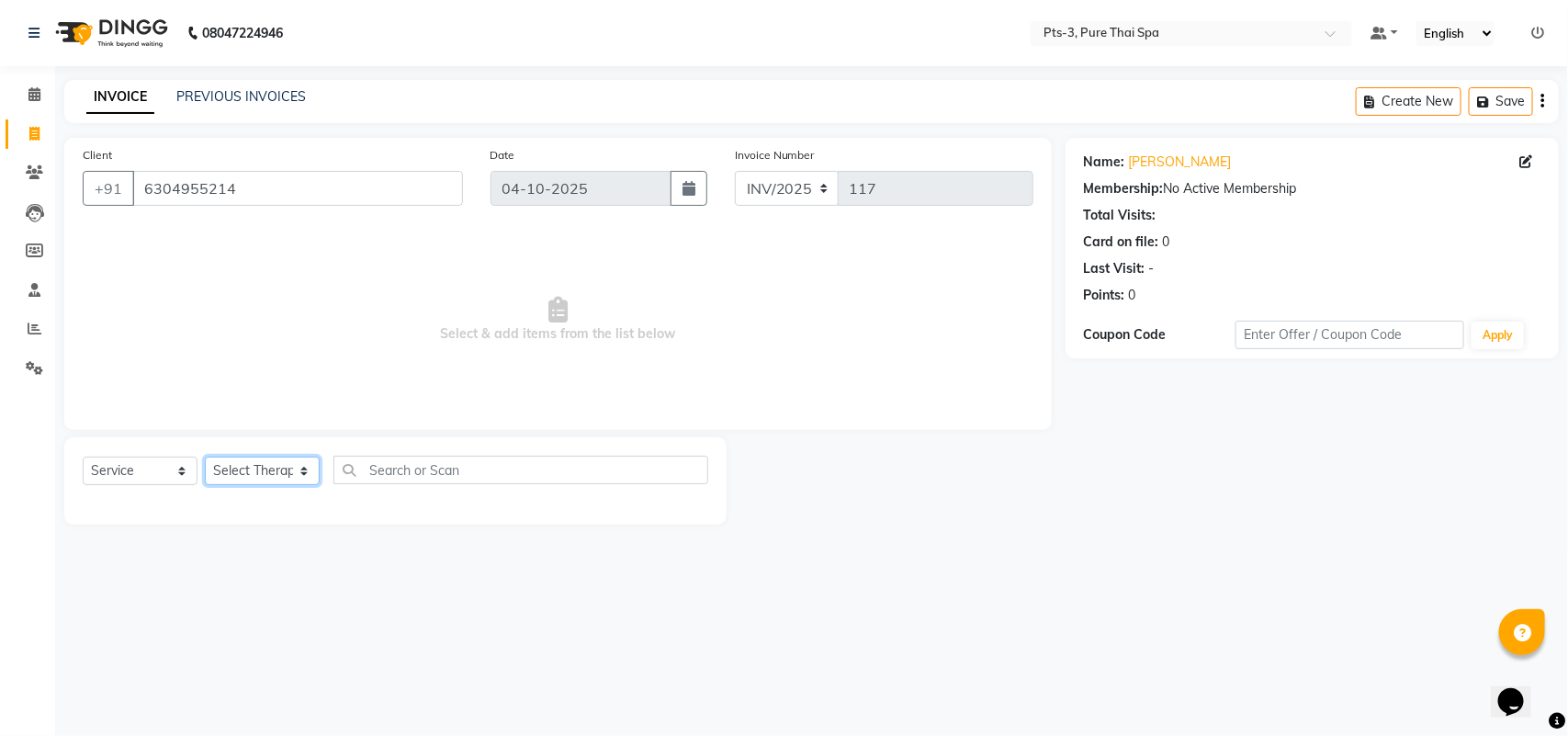
click at [244, 468] on select "Select Therapist [PERSON_NAME] AMMI ANYONE [PERSON_NAME] [PERSON_NAME] [PERSON_…" at bounding box center [262, 470] width 115 height 29
click at [205, 456] on select "Select Therapist [PERSON_NAME] AMMI ANYONE [PERSON_NAME] [PERSON_NAME] [PERSON_…" at bounding box center [262, 470] width 115 height 29
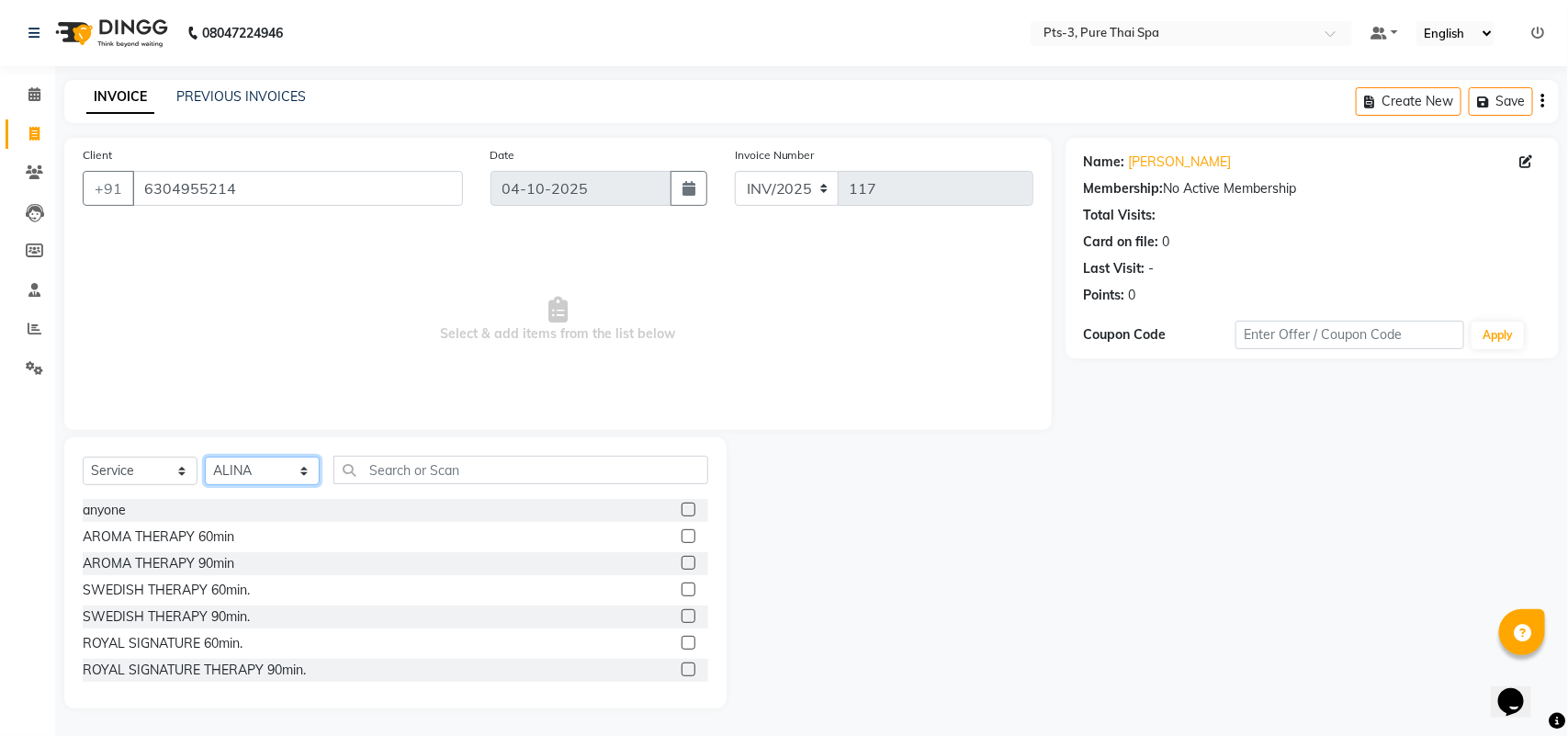
click at [259, 456] on select "Select Therapist [PERSON_NAME] AMMI ANYONE [PERSON_NAME] [PERSON_NAME] [PERSON_…" at bounding box center [262, 470] width 115 height 29
select select "51273"
click at [205, 456] on select "Select Therapist [PERSON_NAME] AMMI ANYONE [PERSON_NAME] [PERSON_NAME] [PERSON_…" at bounding box center [262, 470] width 115 height 29
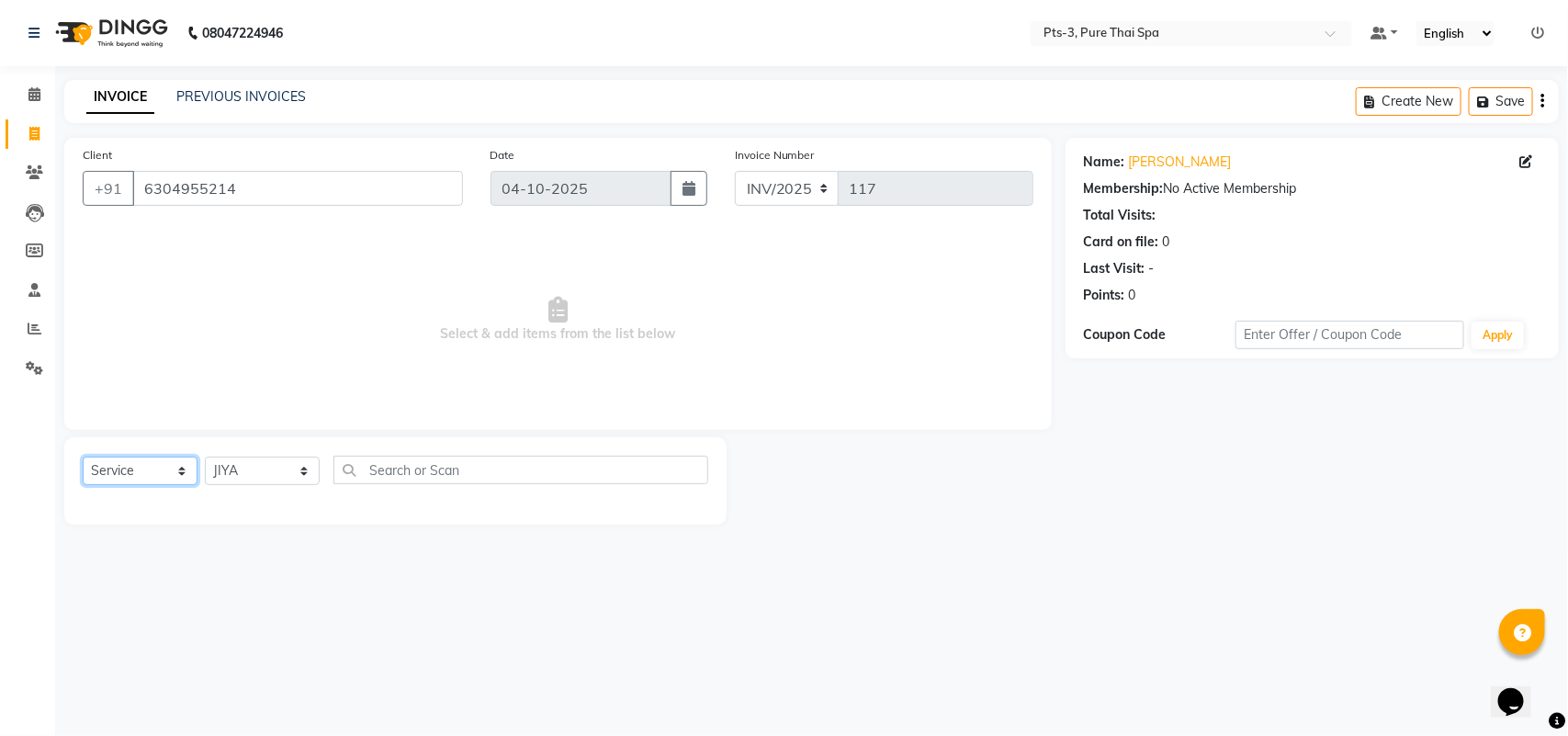
click at [111, 461] on select "Select Service Product Membership Package Voucher Prepaid Gift Card" at bounding box center [140, 470] width 115 height 29
select select "package"
click at [83, 456] on select "Select Service Product Membership Package Voucher Prepaid Gift Card" at bounding box center [140, 470] width 115 height 29
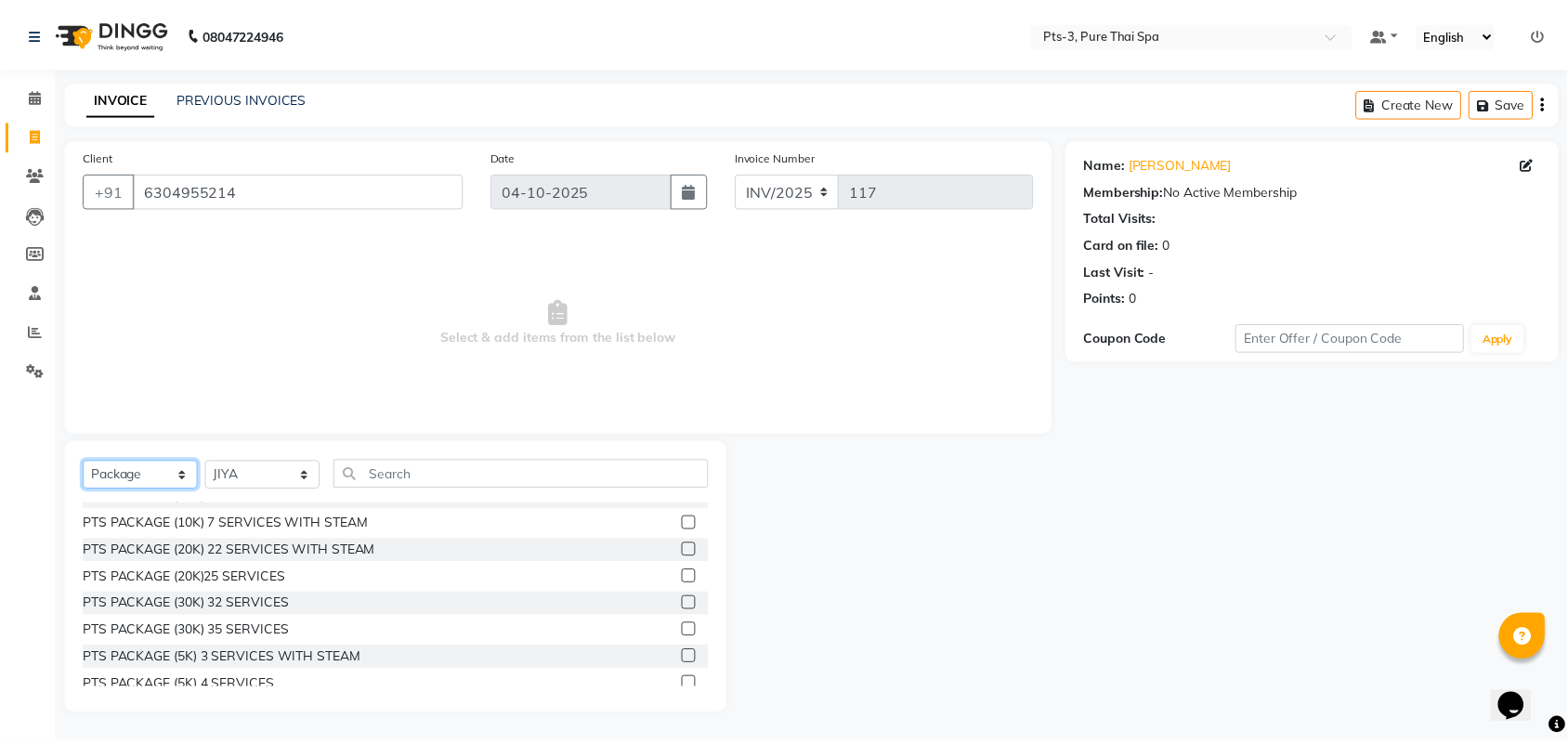
scroll to position [137, 0]
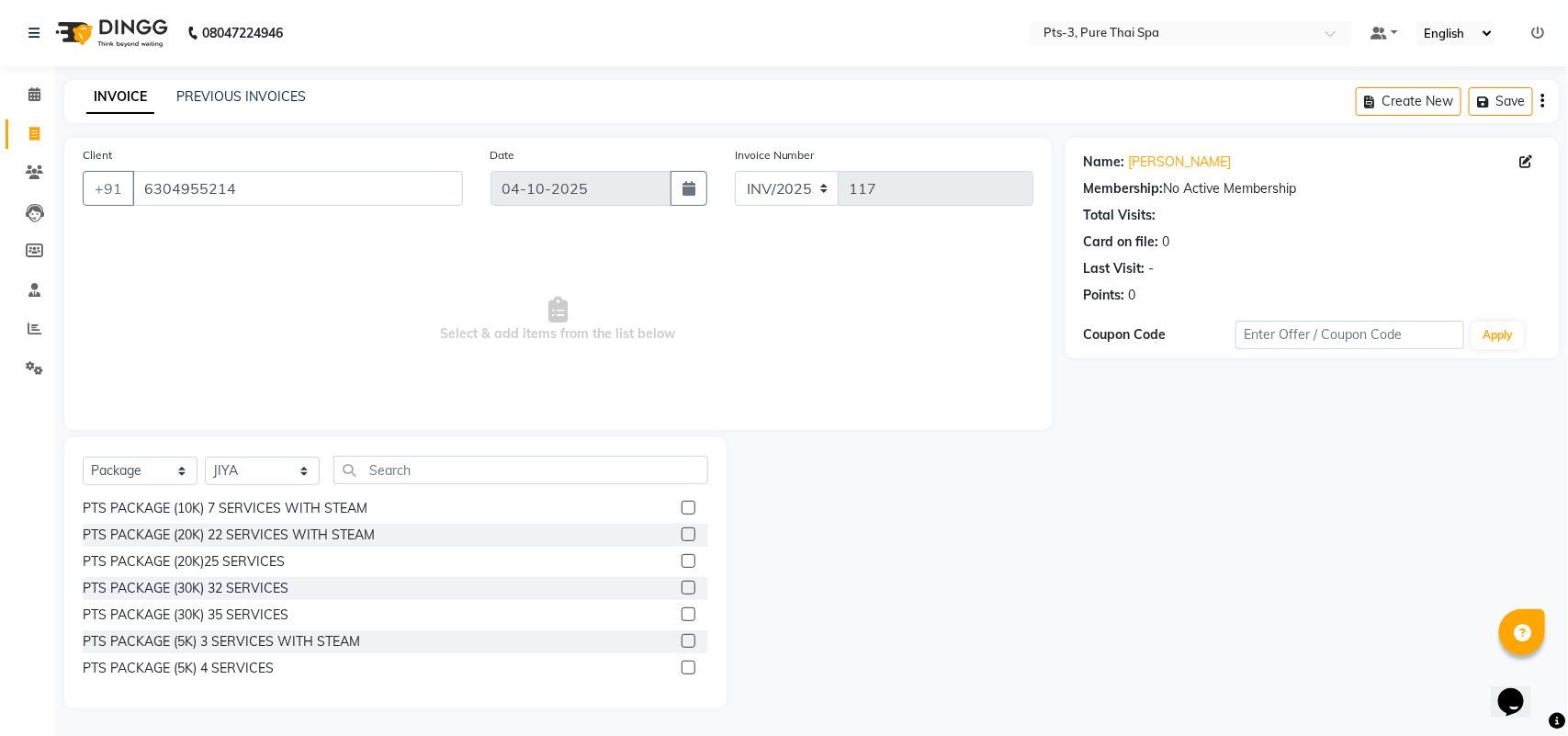
click at [681, 666] on label at bounding box center [688, 667] width 14 height 14
click at [681, 666] on input "checkbox" at bounding box center [687, 668] width 12 height 12
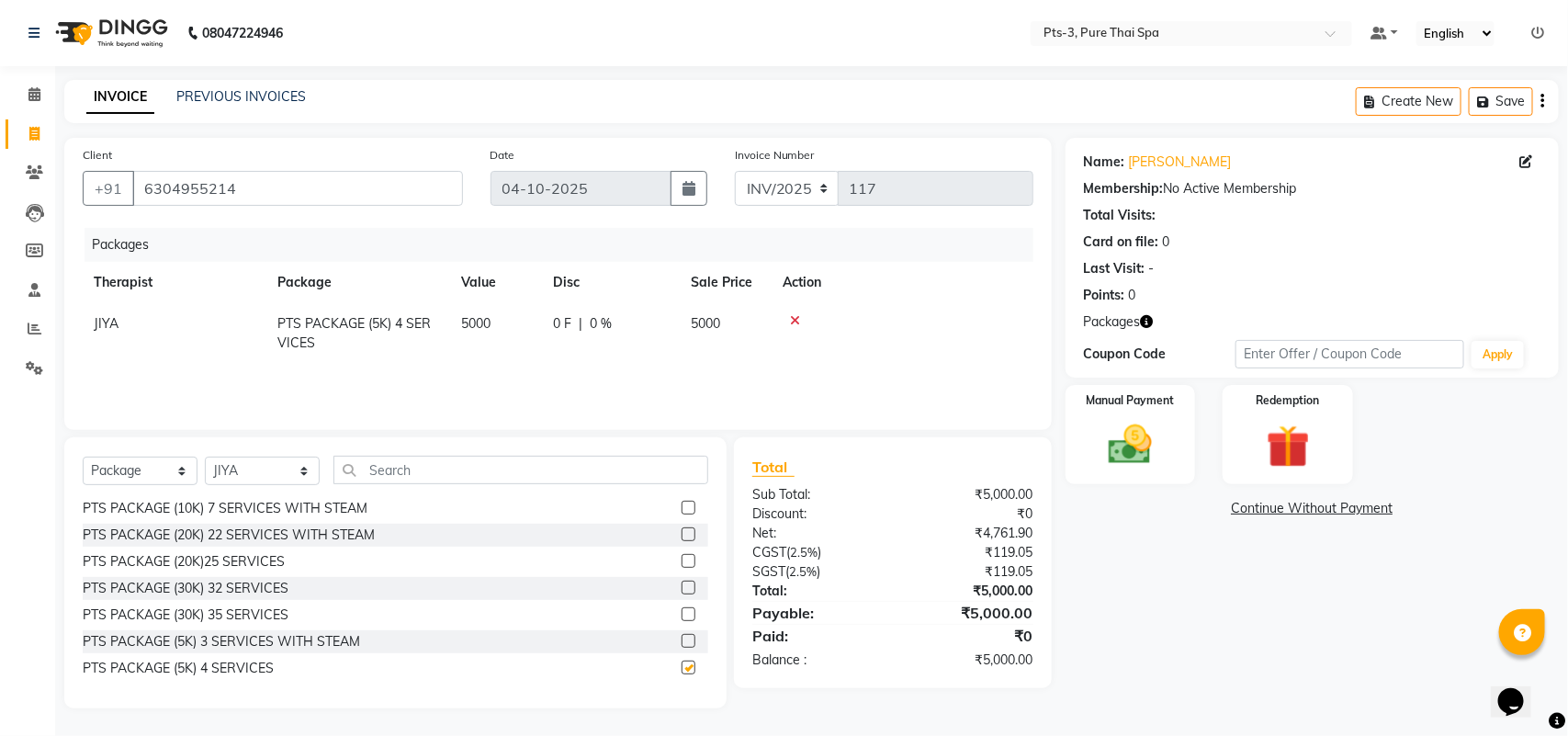
checkbox input "false"
click at [795, 322] on icon at bounding box center [795, 321] width 10 height 13
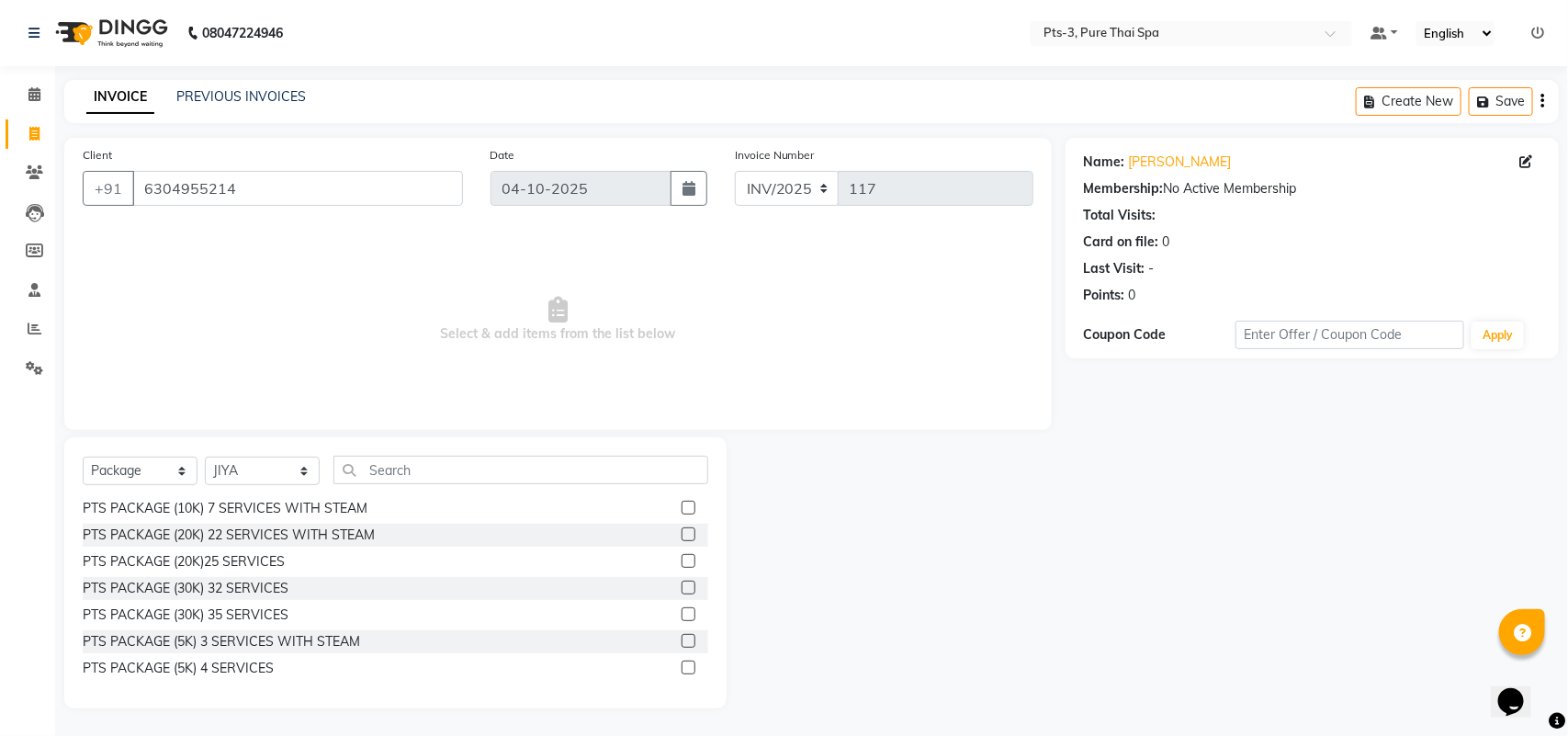
click at [681, 640] on label at bounding box center [688, 640] width 14 height 14
click at [681, 640] on input "checkbox" at bounding box center [687, 641] width 12 height 12
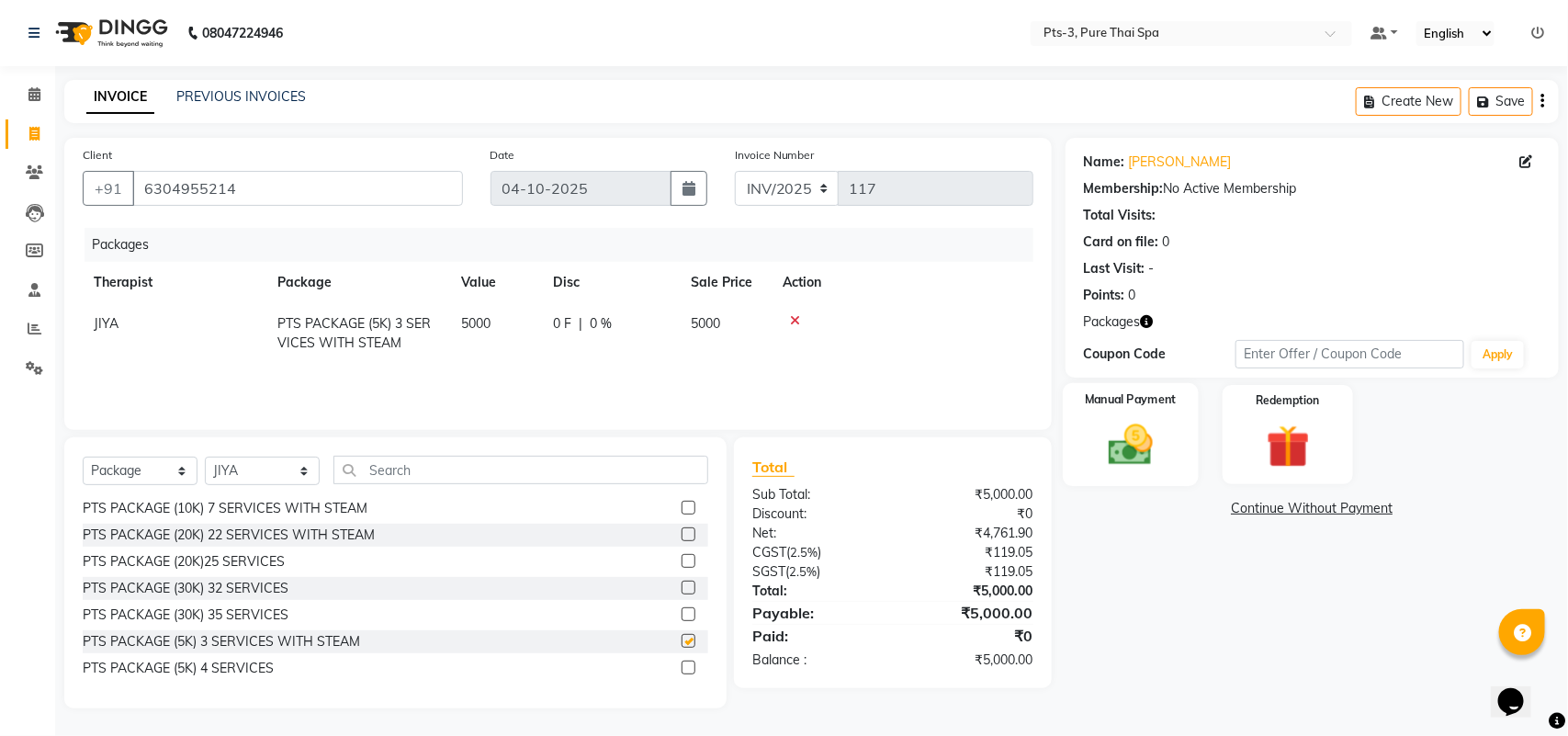
checkbox input "false"
click at [1161, 445] on img at bounding box center [1130, 445] width 73 height 52
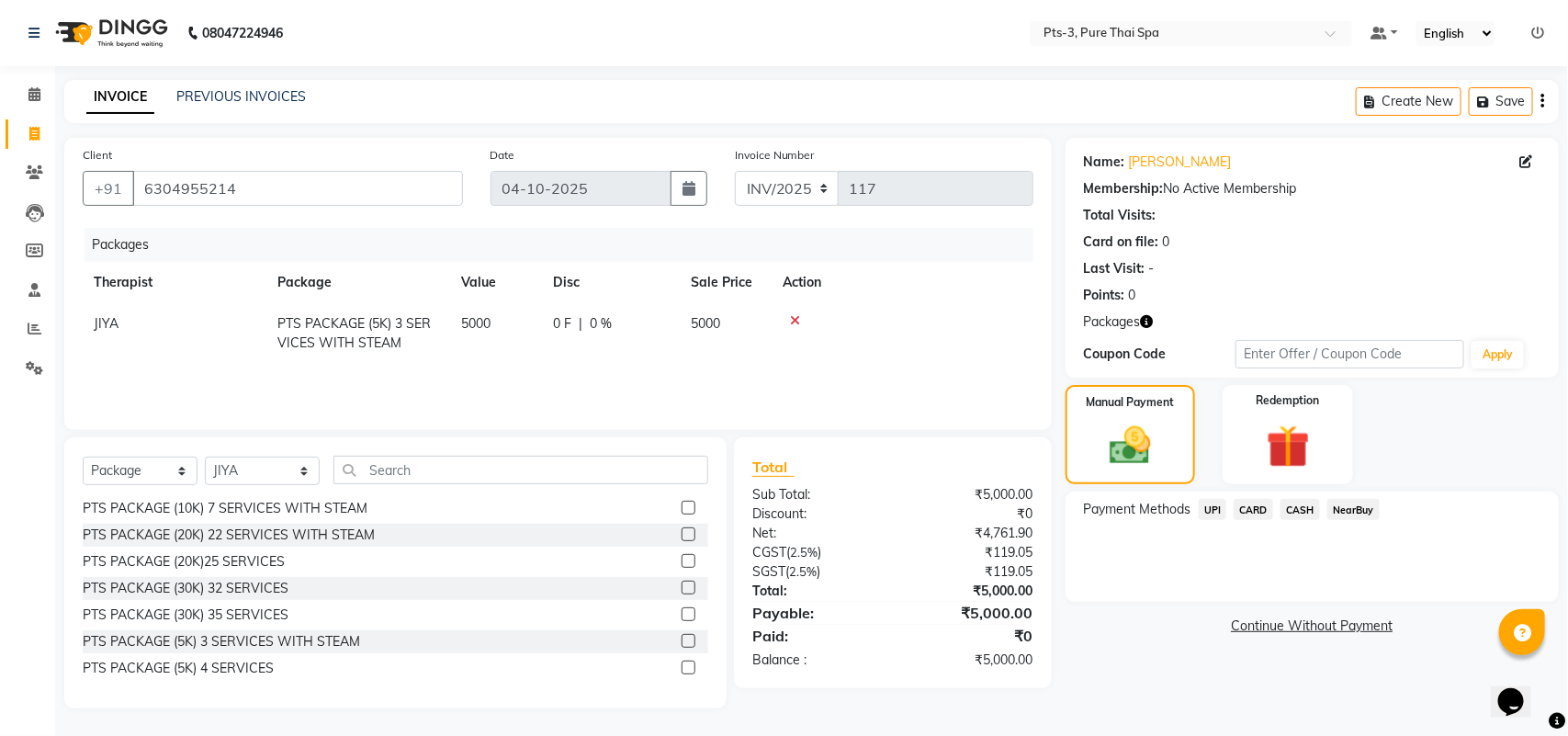
click at [1220, 512] on span "UPI" at bounding box center [1213, 509] width 29 height 21
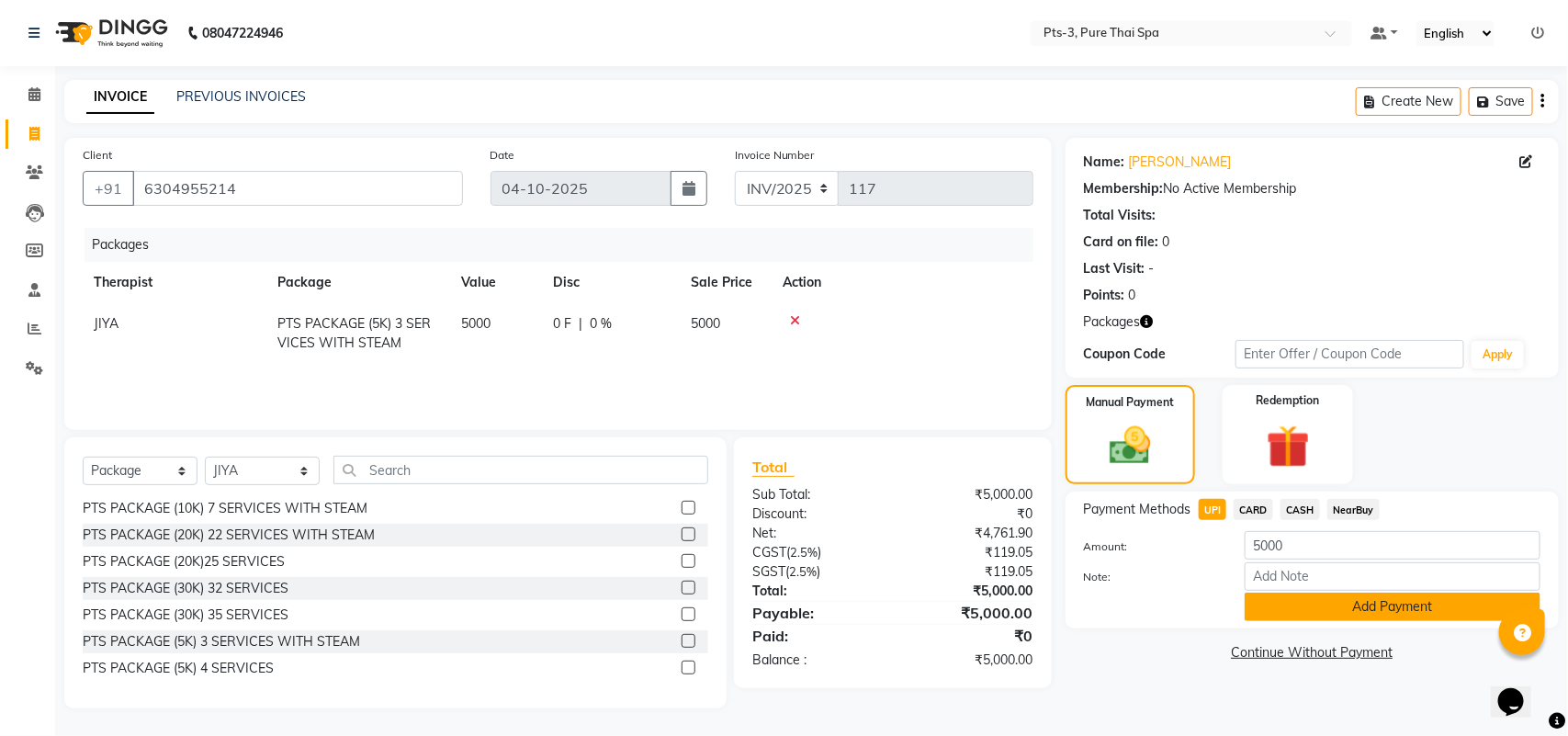
click at [1291, 604] on button "Add Payment" at bounding box center [1393, 606] width 296 height 29
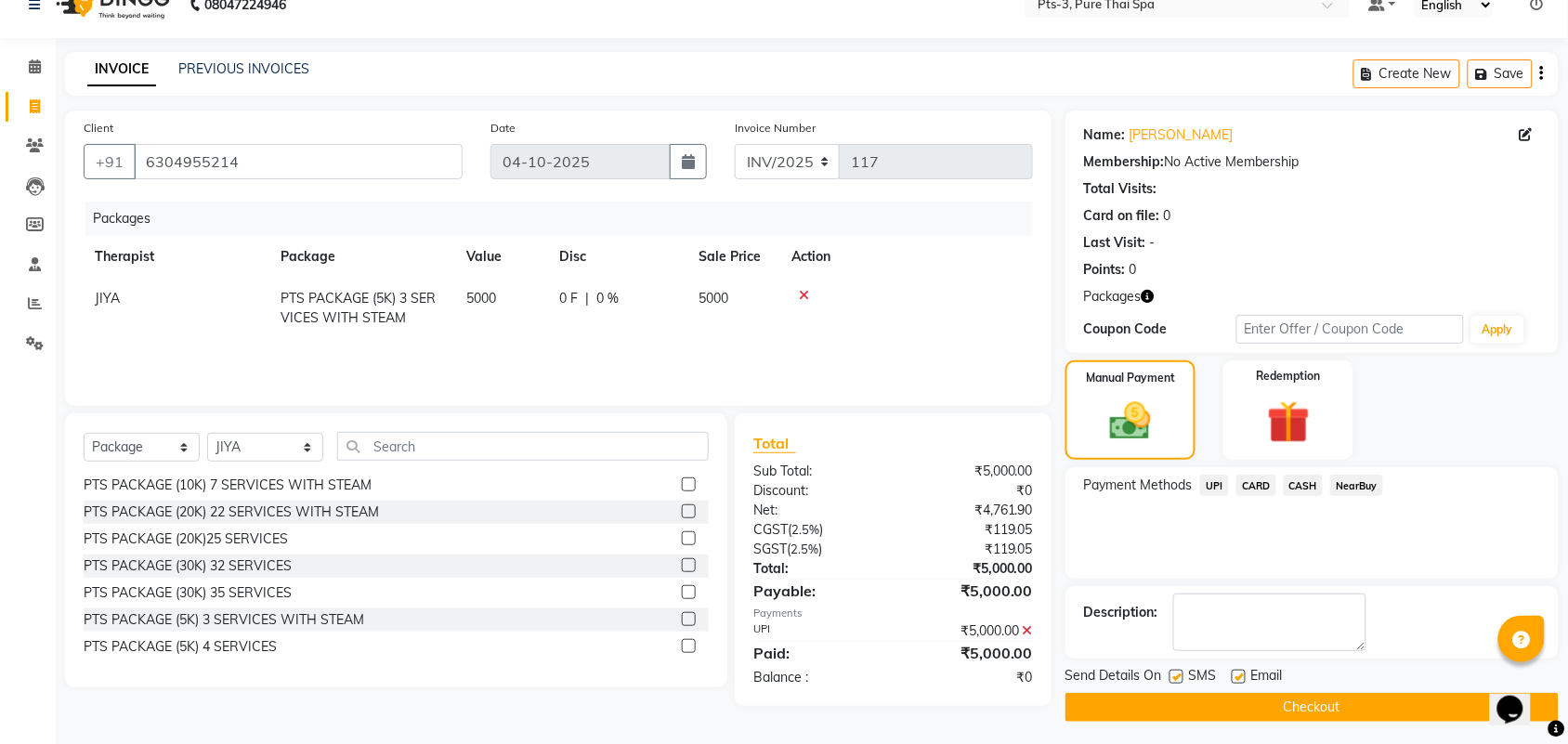
scroll to position [35, 0]
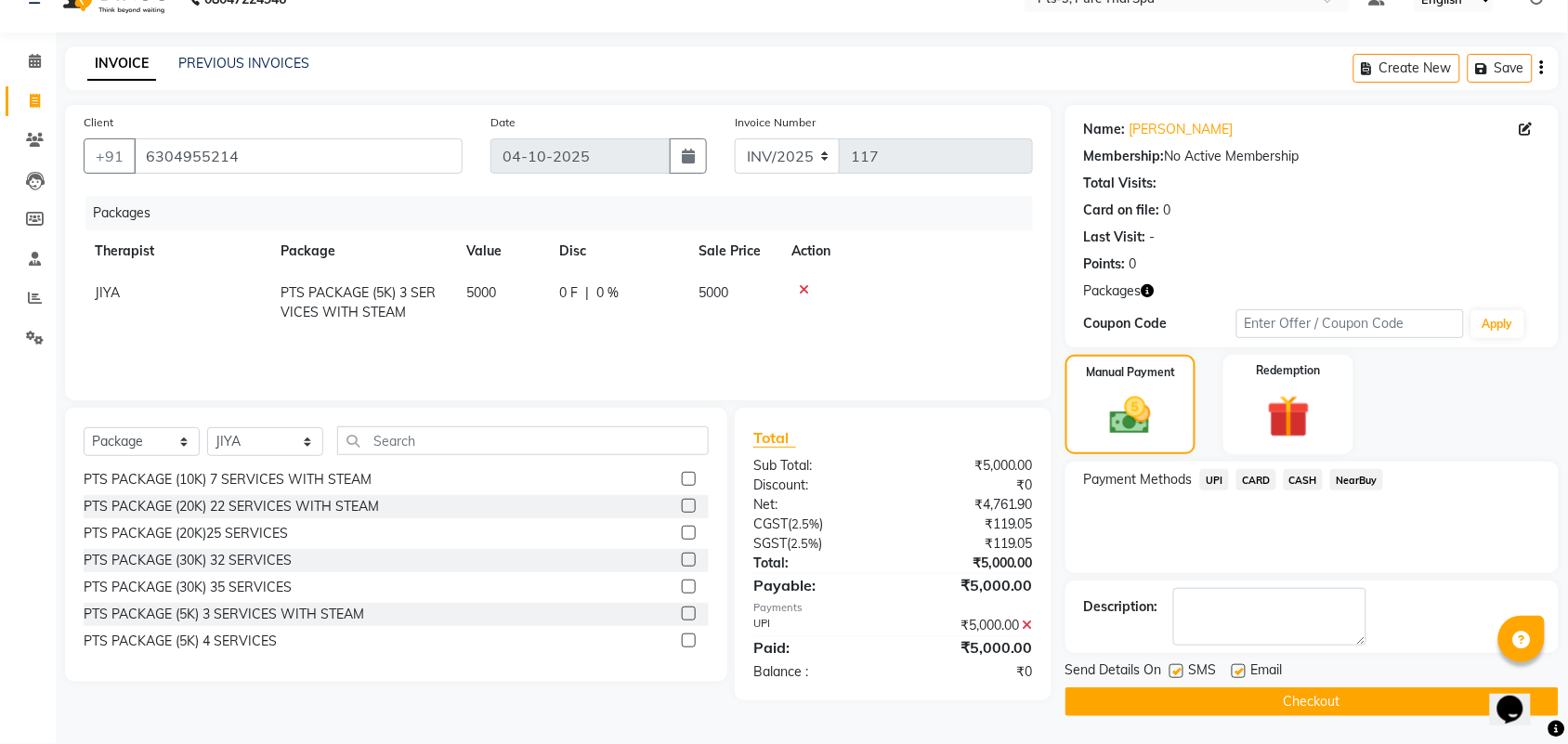
click at [1178, 669] on label at bounding box center [1176, 671] width 14 height 14
click at [1178, 669] on input "checkbox" at bounding box center [1176, 671] width 12 height 12
checkbox input "false"
click at [1242, 667] on label at bounding box center [1239, 671] width 14 height 14
click at [1242, 667] on input "checkbox" at bounding box center [1238, 671] width 12 height 12
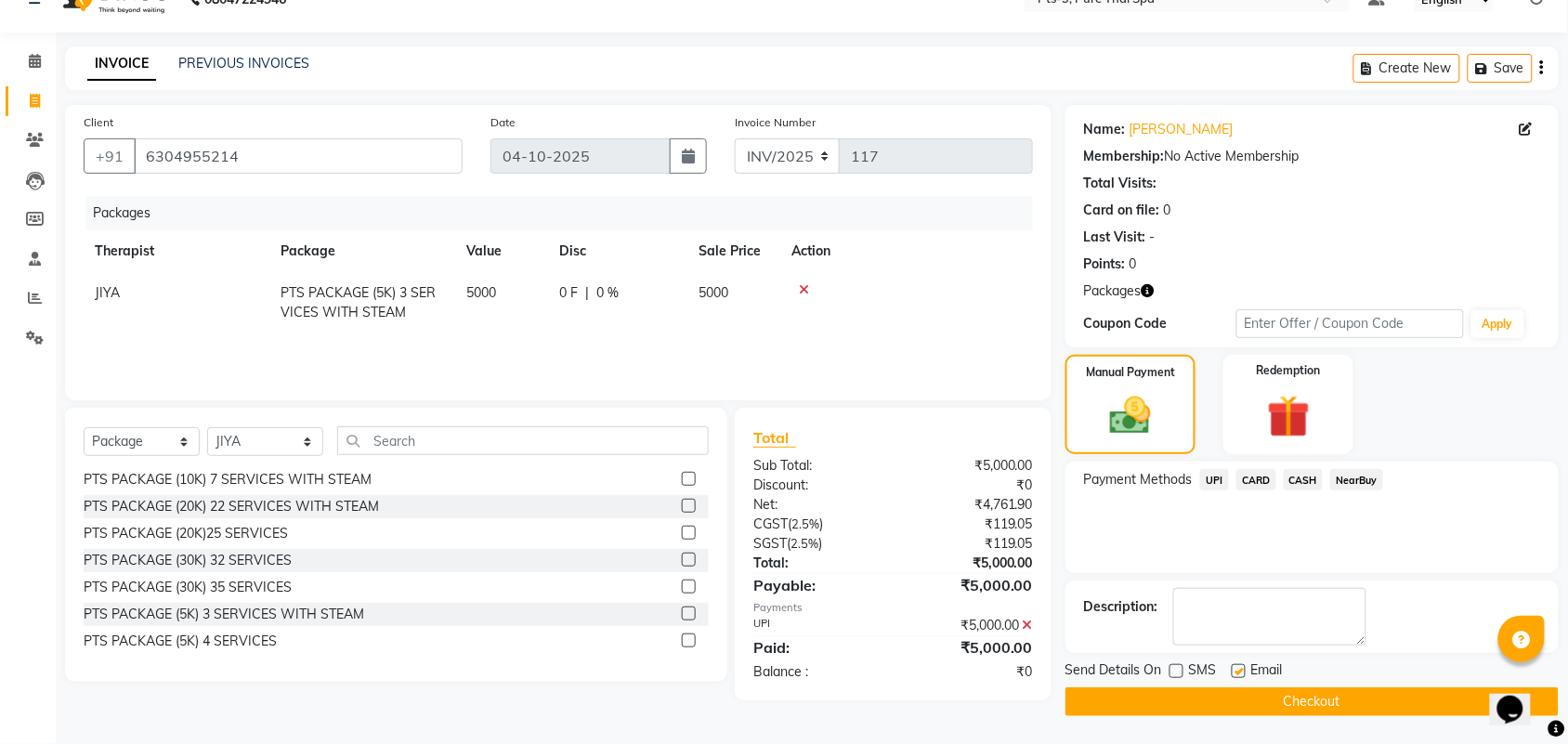
checkbox input "false"
click at [1239, 619] on textarea at bounding box center [1270, 617] width 193 height 58
type textarea "519"
click at [1234, 692] on button "Checkout" at bounding box center [1312, 701] width 493 height 29
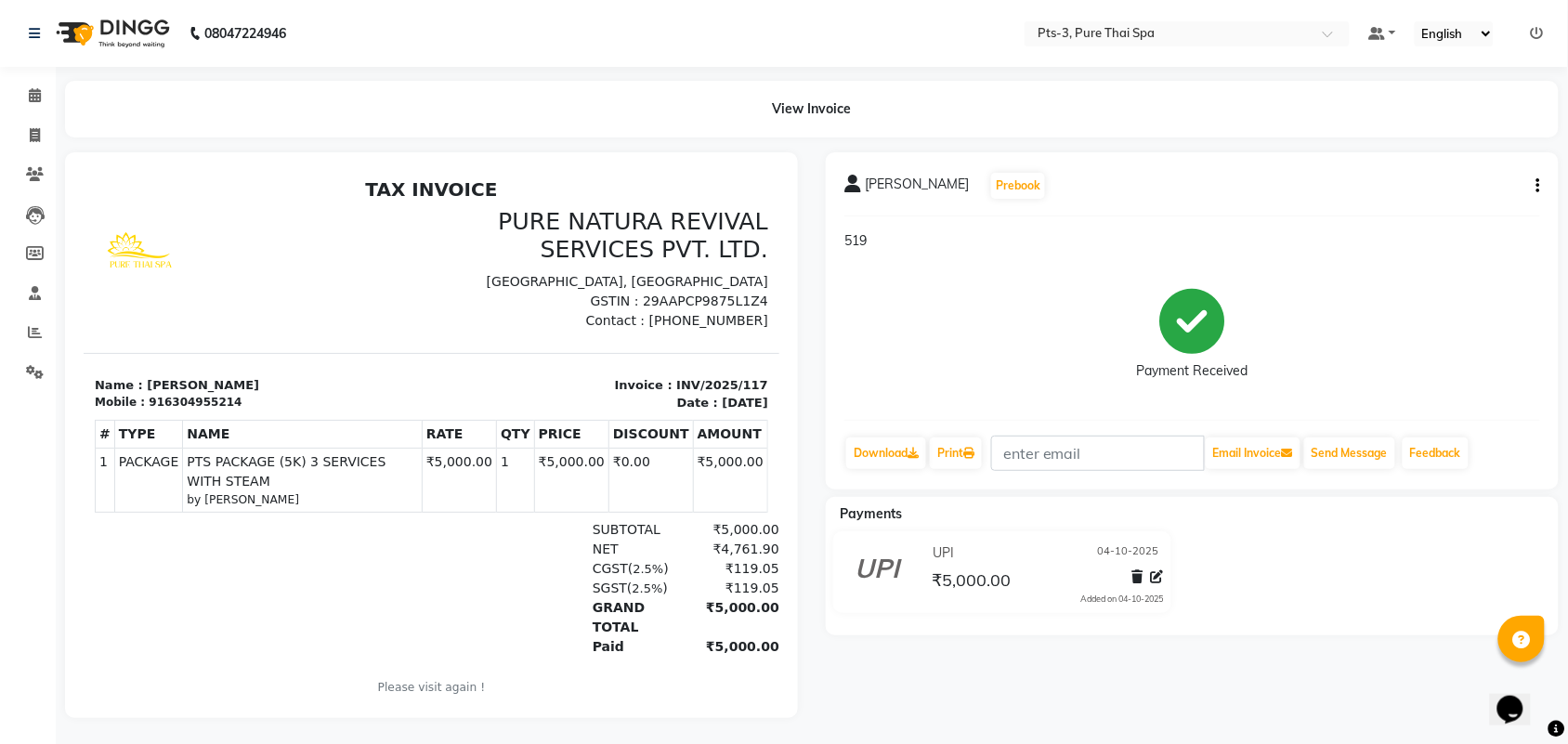
click at [186, 399] on div "916304955214" at bounding box center [194, 402] width 93 height 17
copy div "916304955214"
click at [39, 133] on icon at bounding box center [34, 135] width 10 height 14
select select "service"
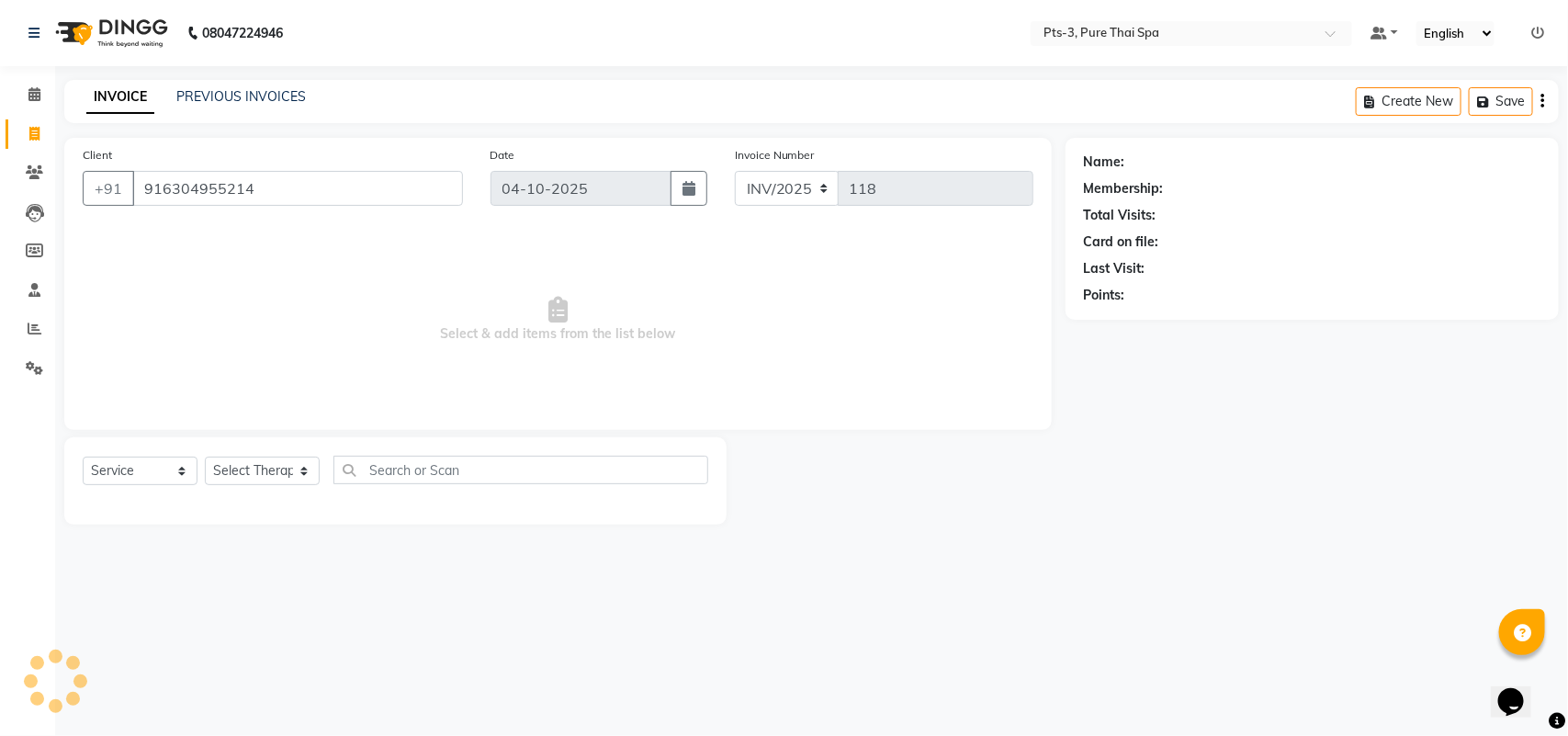
type input "916304955214"
click at [253, 466] on select "Select Therapist [PERSON_NAME] AMMI ANYONE [PERSON_NAME] [PERSON_NAME] [PERSON_…" at bounding box center [262, 470] width 115 height 29
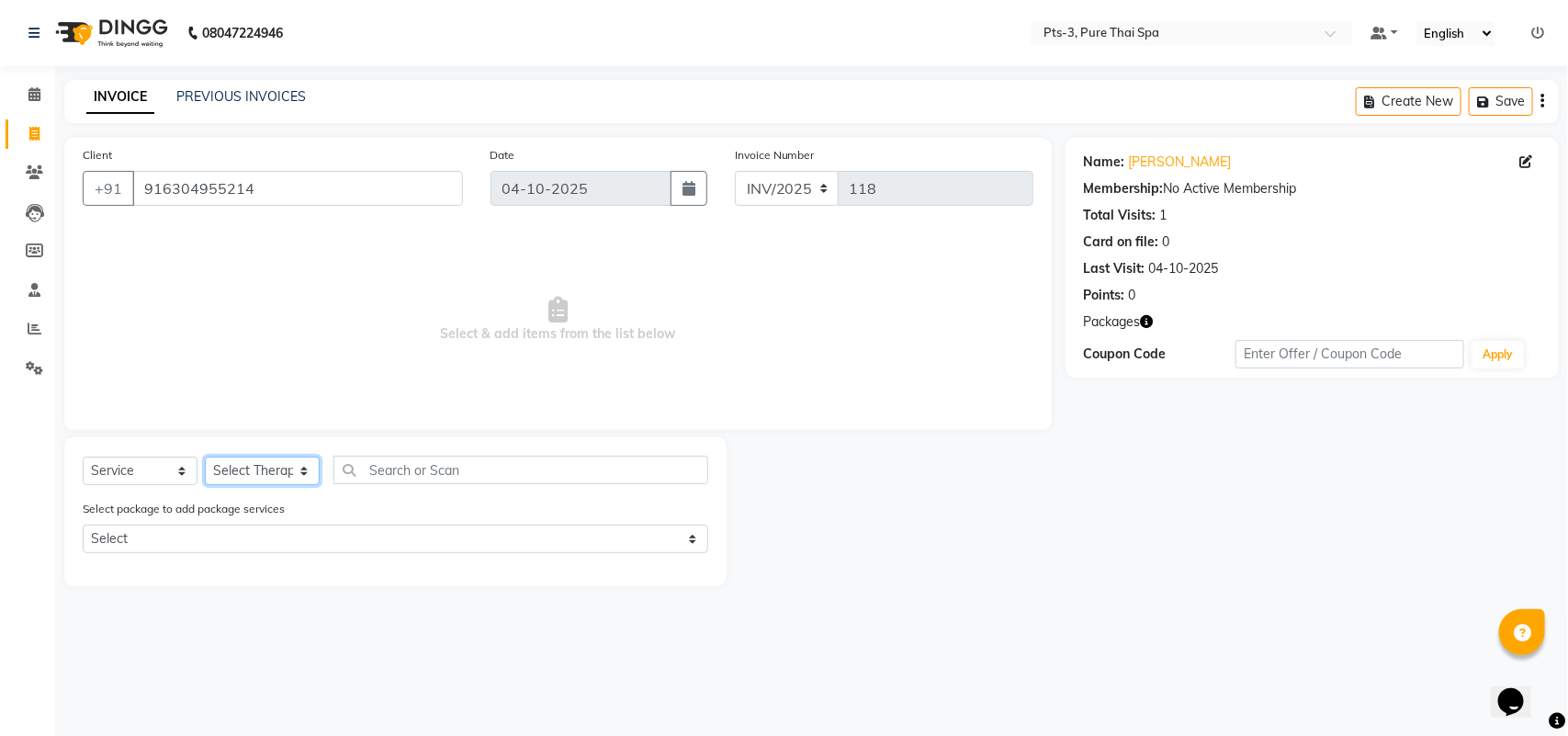
select select "75484"
click at [205, 456] on select "Select Therapist [PERSON_NAME] AMMI ANYONE [PERSON_NAME] [PERSON_NAME] [PERSON_…" at bounding box center [262, 470] width 115 height 29
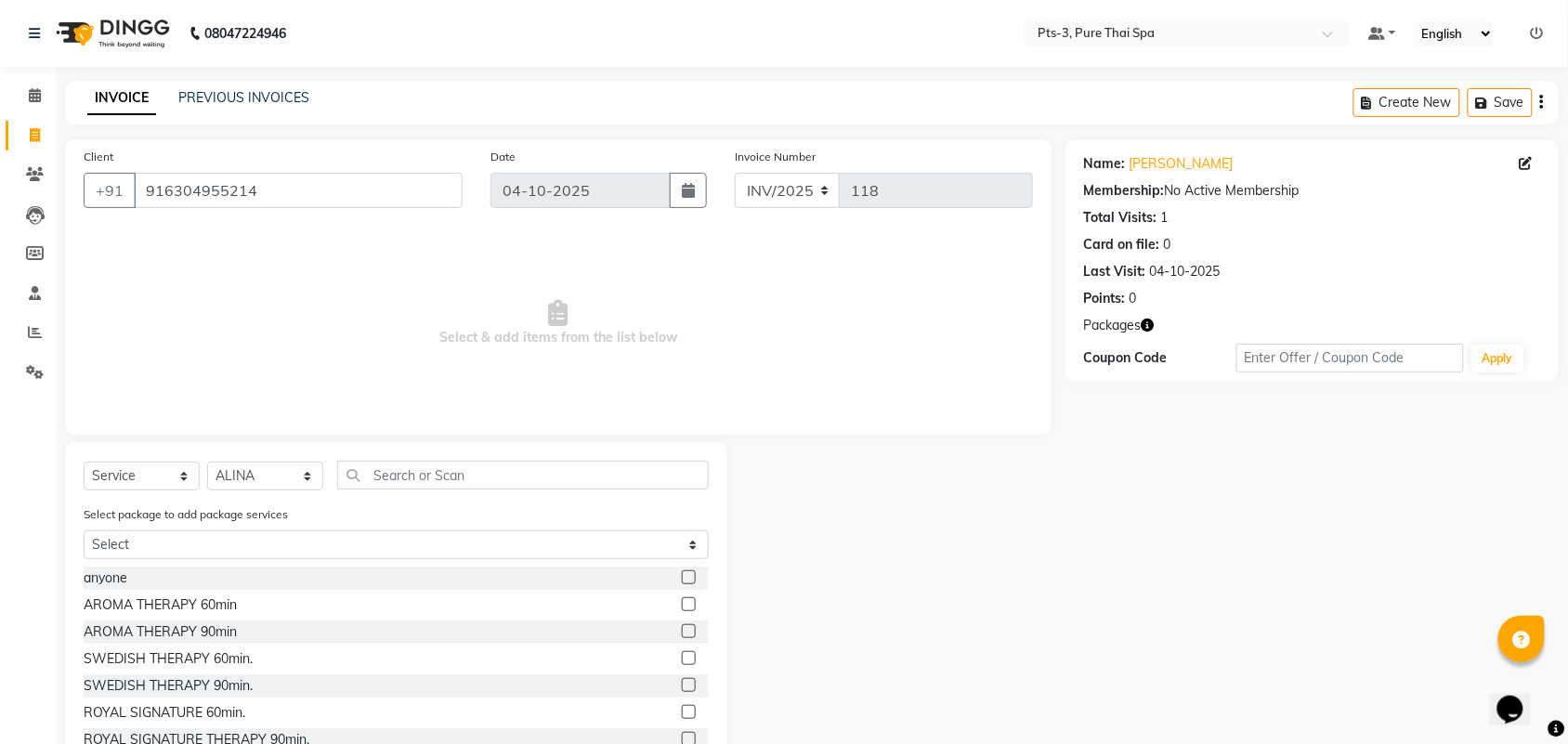
click at [682, 660] on label at bounding box center [688, 658] width 14 height 14
click at [682, 660] on input "checkbox" at bounding box center [687, 658] width 12 height 12
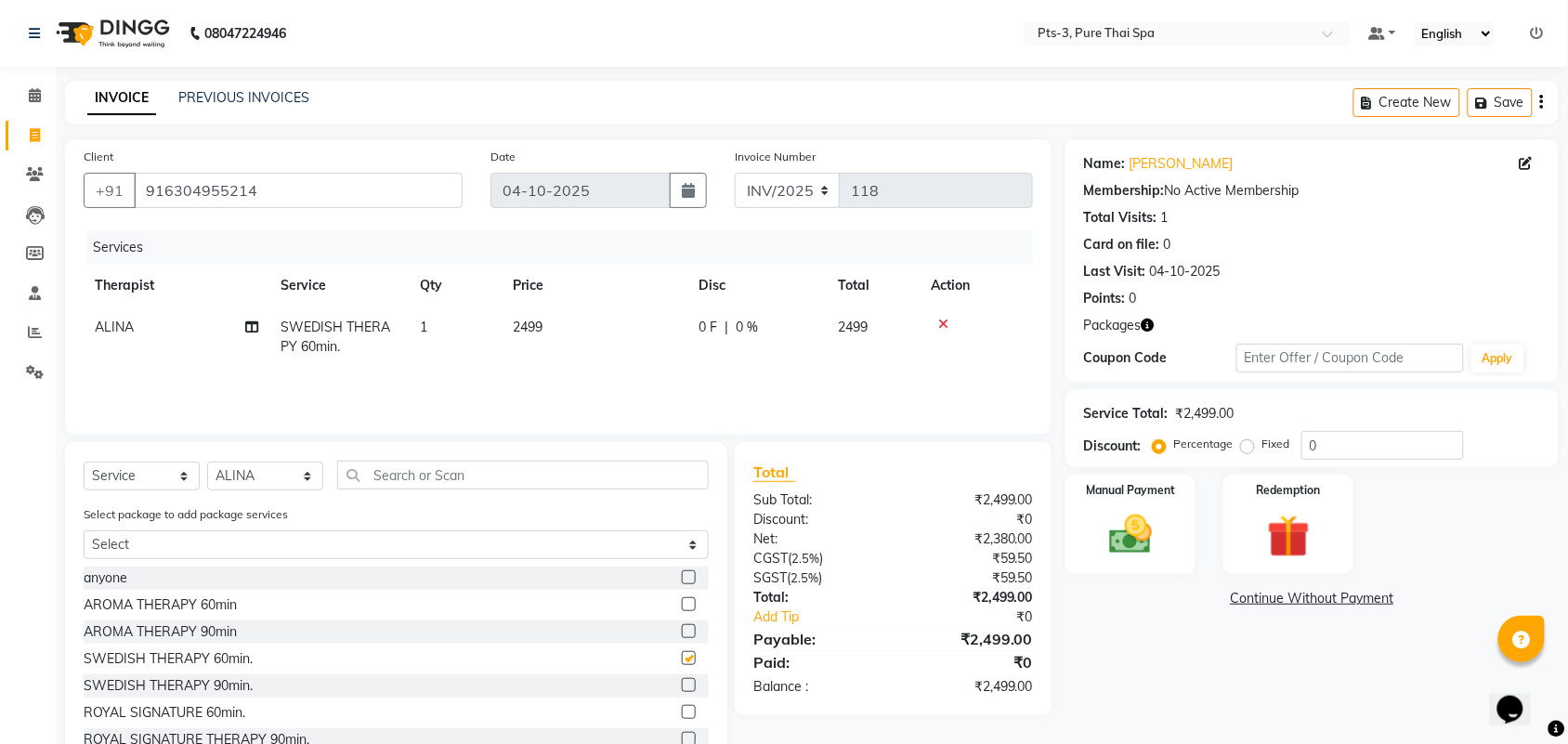
checkbox input "false"
click at [943, 322] on icon at bounding box center [943, 325] width 10 height 13
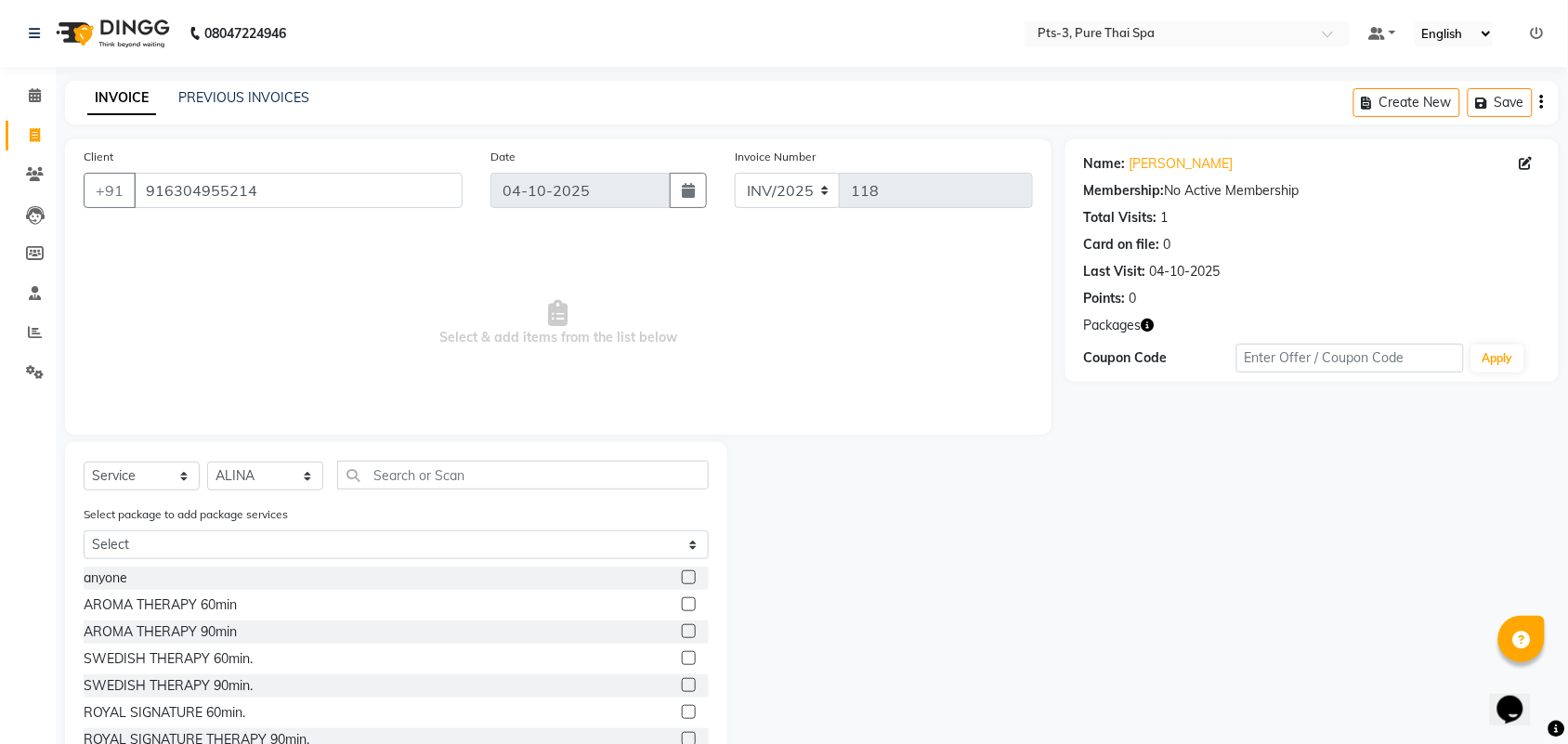
click at [682, 681] on label at bounding box center [688, 684] width 14 height 14
click at [682, 681] on input "checkbox" at bounding box center [687, 685] width 12 height 12
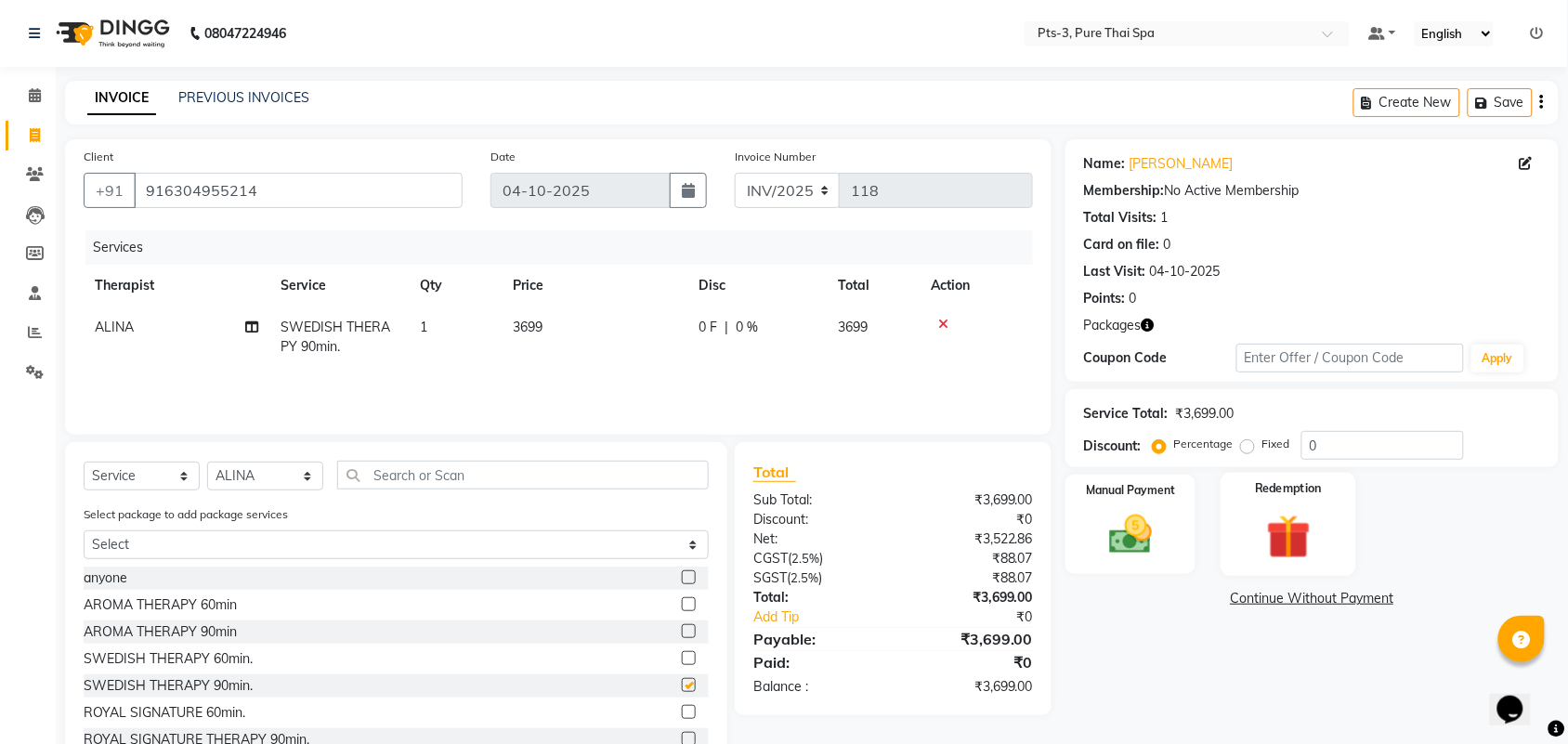
checkbox input "false"
click at [1300, 532] on img at bounding box center [1289, 537] width 73 height 56
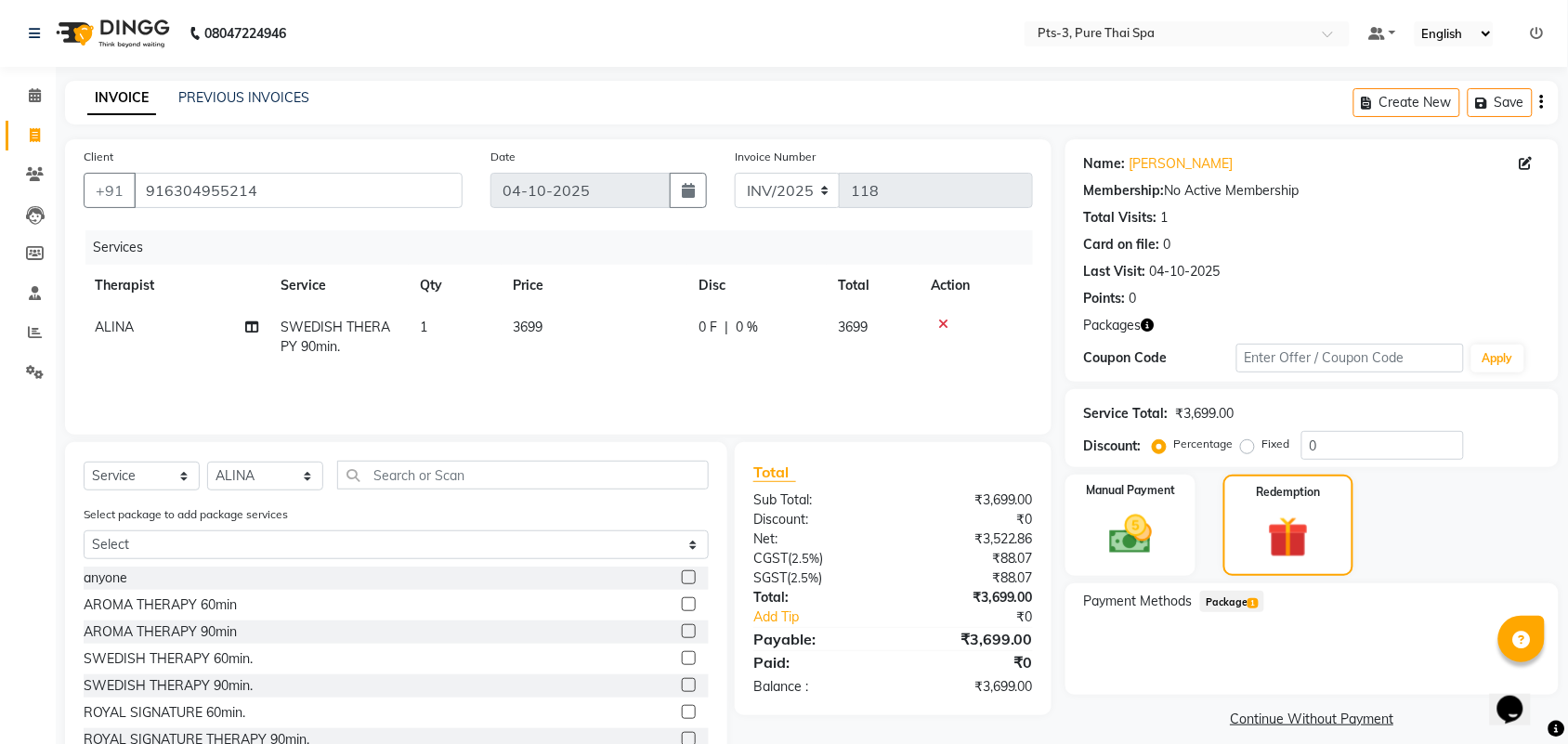
drag, startPoint x: 1210, startPoint y: 609, endPoint x: 1239, endPoint y: 586, distance: 37.0
click at [1218, 602] on span "Package 1" at bounding box center [1232, 601] width 64 height 21
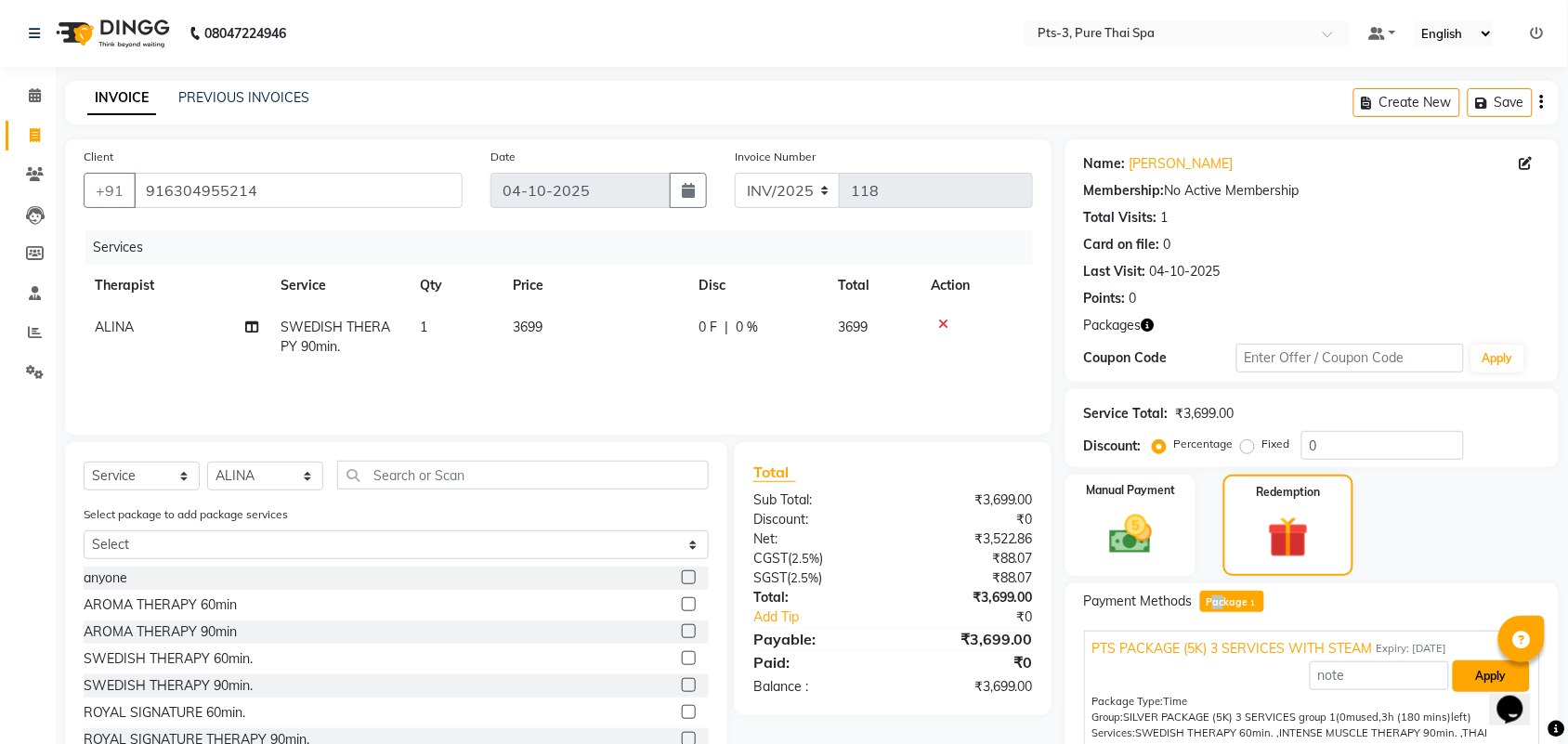
click at [1477, 678] on button "Apply" at bounding box center [1491, 676] width 77 height 32
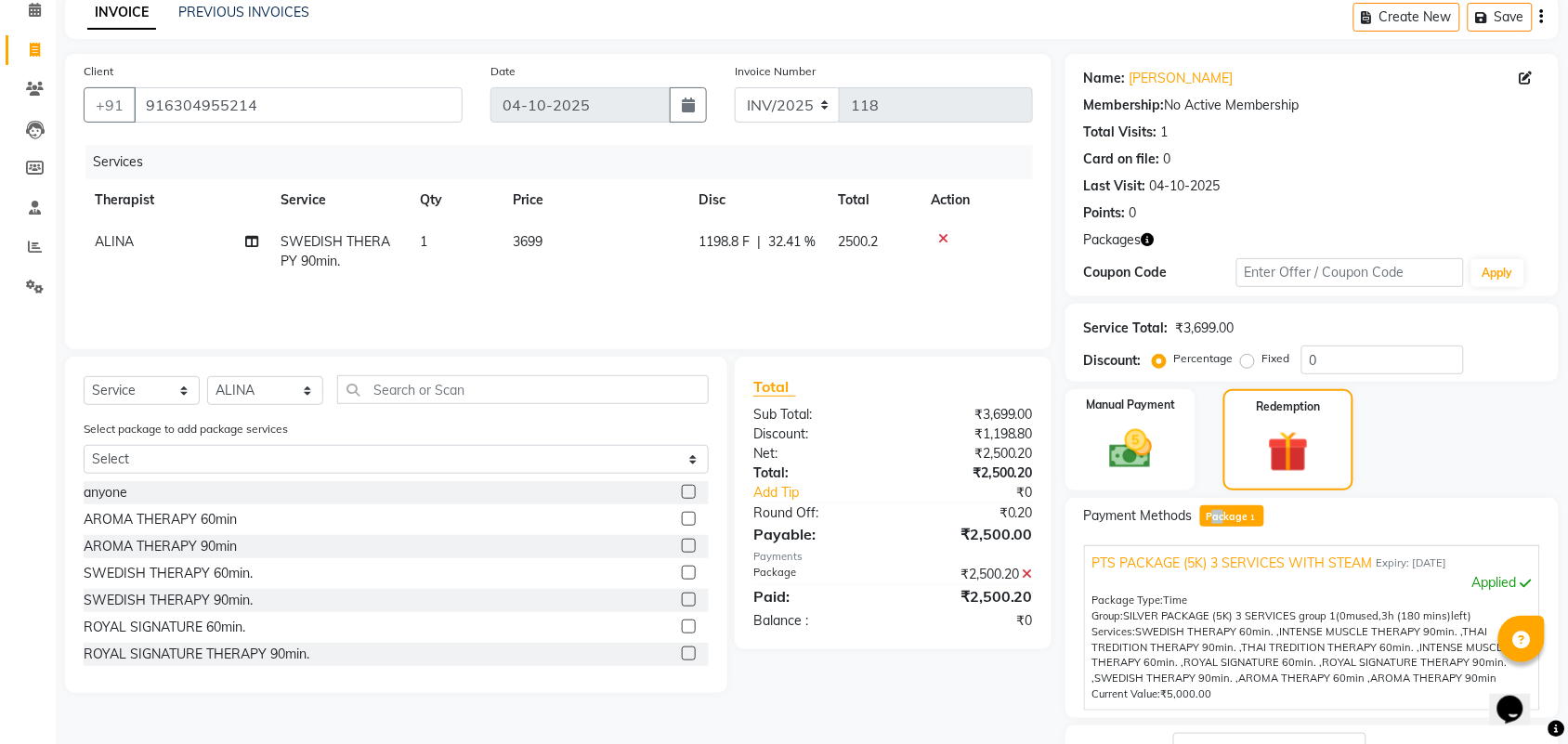
scroll to position [231, 0]
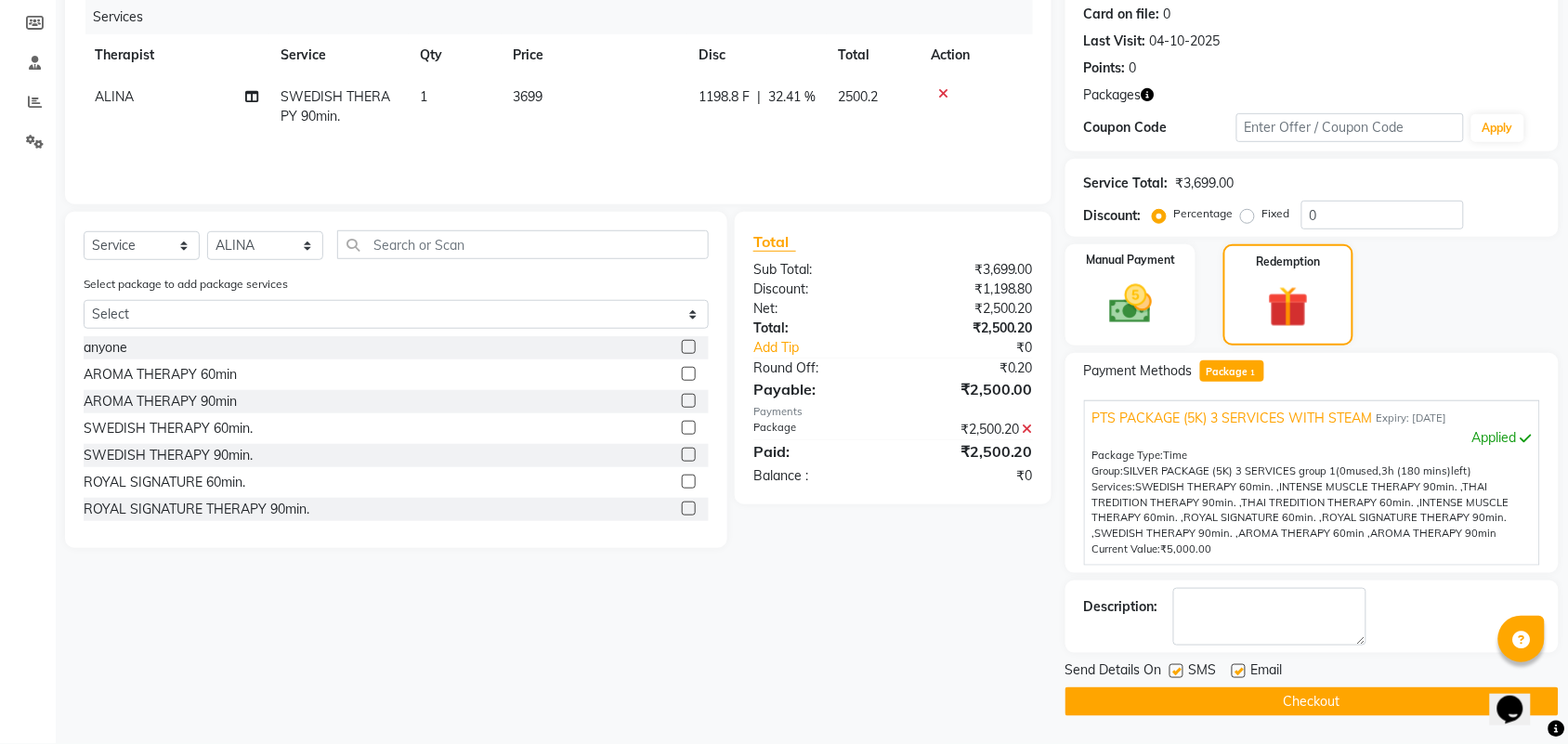
click at [1176, 666] on label at bounding box center [1176, 671] width 14 height 14
click at [1176, 666] on input "checkbox" at bounding box center [1176, 671] width 12 height 12
checkbox input "false"
click at [1232, 666] on label at bounding box center [1239, 671] width 14 height 14
click at [1232, 666] on input "checkbox" at bounding box center [1238, 671] width 12 height 12
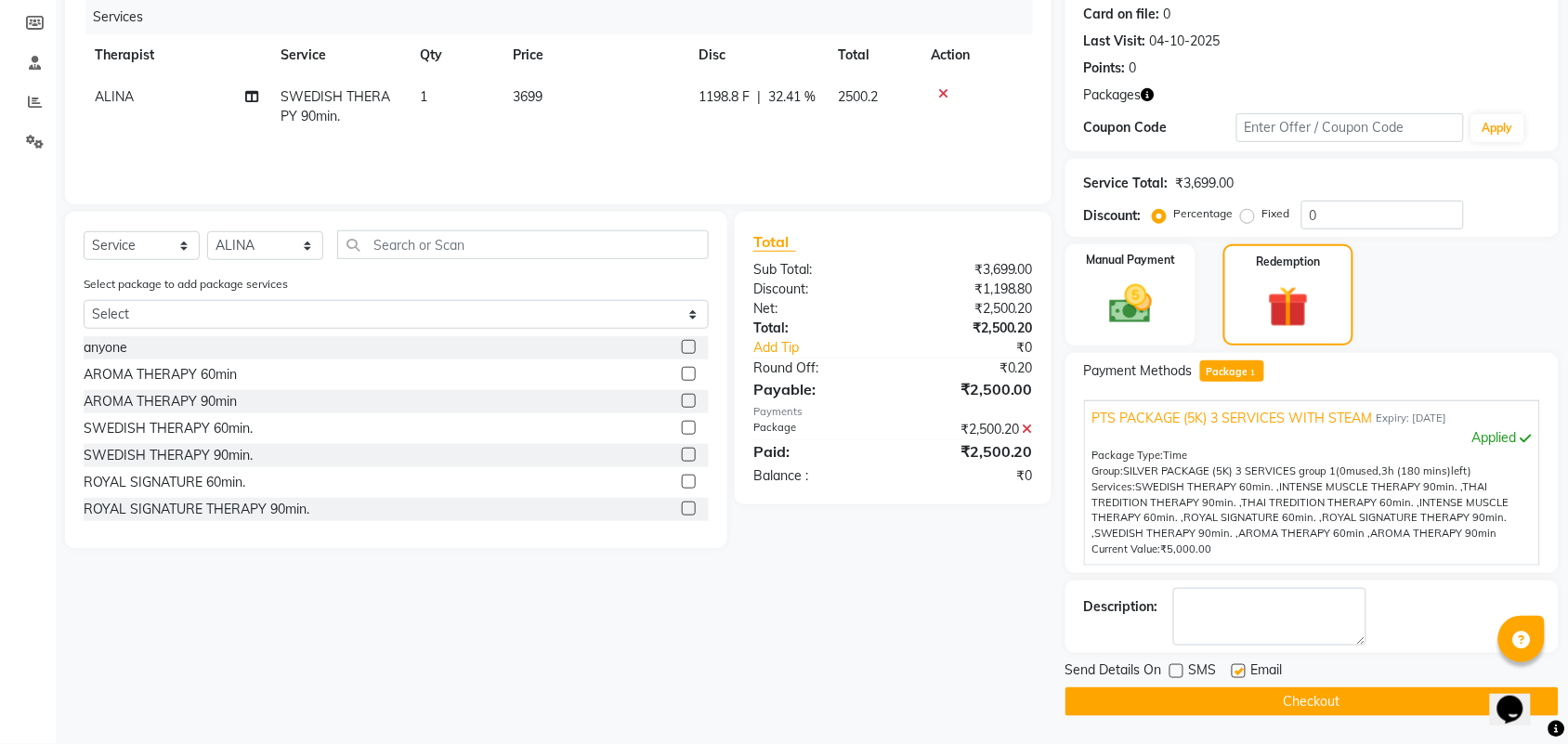
checkbox input "false"
click at [1246, 606] on textarea at bounding box center [1270, 617] width 193 height 58
type textarea "519"
click at [1252, 692] on button "Checkout" at bounding box center [1312, 701] width 493 height 29
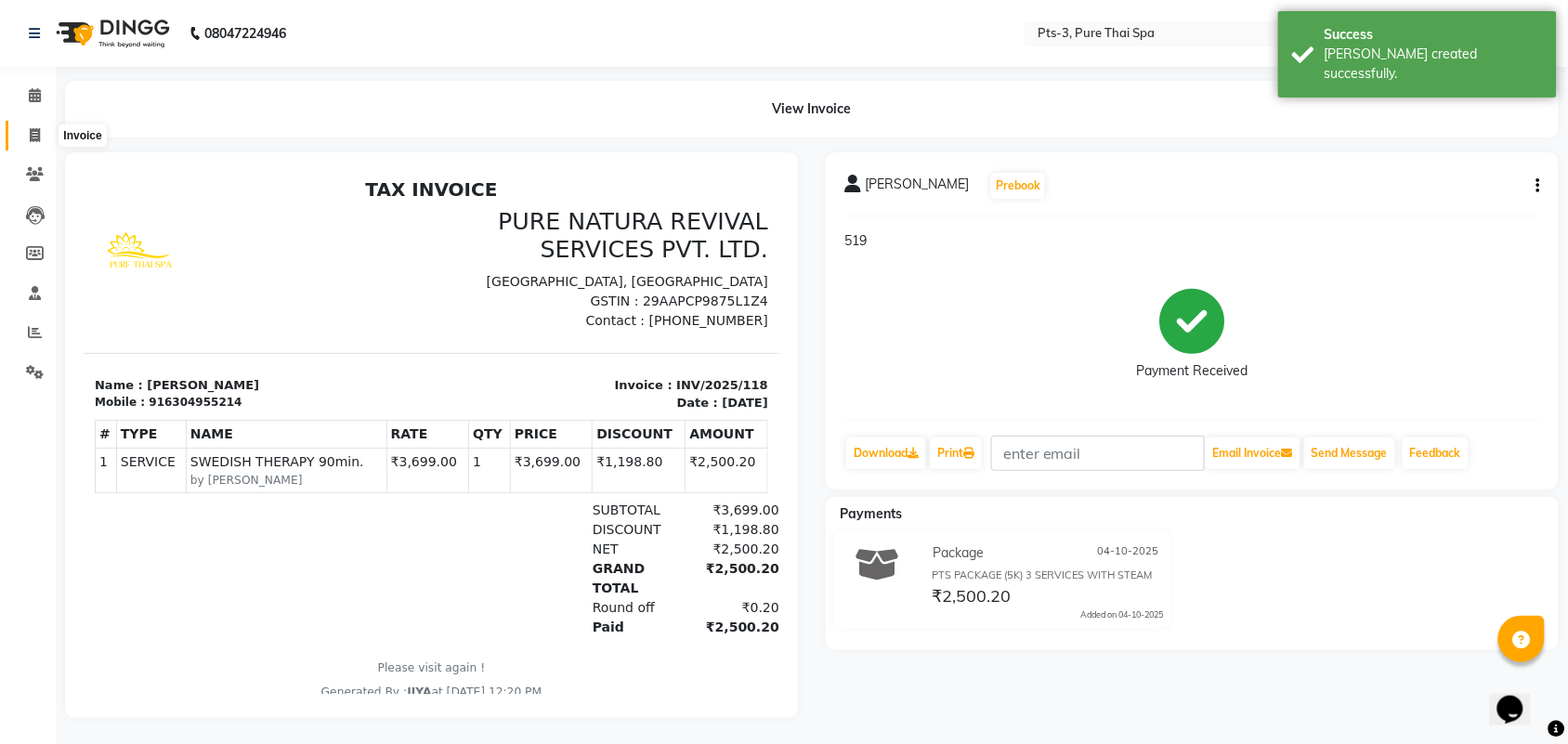
click at [33, 135] on icon at bounding box center [34, 135] width 10 height 14
select select "service"
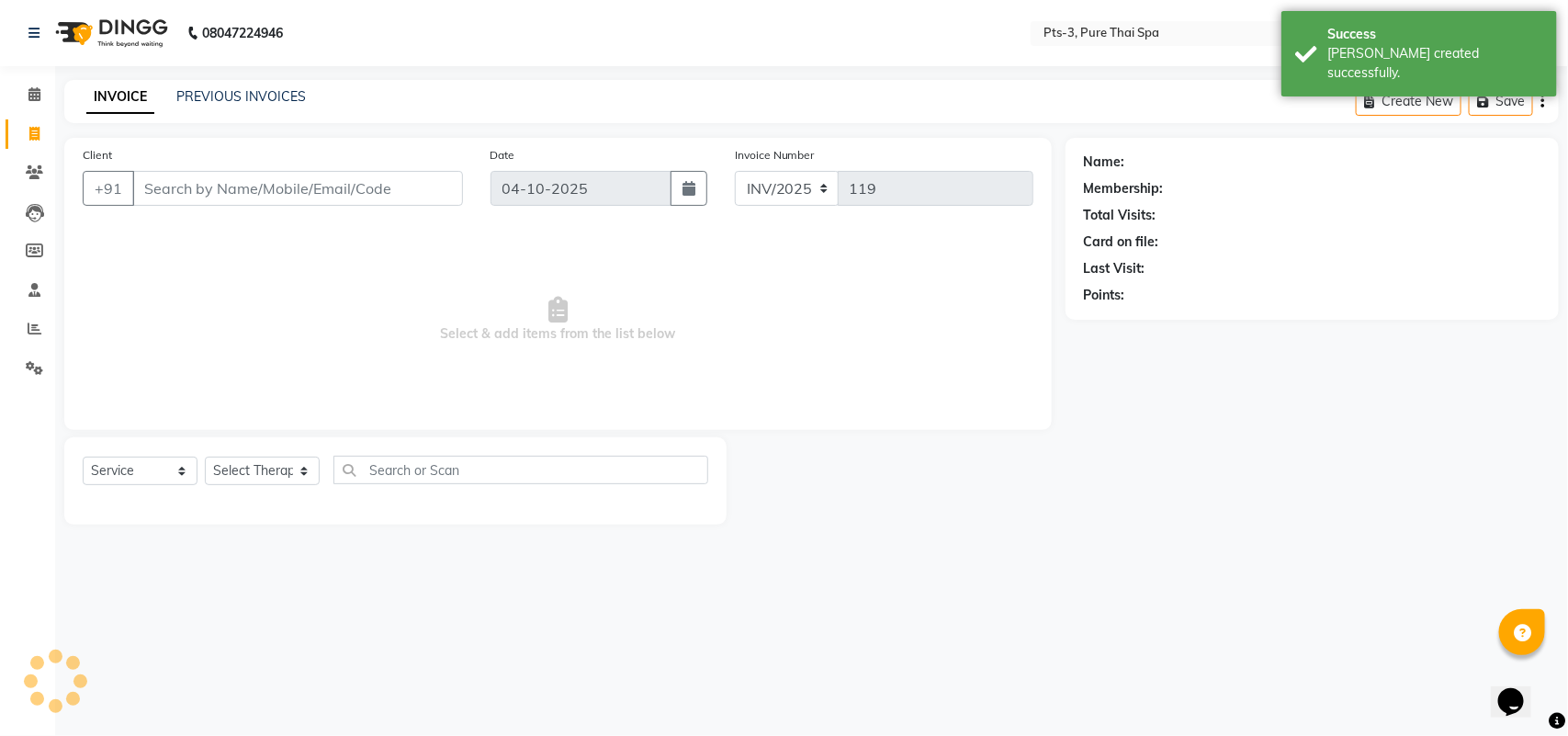
click at [155, 181] on input "Client" at bounding box center [298, 189] width 331 height 35
click at [249, 98] on link "PREVIOUS INVOICES" at bounding box center [241, 97] width 130 height 17
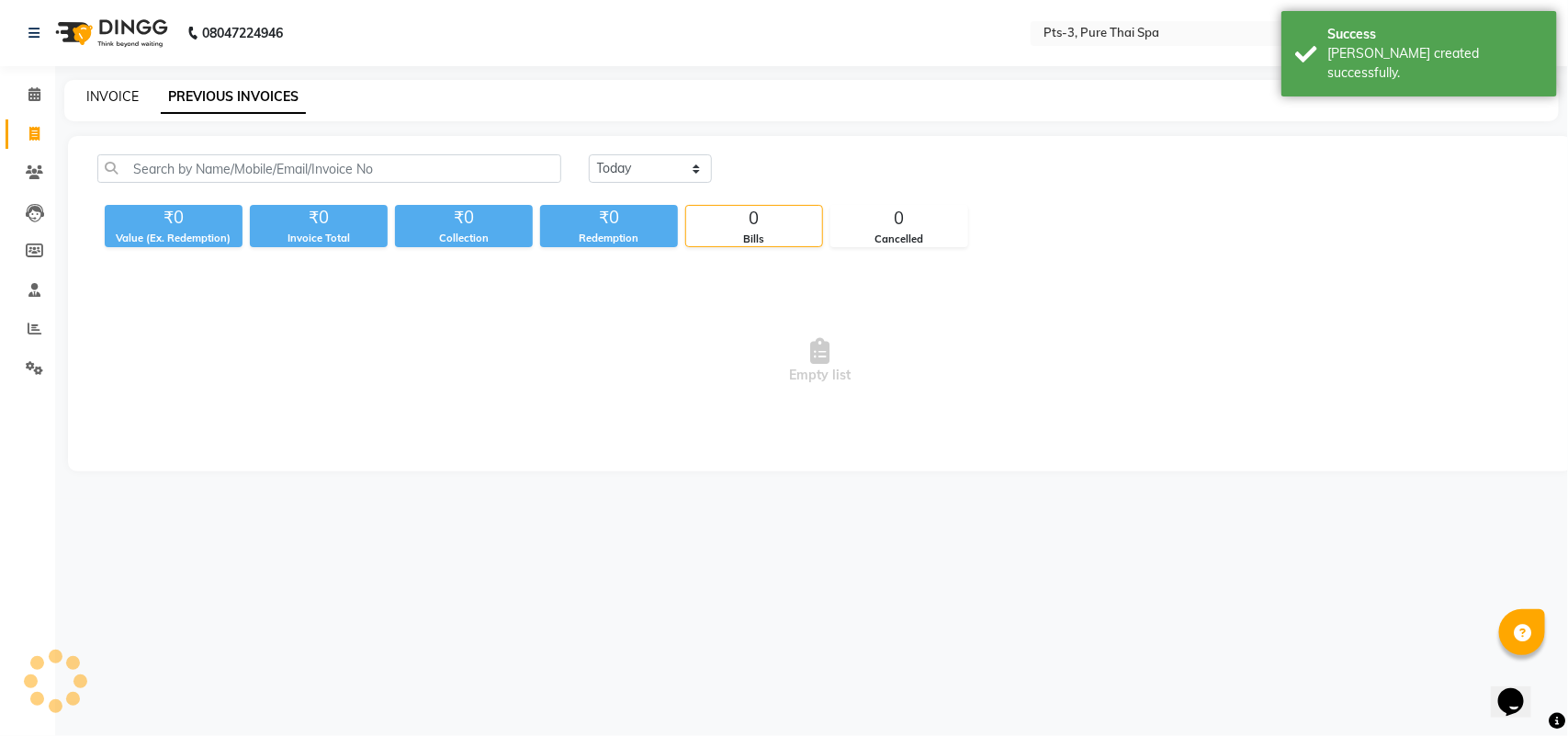
click at [120, 98] on link "INVOICE" at bounding box center [112, 97] width 52 height 17
select select "service"
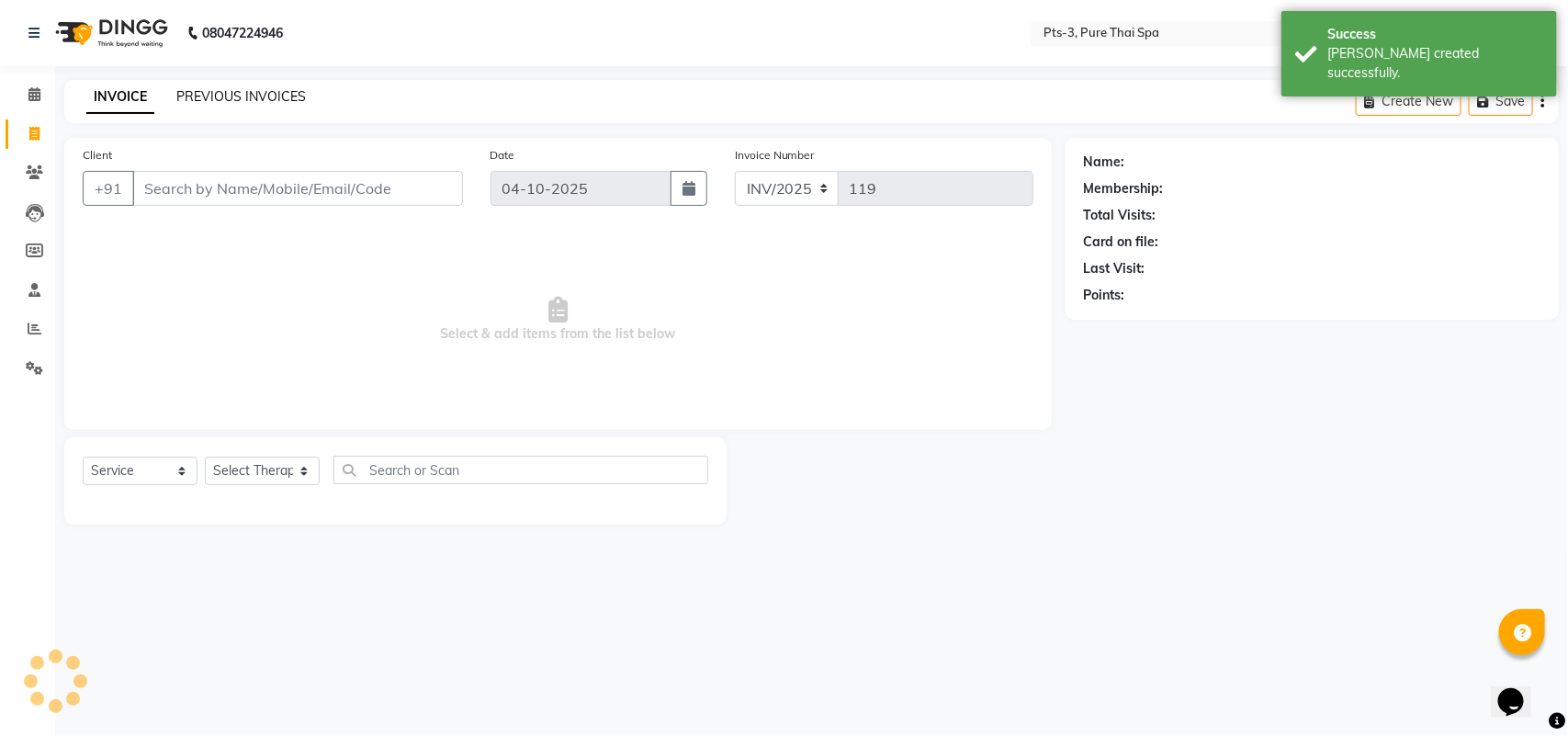
click at [189, 90] on link "PREVIOUS INVOICES" at bounding box center [241, 97] width 130 height 17
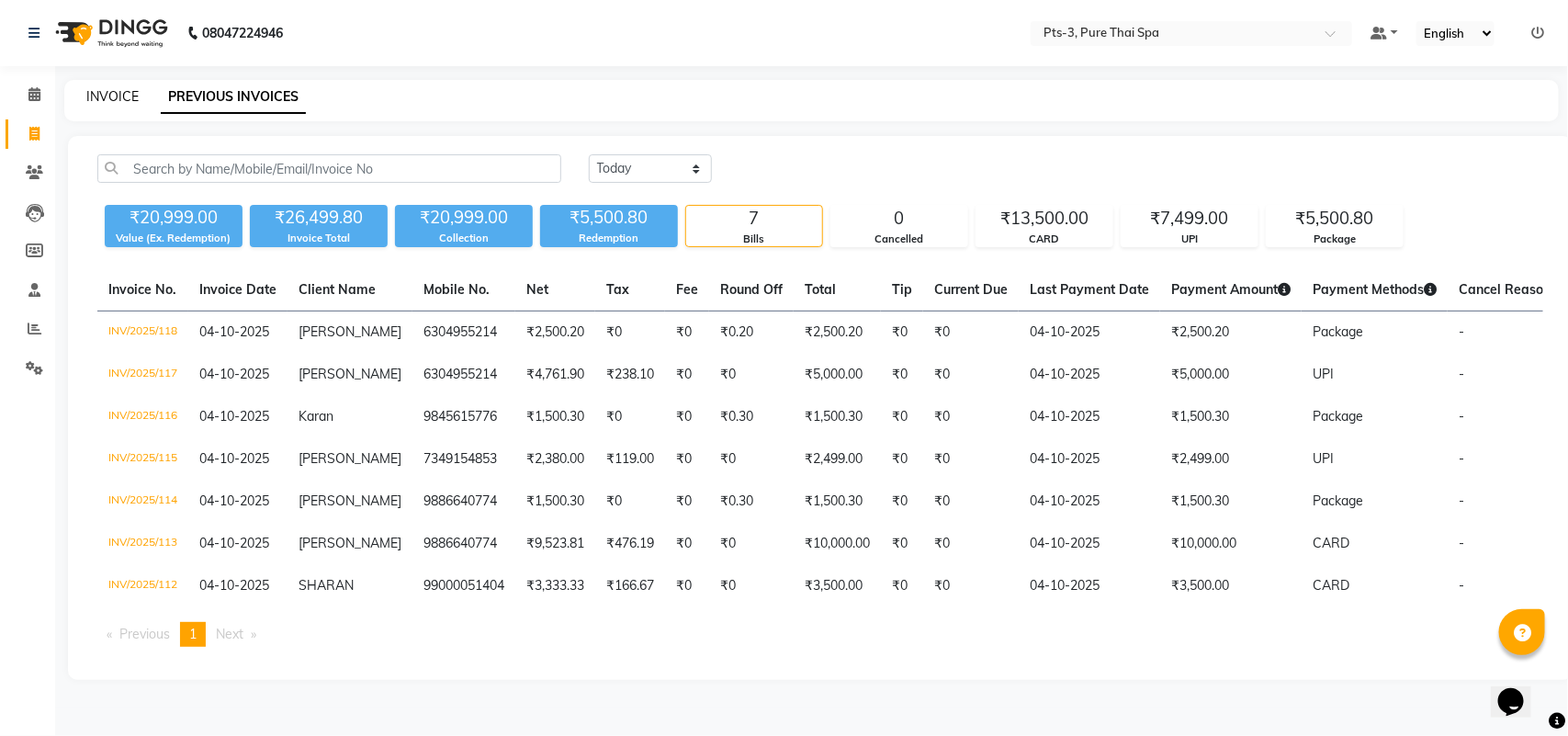
click at [110, 97] on link "INVOICE" at bounding box center [112, 97] width 52 height 17
select select "service"
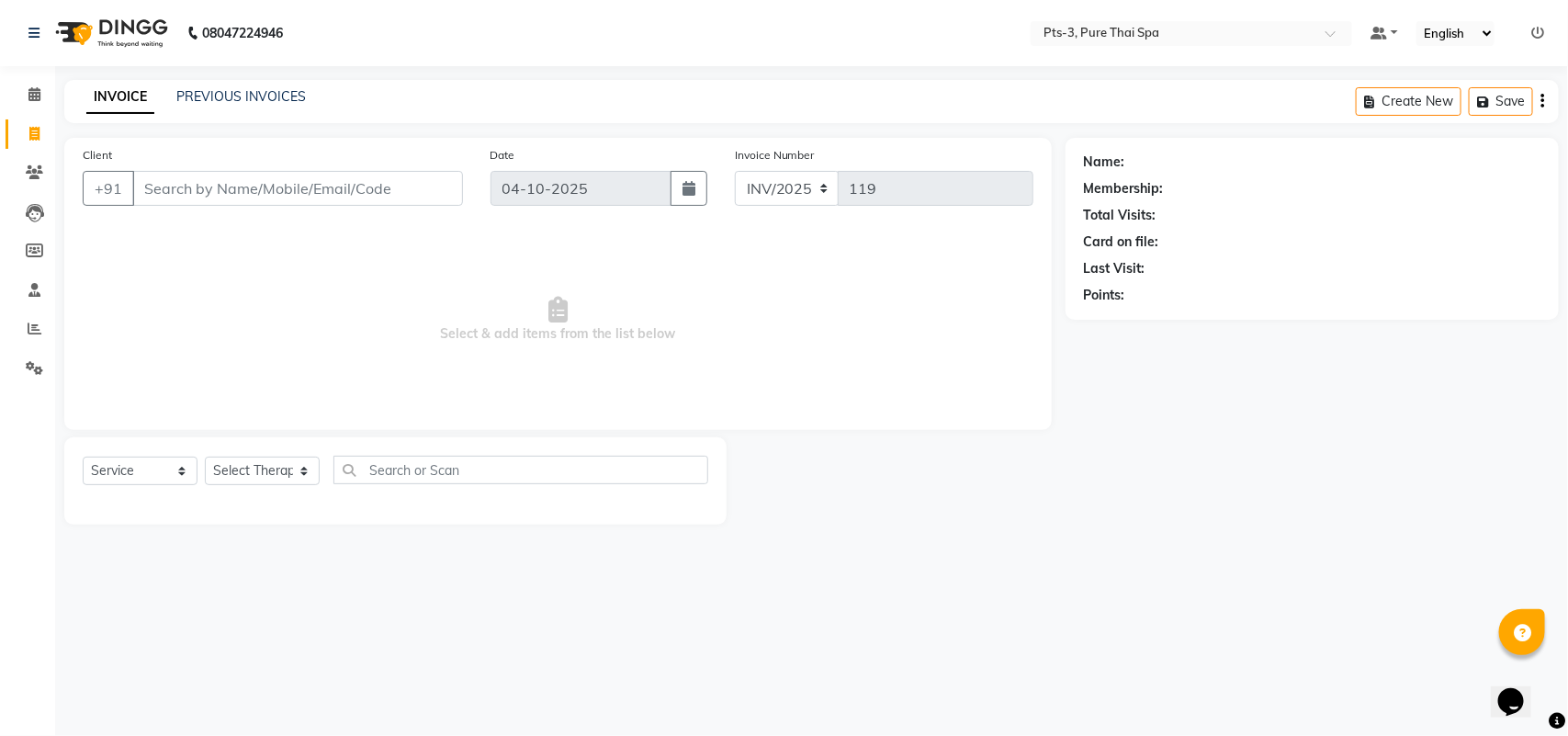
click at [143, 190] on input "Client" at bounding box center [298, 189] width 331 height 35
click at [126, 230] on span "Select & add items from the list below" at bounding box center [558, 320] width 951 height 184
click at [141, 187] on input "Client" at bounding box center [298, 189] width 331 height 35
click at [159, 253] on span "Select & add items from the list below" at bounding box center [558, 320] width 951 height 184
click at [141, 189] on input "Client" at bounding box center [298, 189] width 331 height 35
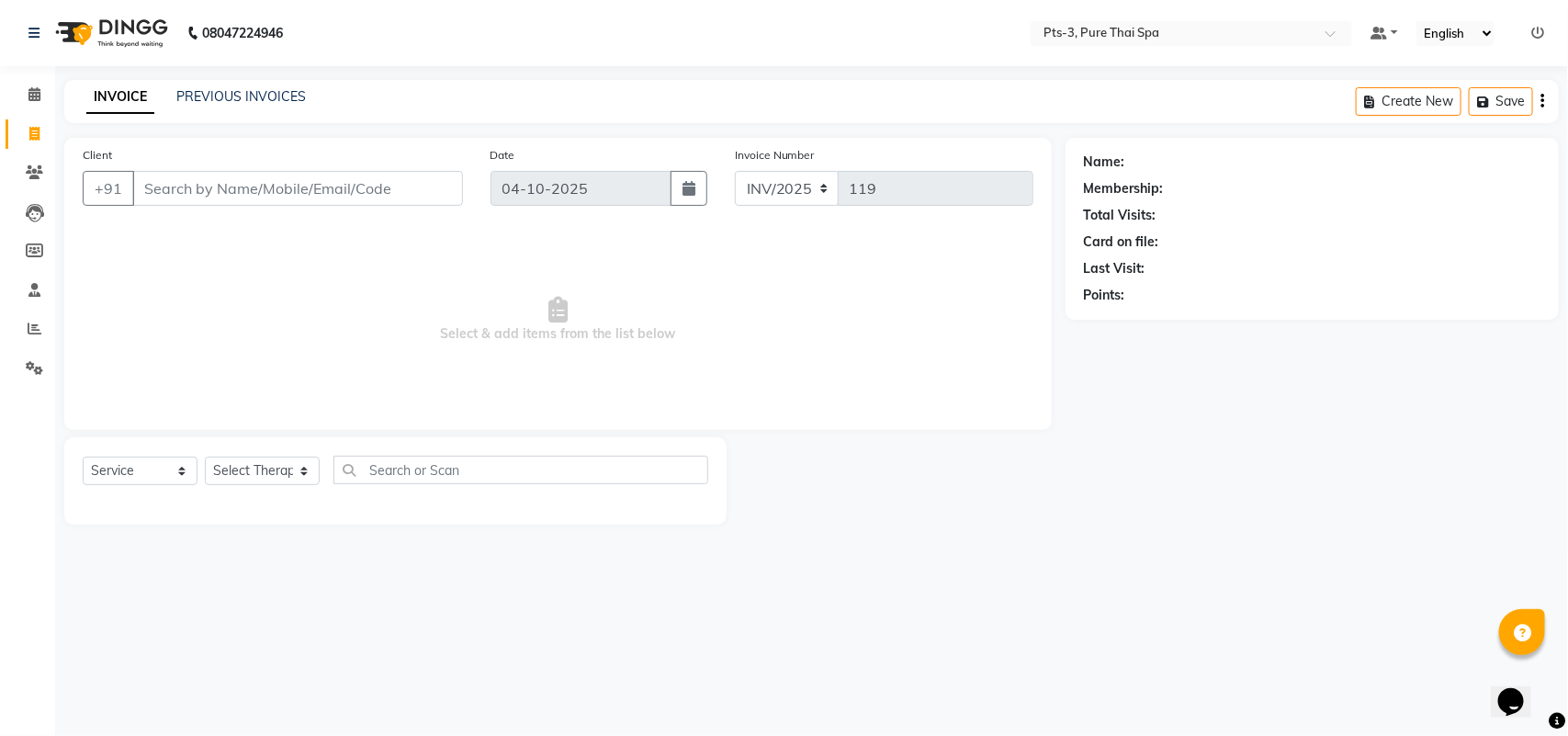
click at [149, 247] on span "Select & add items from the list below" at bounding box center [558, 320] width 951 height 184
click at [143, 186] on input "Client" at bounding box center [298, 189] width 331 height 35
click at [43, 363] on span at bounding box center [34, 369] width 32 height 21
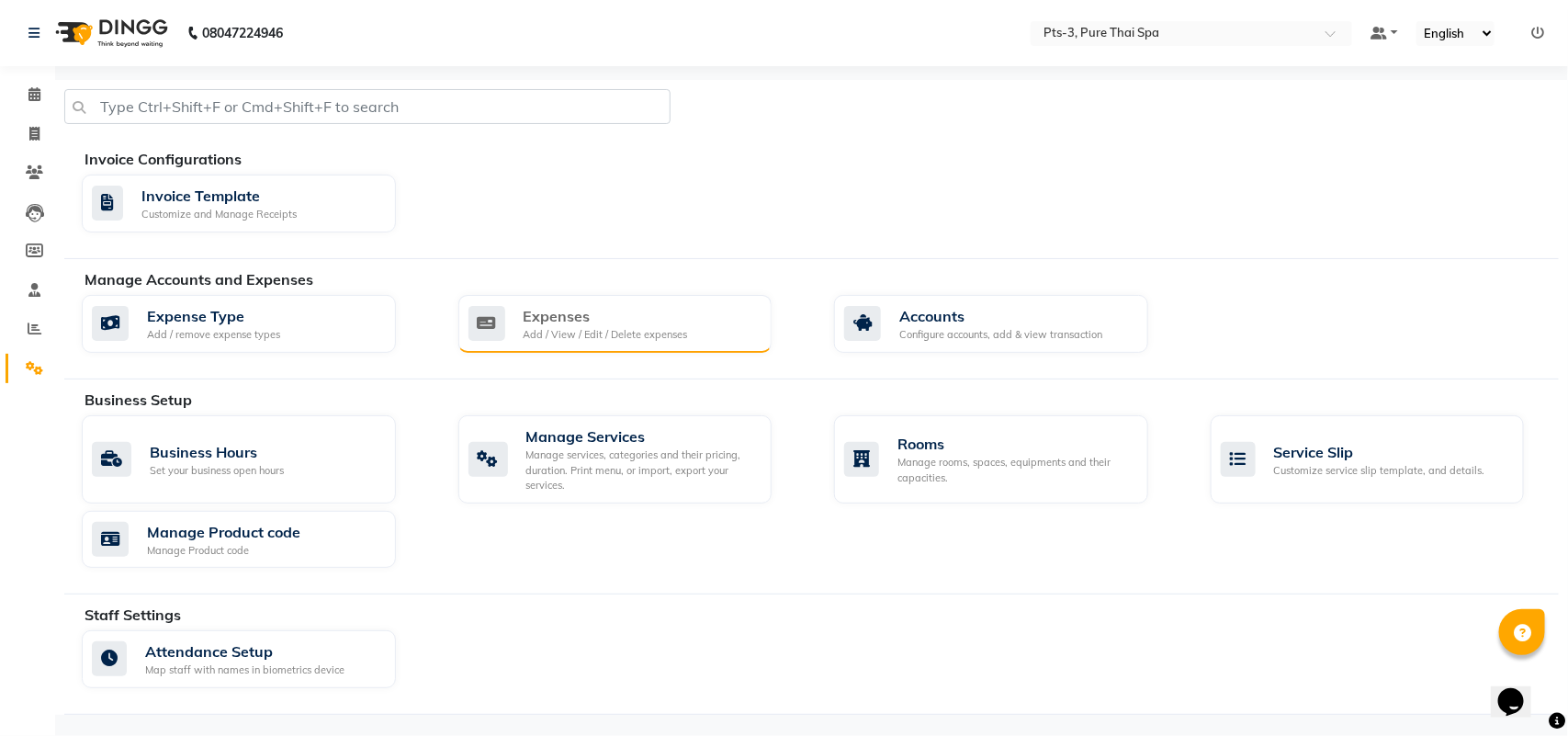
click at [599, 314] on div "Expenses" at bounding box center [605, 316] width 165 height 22
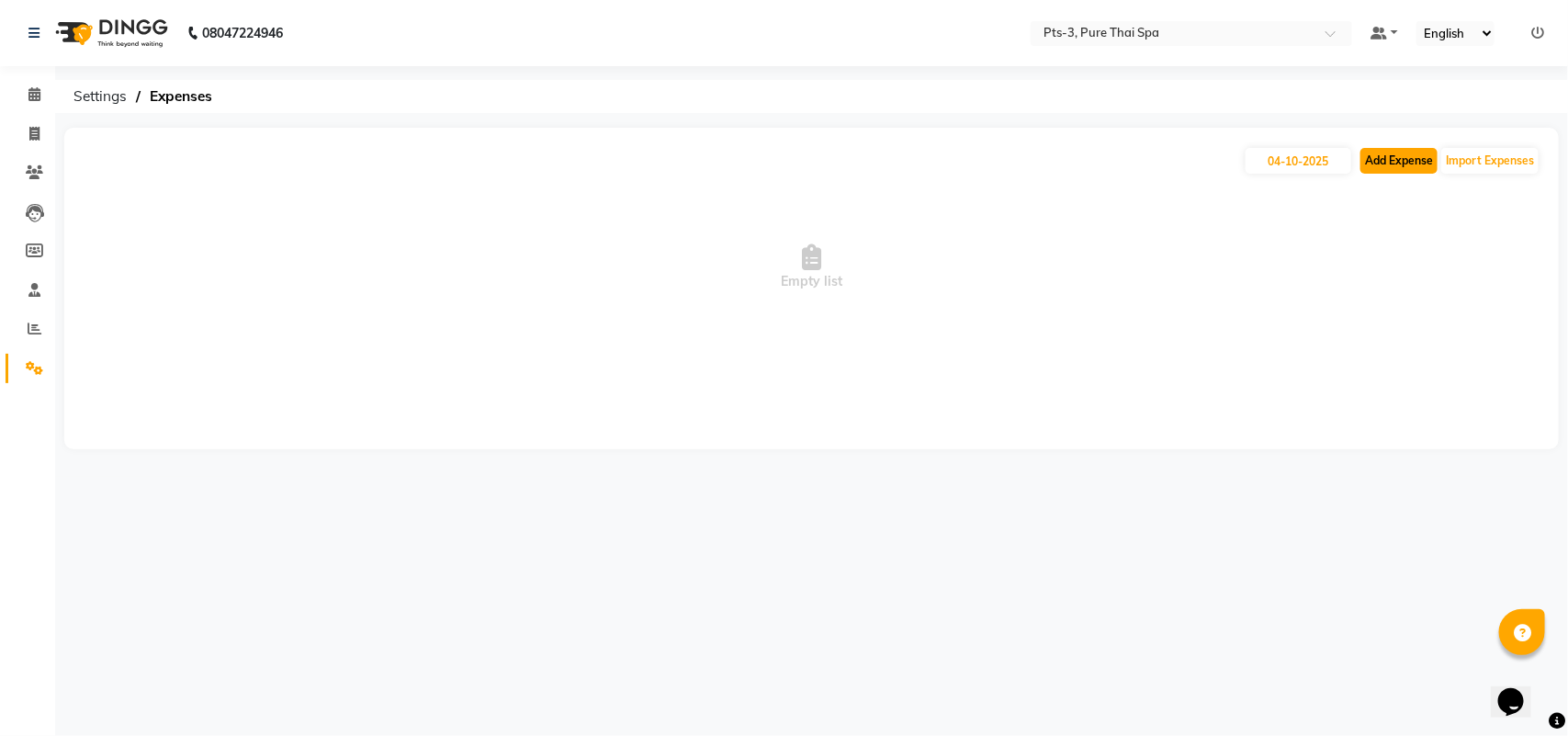
click at [1379, 167] on button "Add Expense" at bounding box center [1399, 161] width 77 height 26
select select "1"
select select "5482"
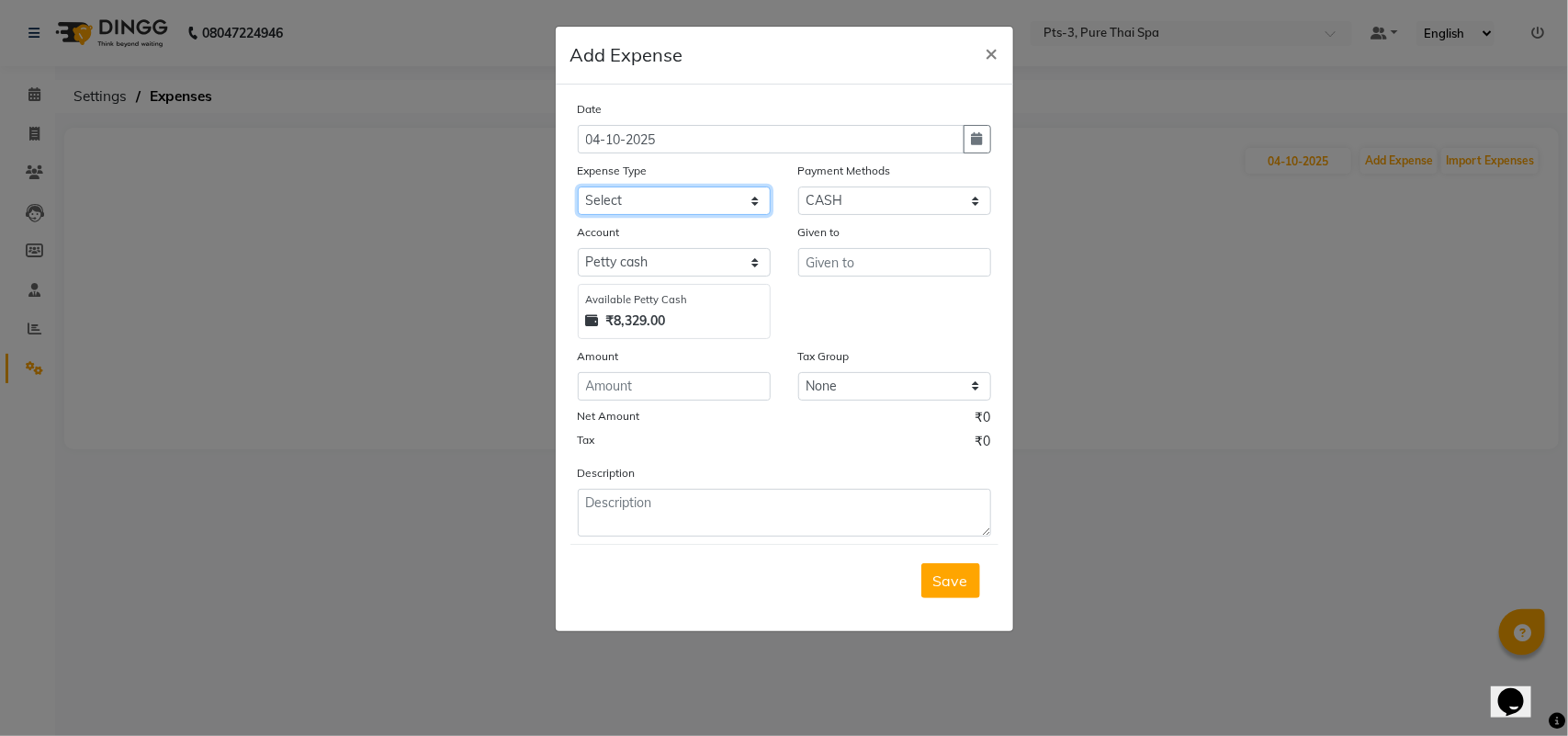
click at [635, 202] on select "Select Bank charges Cleaning and products Donation Electric and water charge In…" at bounding box center [674, 201] width 193 height 29
select select "10821"
click at [578, 187] on select "Select Bank charges Cleaning and products Donation Electric and water charge In…" at bounding box center [674, 201] width 193 height 29
click at [636, 382] on input "number" at bounding box center [674, 386] width 193 height 29
type input "6500"
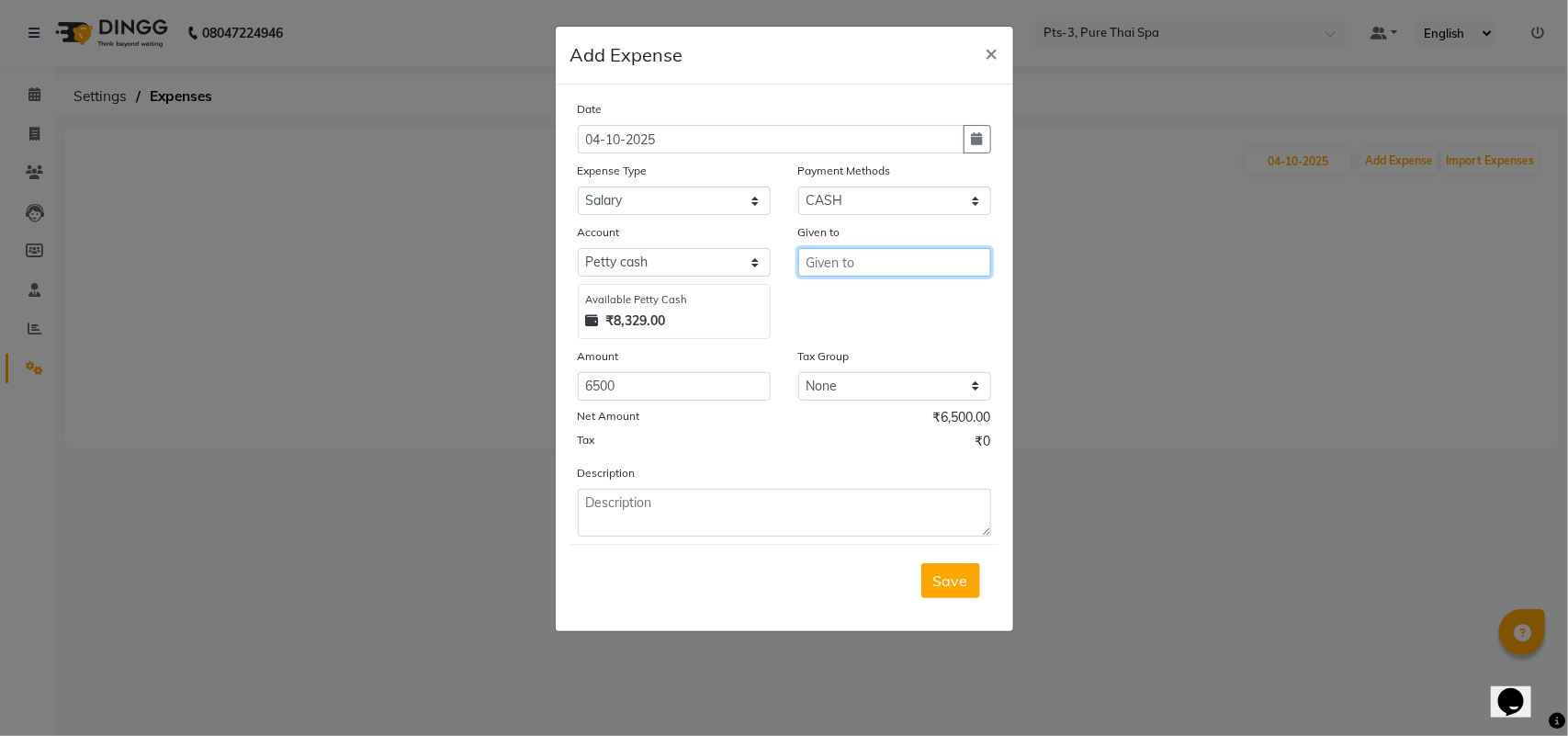
click at [818, 265] on input "text" at bounding box center [895, 262] width 193 height 29
type input "JIYA"
click at [965, 579] on span "Save" at bounding box center [951, 581] width 35 height 18
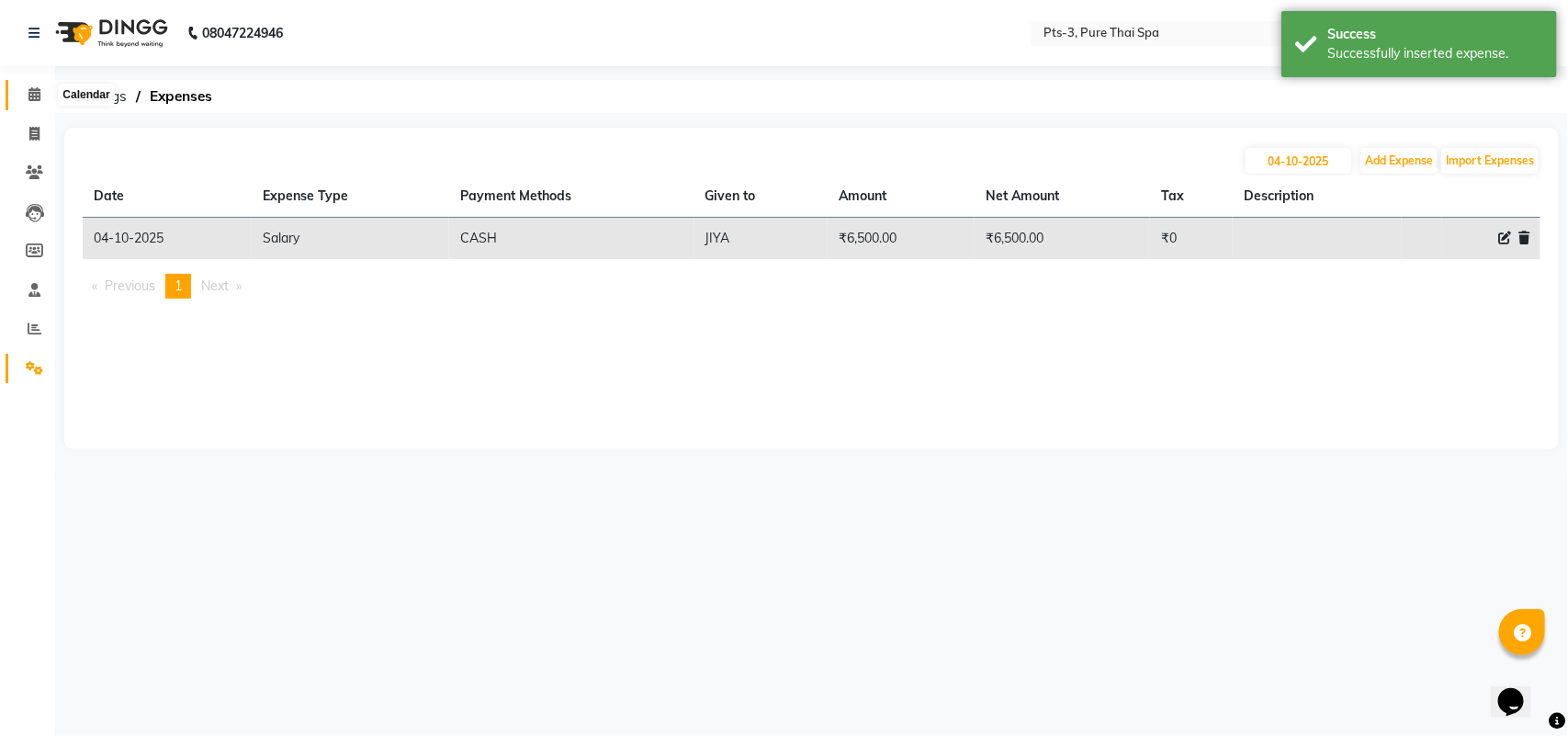
click at [29, 97] on icon at bounding box center [34, 94] width 12 height 14
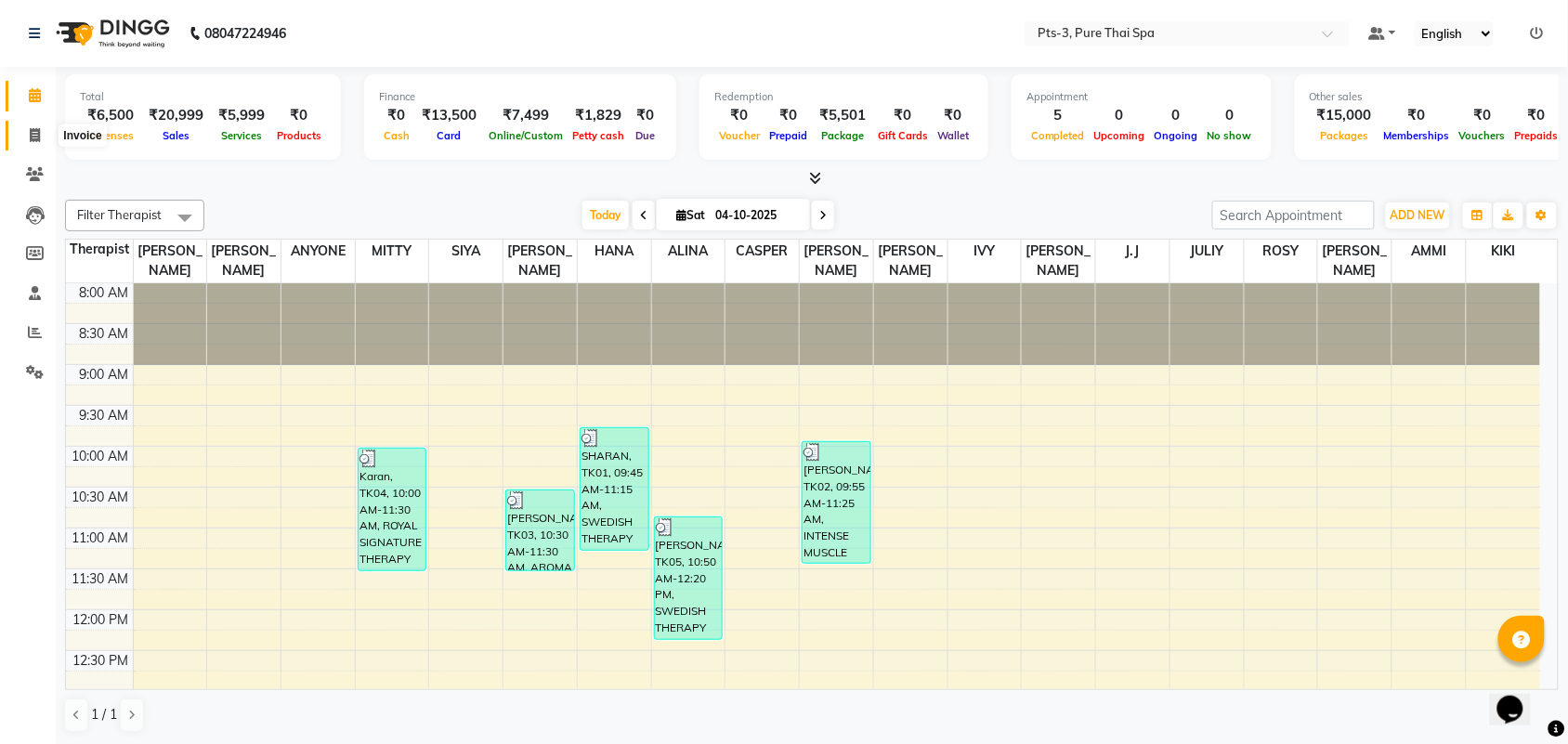
click at [40, 138] on span at bounding box center [34, 136] width 33 height 21
select select "service"
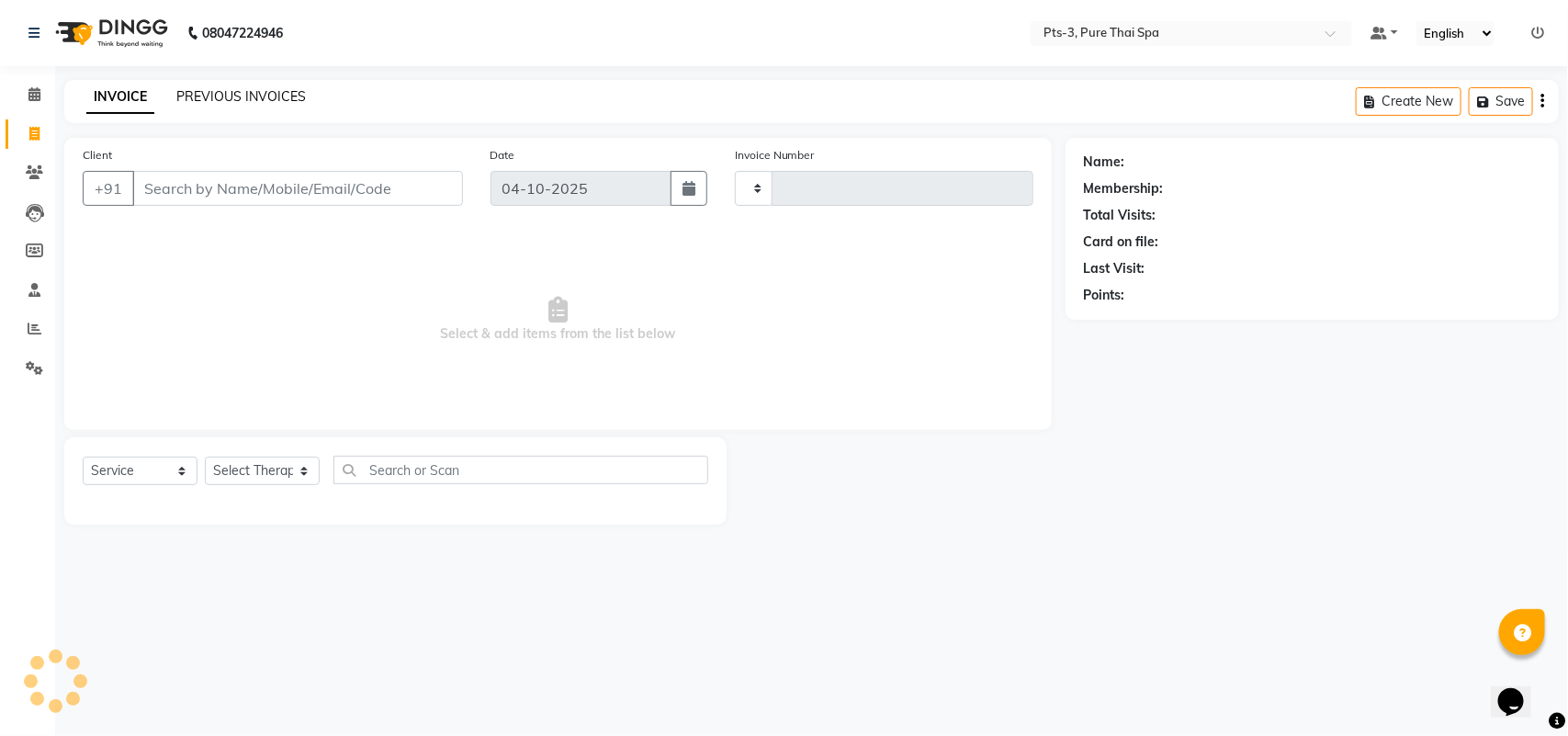
click at [205, 87] on div "INVOICE PREVIOUS INVOICES Create New Save" at bounding box center [811, 101] width 1494 height 43
type input "119"
select select "9047"
click at [207, 97] on link "PREVIOUS INVOICES" at bounding box center [241, 97] width 130 height 17
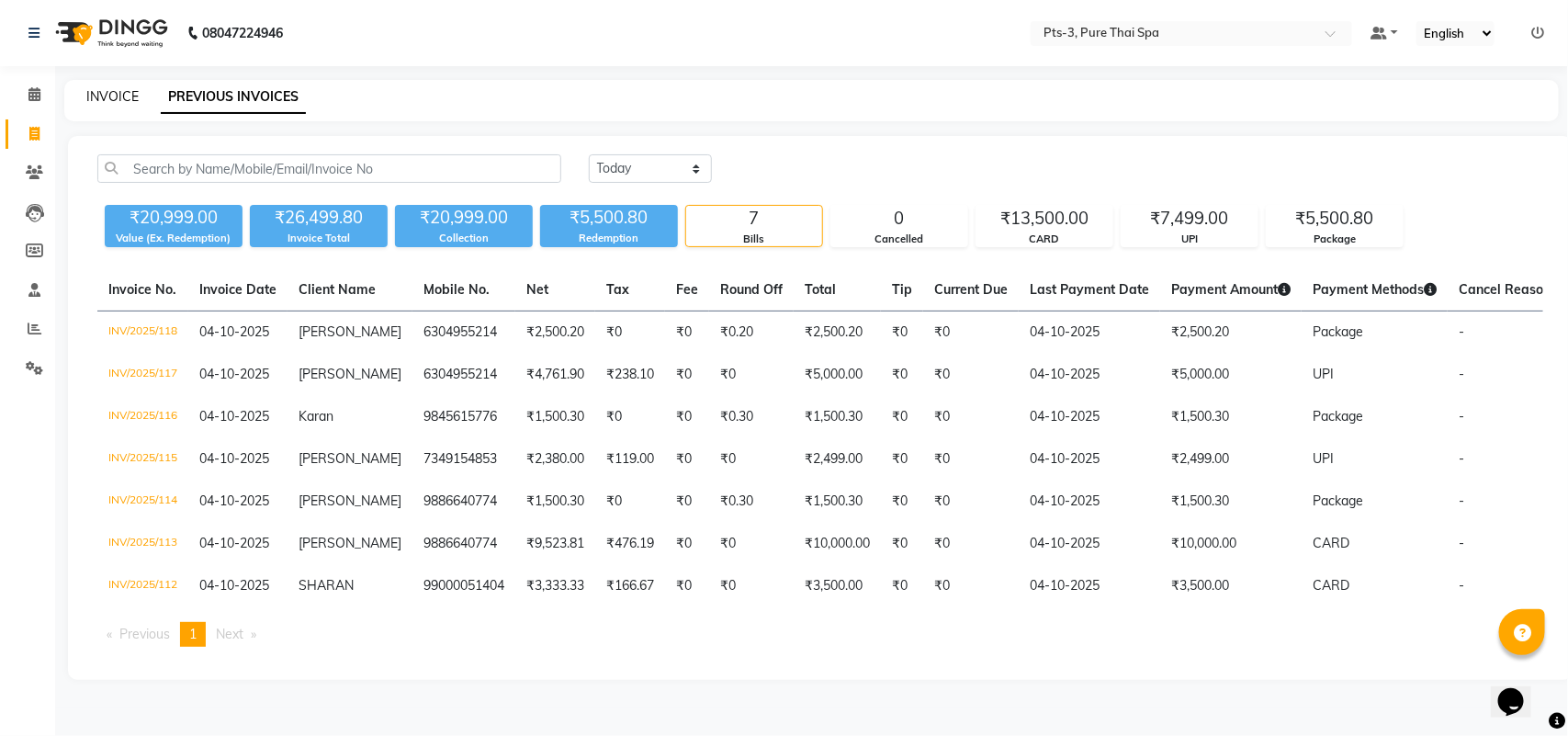
click at [117, 94] on link "INVOICE" at bounding box center [112, 97] width 52 height 17
select select "service"
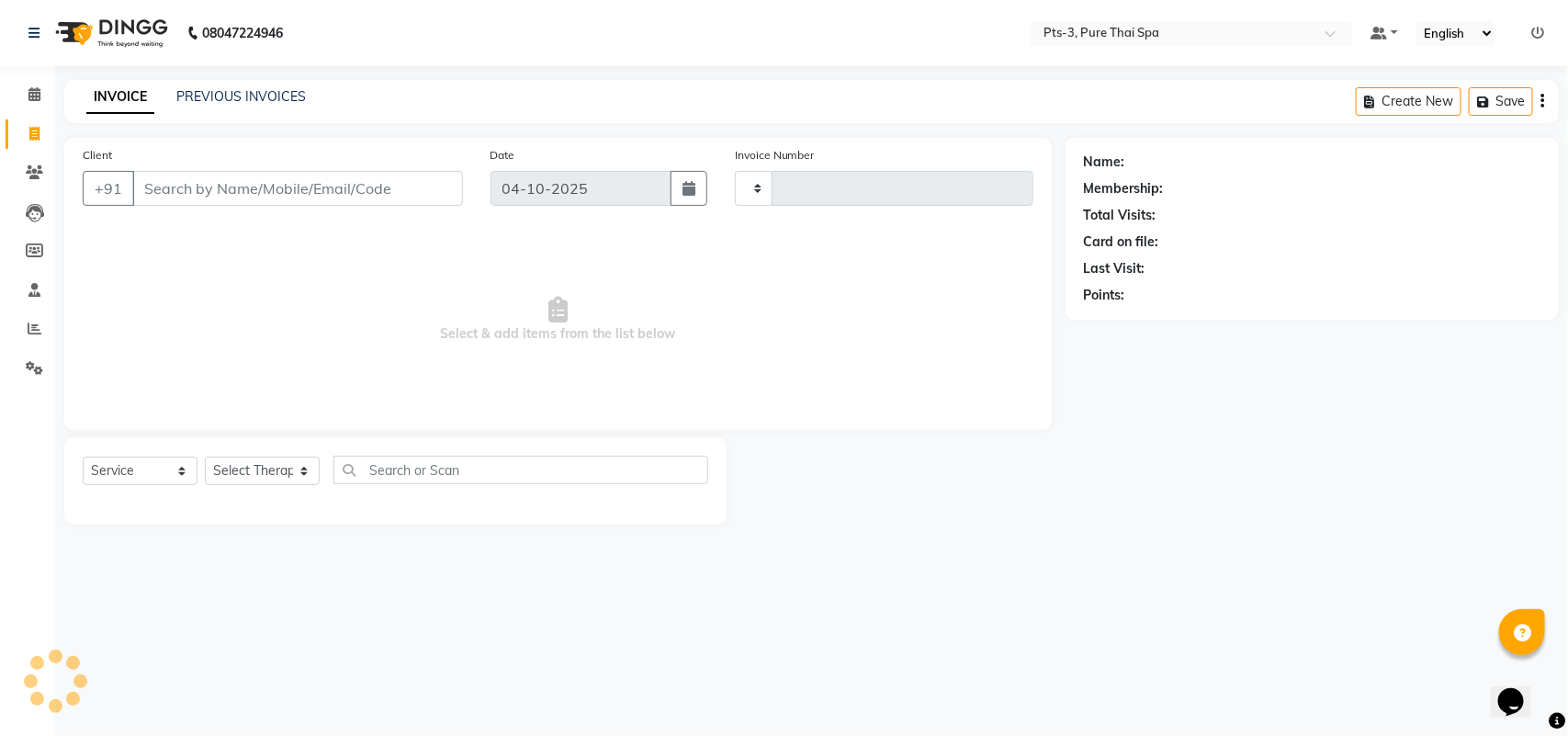
type input "119"
select select "9047"
